Goal: Task Accomplishment & Management: Manage account settings

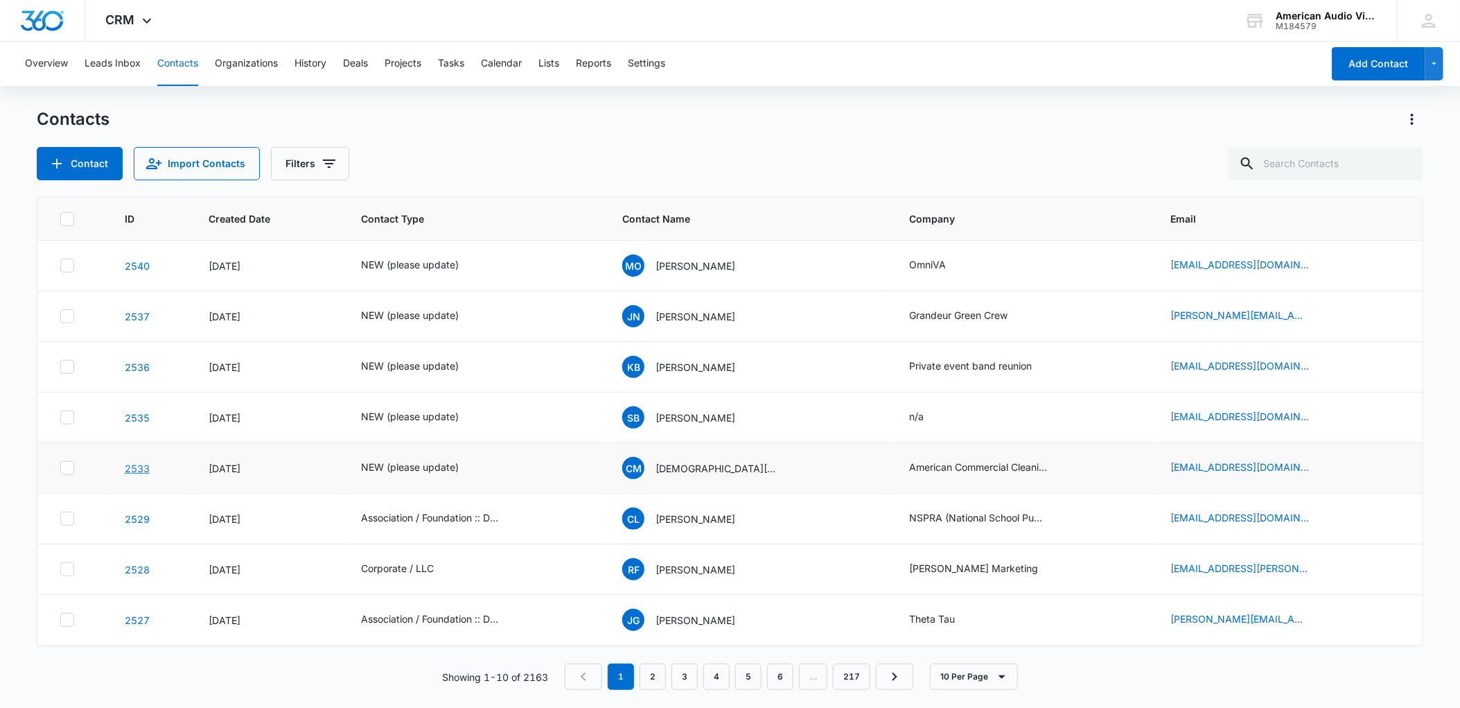
click at [132, 467] on link "2533" at bounding box center [137, 468] width 25 height 12
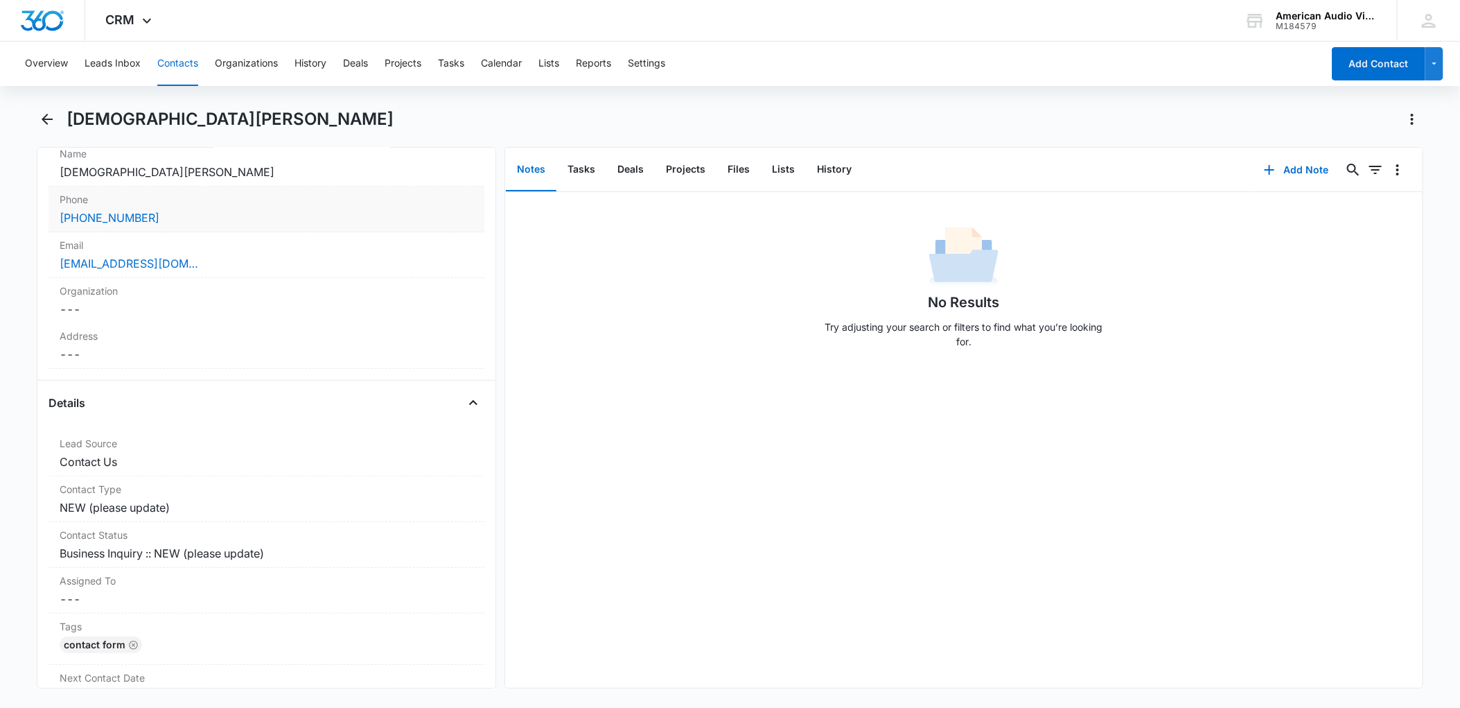
scroll to position [64, 0]
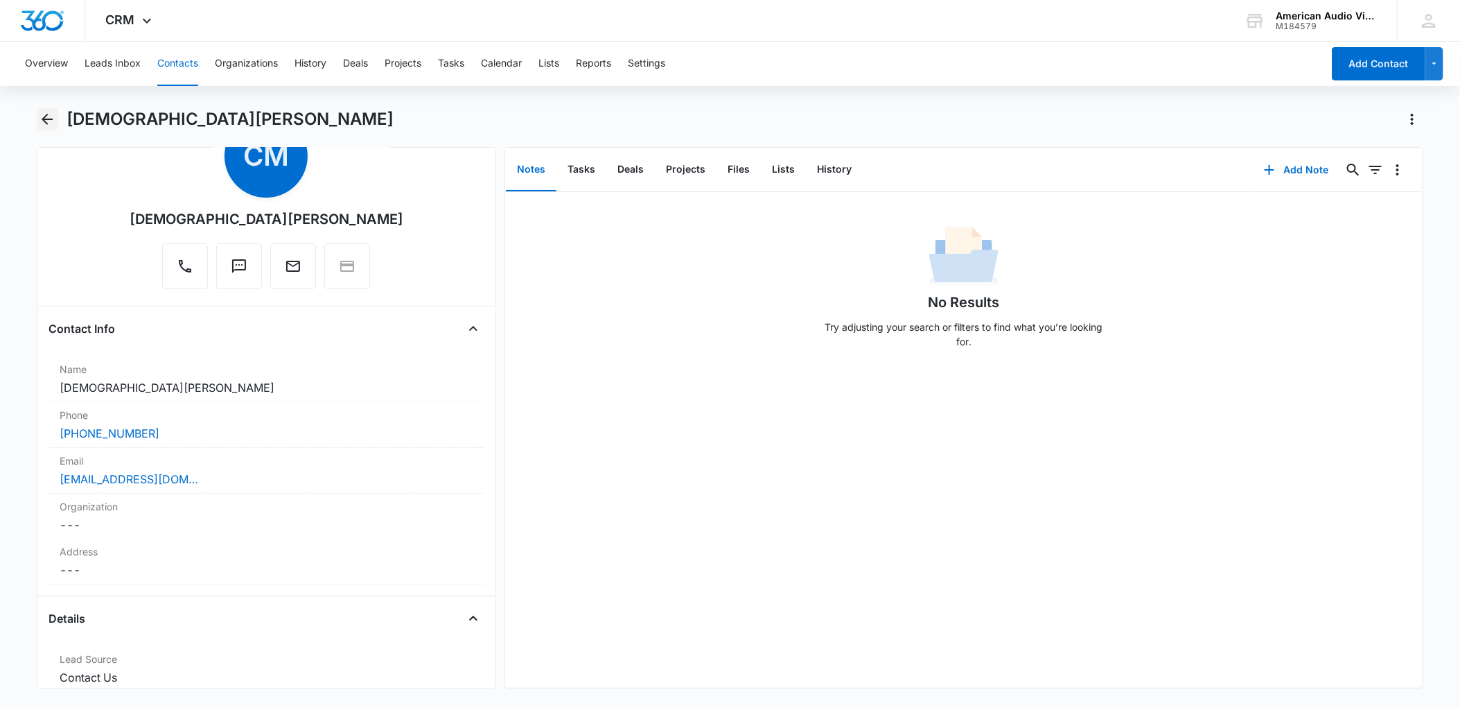
click at [46, 119] on icon "Back" at bounding box center [47, 119] width 11 height 11
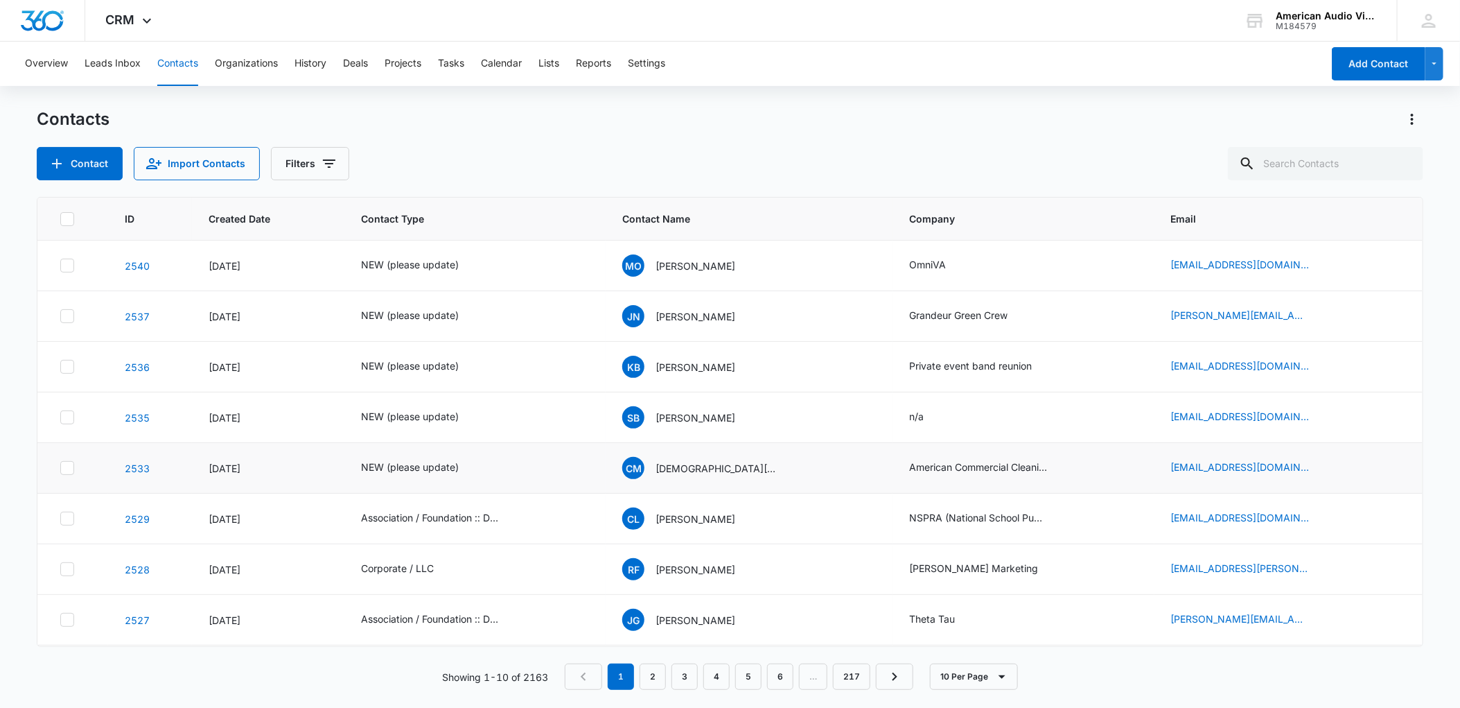
click at [62, 467] on icon at bounding box center [67, 468] width 12 height 12
click at [60, 468] on input "checkbox" at bounding box center [60, 468] width 1 height 1
checkbox input "true"
click at [73, 470] on icon at bounding box center [67, 468] width 12 height 12
click at [60, 468] on input "checkbox" at bounding box center [60, 468] width 1 height 1
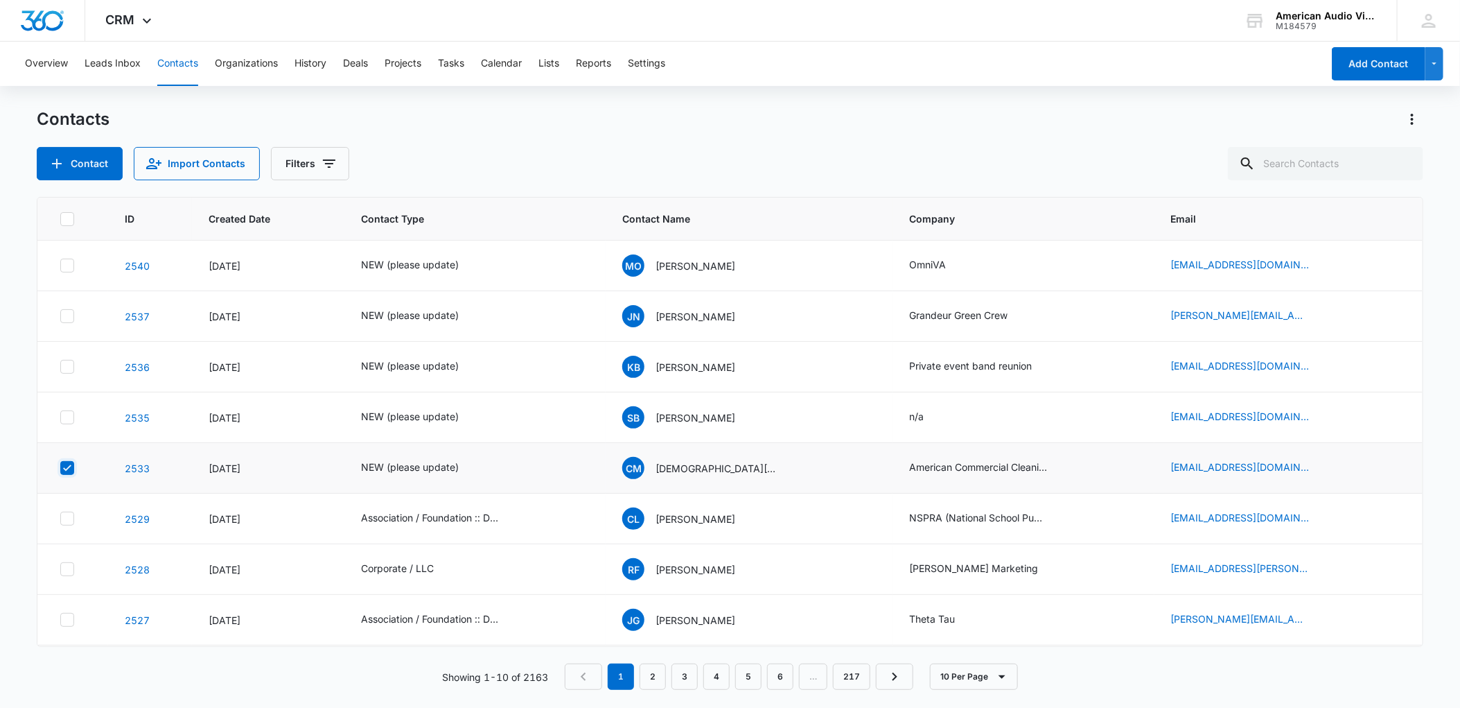
checkbox input "true"
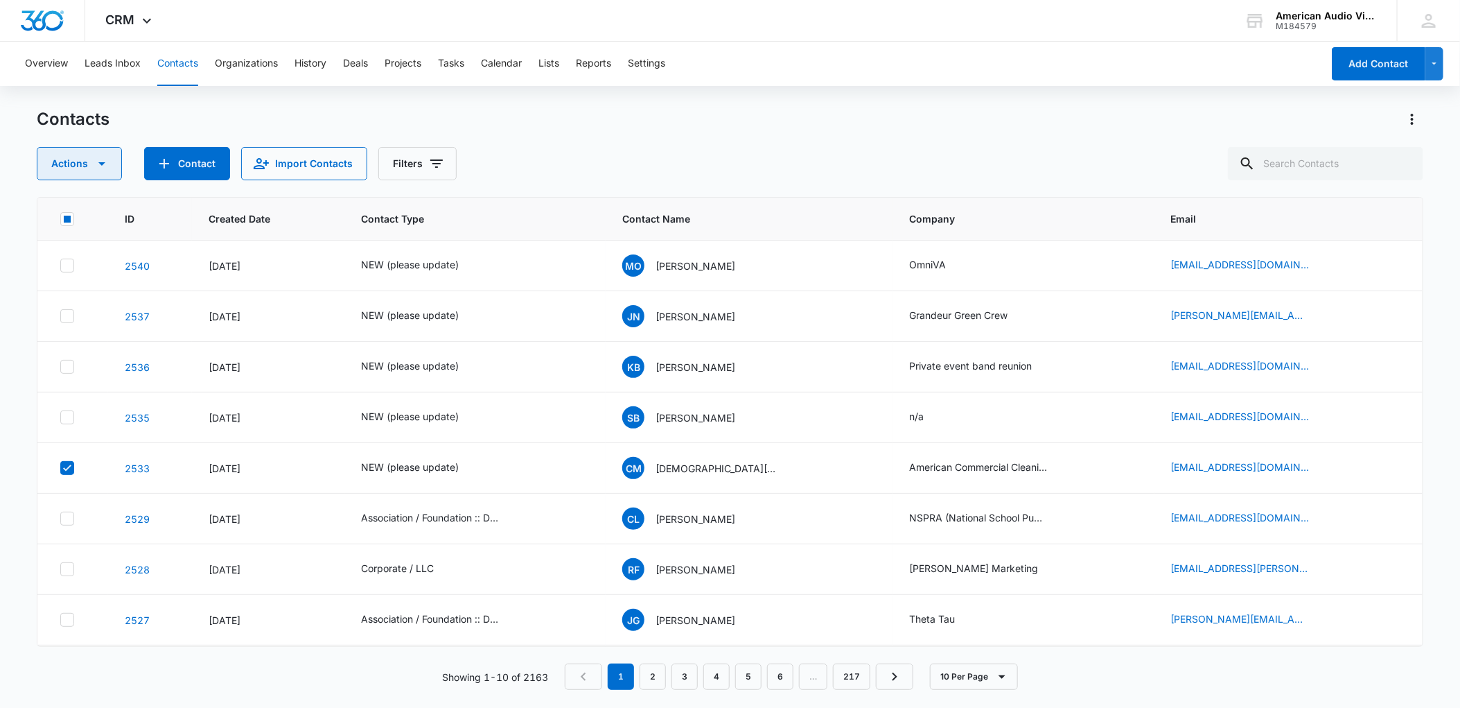
click at [105, 164] on icon "button" at bounding box center [102, 163] width 17 height 17
click at [86, 290] on div "Delete" at bounding box center [85, 291] width 62 height 10
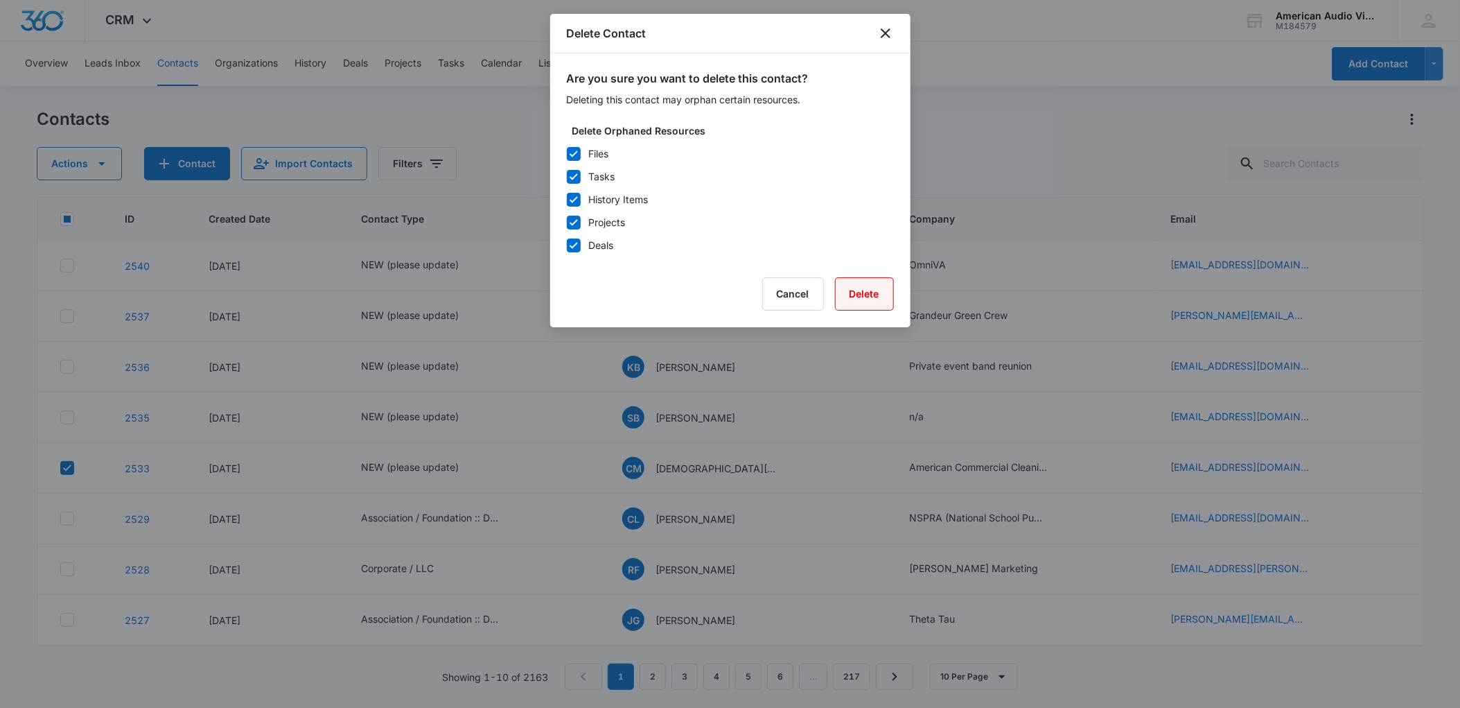
click at [868, 297] on button "Delete" at bounding box center [864, 293] width 59 height 33
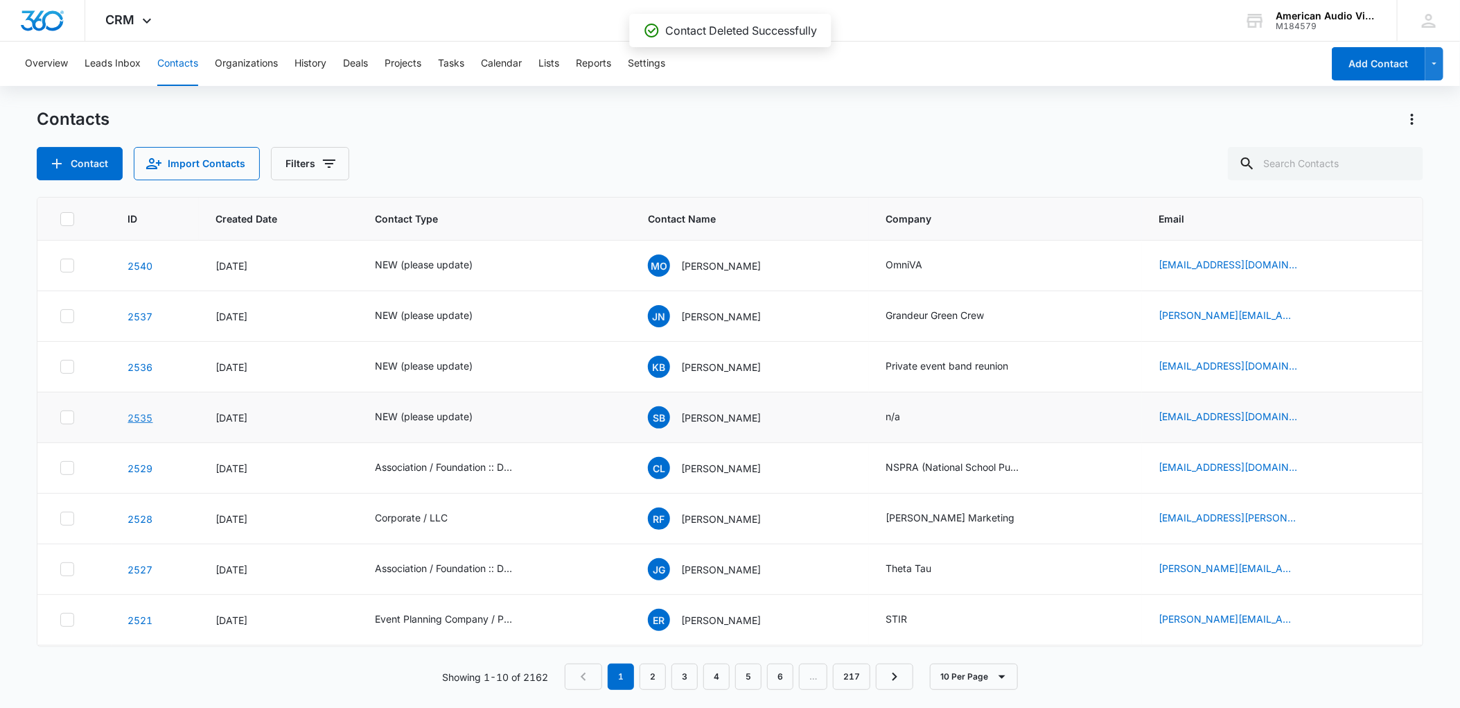
click at [141, 418] on link "2535" at bounding box center [140, 418] width 25 height 12
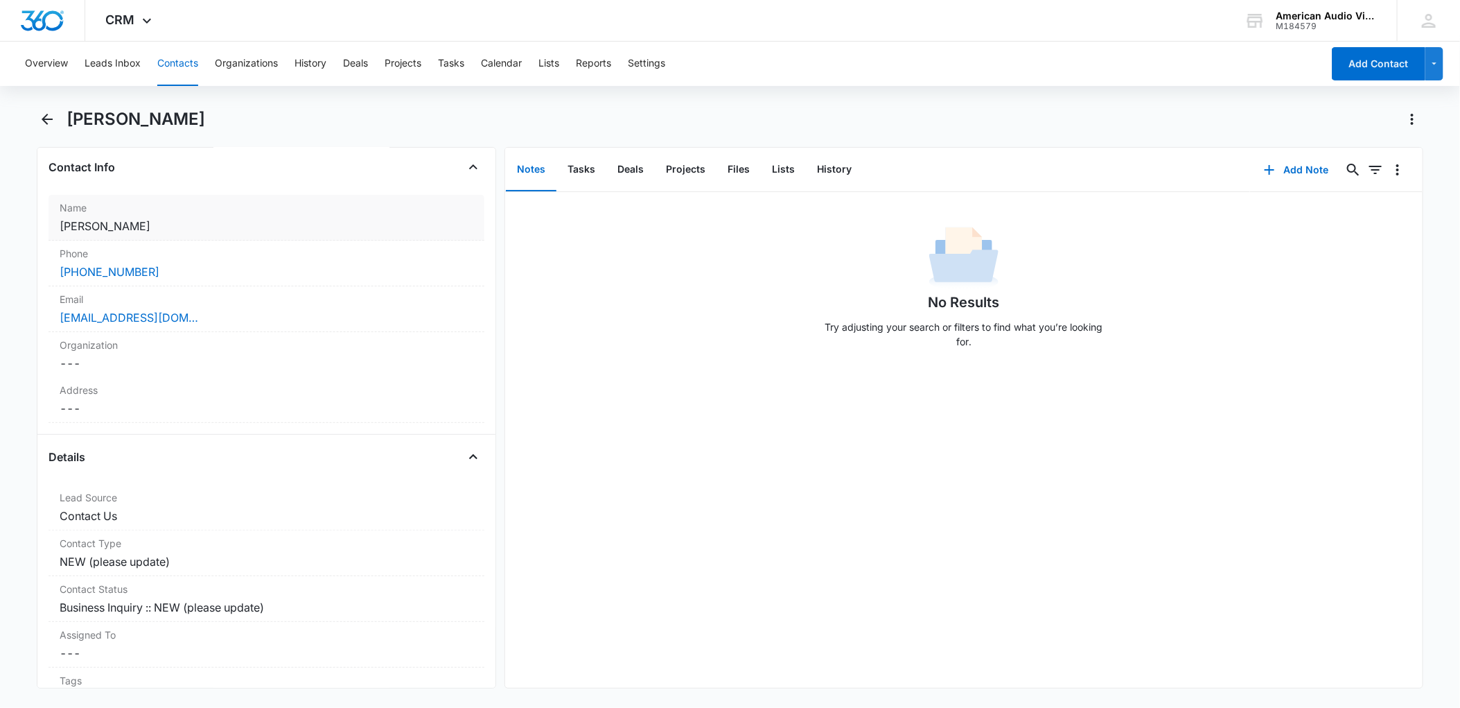
scroll to position [105, 0]
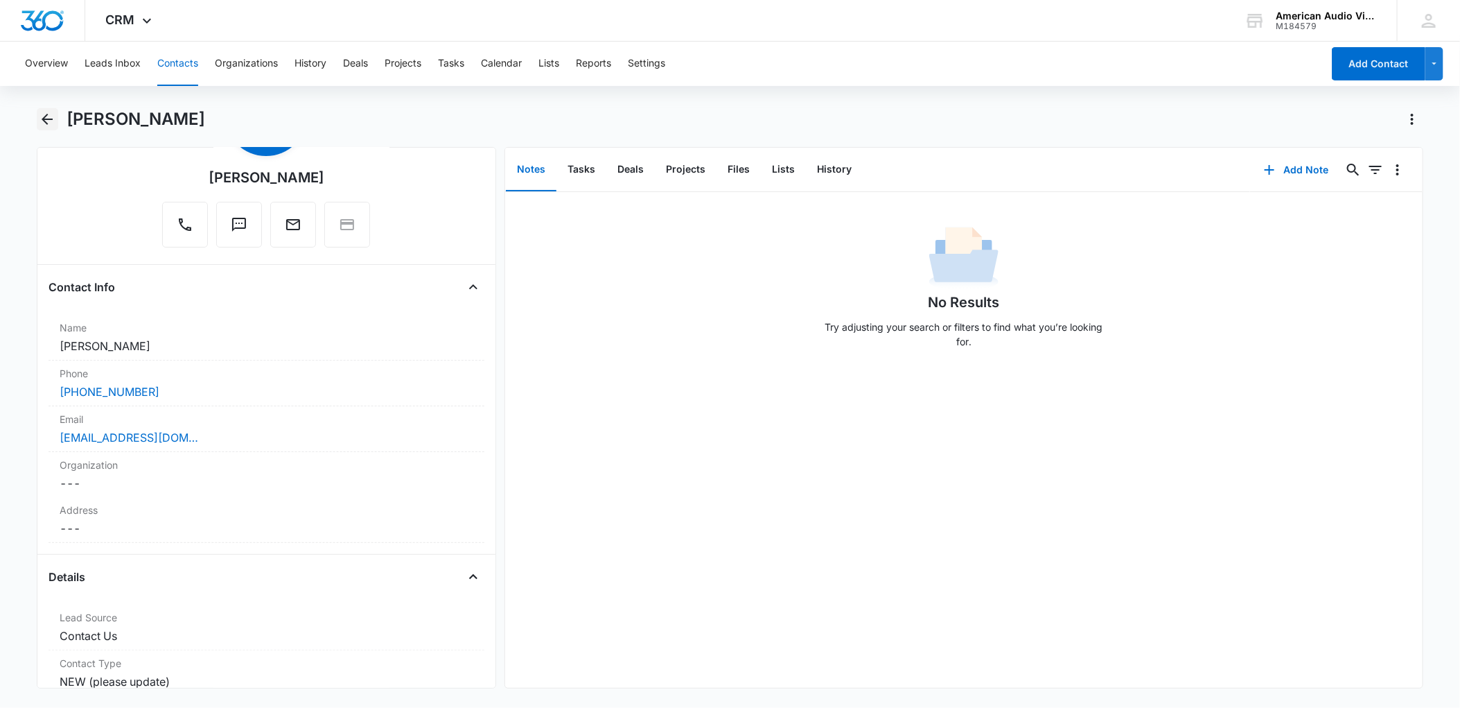
click at [42, 114] on icon "Back" at bounding box center [47, 119] width 17 height 17
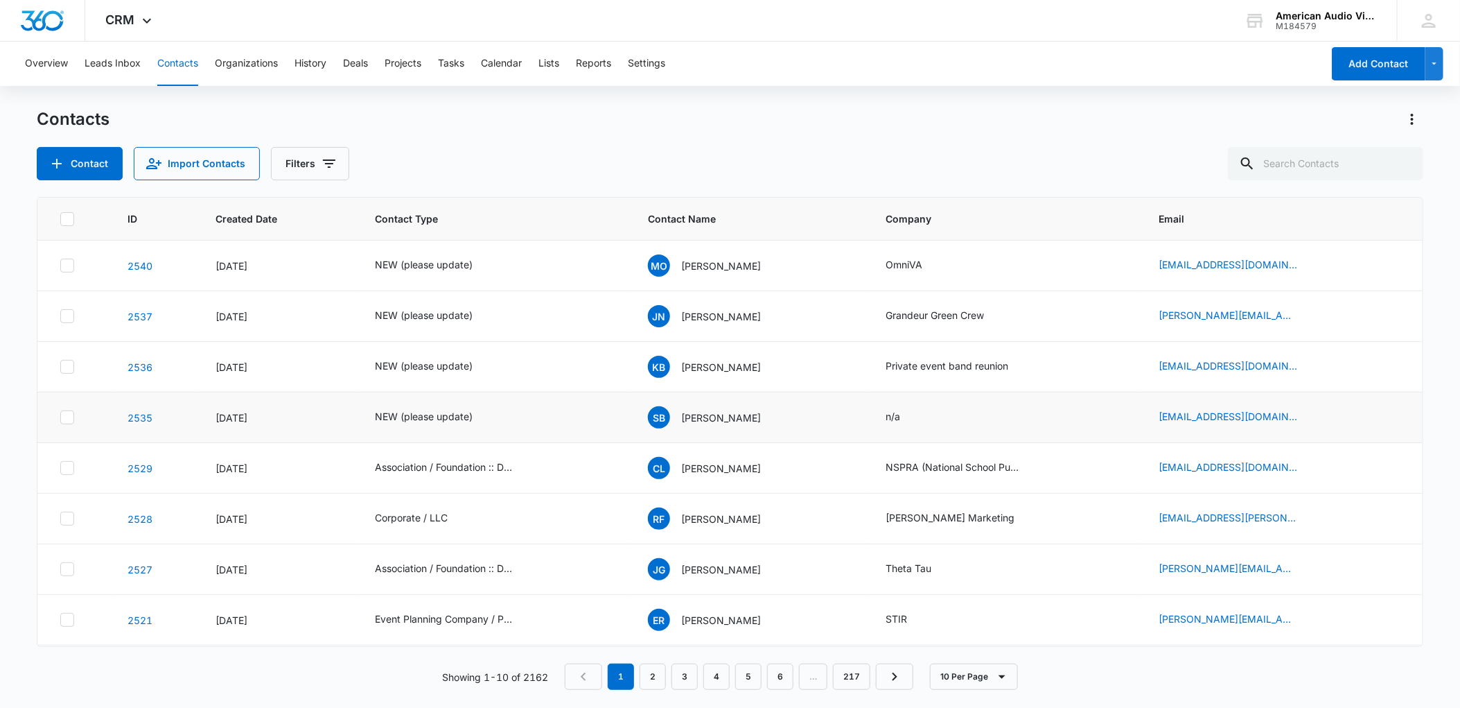
click at [61, 412] on icon at bounding box center [67, 417] width 12 height 12
click at [60, 417] on input "checkbox" at bounding box center [60, 417] width 1 height 1
checkbox input "true"
click at [72, 419] on icon at bounding box center [67, 417] width 12 height 12
click at [60, 418] on input "checkbox" at bounding box center [60, 417] width 1 height 1
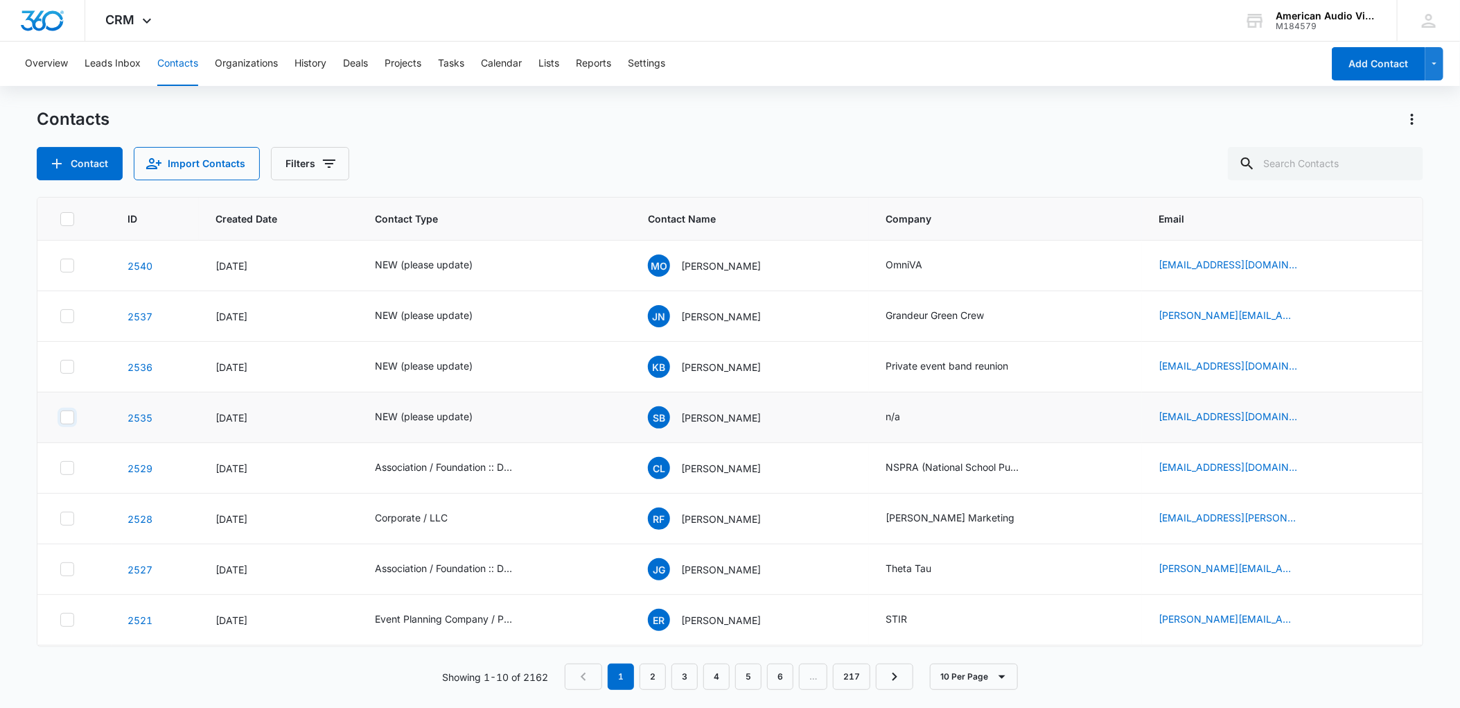
checkbox input "true"
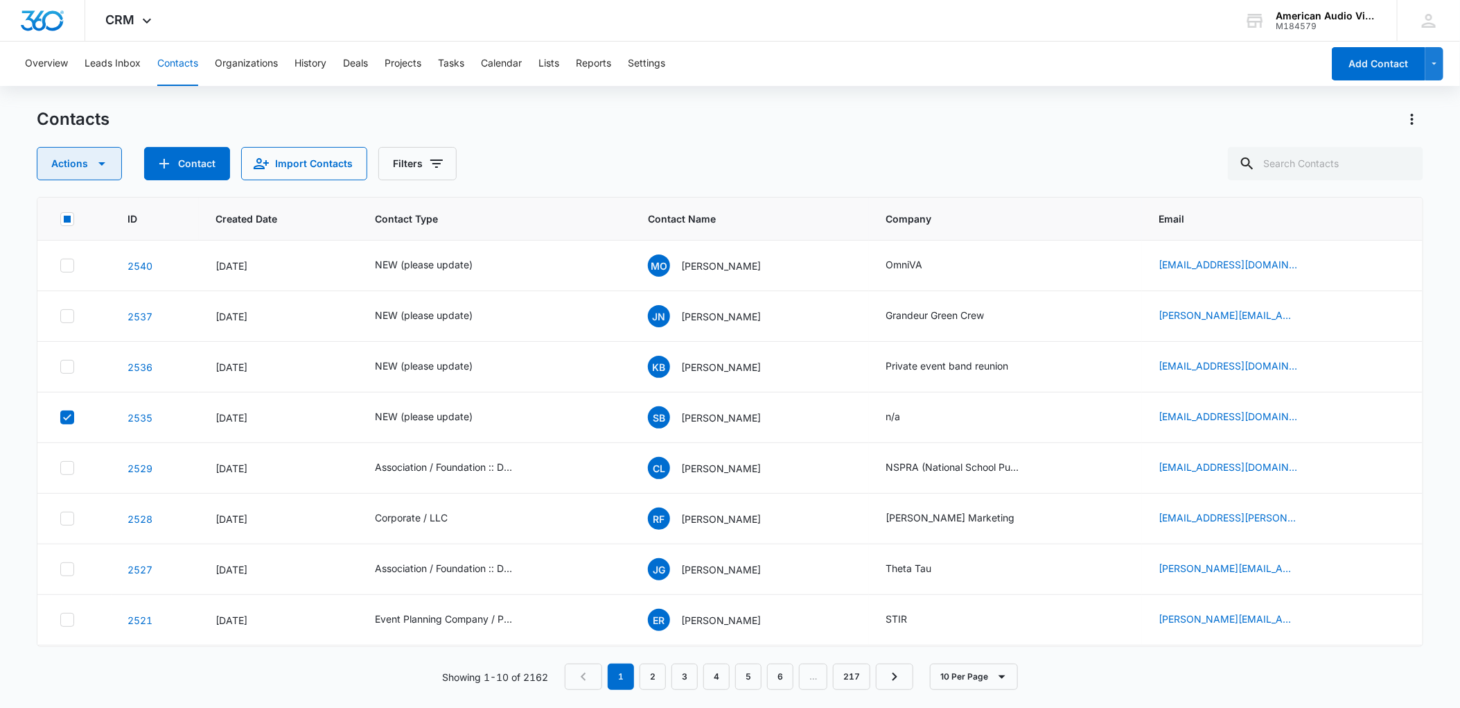
click at [77, 168] on button "Actions" at bounding box center [79, 163] width 85 height 33
click at [81, 292] on div "Delete" at bounding box center [85, 291] width 62 height 10
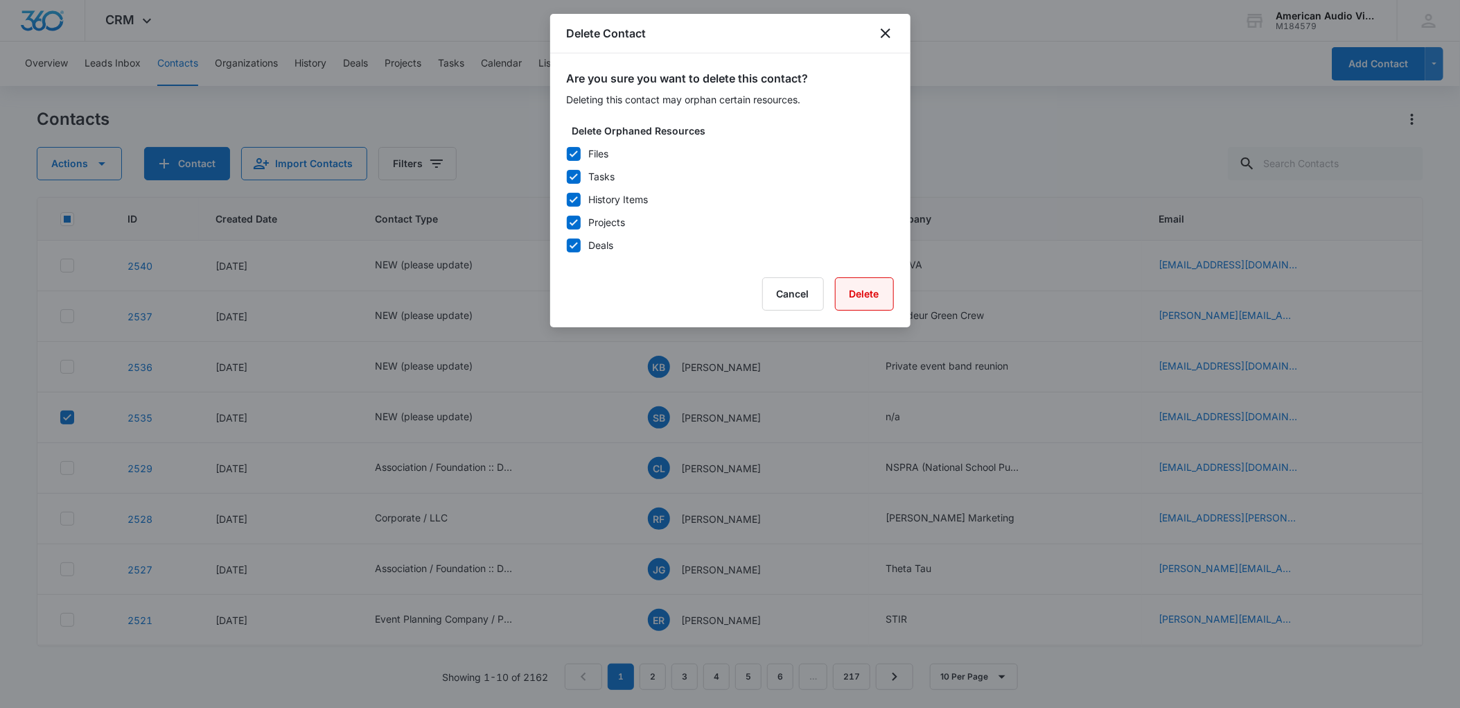
click at [875, 297] on button "Delete" at bounding box center [864, 293] width 59 height 33
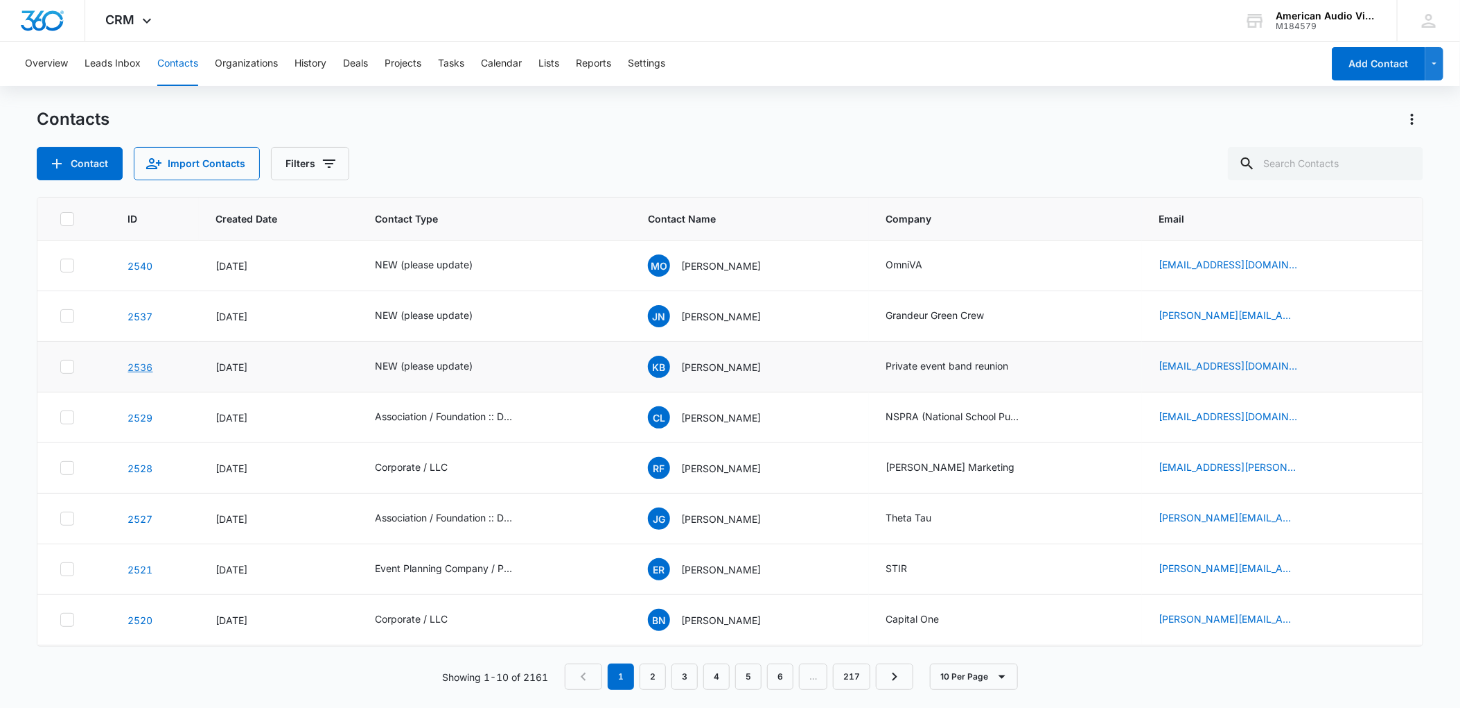
click at [137, 365] on link "2536" at bounding box center [140, 367] width 25 height 12
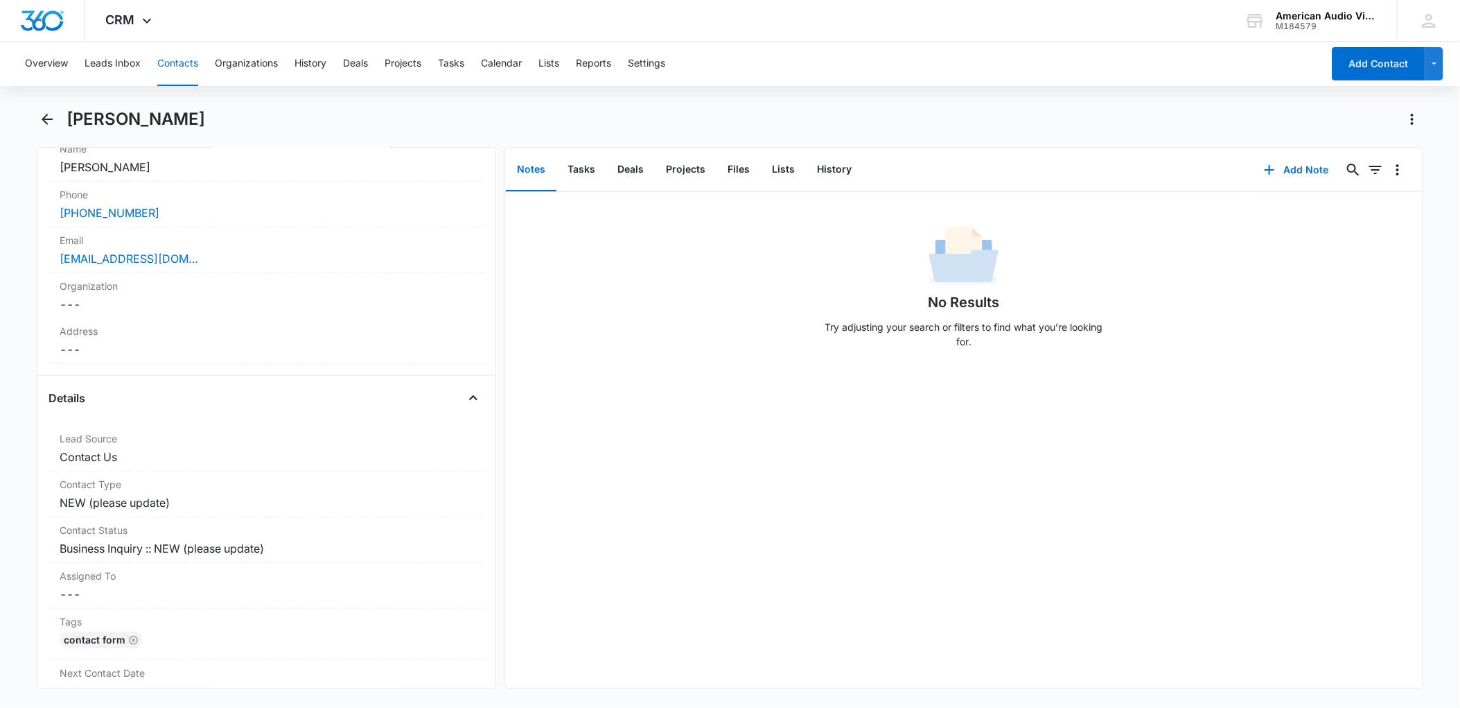
scroll to position [306, 0]
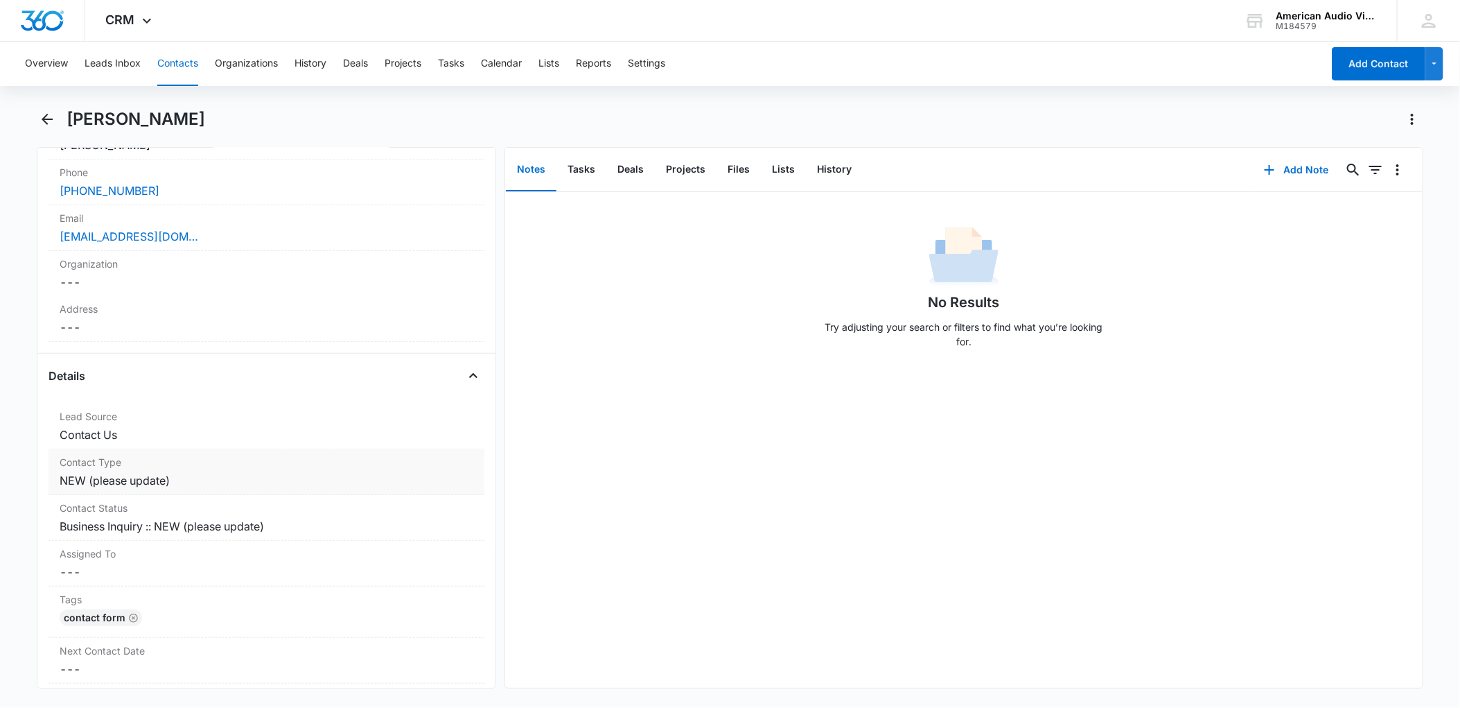
click at [163, 485] on dd "Cancel Save Changes NEW (please update)" at bounding box center [267, 480] width 414 height 17
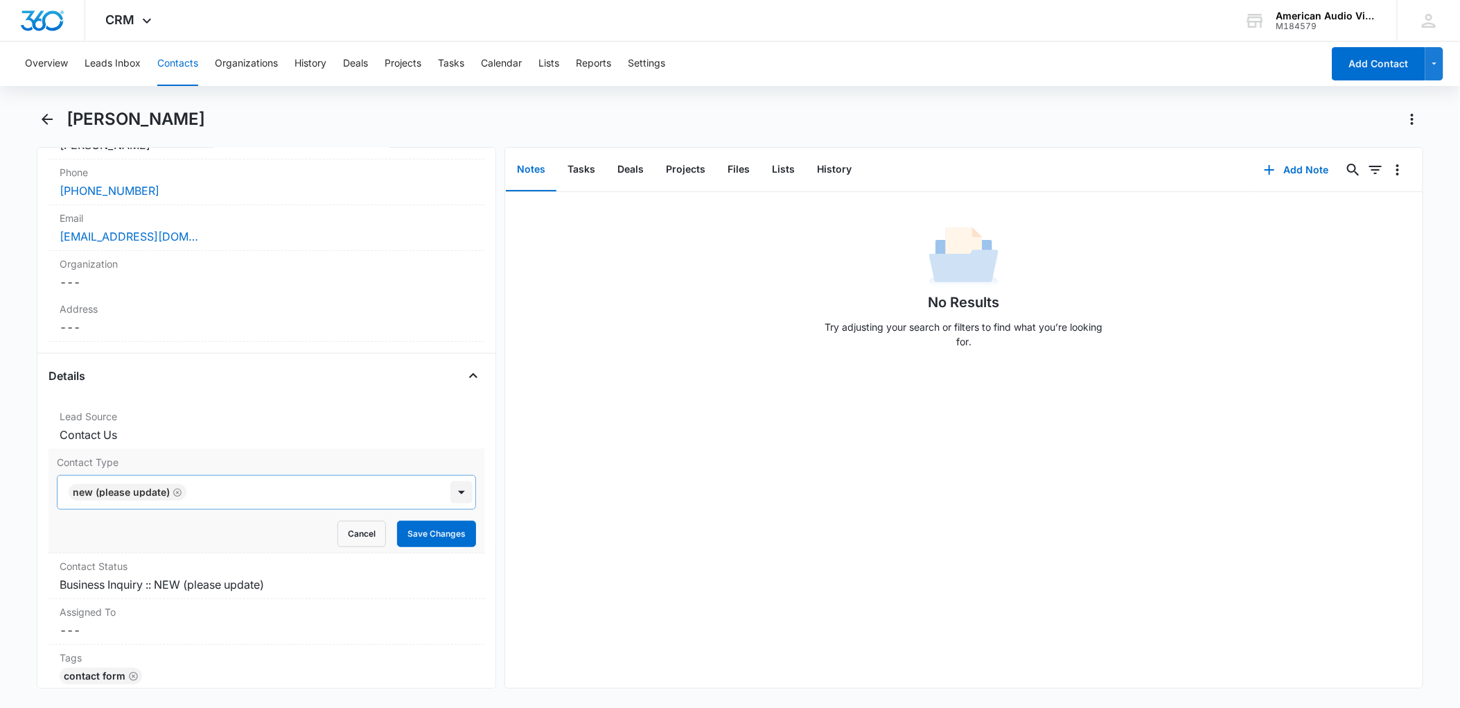
click at [450, 496] on div at bounding box center [461, 492] width 22 height 22
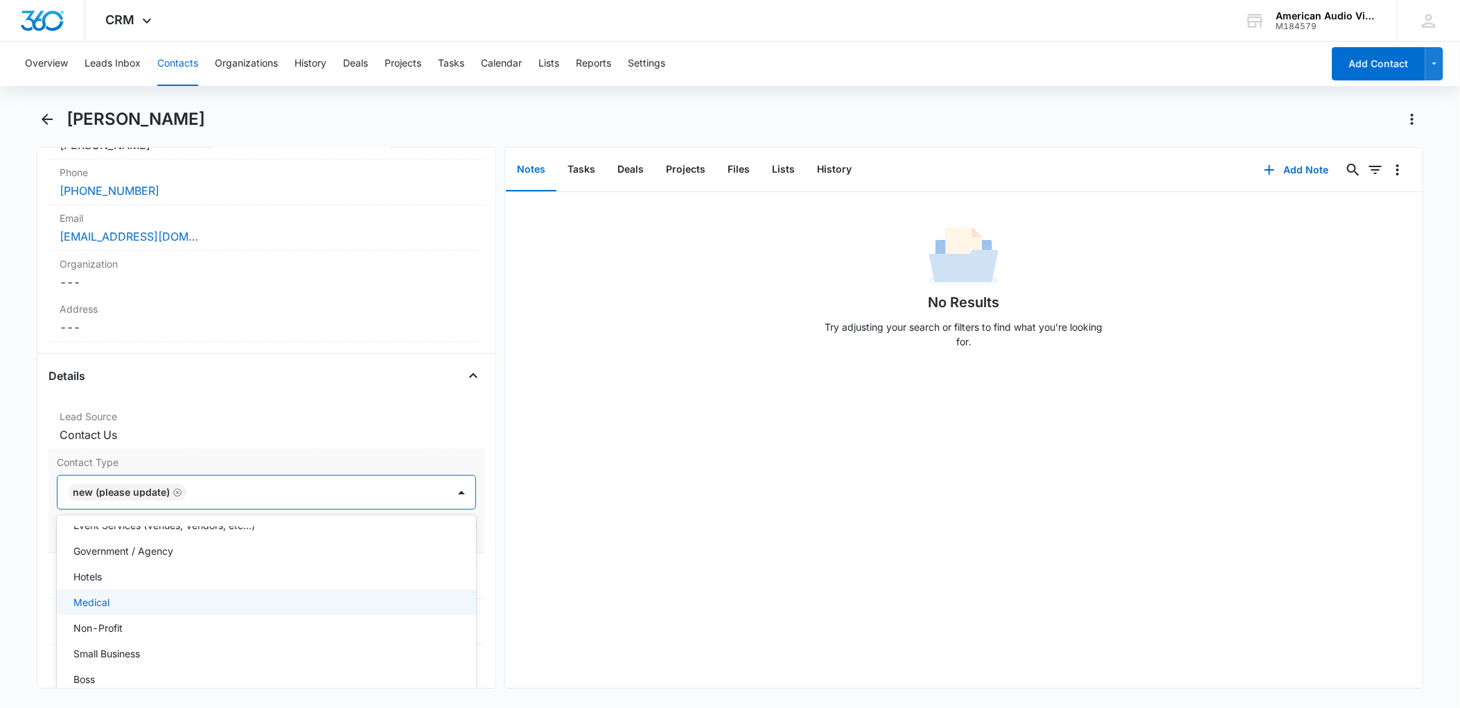
scroll to position [264, 0]
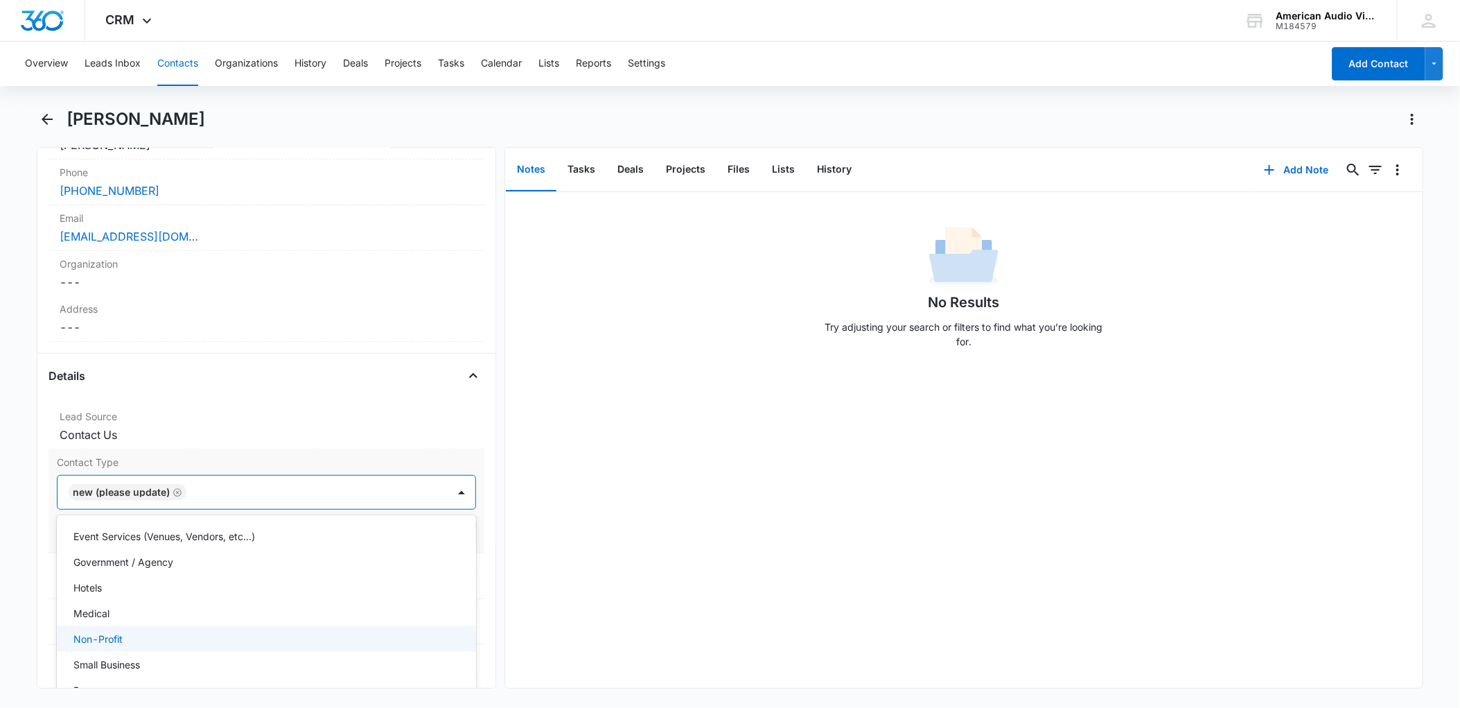
click at [107, 641] on p "Non-Profit" at bounding box center [97, 638] width 49 height 15
click at [175, 491] on icon "Remove NEW (please update)" at bounding box center [178, 492] width 10 height 10
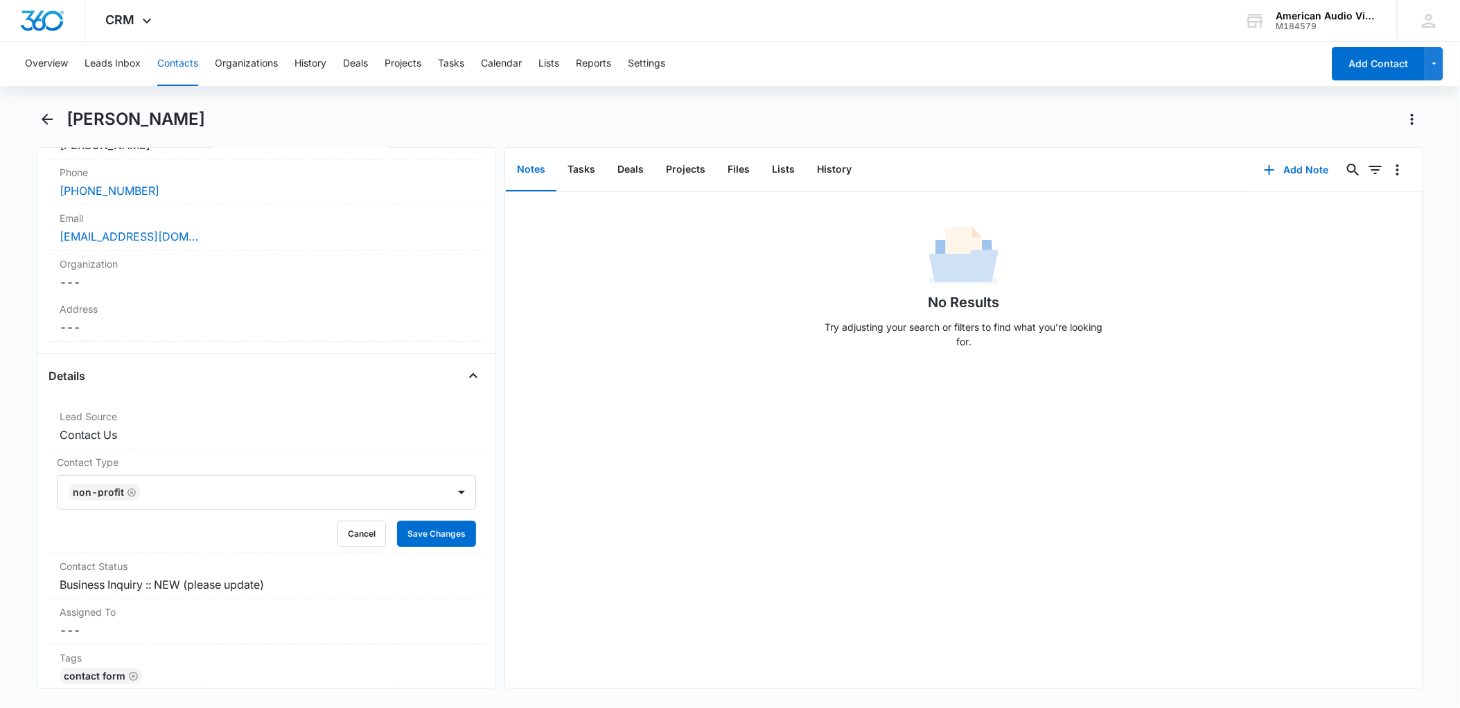
click at [24, 500] on main "[PERSON_NAME] Remove KB [PERSON_NAME] Contact Info Name Cancel Save Changes [PE…" at bounding box center [730, 406] width 1460 height 597
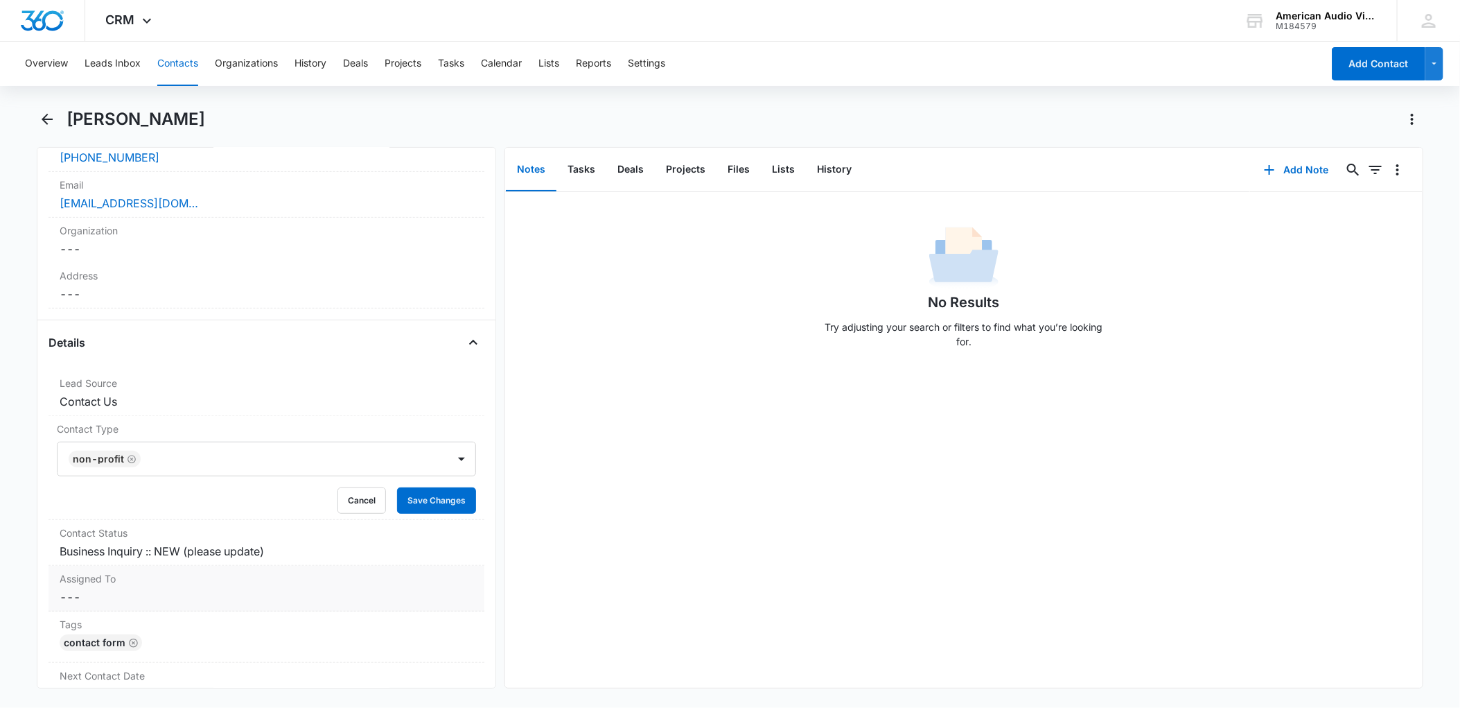
scroll to position [360, 0]
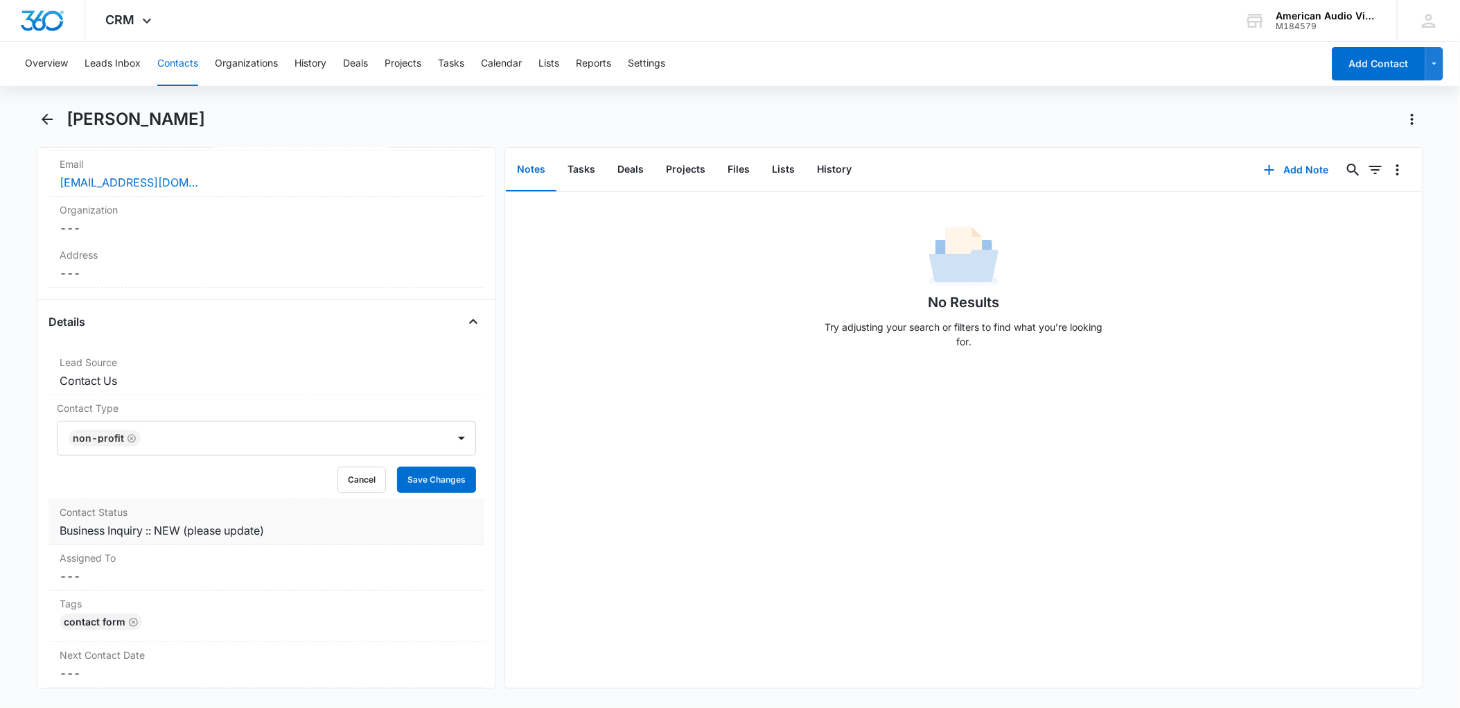
click at [218, 538] on dd "Cancel Save Changes Business Inquiry :: NEW (please update)" at bounding box center [267, 530] width 414 height 17
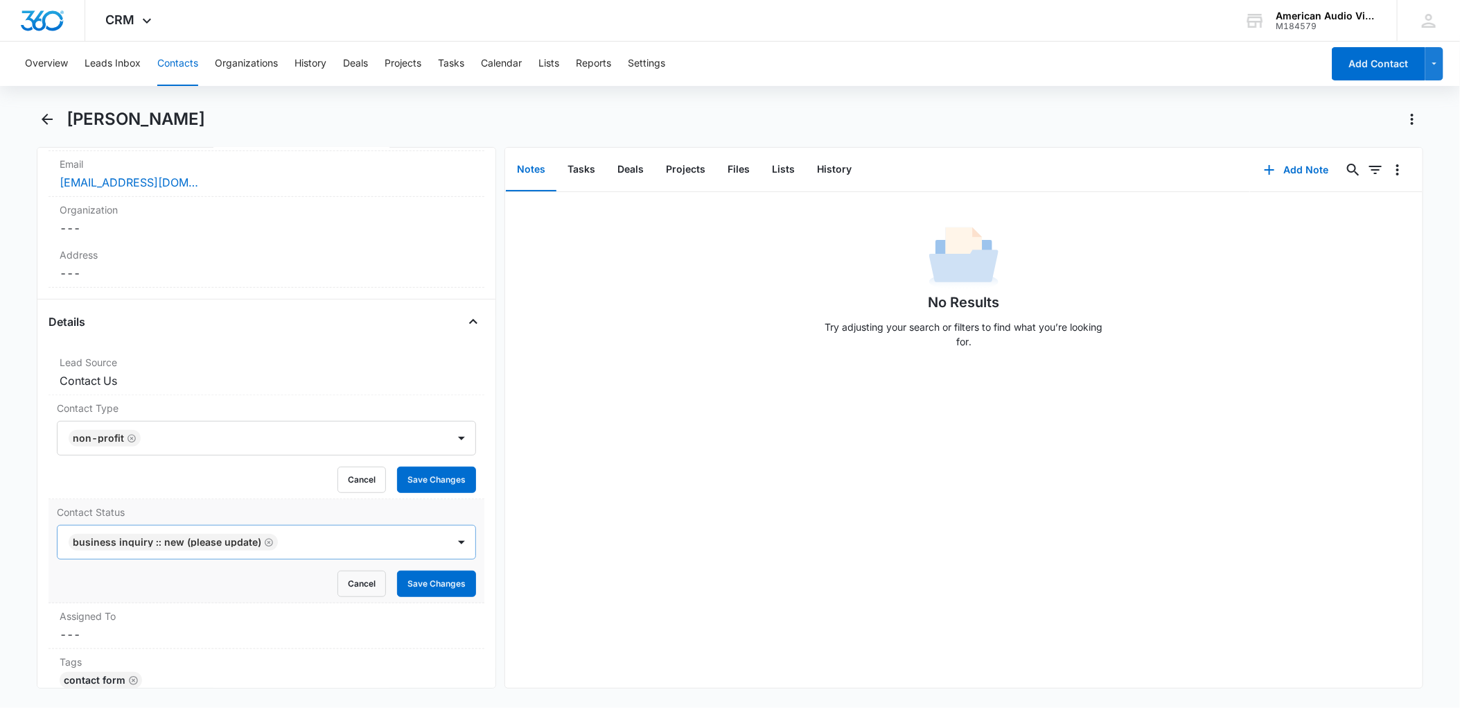
click at [265, 545] on icon "Remove Business Inquiry :: NEW (please update)" at bounding box center [269, 542] width 10 height 10
click at [416, 549] on div at bounding box center [250, 541] width 360 height 19
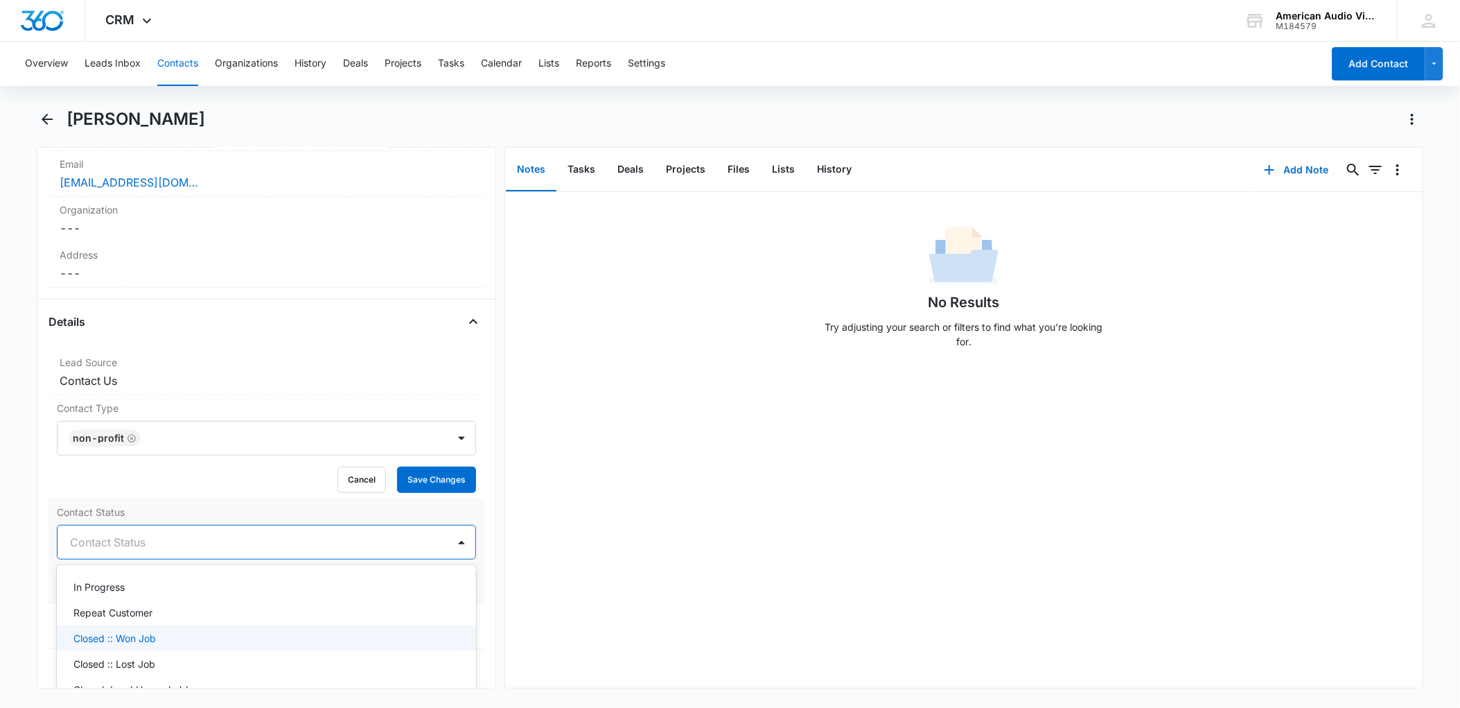
scroll to position [71, 0]
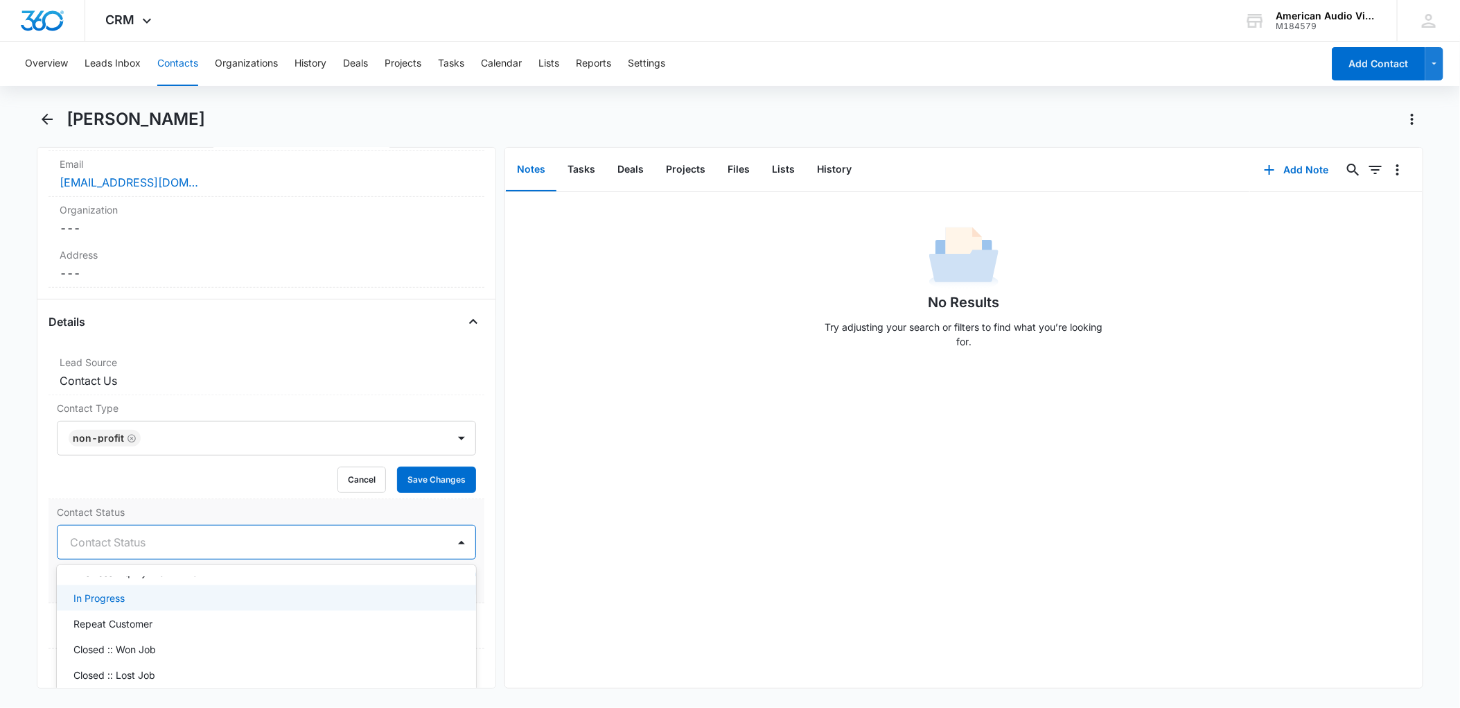
click at [114, 593] on p "In Progress" at bounding box center [98, 597] width 51 height 15
click at [46, 562] on div "Remove KB [PERSON_NAME] Contact Info Name Cancel Save Changes [PERSON_NAME] Pho…" at bounding box center [266, 417] width 459 height 541
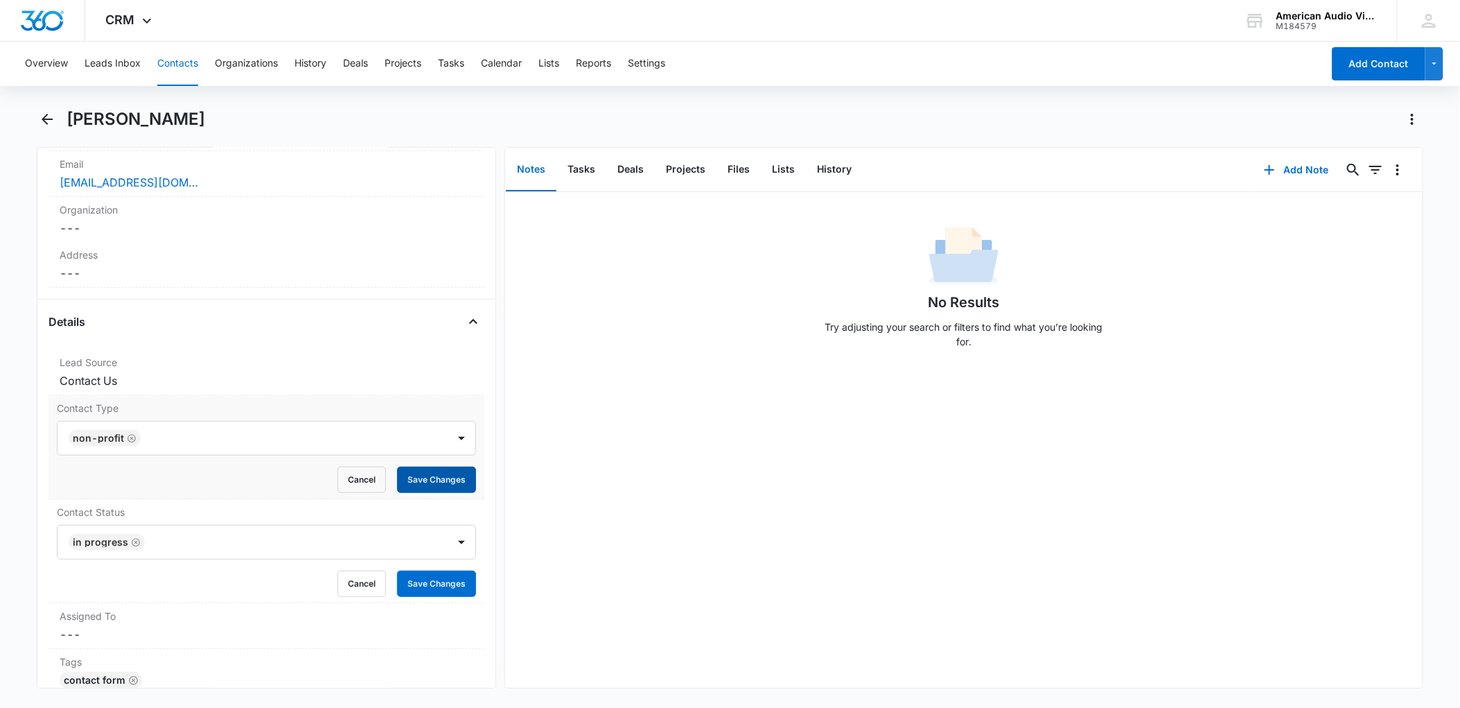
click at [439, 475] on button "Save Changes" at bounding box center [436, 479] width 79 height 26
click at [439, 581] on button "Save Changes" at bounding box center [436, 583] width 79 height 26
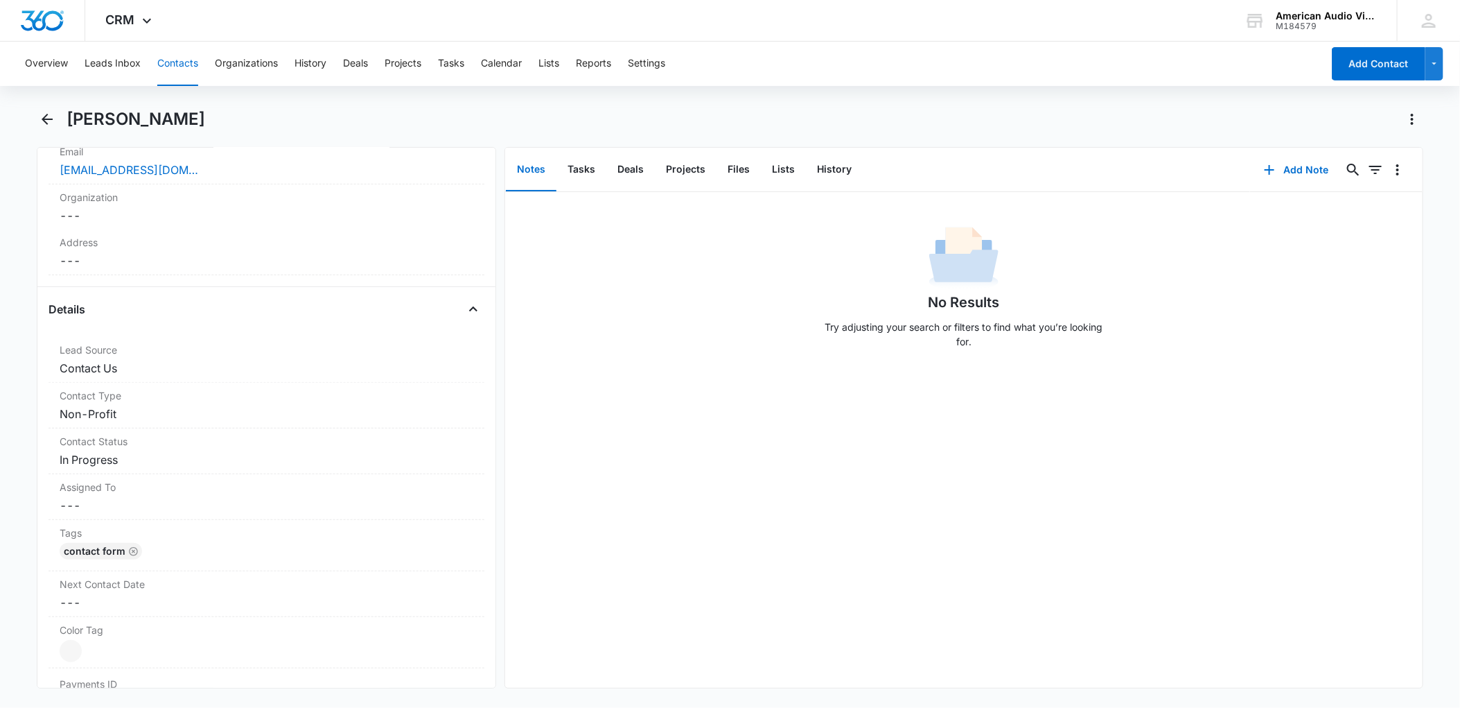
scroll to position [195, 0]
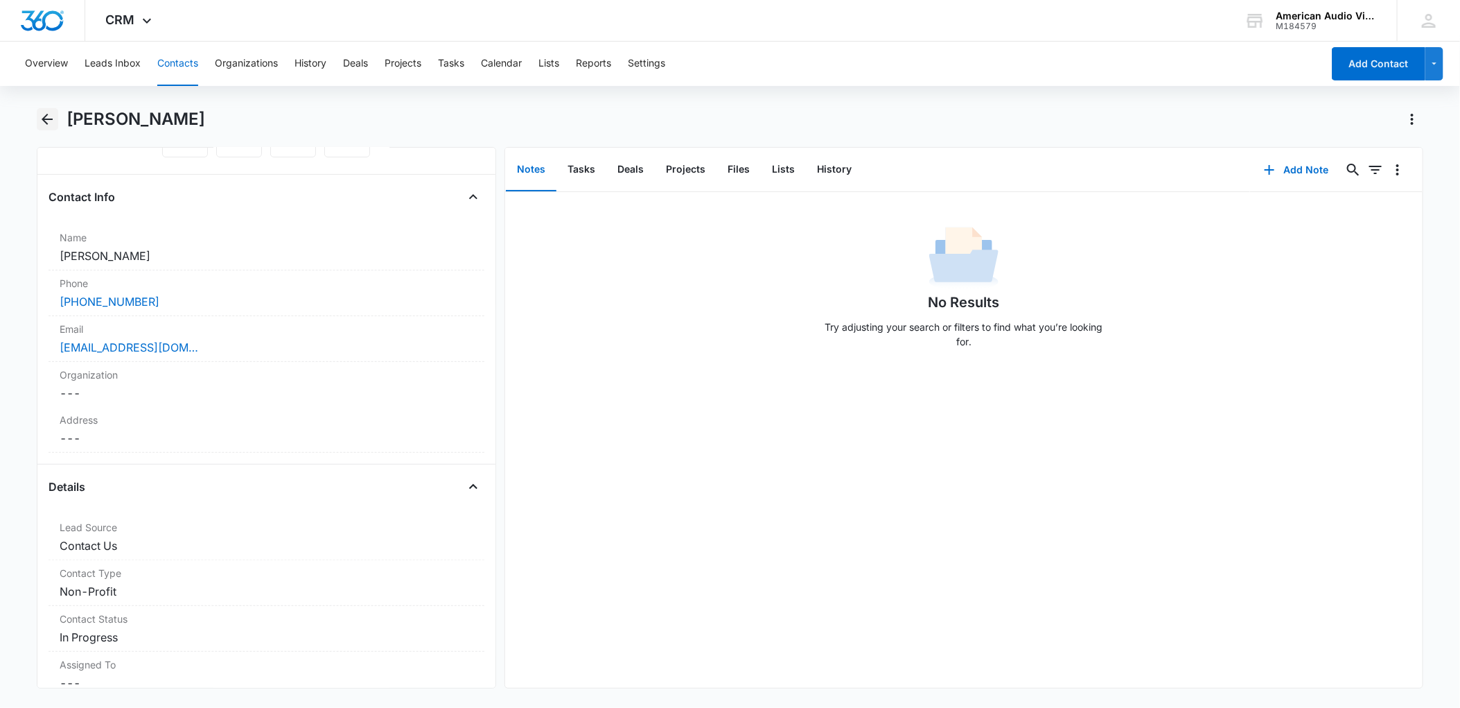
click at [41, 117] on icon "Back" at bounding box center [47, 119] width 17 height 17
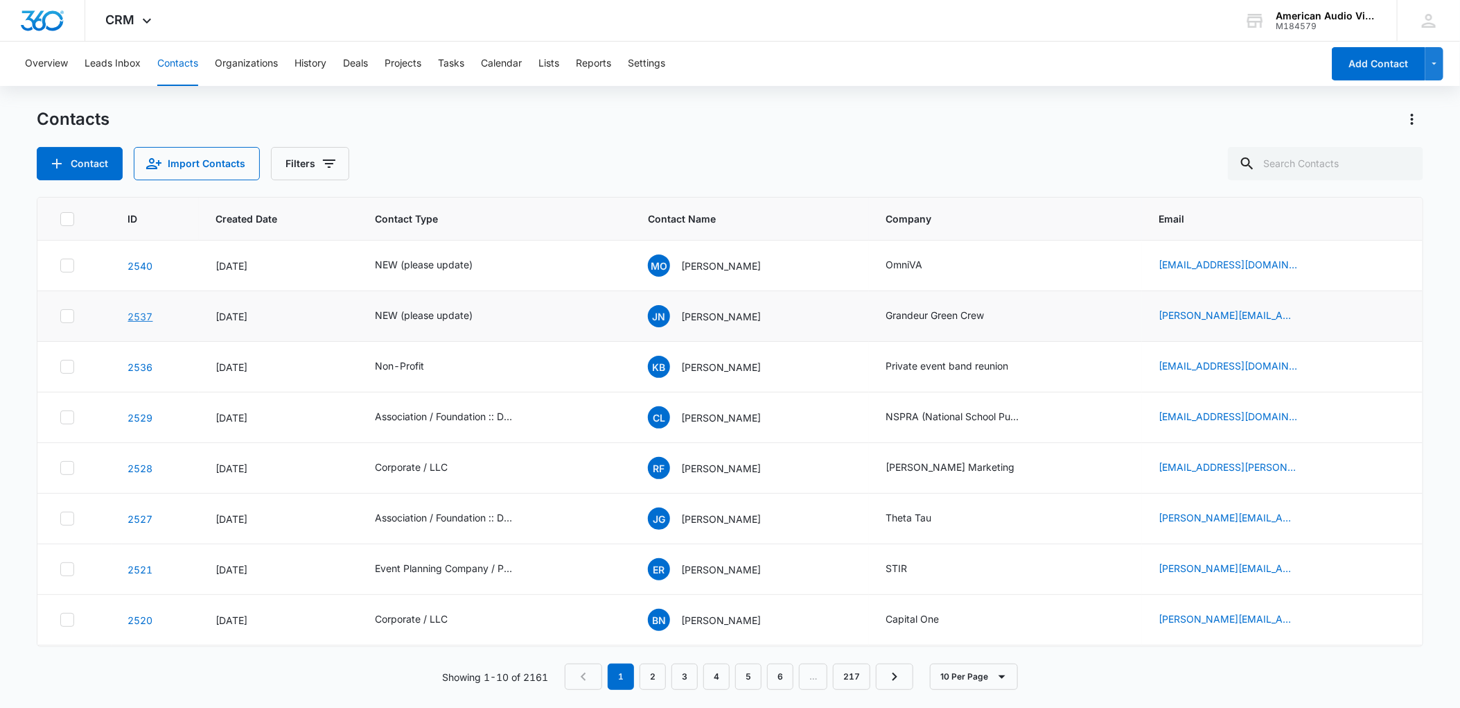
click at [145, 315] on link "2537" at bounding box center [140, 316] width 25 height 12
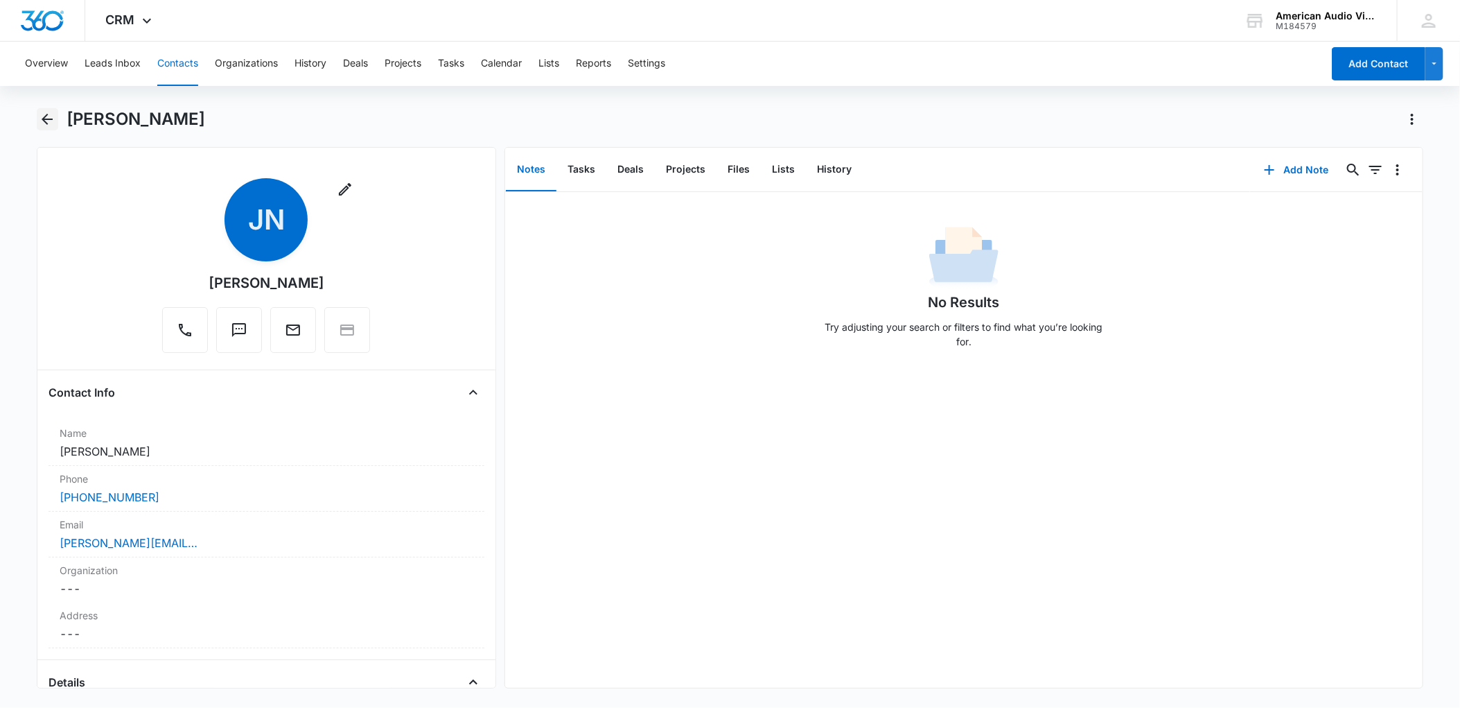
click at [51, 123] on icon "Back" at bounding box center [47, 119] width 17 height 17
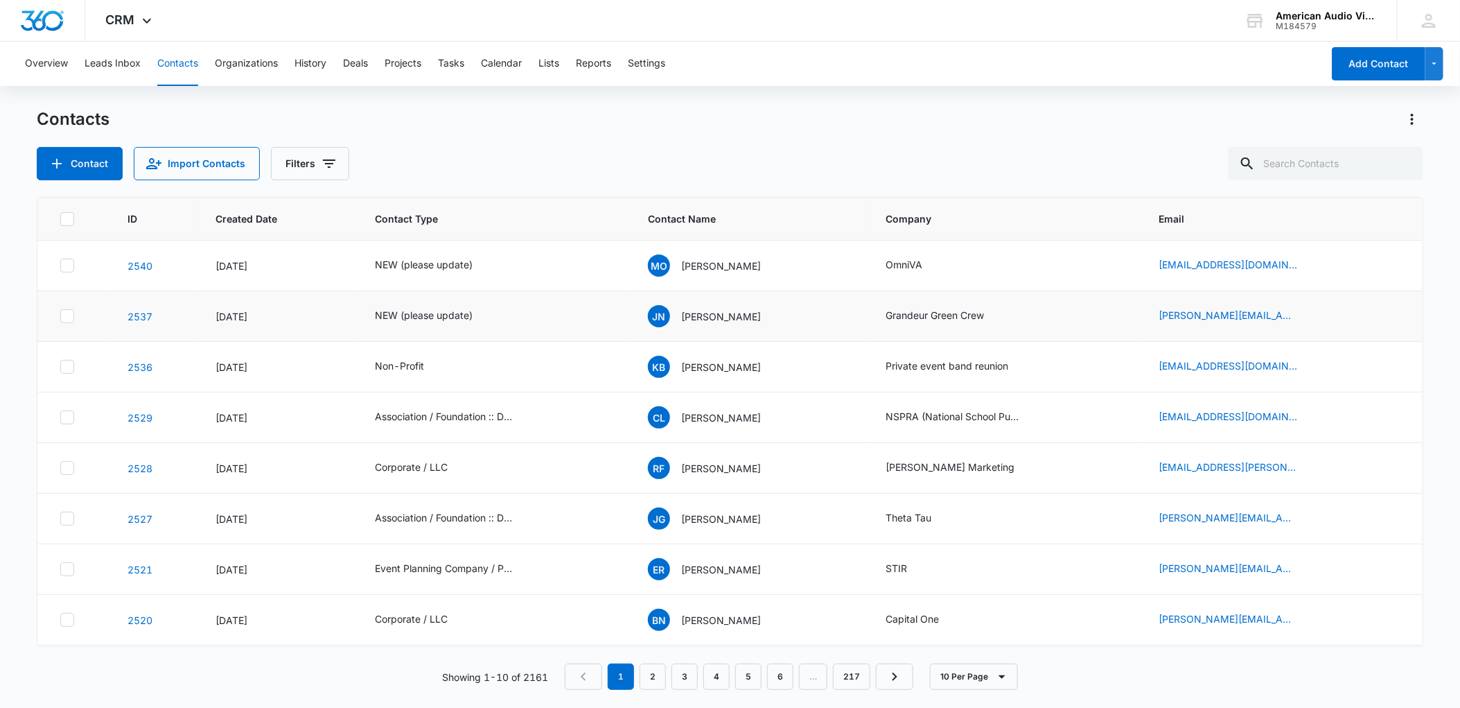
click at [70, 314] on icon at bounding box center [67, 316] width 8 height 6
click at [60, 316] on input "checkbox" at bounding box center [60, 316] width 1 height 1
checkbox input "true"
click at [67, 313] on icon at bounding box center [67, 316] width 12 height 12
click at [60, 316] on input "checkbox" at bounding box center [60, 316] width 1 height 1
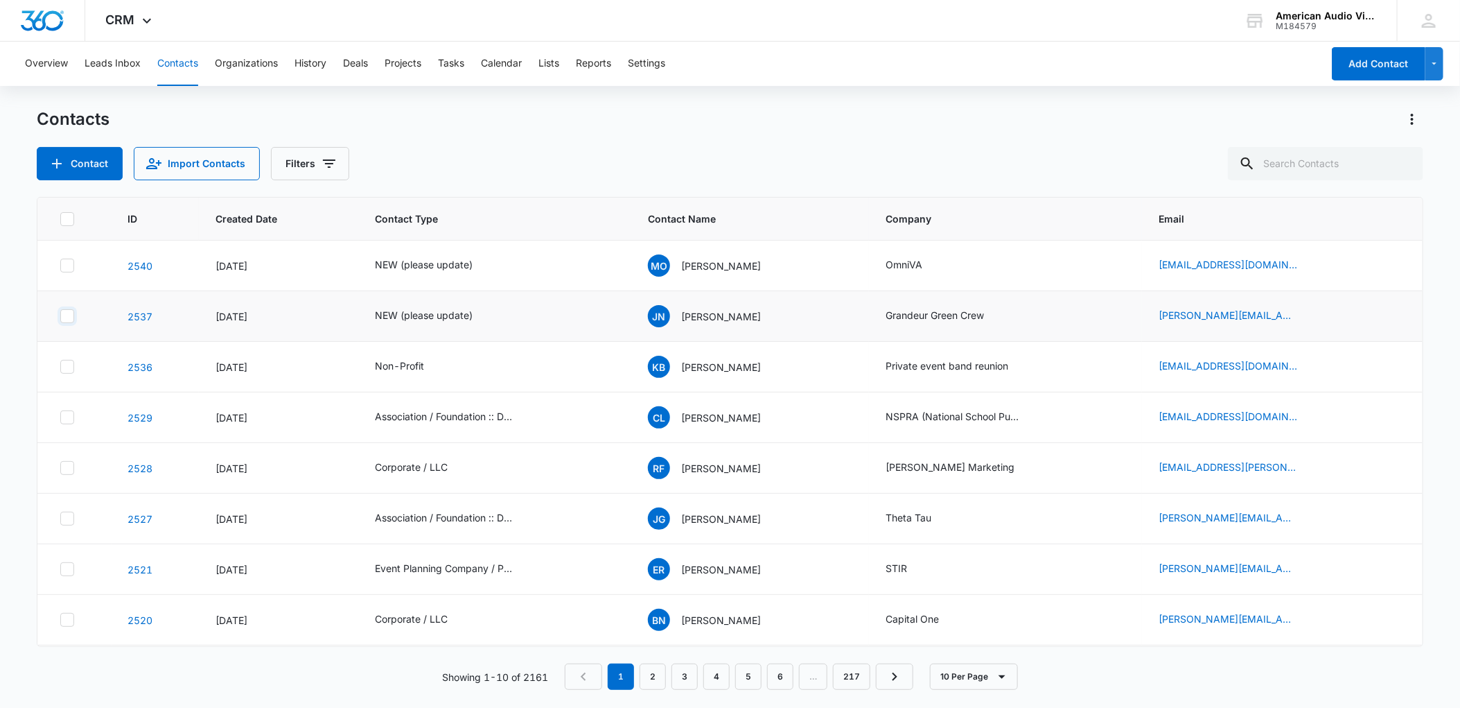
checkbox input "true"
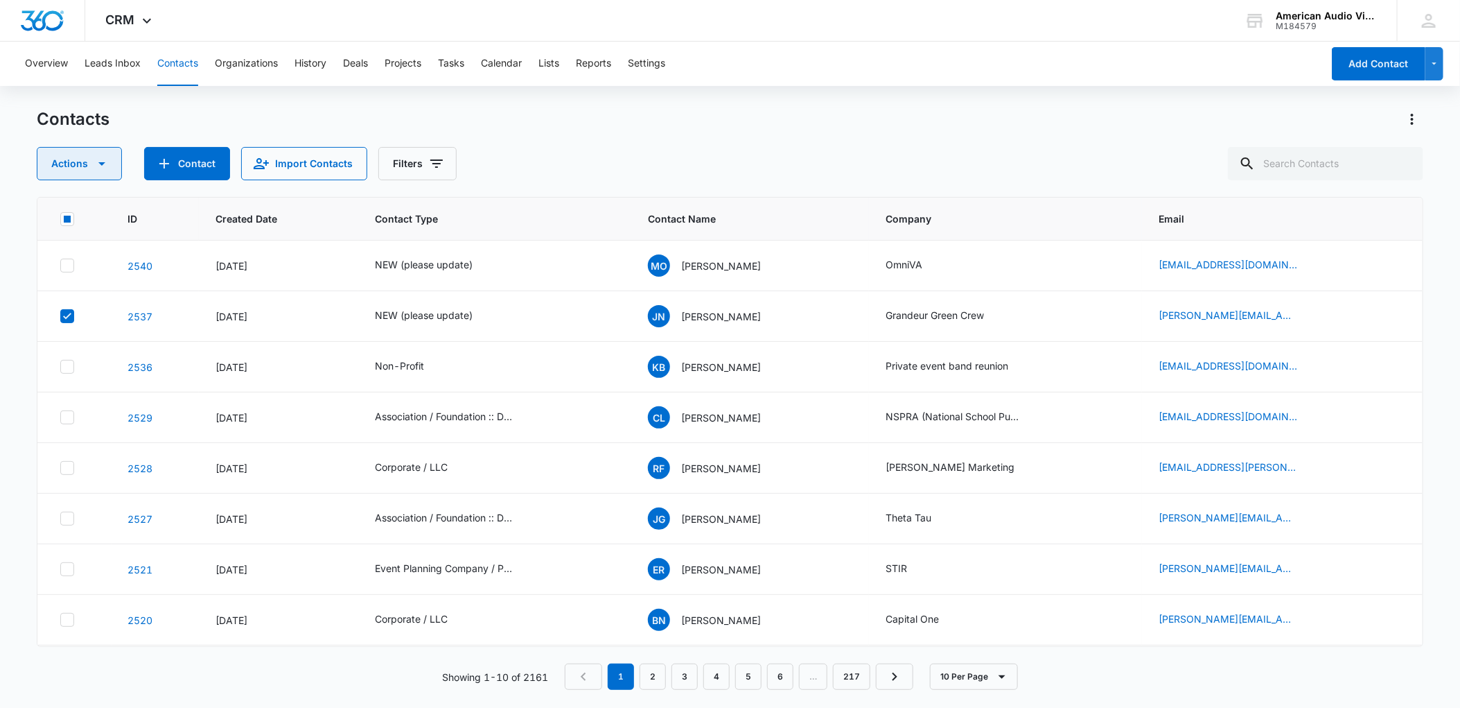
drag, startPoint x: 76, startPoint y: 157, endPoint x: 83, endPoint y: 164, distance: 10.3
click at [76, 157] on button "Actions" at bounding box center [79, 163] width 85 height 33
click at [81, 292] on div "Delete" at bounding box center [85, 291] width 62 height 10
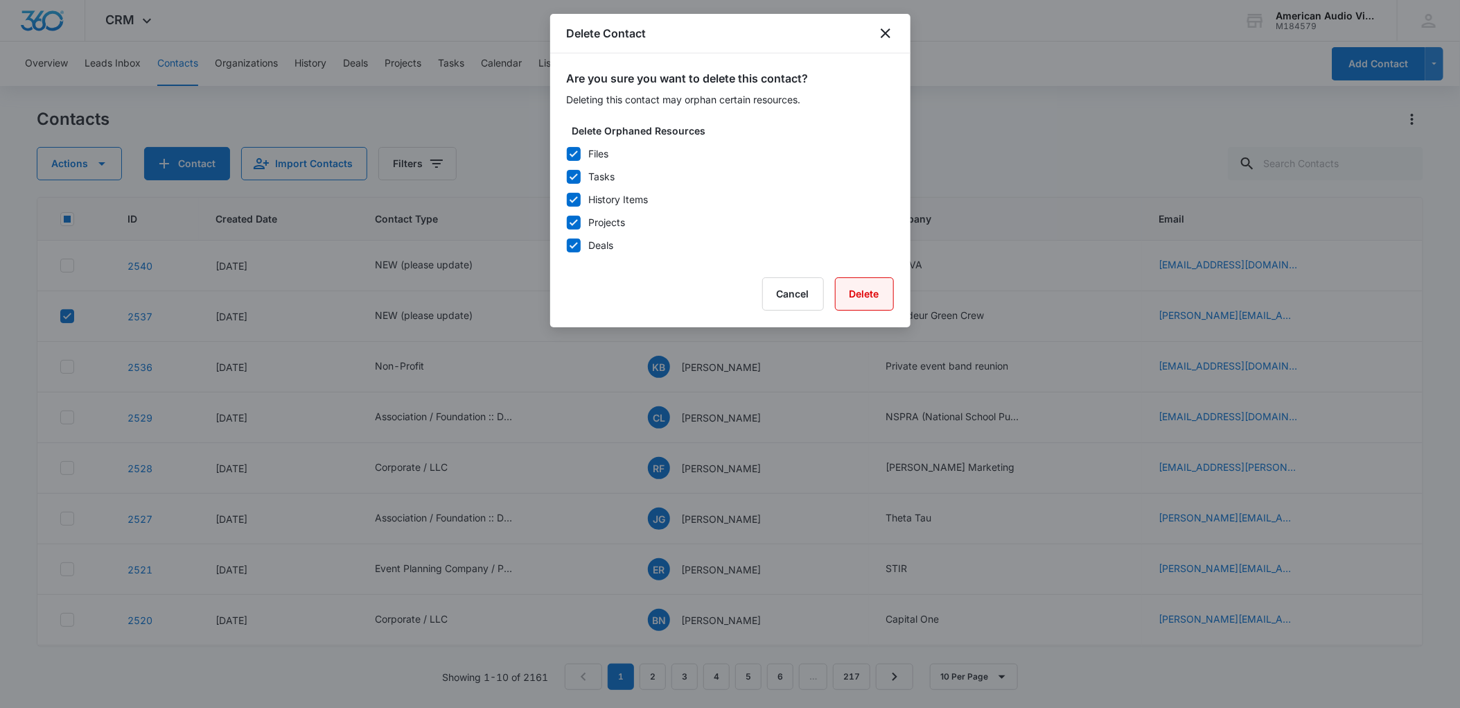
click at [878, 296] on button "Delete" at bounding box center [864, 293] width 59 height 33
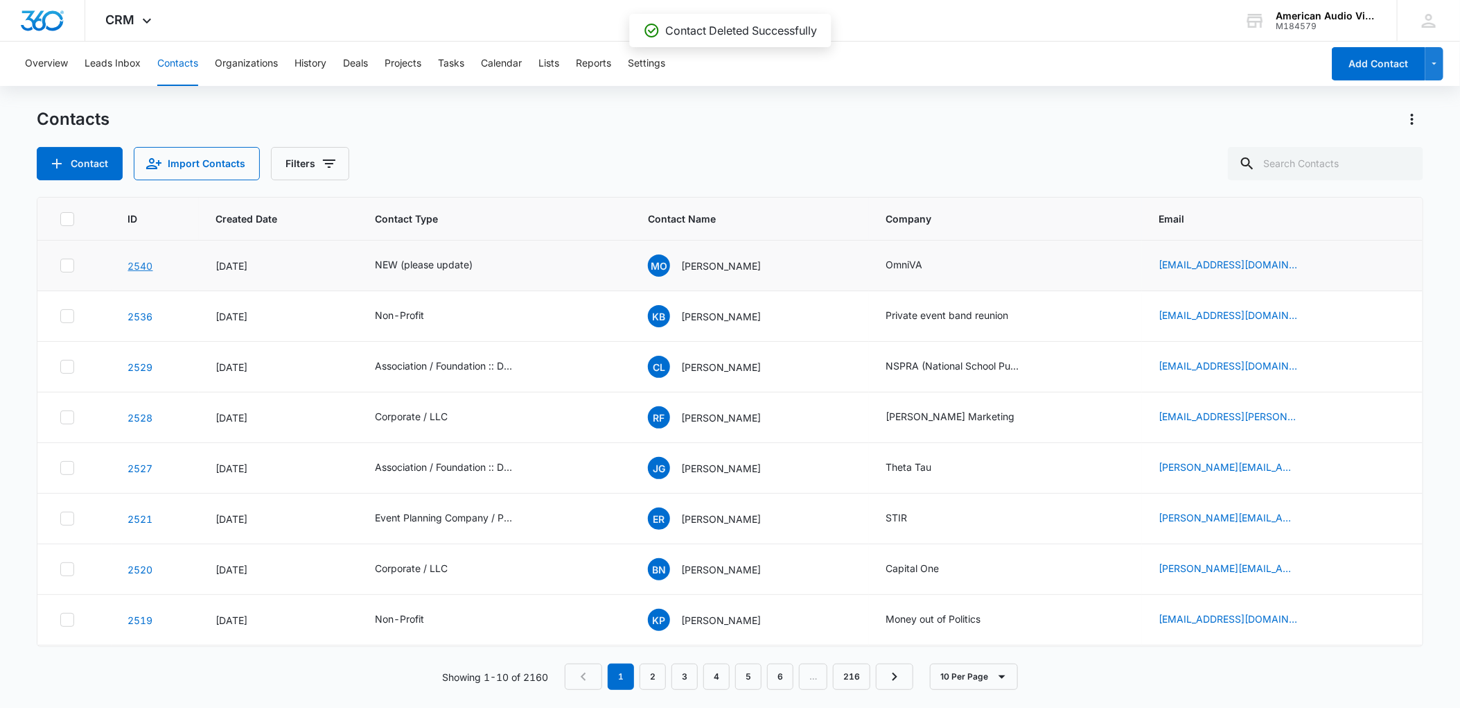
click at [143, 268] on link "2540" at bounding box center [140, 266] width 25 height 12
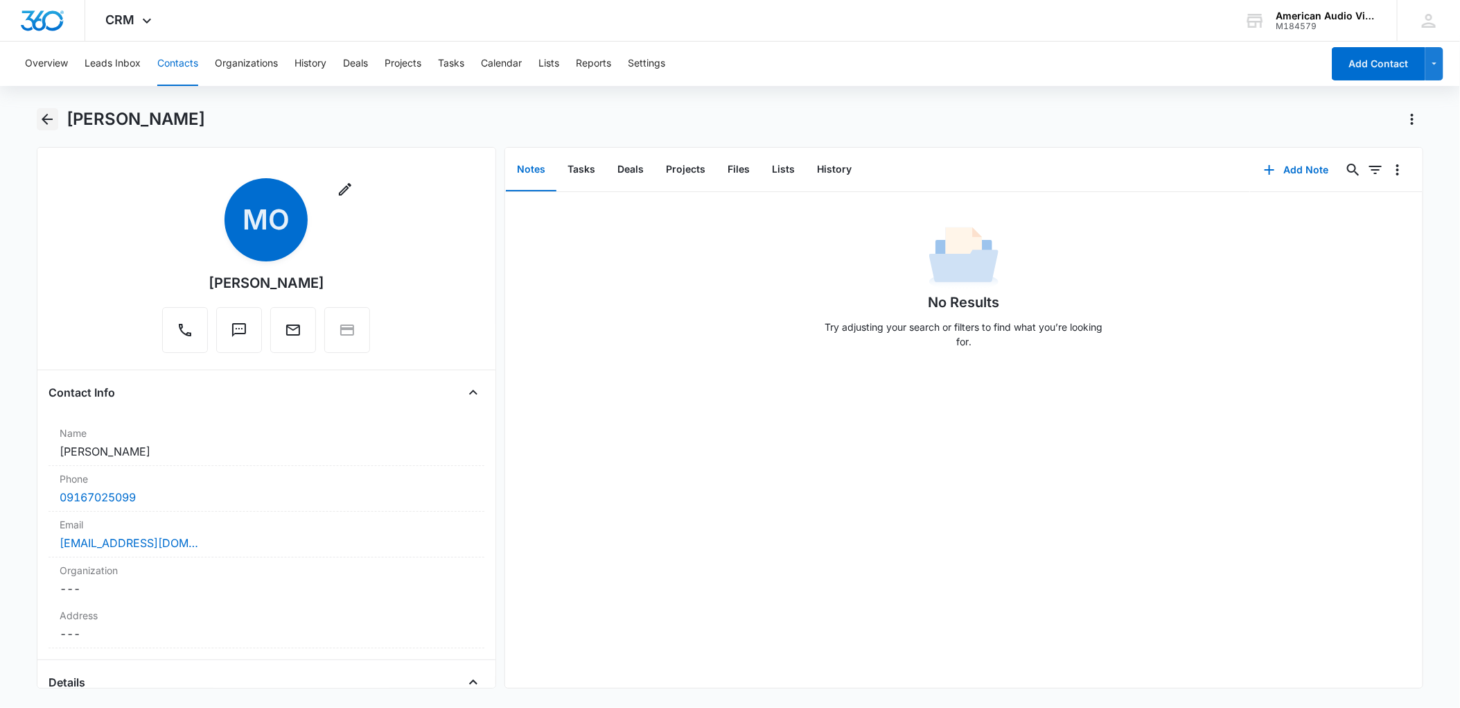
click at [43, 117] on icon "Back" at bounding box center [47, 119] width 17 height 17
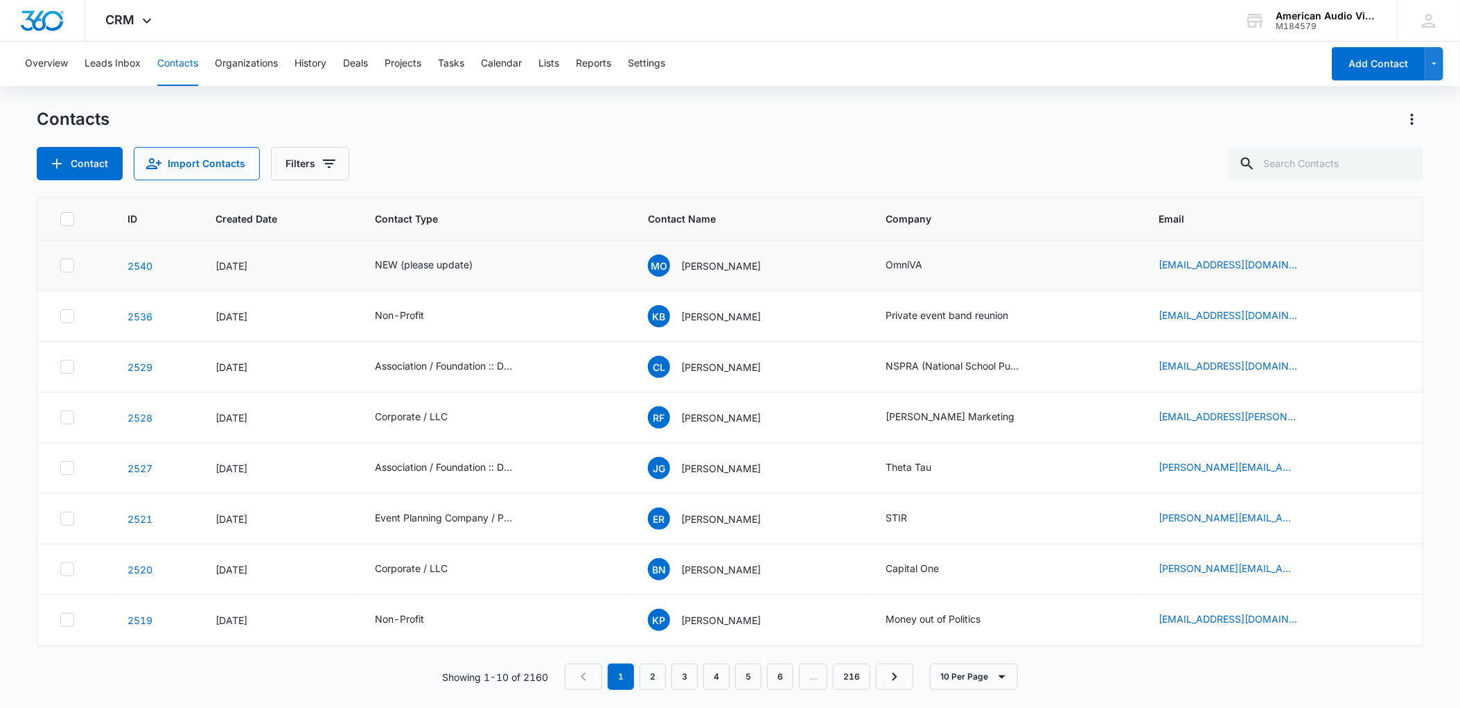
click at [62, 261] on icon at bounding box center [67, 265] width 12 height 12
click at [60, 265] on input "checkbox" at bounding box center [60, 265] width 1 height 1
checkbox input "true"
click at [62, 261] on icon at bounding box center [67, 265] width 12 height 12
click at [60, 265] on input "checkbox" at bounding box center [60, 265] width 1 height 1
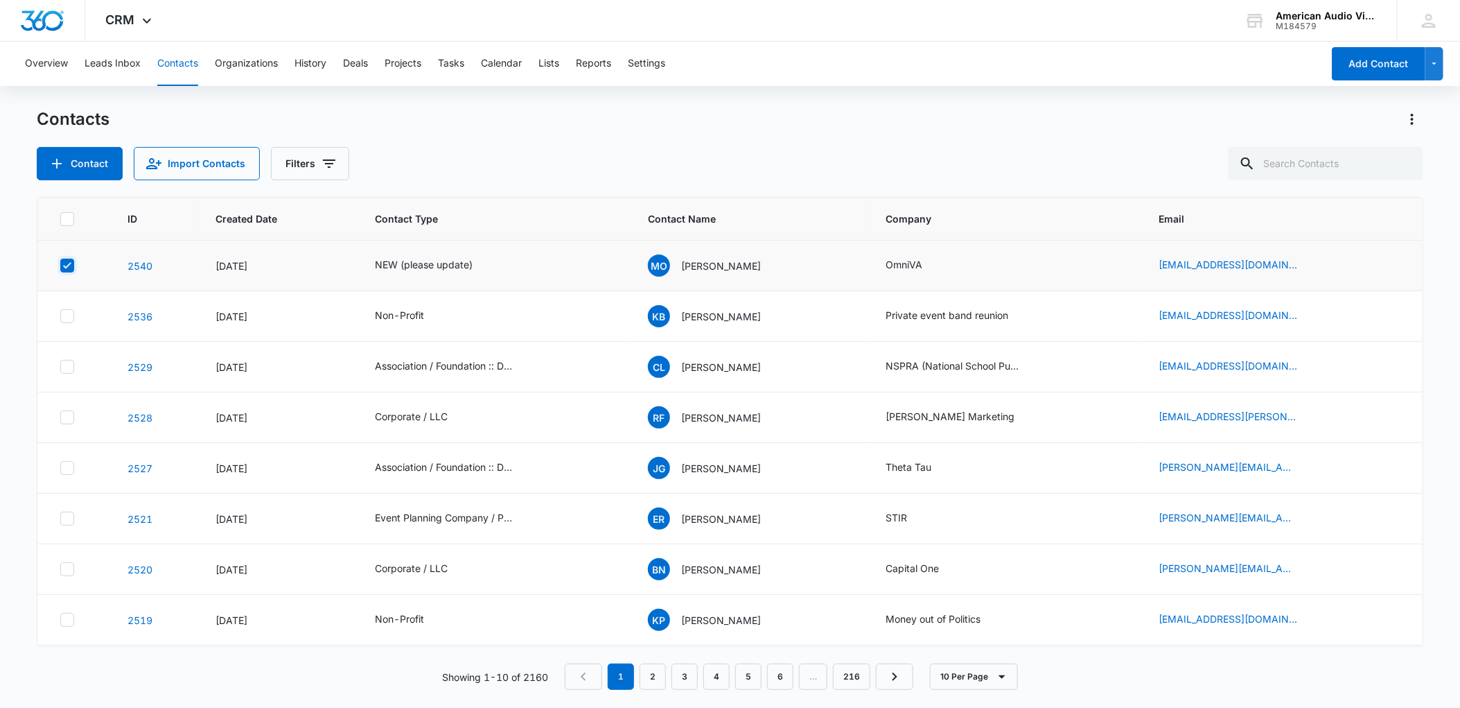
checkbox input "true"
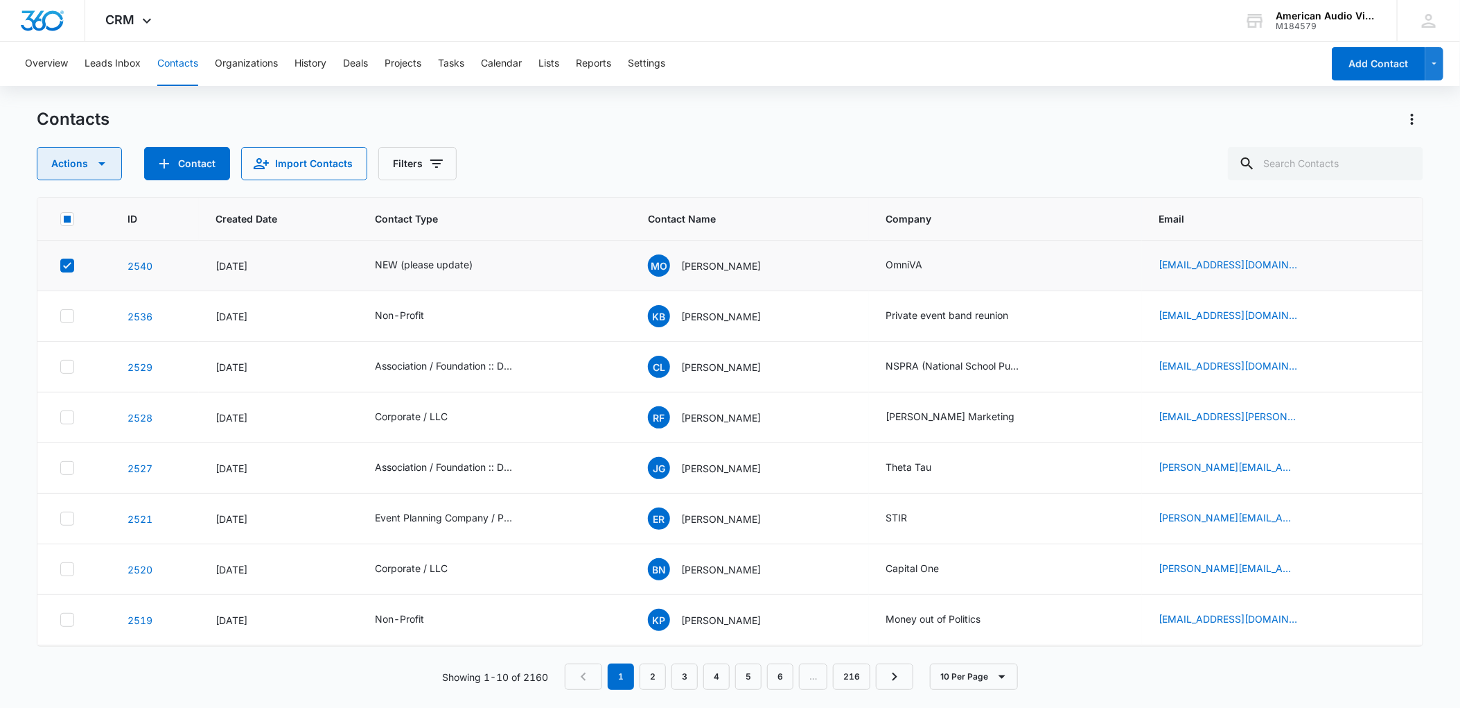
click at [75, 171] on button "Actions" at bounding box center [79, 163] width 85 height 33
click at [70, 281] on button "Delete" at bounding box center [93, 291] width 112 height 21
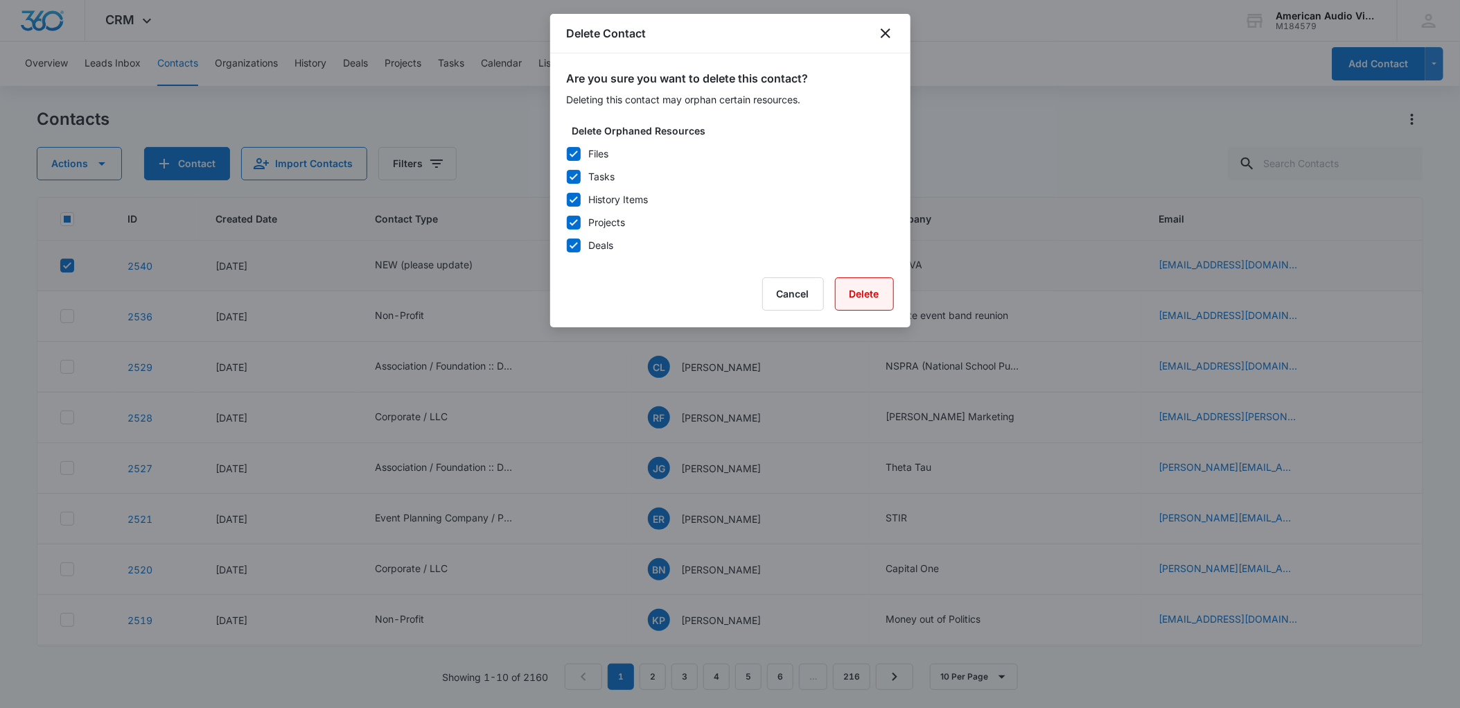
click at [864, 293] on button "Delete" at bounding box center [864, 293] width 59 height 33
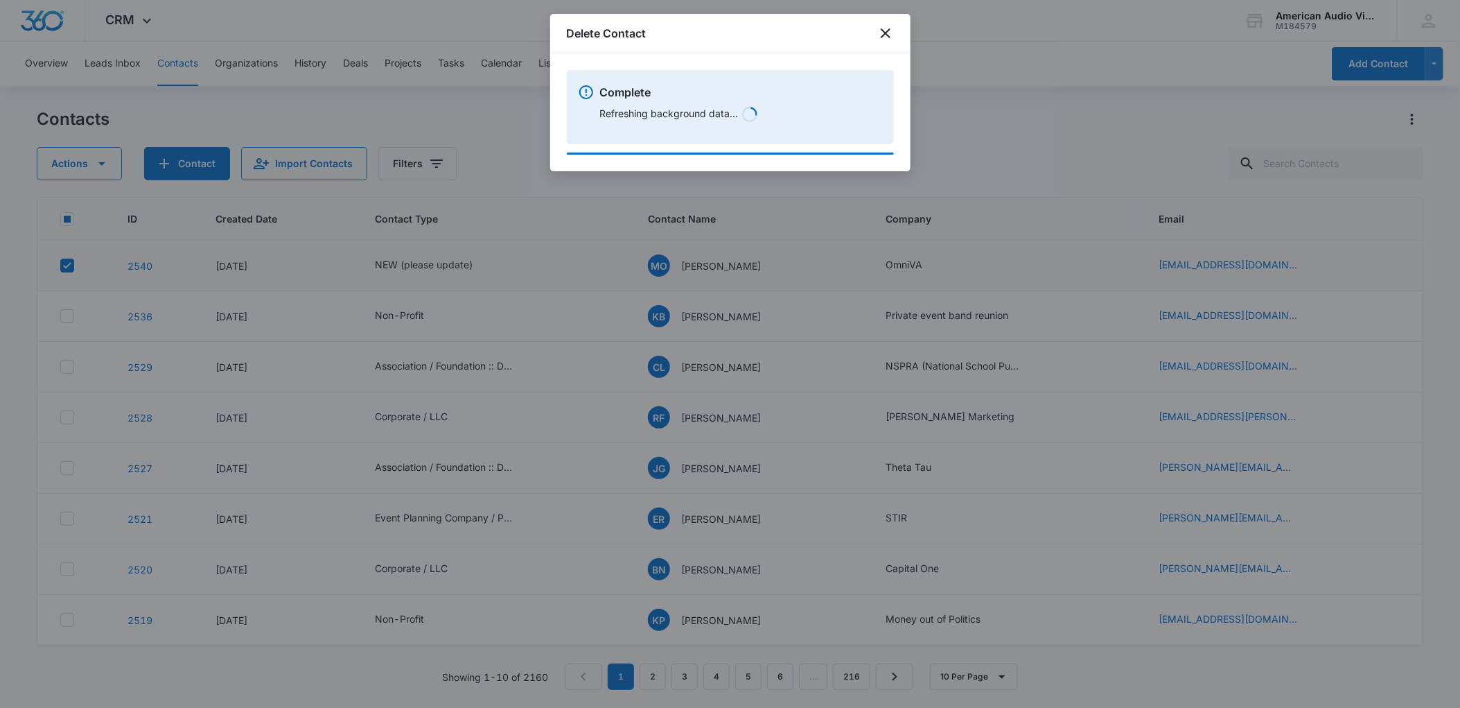
click at [970, 91] on div at bounding box center [730, 354] width 1460 height 708
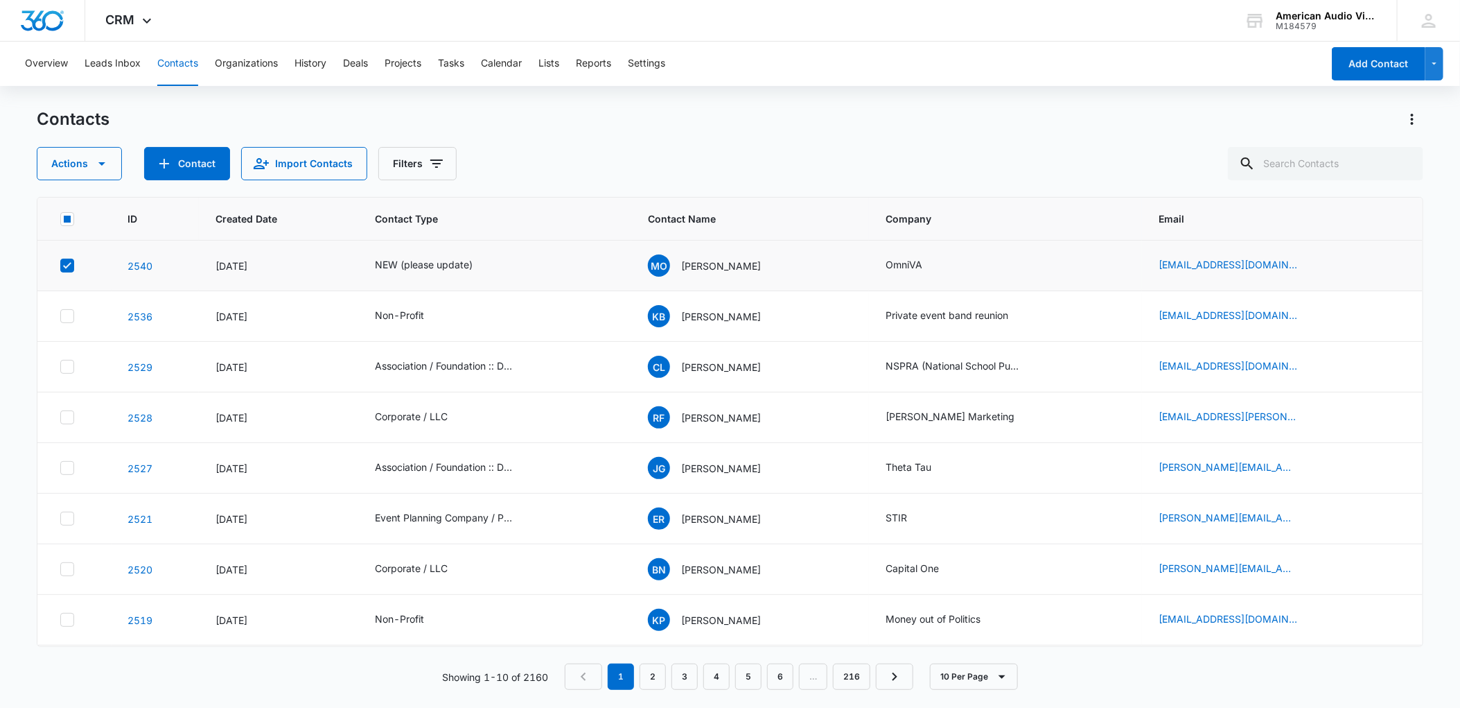
click at [527, 281] on td "NEW (please update)" at bounding box center [494, 265] width 273 height 51
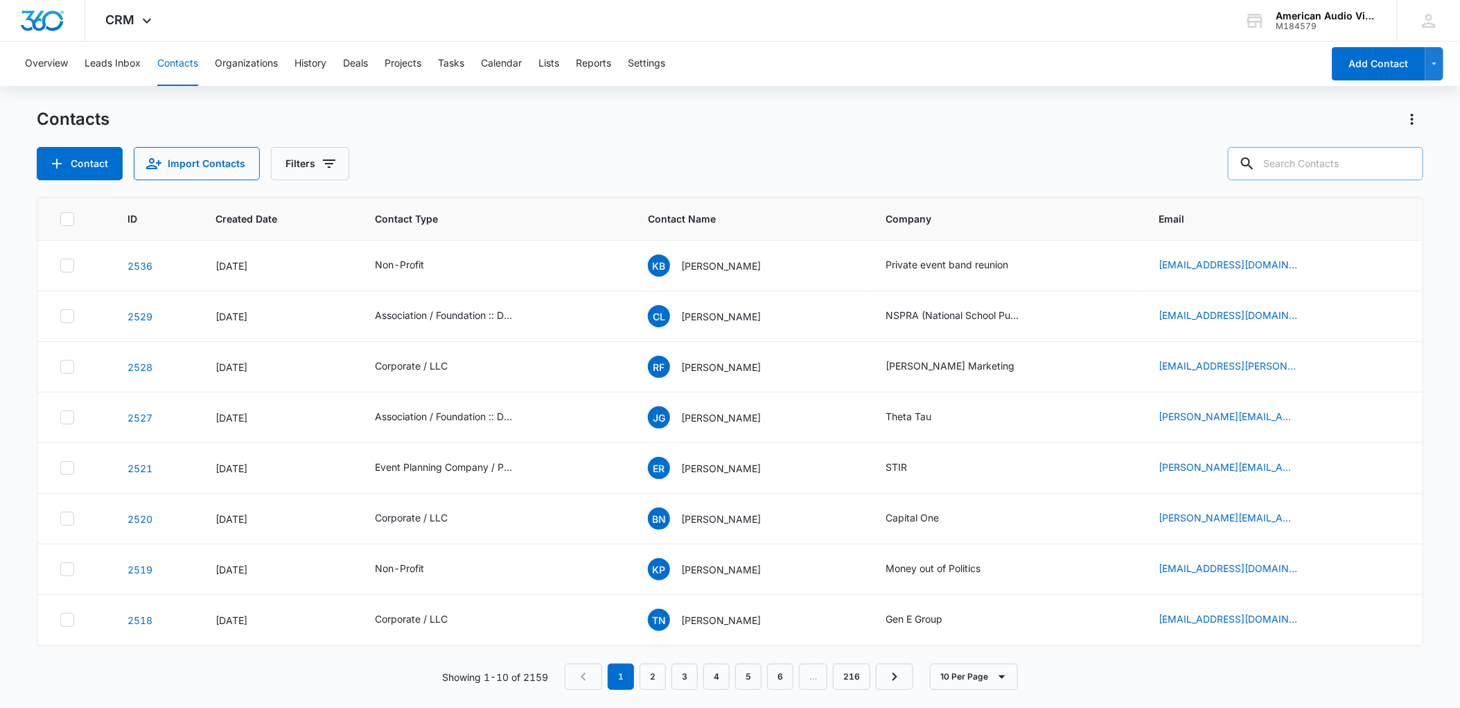
click at [1340, 175] on input "text" at bounding box center [1325, 163] width 195 height 33
type input "[PERSON_NAME]"
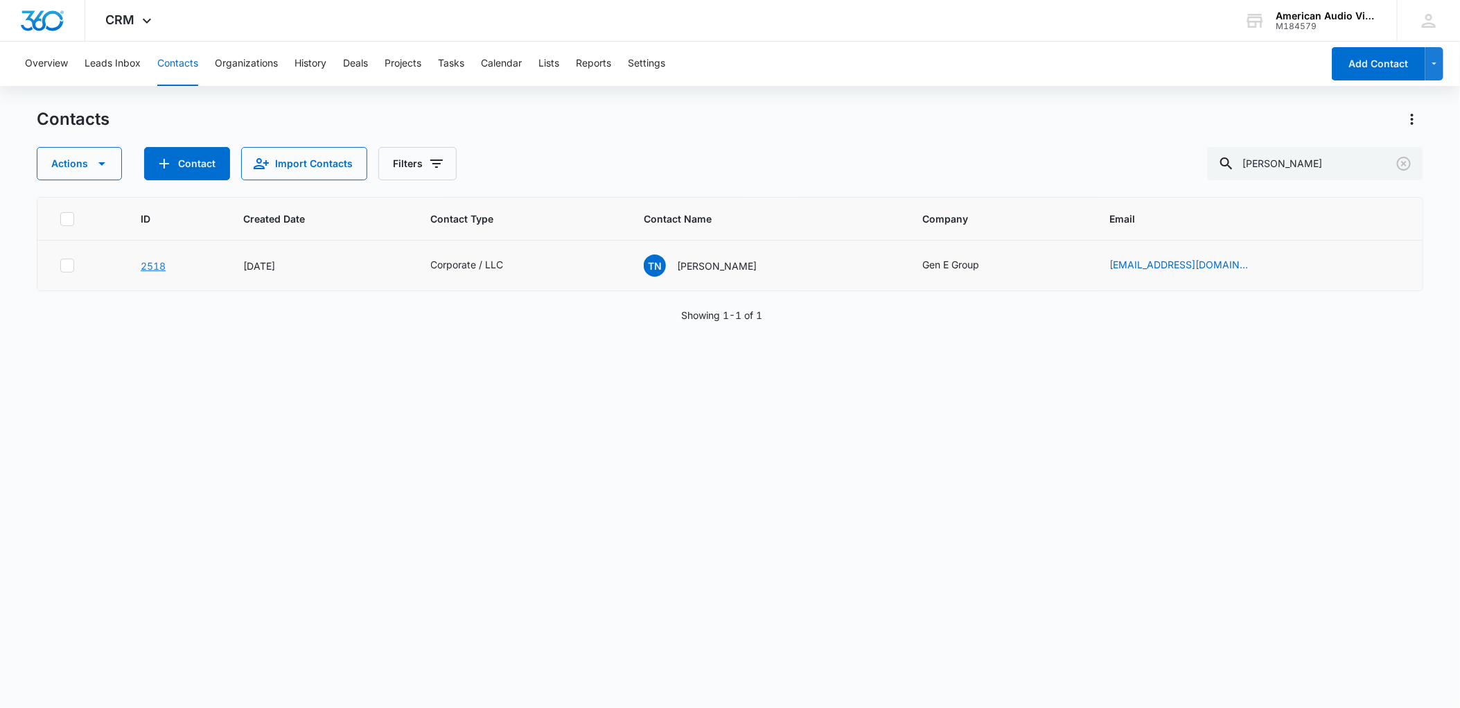
click at [160, 264] on link "2518" at bounding box center [153, 266] width 25 height 12
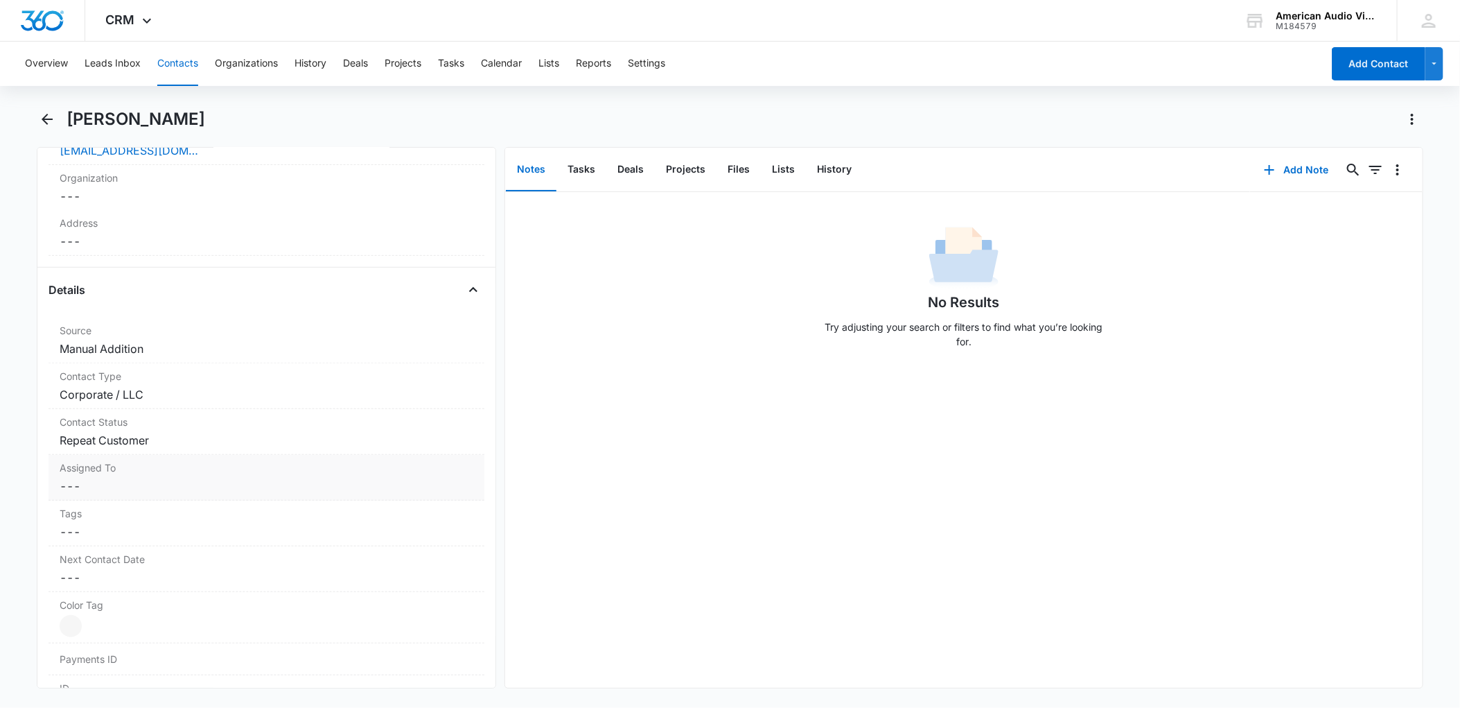
scroll to position [403, 0]
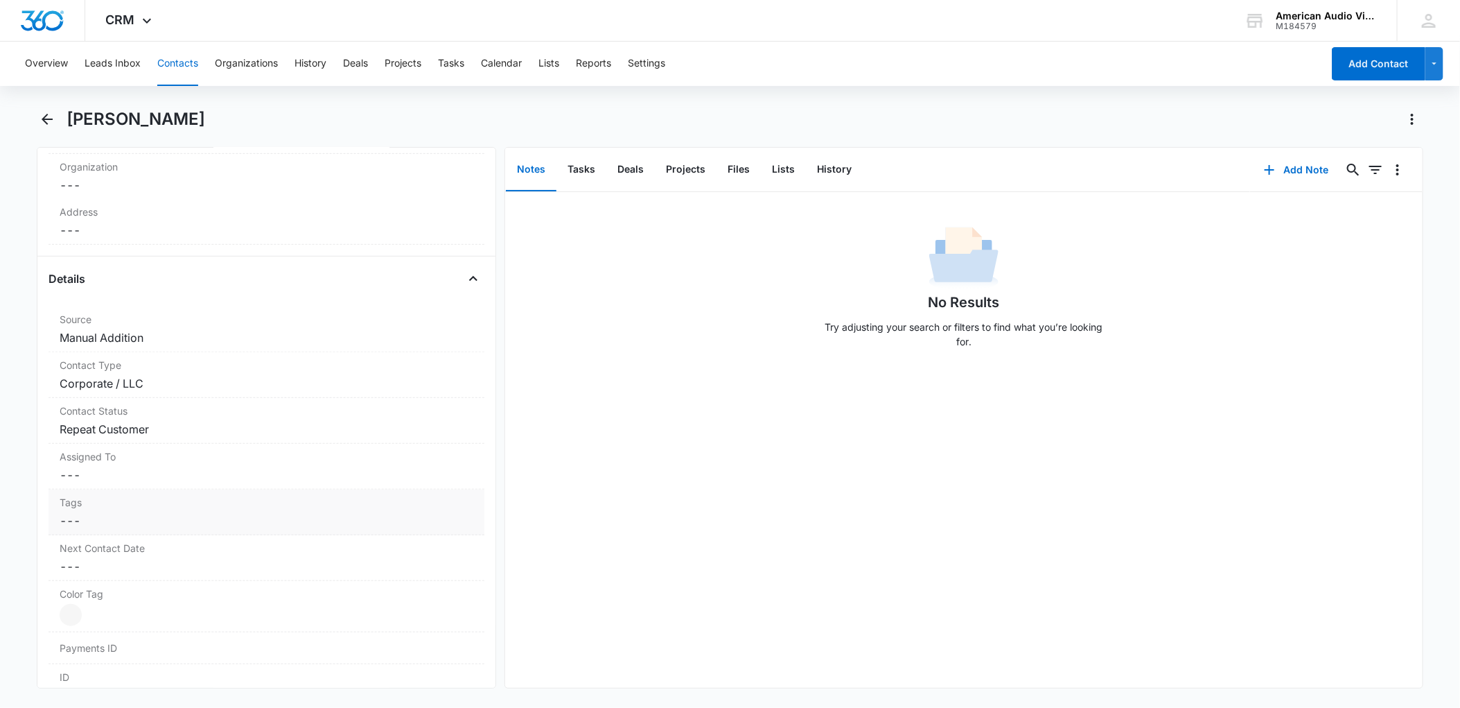
click at [123, 529] on dd "Cancel Save Changes ---" at bounding box center [267, 520] width 414 height 17
click at [423, 541] on div at bounding box center [258, 532] width 376 height 19
click at [350, 527] on div at bounding box center [258, 532] width 376 height 19
click at [584, 564] on div "No Results Try adjusting your search or filters to find what you’re looking for." at bounding box center [964, 440] width 918 height 496
click at [351, 571] on button "Cancel" at bounding box center [361, 574] width 49 height 26
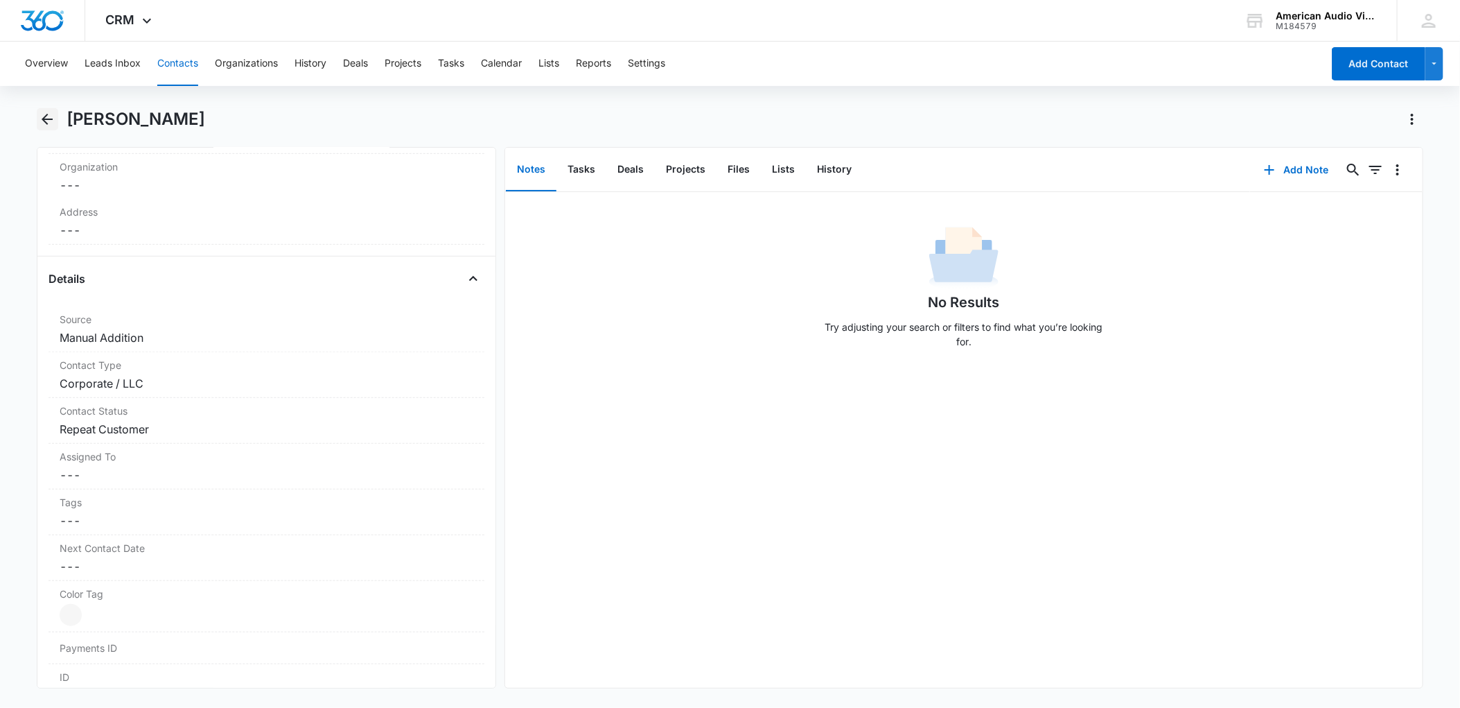
click at [46, 113] on icon "Back" at bounding box center [47, 119] width 17 height 17
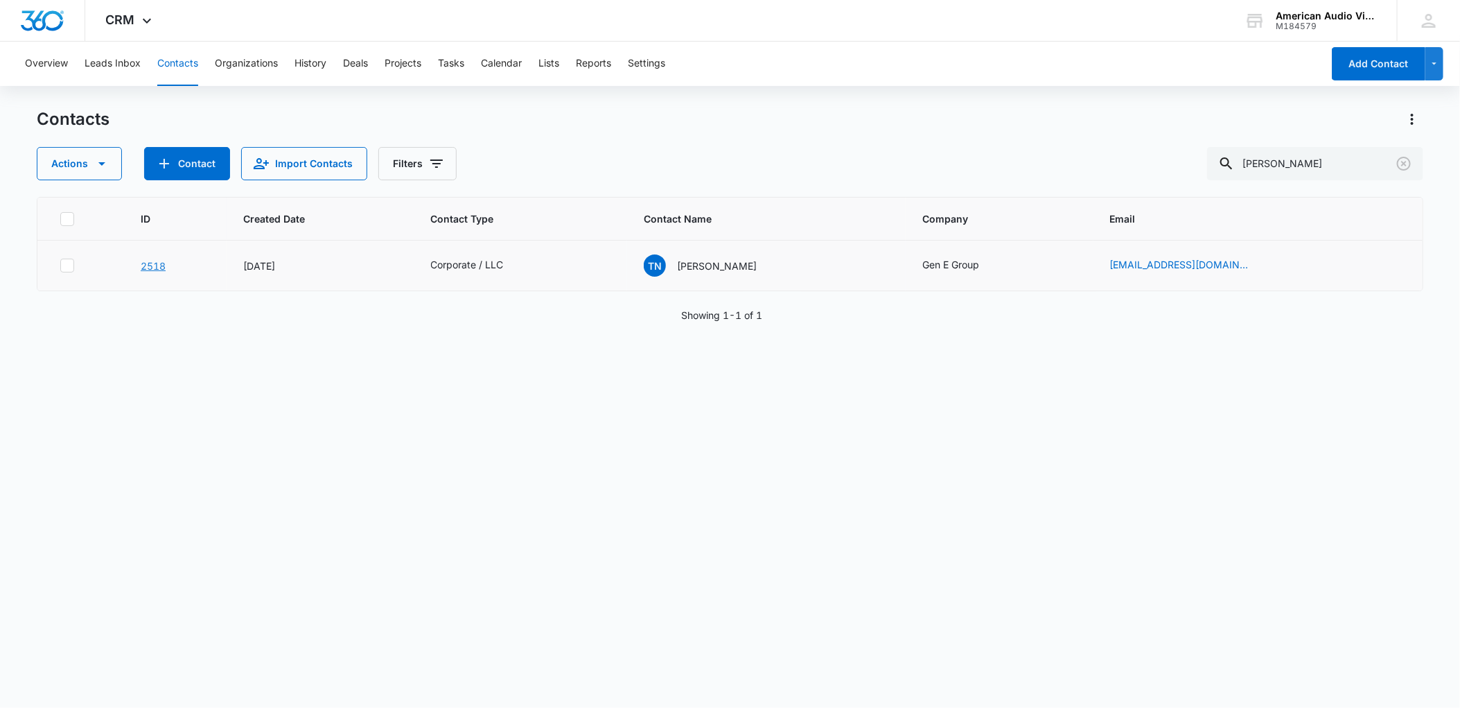
click at [164, 266] on link "2518" at bounding box center [153, 266] width 25 height 12
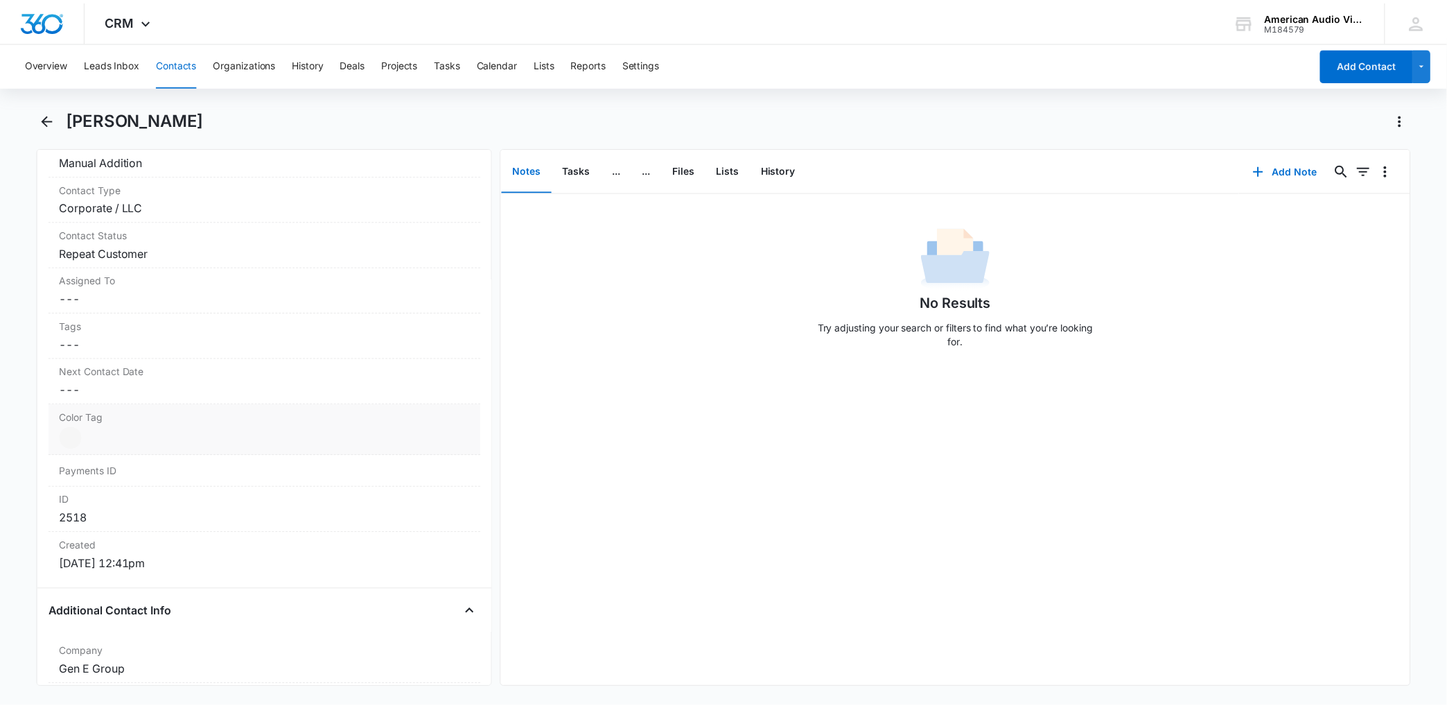
scroll to position [515, 0]
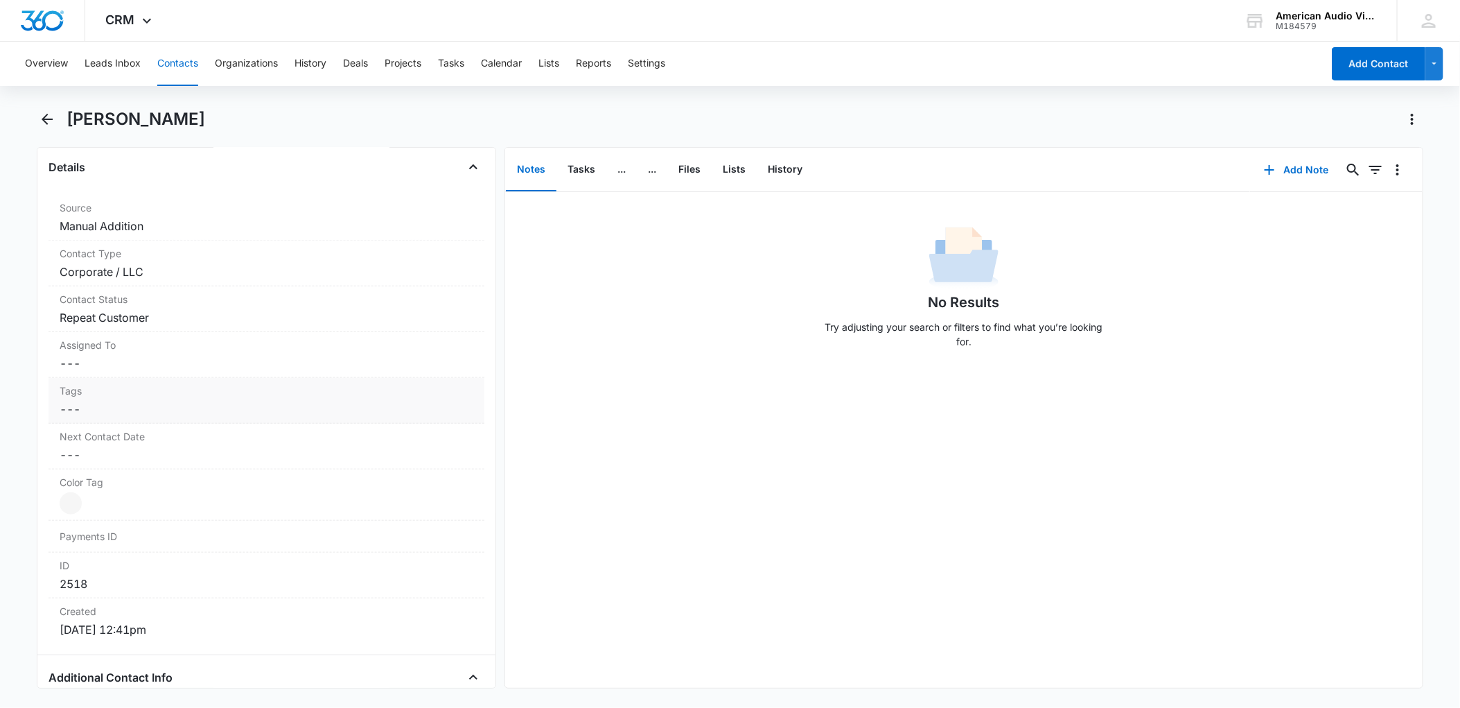
click at [96, 413] on dd "Cancel Save Changes ---" at bounding box center [267, 409] width 414 height 17
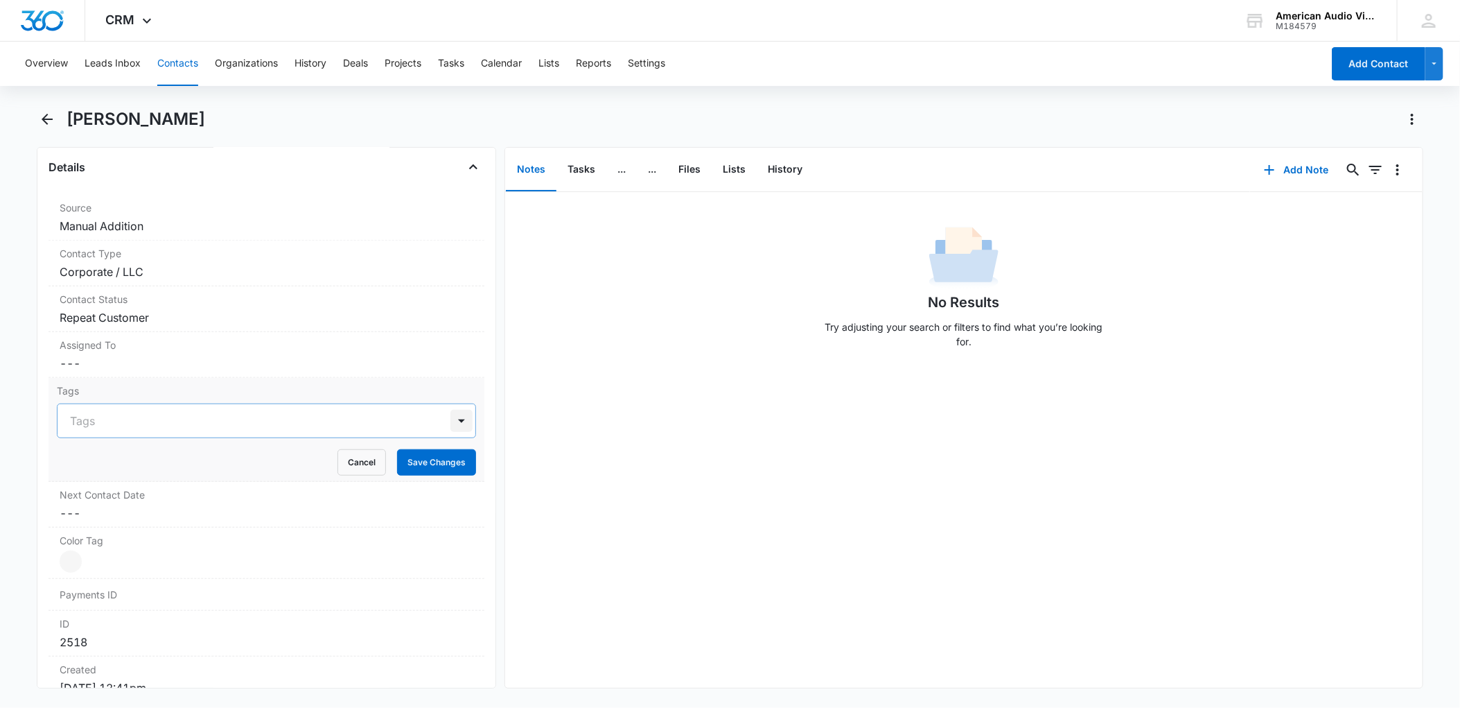
click at [450, 430] on div at bounding box center [461, 421] width 22 height 22
click at [471, 435] on div "Tags Tags Cancel Save Changes" at bounding box center [267, 430] width 436 height 104
click at [633, 63] on button "Settings" at bounding box center [646, 64] width 37 height 44
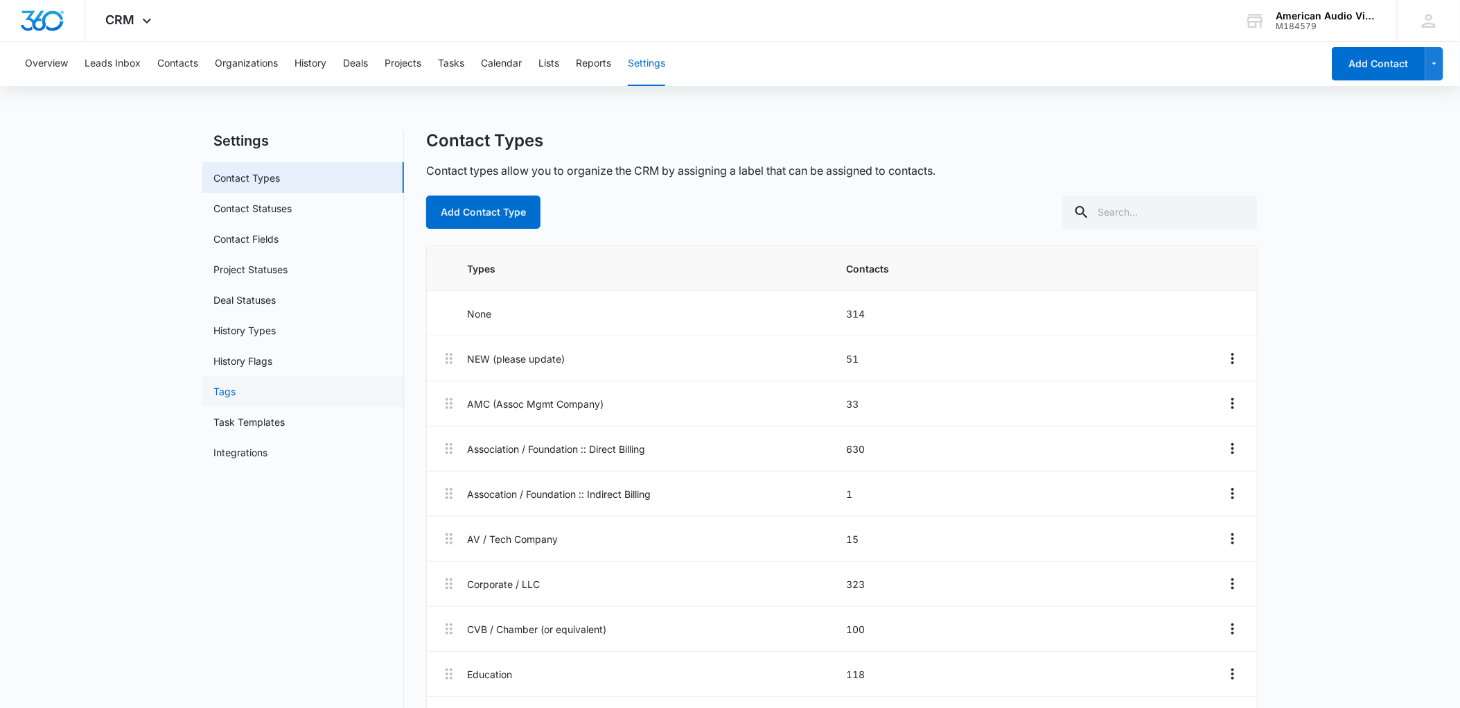
click at [224, 393] on link "Tags" at bounding box center [224, 391] width 22 height 15
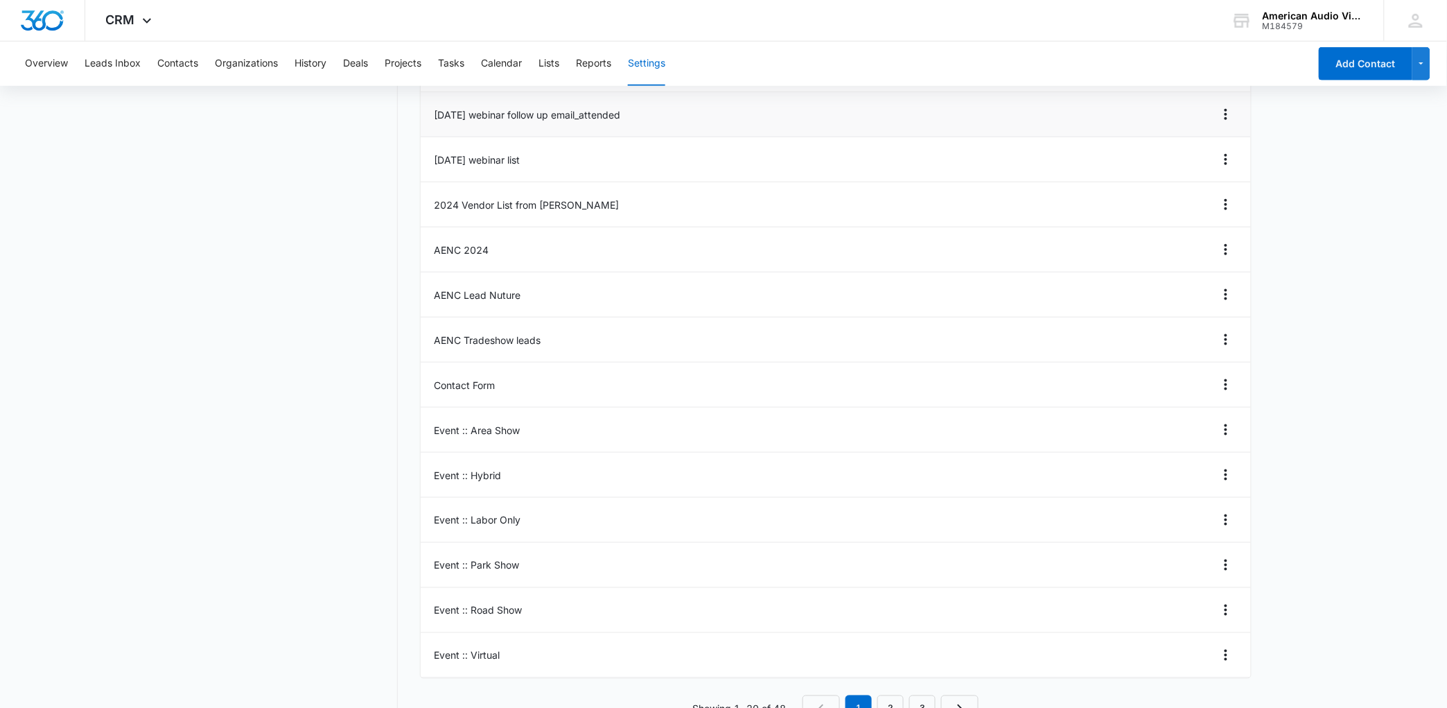
scroll to position [475, 0]
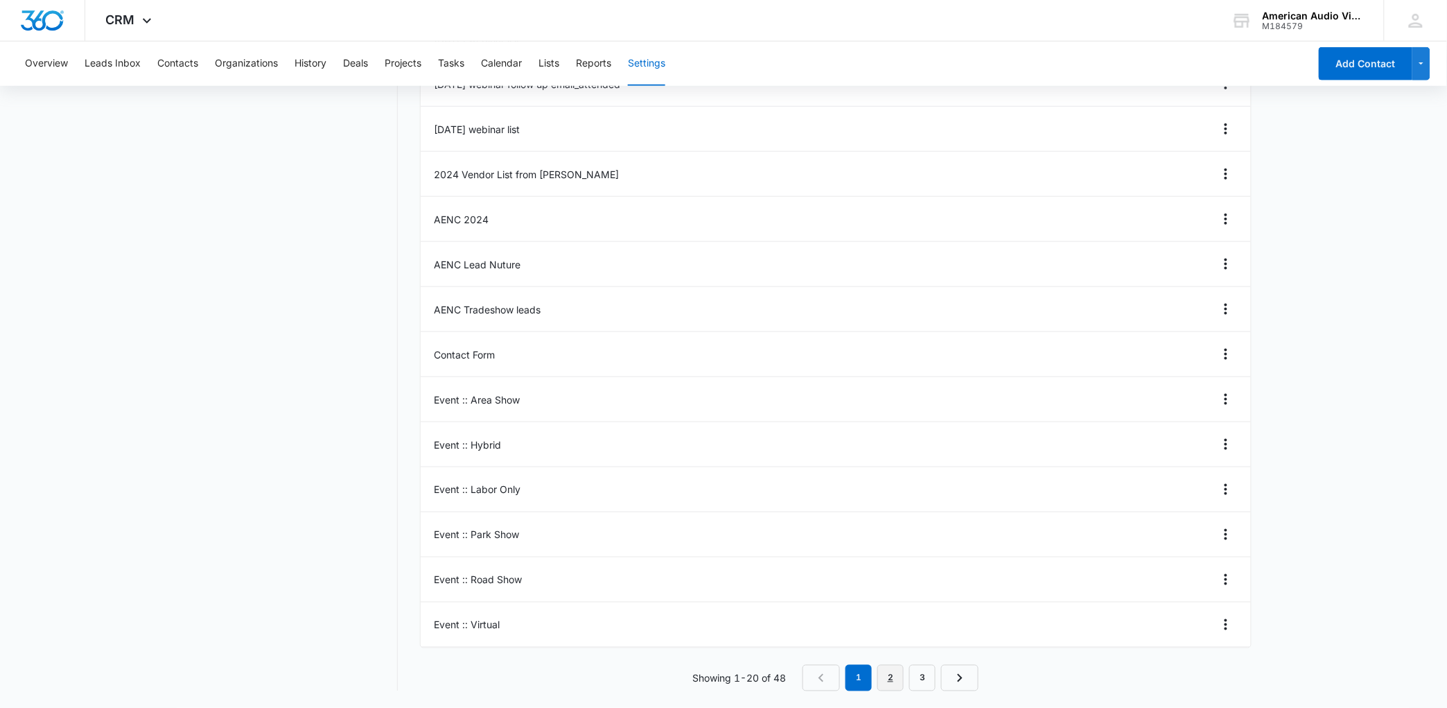
click at [890, 675] on link "2" at bounding box center [890, 678] width 26 height 26
click at [923, 676] on link "3" at bounding box center [926, 678] width 26 height 26
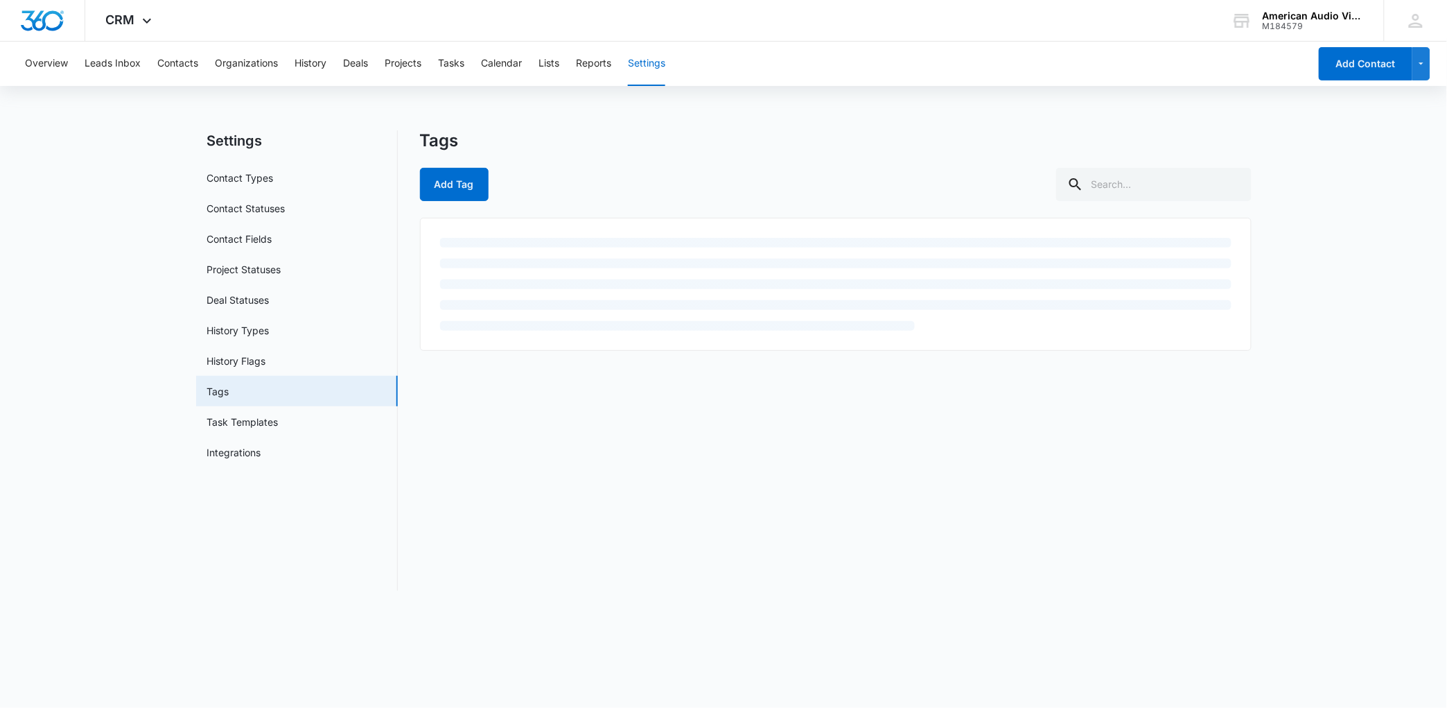
scroll to position [0, 0]
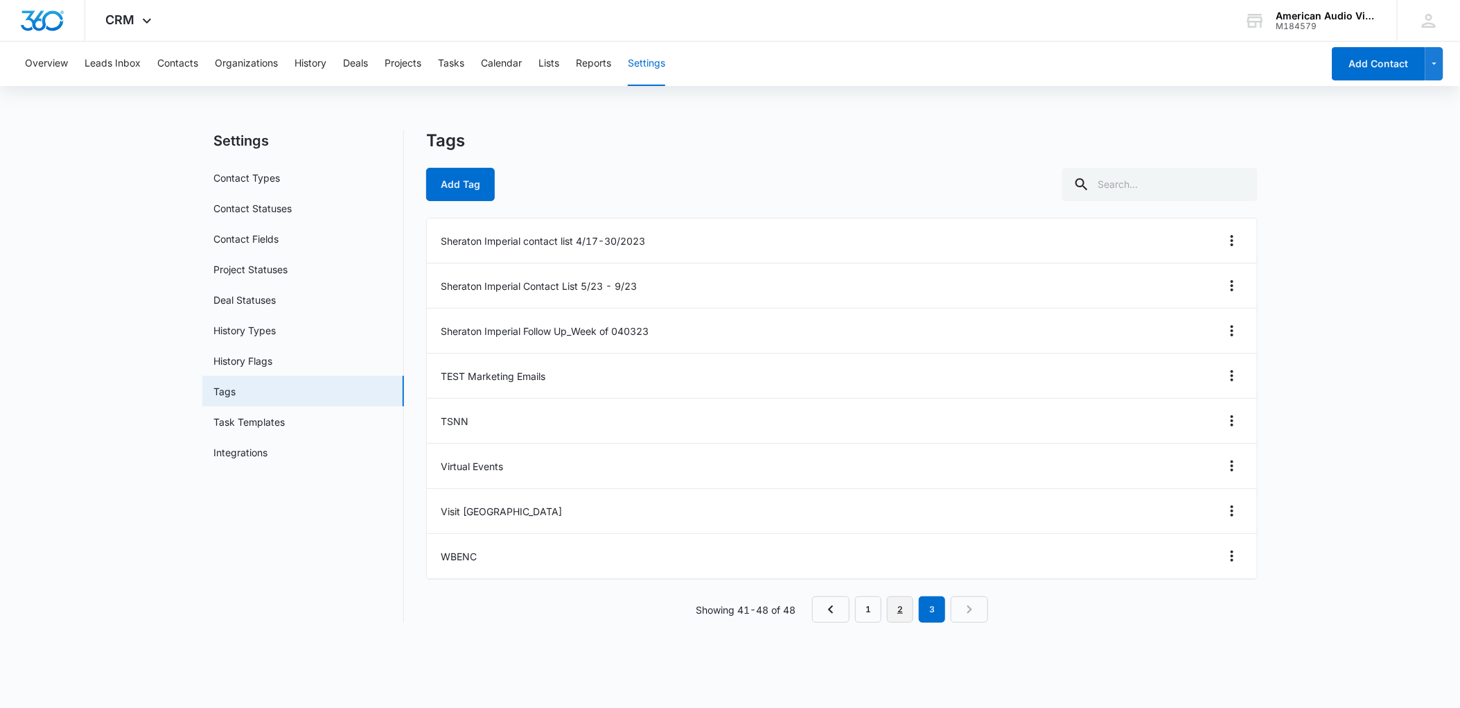
click at [898, 606] on link "2" at bounding box center [900, 609] width 26 height 26
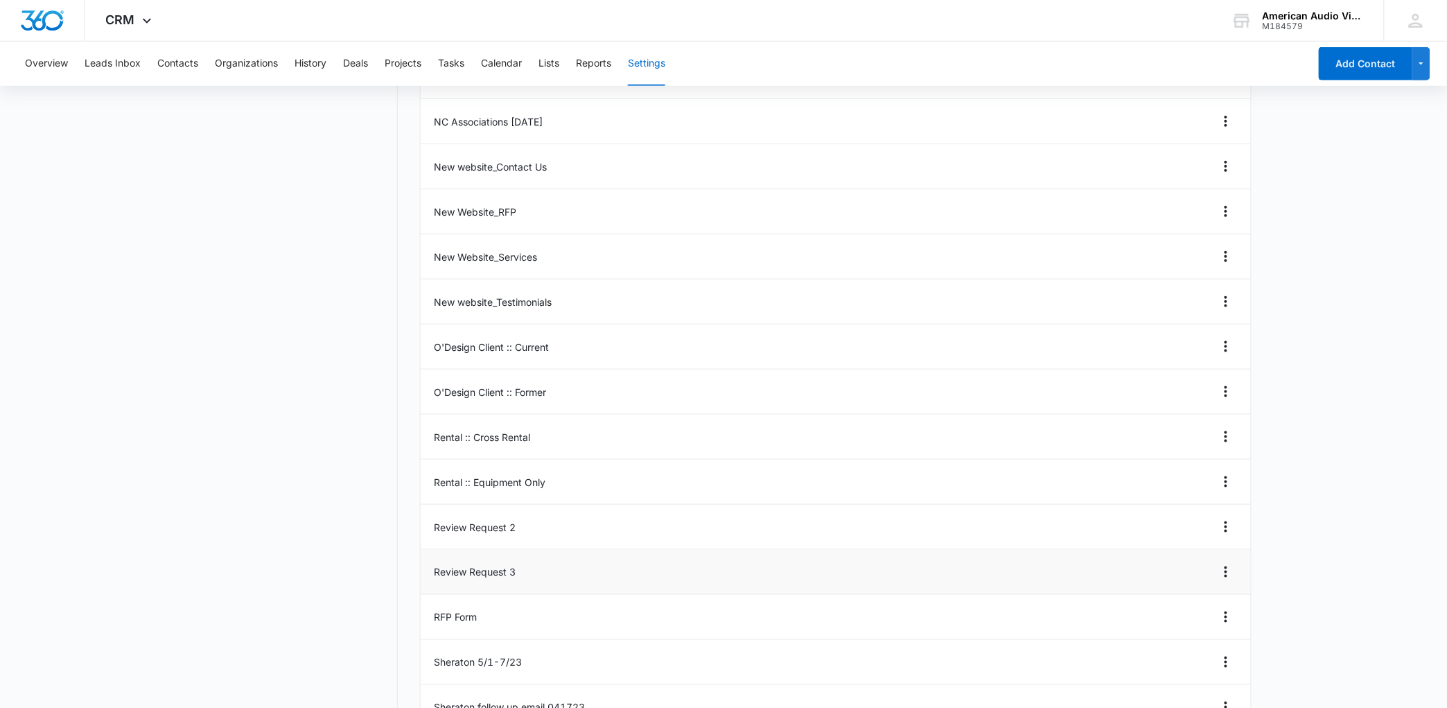
scroll to position [475, 0]
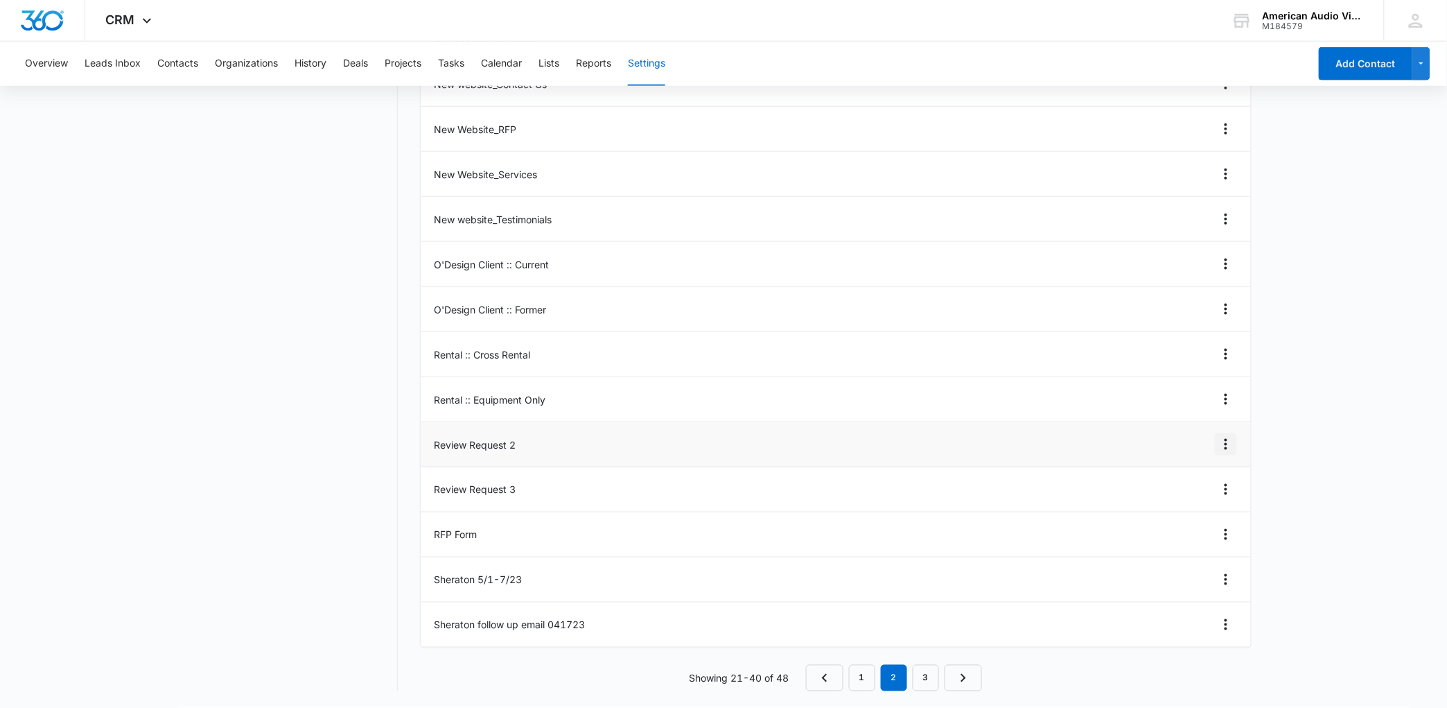
click at [1229, 444] on icon "Overflow Menu" at bounding box center [1226, 444] width 17 height 17
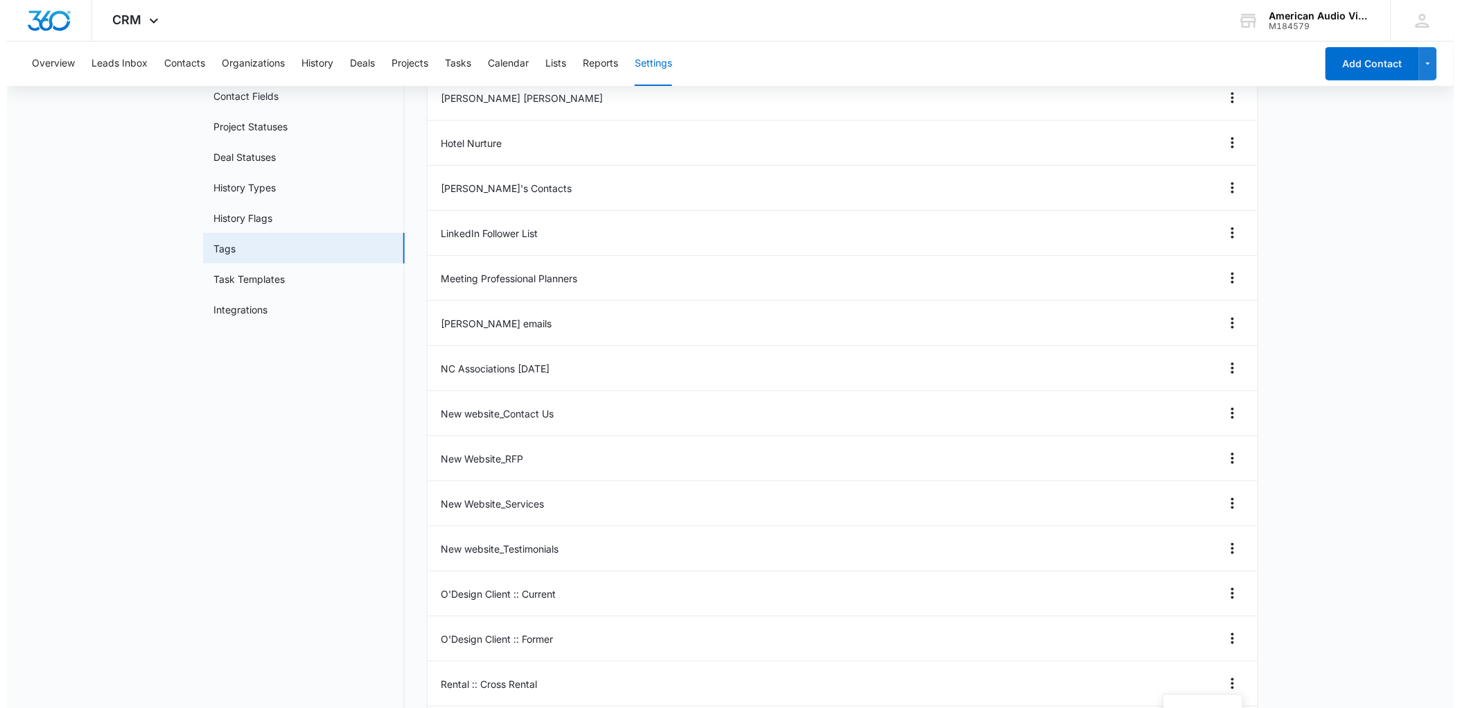
scroll to position [0, 0]
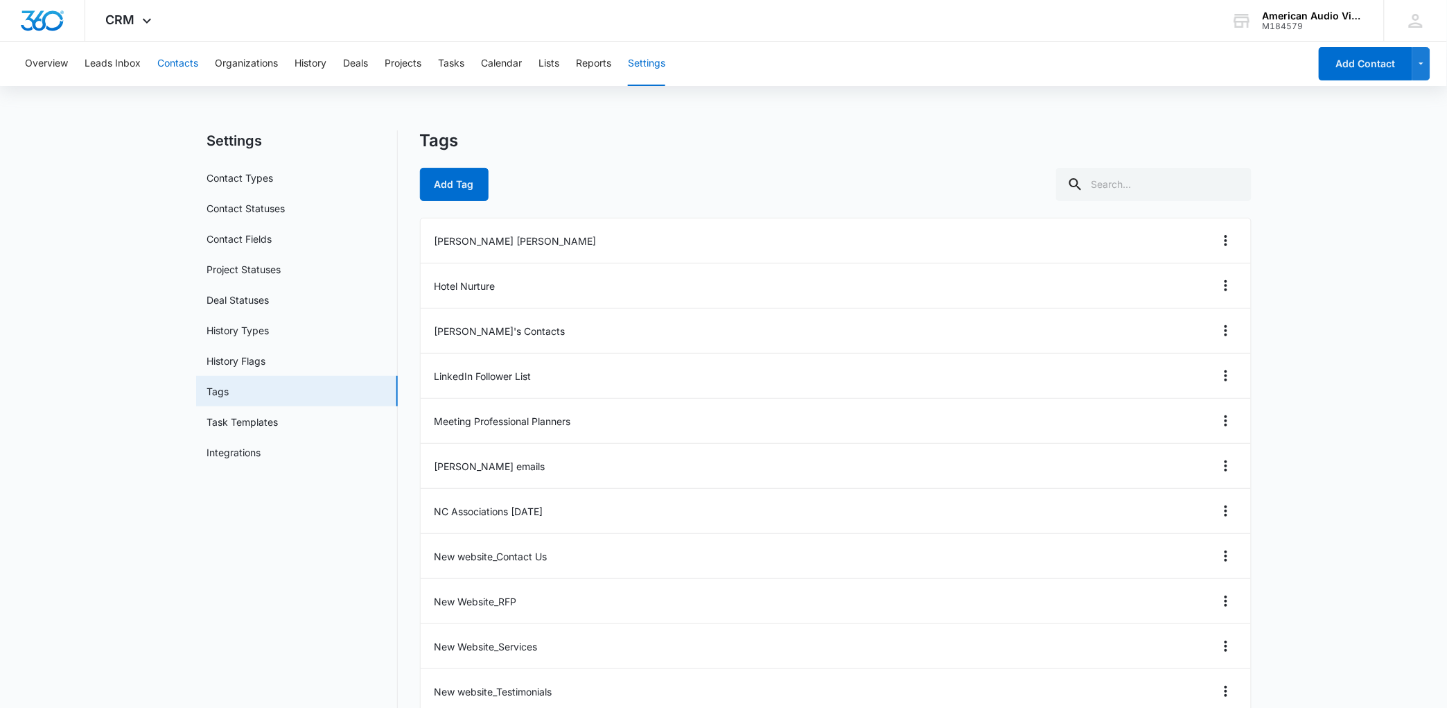
click at [178, 57] on button "Contacts" at bounding box center [177, 64] width 41 height 44
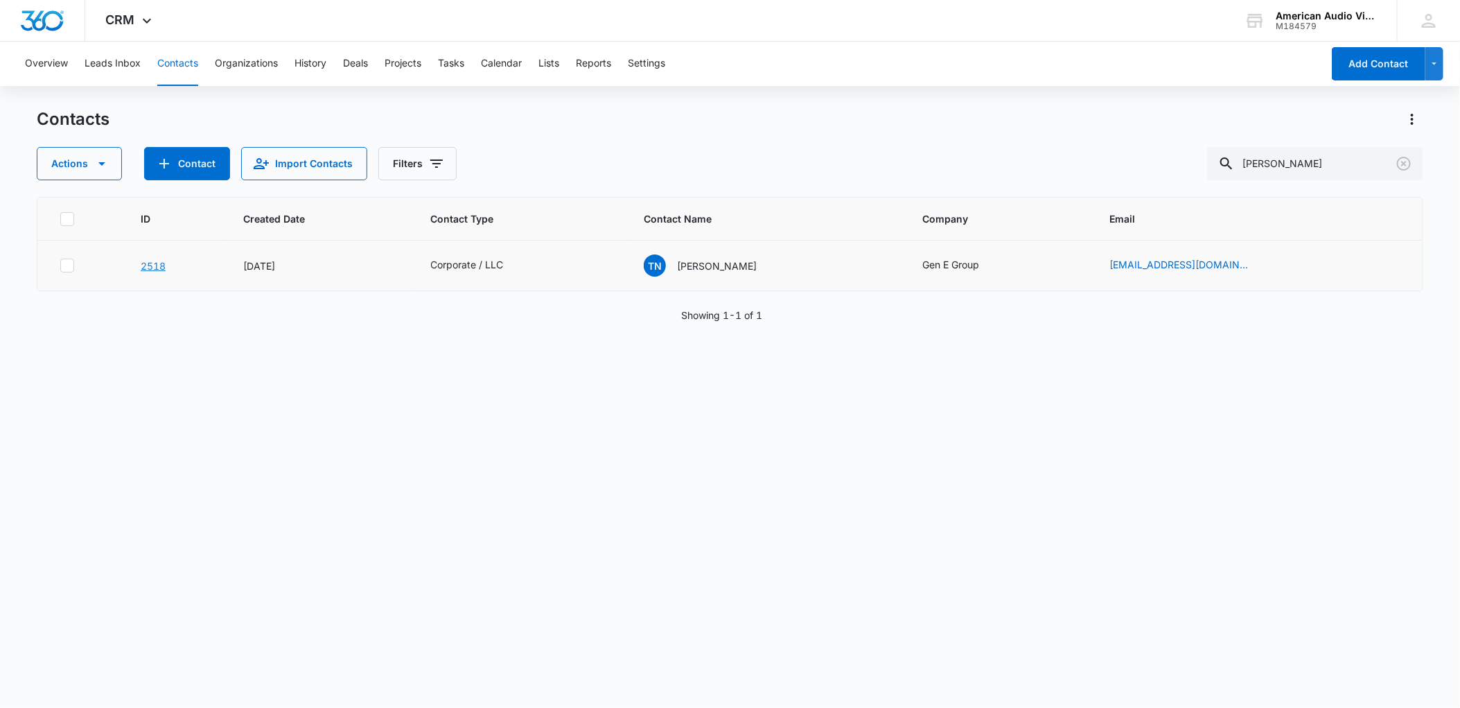
click at [166, 268] on link "2518" at bounding box center [153, 266] width 25 height 12
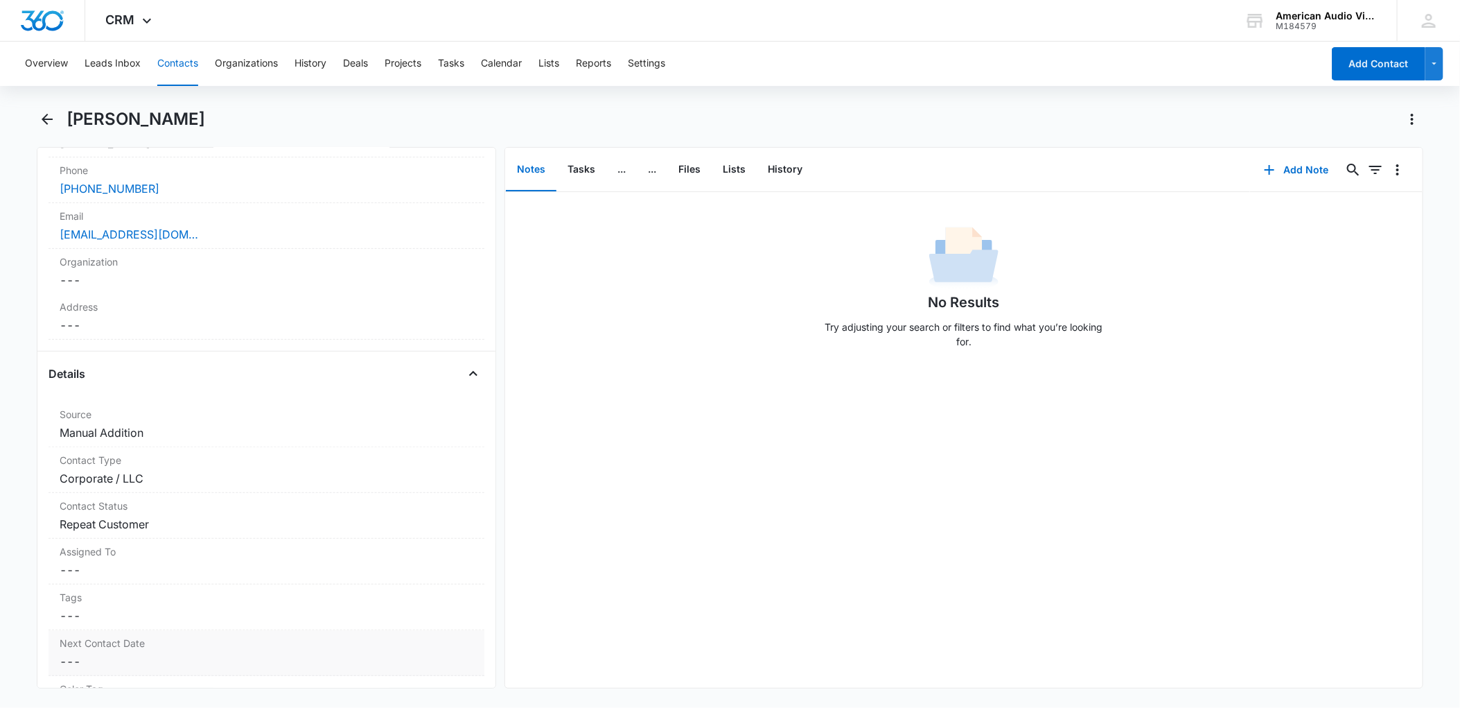
scroll to position [410, 0]
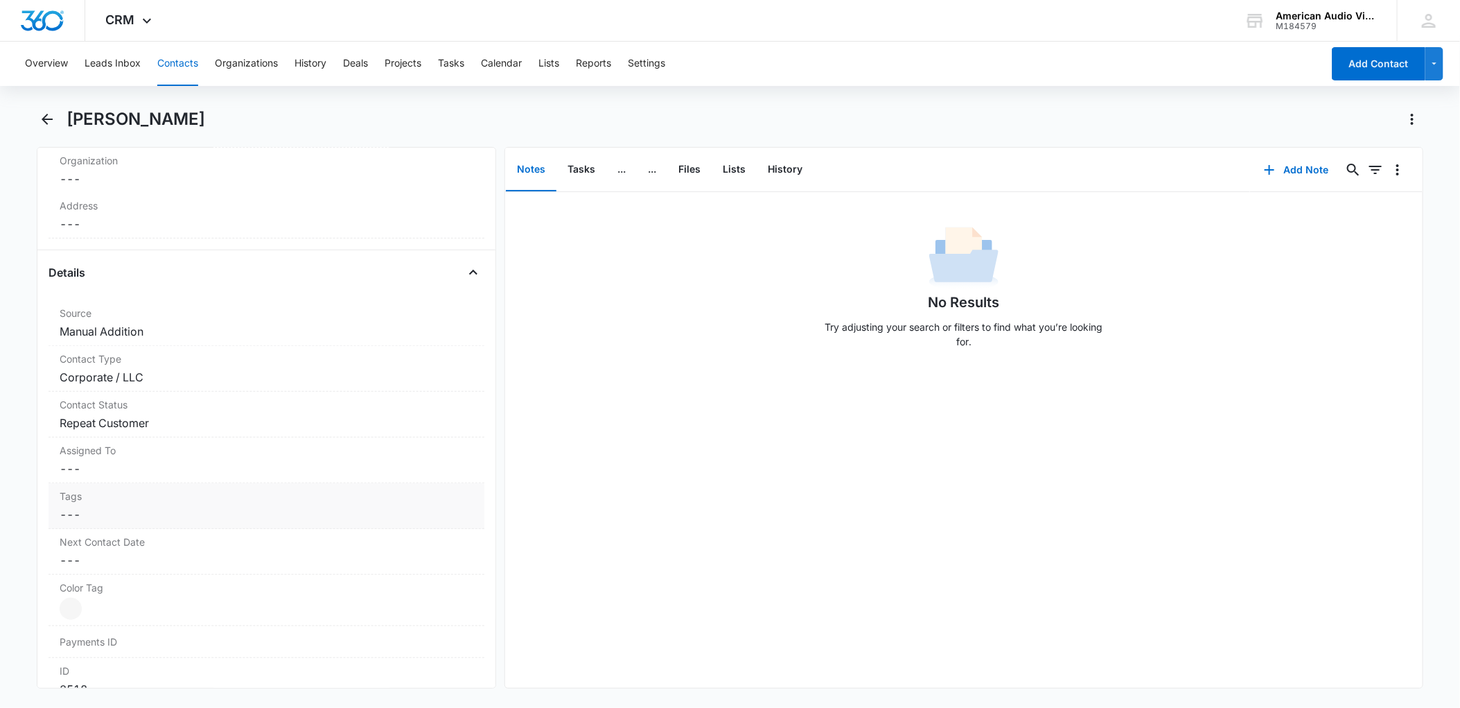
click at [149, 506] on div "Tags Cancel Save Changes ---" at bounding box center [267, 506] width 436 height 46
click at [450, 527] on div at bounding box center [461, 526] width 22 height 22
click at [255, 576] on div "No Results" at bounding box center [266, 577] width 419 height 28
click at [260, 527] on div at bounding box center [258, 525] width 376 height 19
type input "Rev"
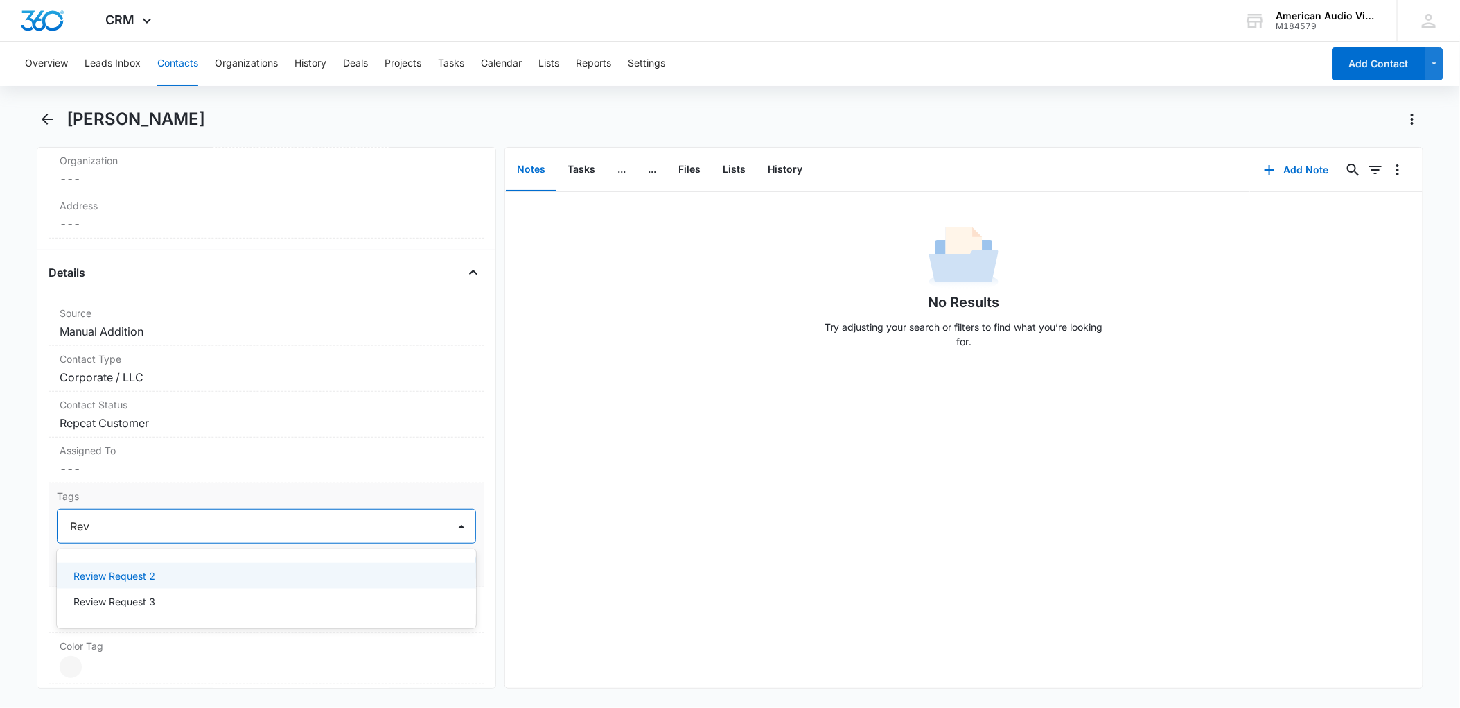
click at [146, 575] on p "Review Request 2" at bounding box center [114, 575] width 82 height 15
click at [480, 560] on div "Remove TN [PERSON_NAME] Contact Info Name Cancel Save Changes [PERSON_NAME] Pho…" at bounding box center [266, 417] width 459 height 541
click at [445, 561] on button "Save Changes" at bounding box center [436, 567] width 79 height 26
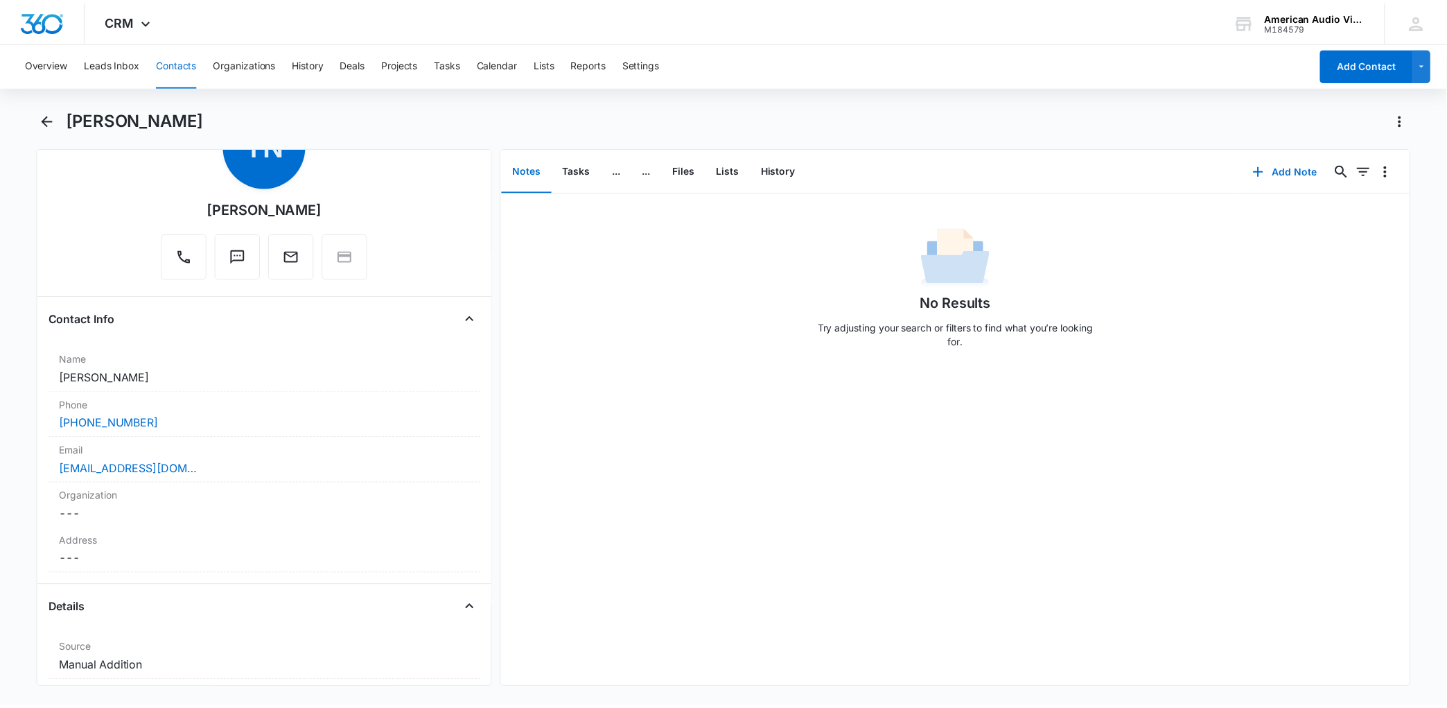
scroll to position [0, 0]
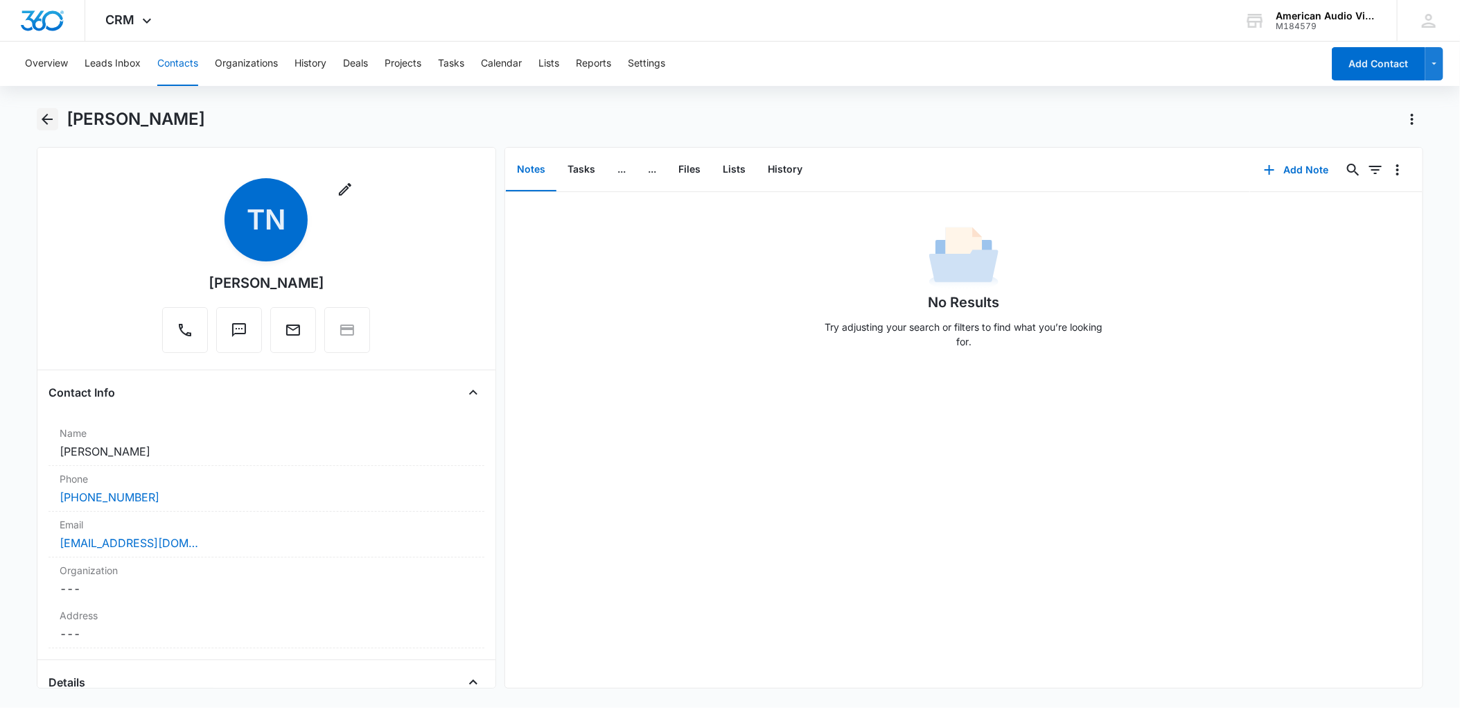
click at [51, 121] on icon "Back" at bounding box center [47, 119] width 17 height 17
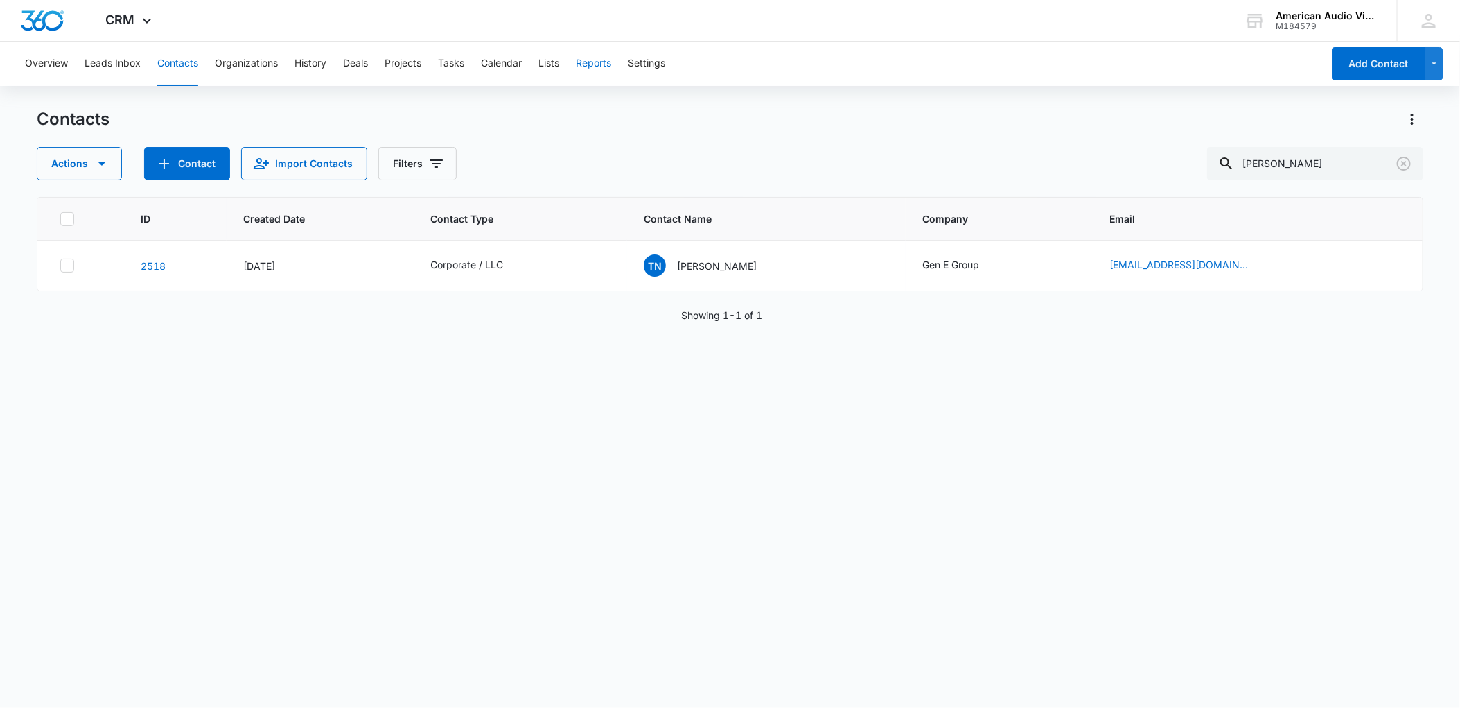
click at [593, 65] on button "Reports" at bounding box center [593, 64] width 35 height 44
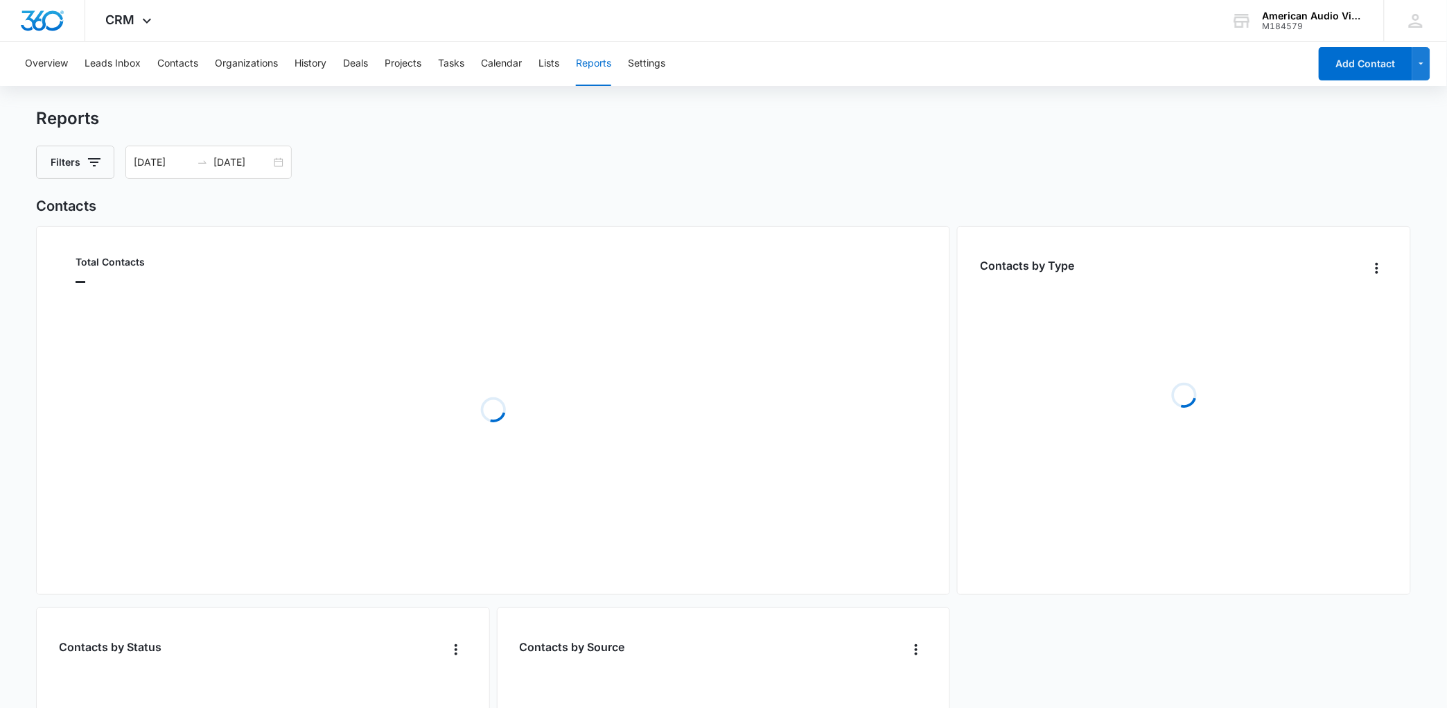
click at [674, 62] on div "Overview Leads Inbox Contacts Organizations History Deals Projects Tasks Calend…" at bounding box center [663, 64] width 1292 height 44
click at [665, 62] on button "Settings" at bounding box center [646, 64] width 37 height 44
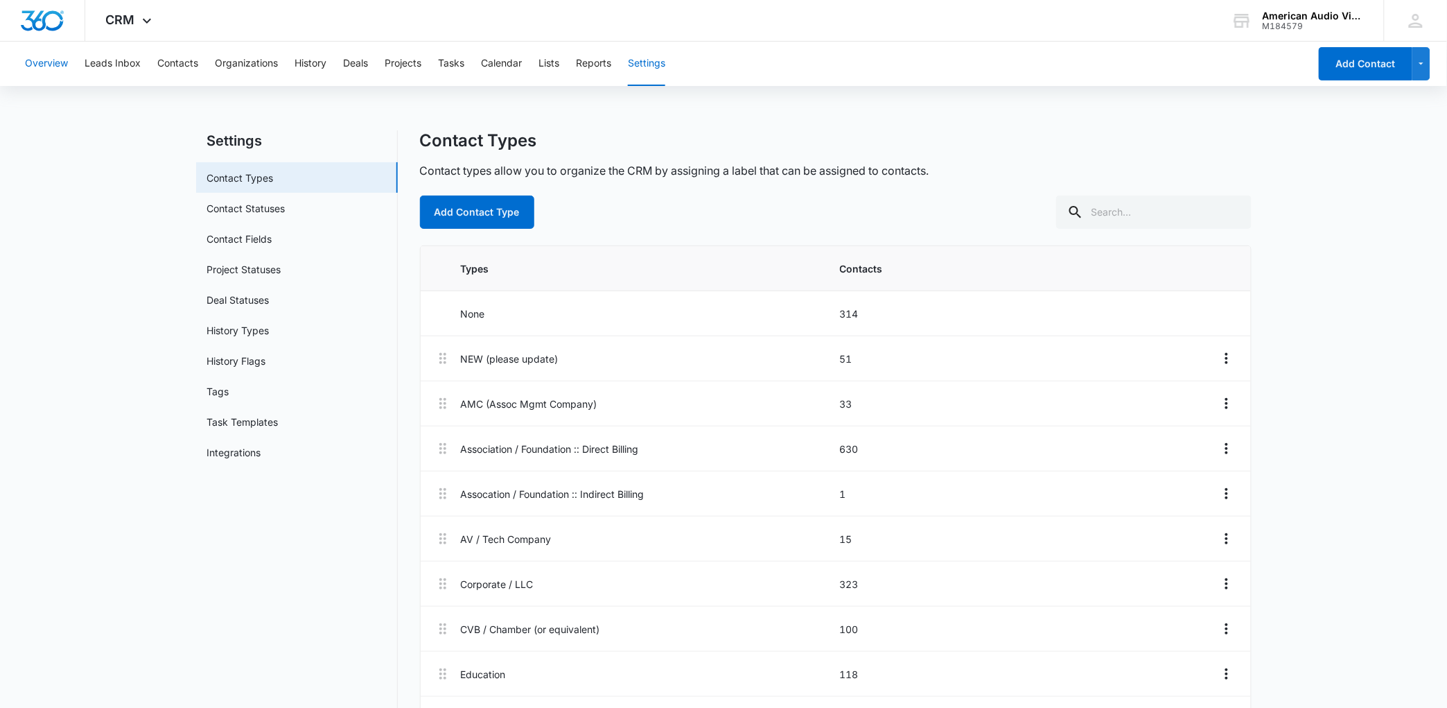
click at [44, 60] on button "Overview" at bounding box center [46, 64] width 43 height 44
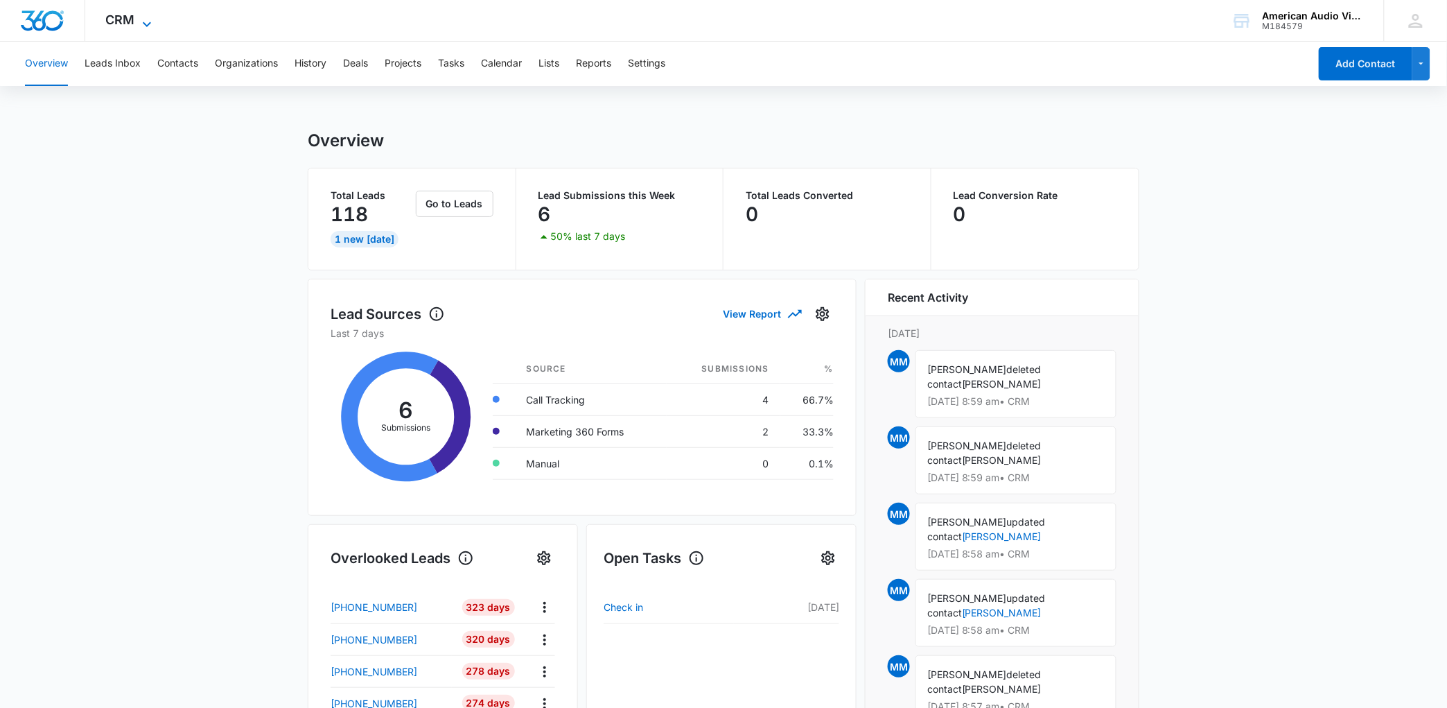
click at [130, 16] on span "CRM" at bounding box center [120, 19] width 29 height 15
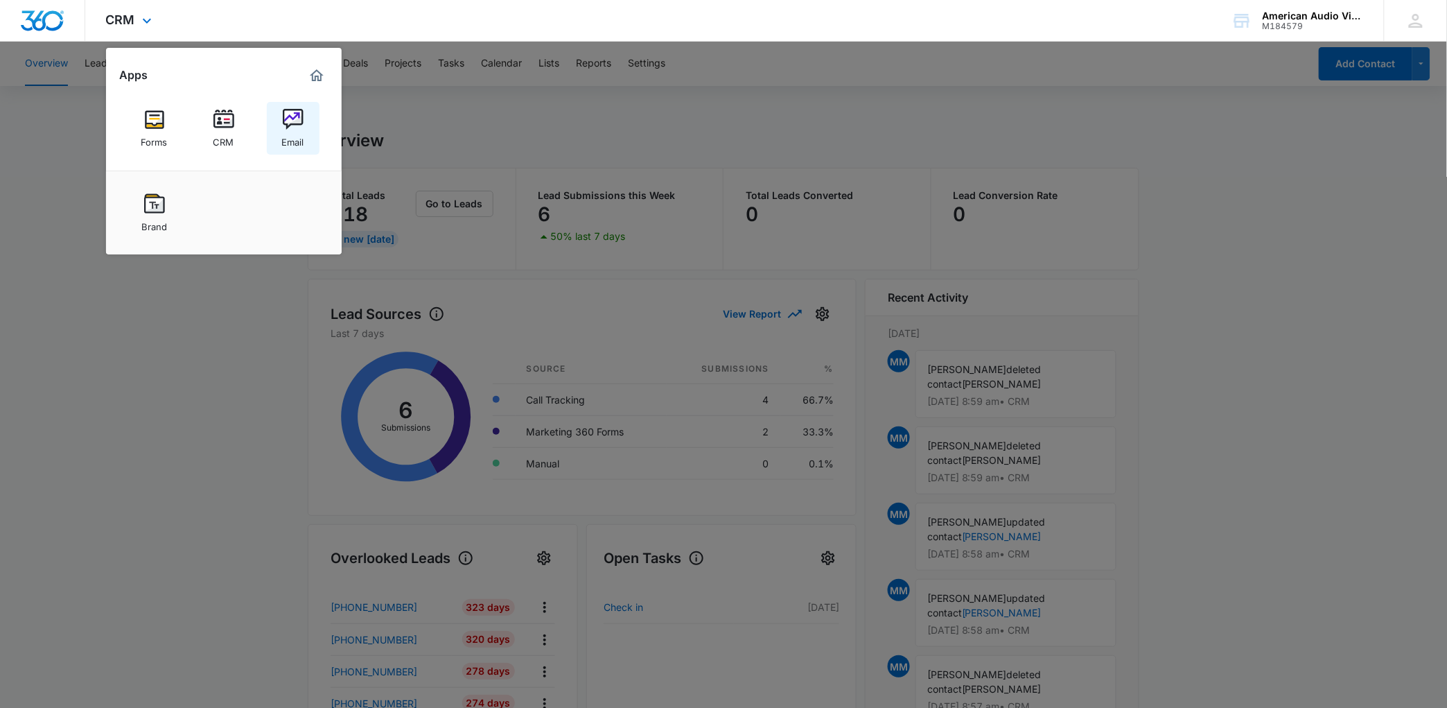
click at [302, 121] on img at bounding box center [293, 119] width 21 height 21
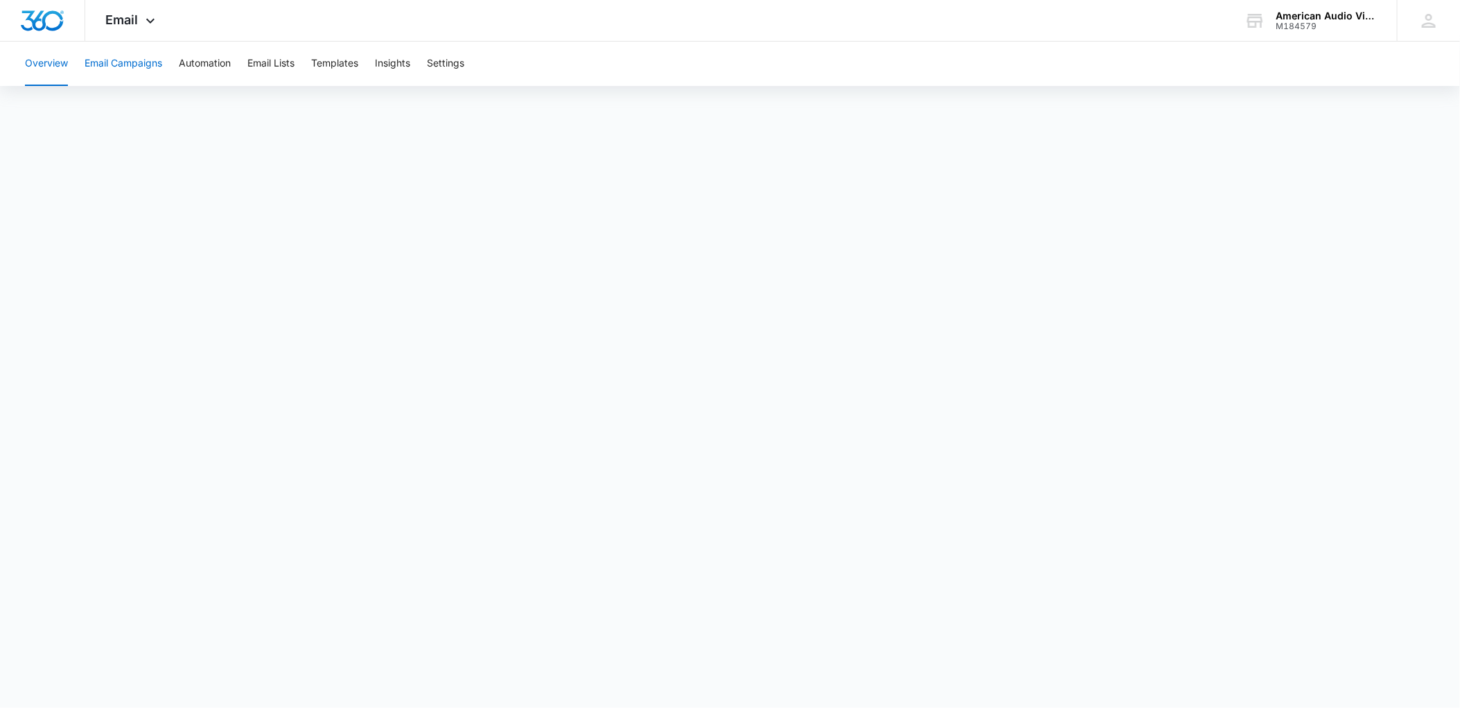
click at [119, 61] on button "Email Campaigns" at bounding box center [124, 64] width 78 height 44
click at [203, 61] on button "Automation" at bounding box center [205, 64] width 52 height 44
click at [127, 15] on span "Email" at bounding box center [122, 19] width 33 height 15
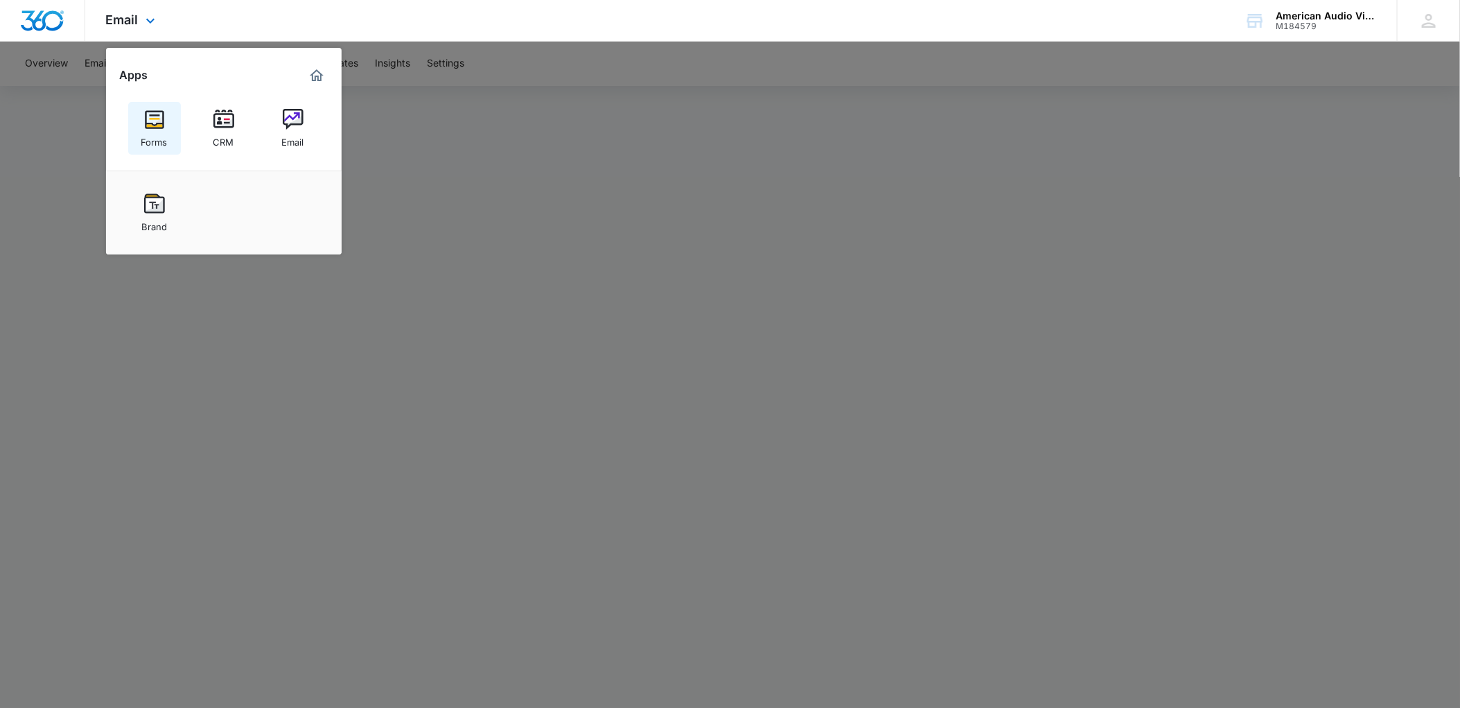
click at [161, 117] on img at bounding box center [154, 119] width 21 height 21
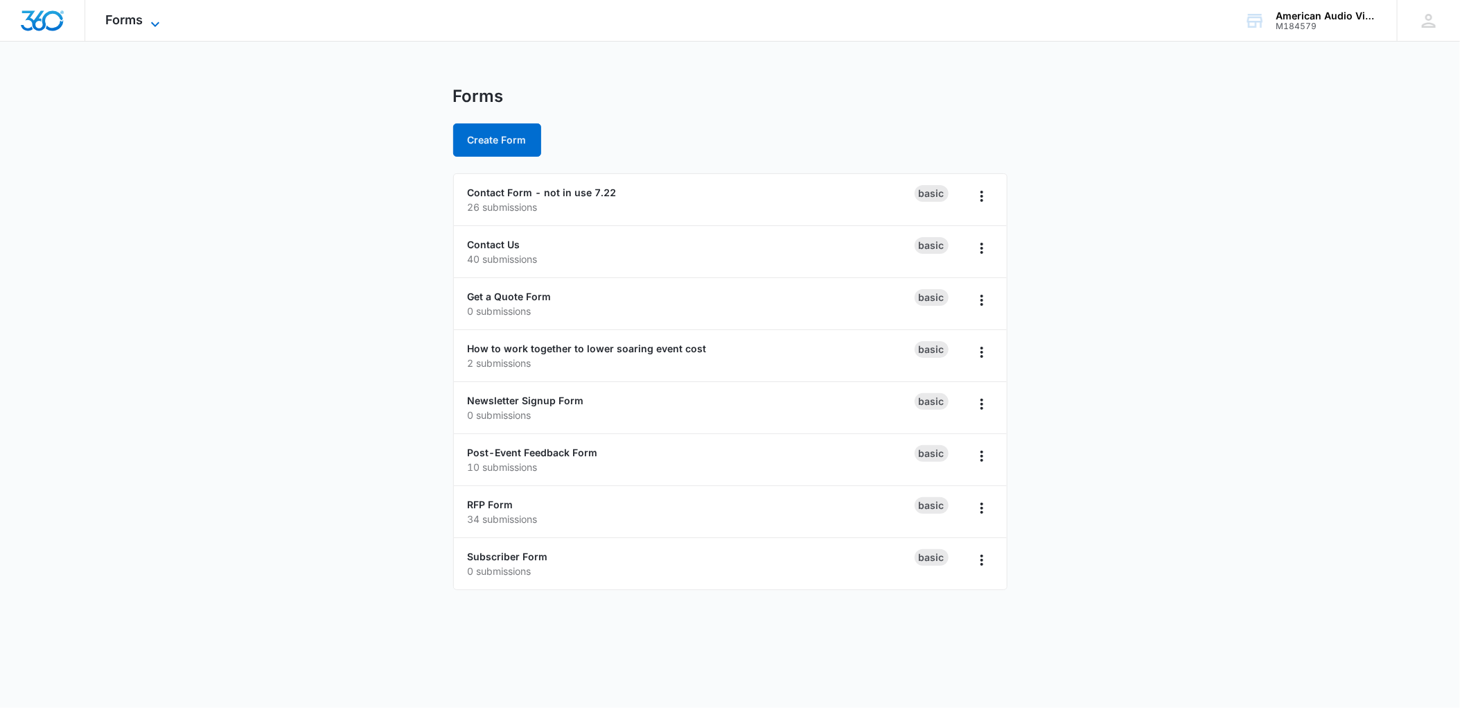
click at [130, 25] on span "Forms" at bounding box center [124, 19] width 37 height 15
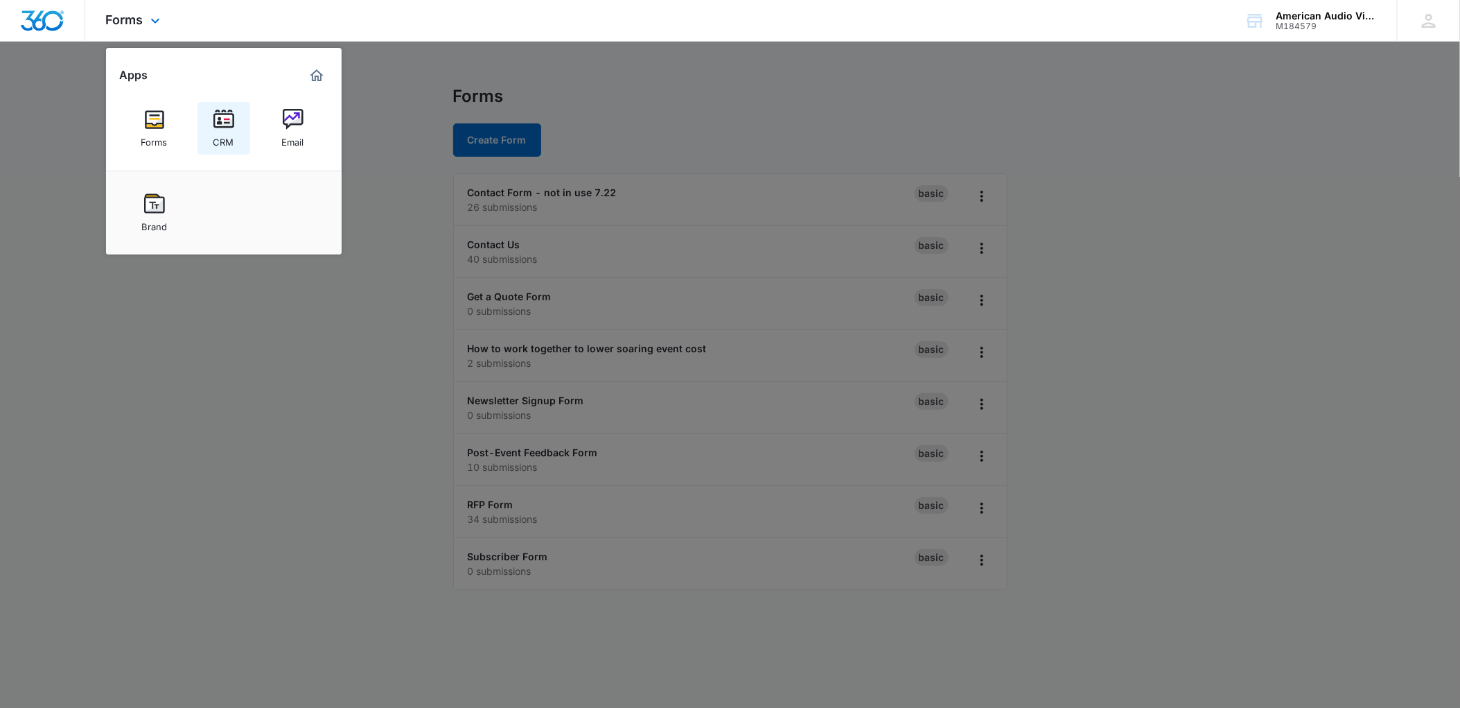
click at [236, 123] on link "CRM" at bounding box center [224, 128] width 53 height 53
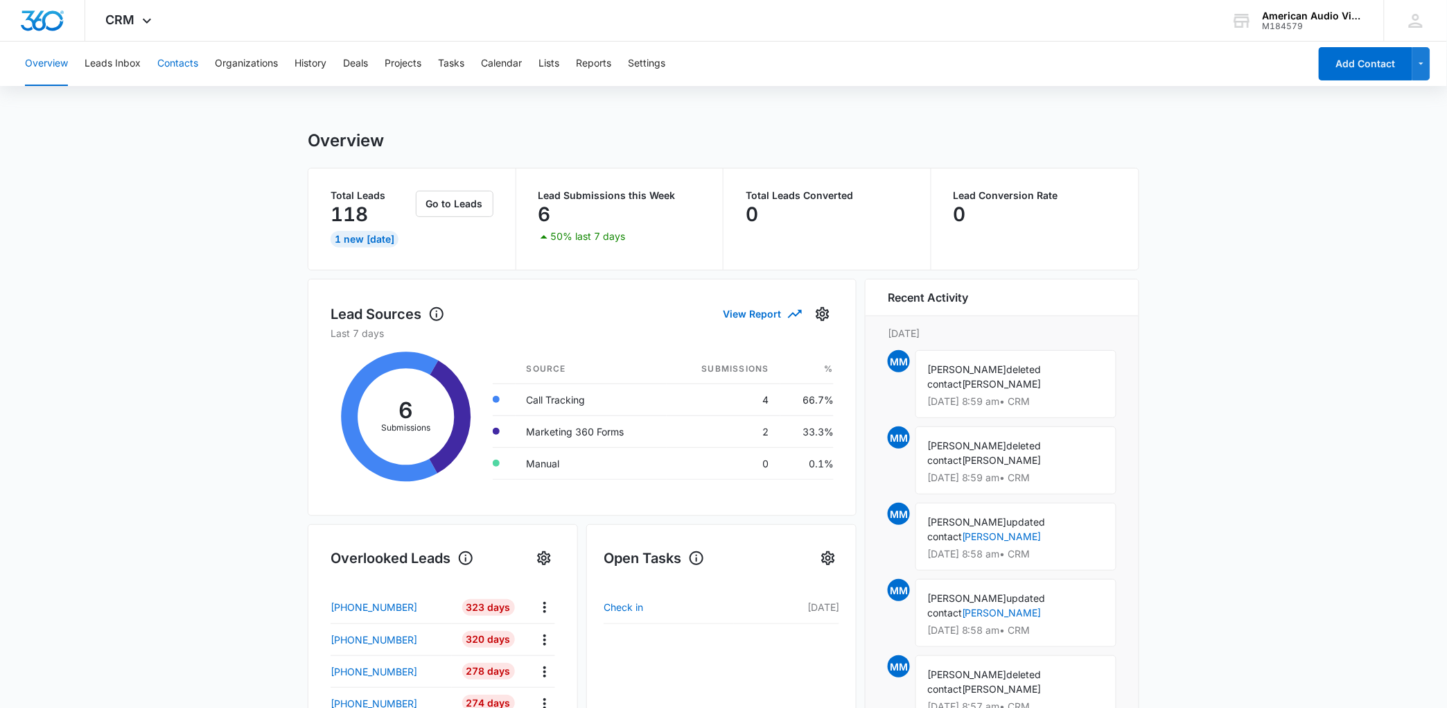
click at [191, 59] on button "Contacts" at bounding box center [177, 64] width 41 height 44
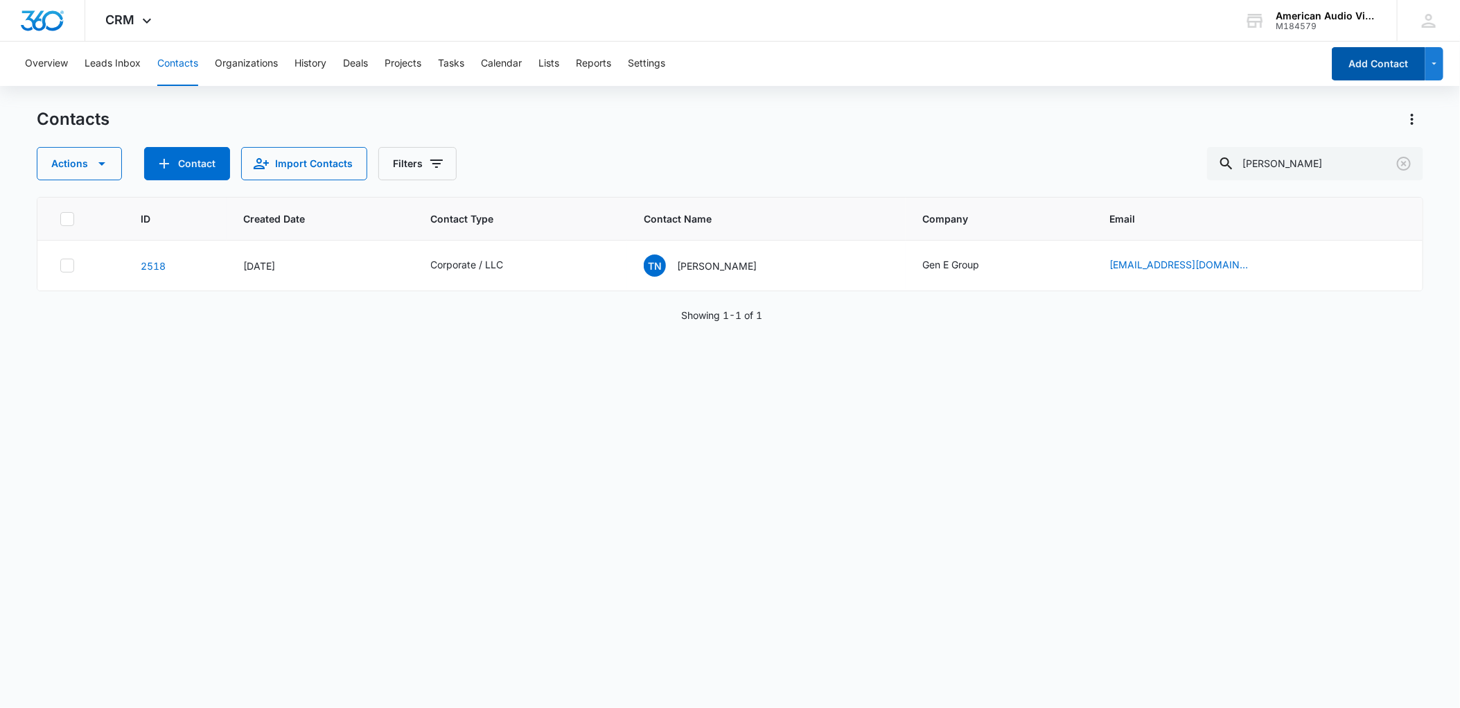
click at [1355, 70] on button "Add Contact" at bounding box center [1379, 63] width 94 height 33
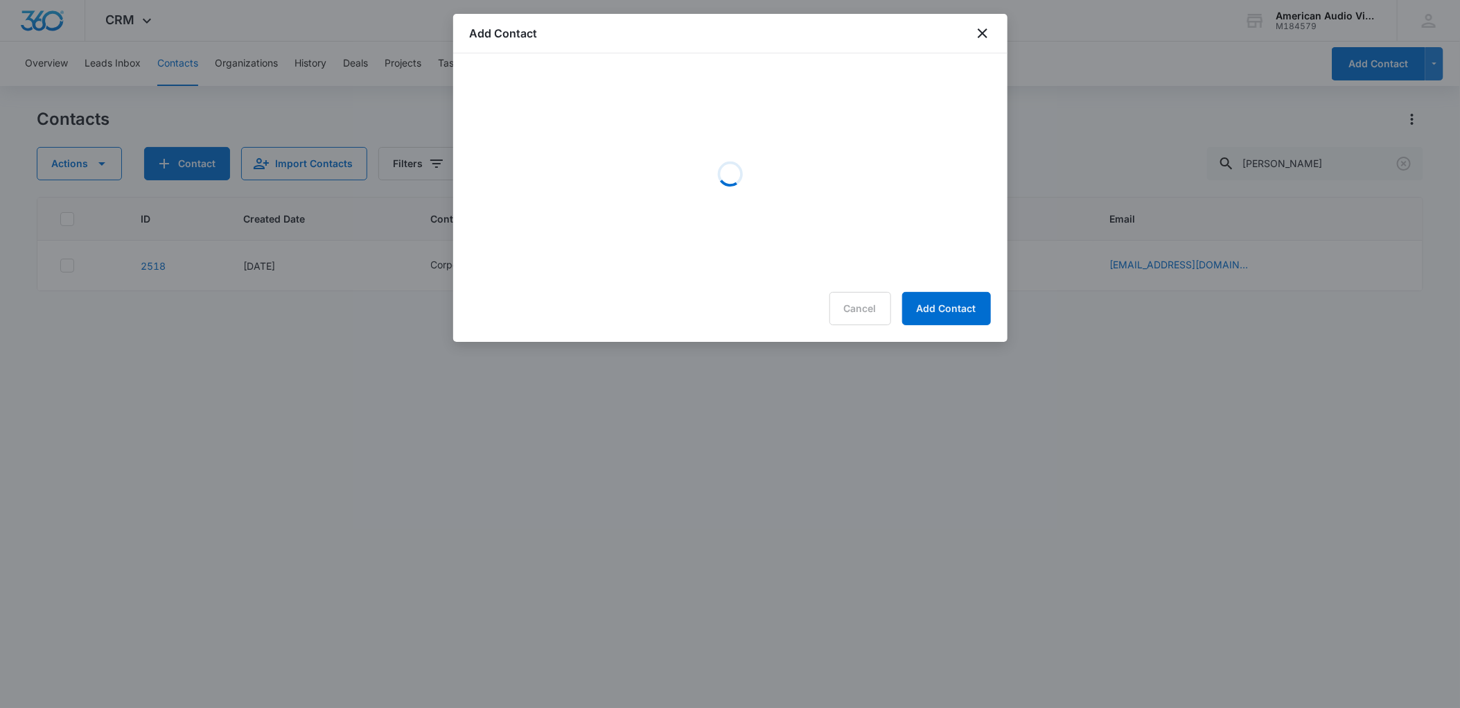
click at [857, 308] on div "Cancel Add Contact" at bounding box center [730, 308] width 521 height 33
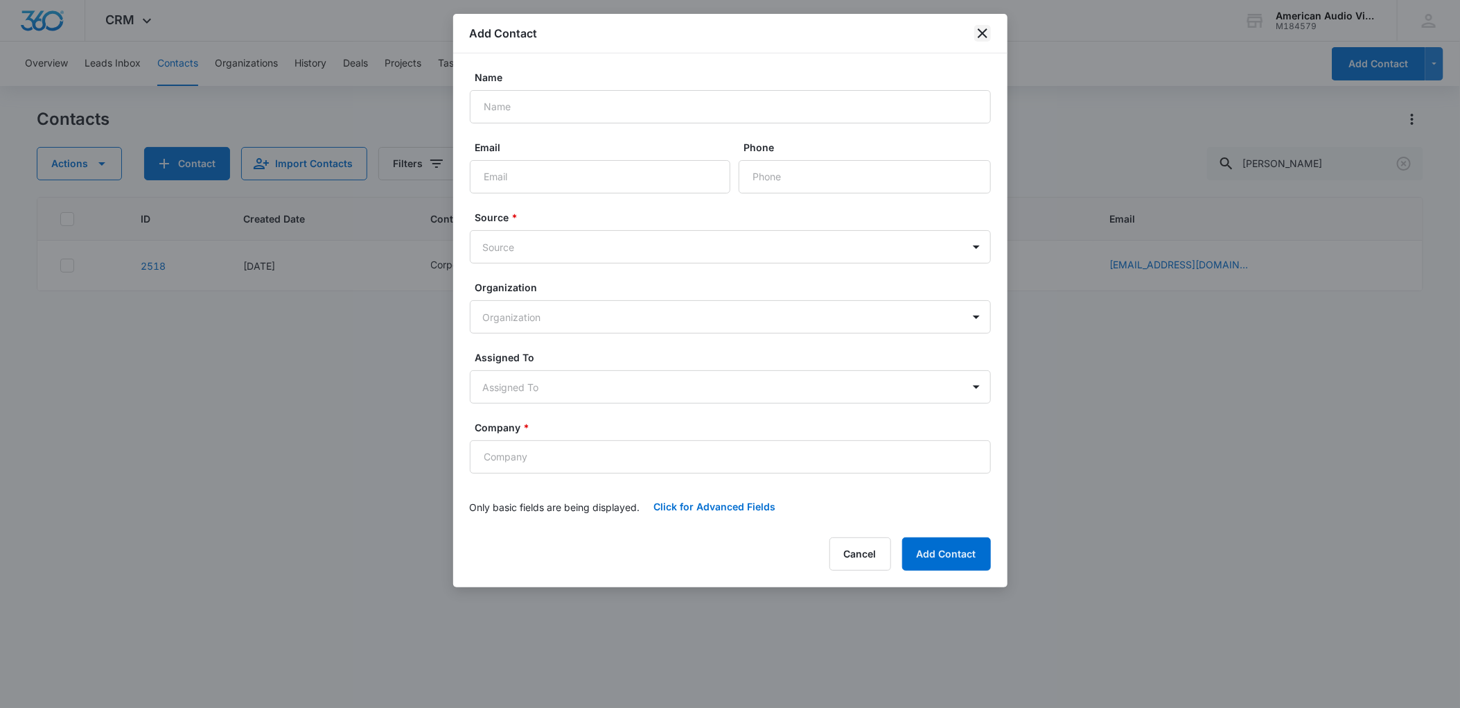
click at [982, 33] on icon "close" at bounding box center [983, 33] width 10 height 10
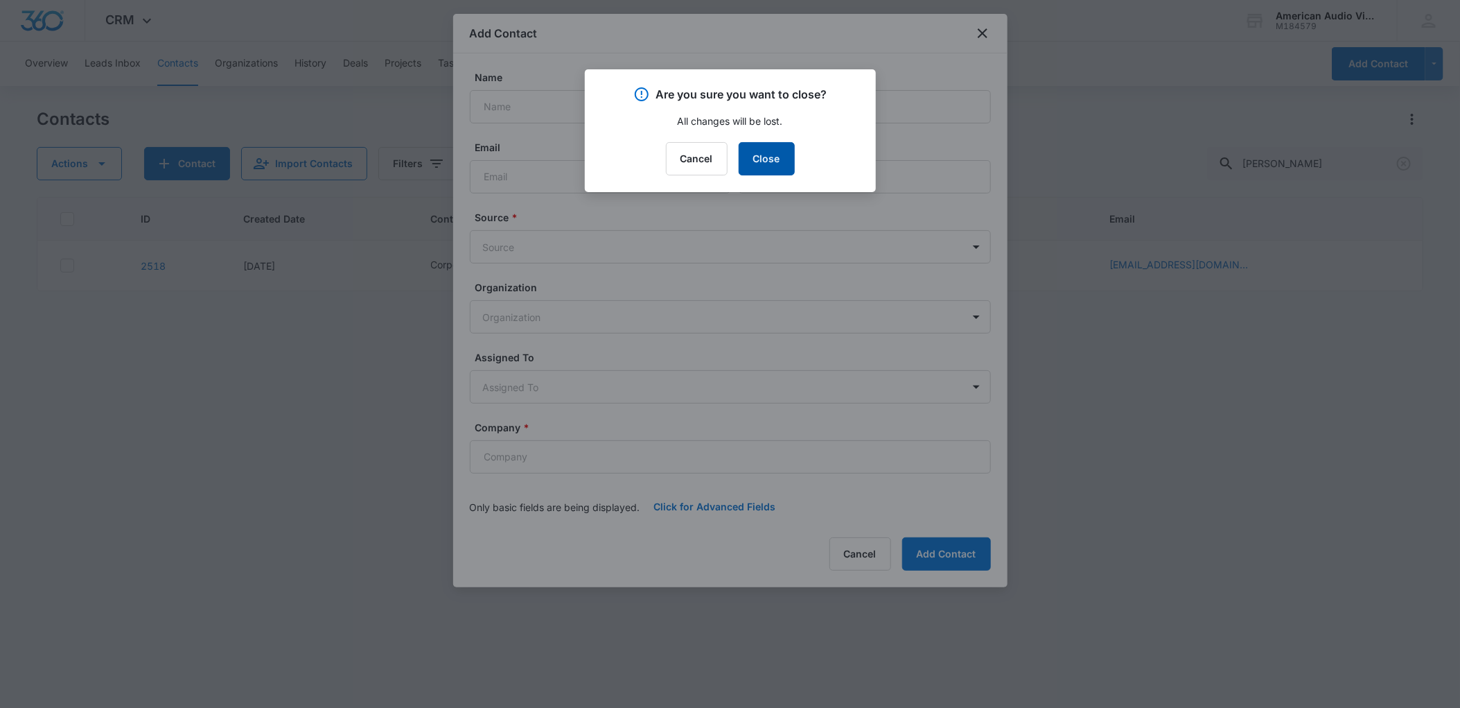
click at [764, 165] on button "Close" at bounding box center [767, 158] width 56 height 33
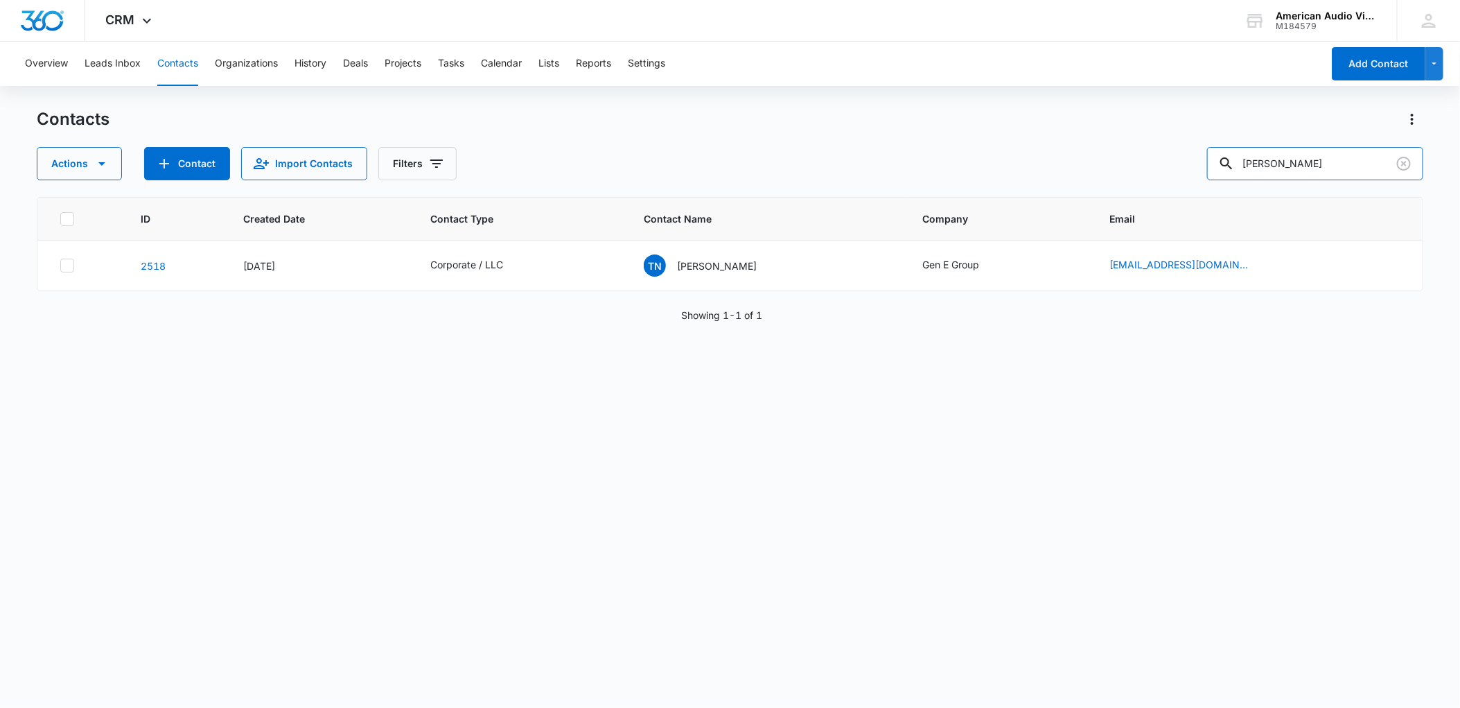
drag, startPoint x: 1335, startPoint y: 160, endPoint x: 1229, endPoint y: 157, distance: 106.8
click at [1229, 157] on div "Actions Contact Import Contacts Filters [PERSON_NAME]" at bounding box center [730, 163] width 1387 height 33
type input "[PERSON_NAME]"
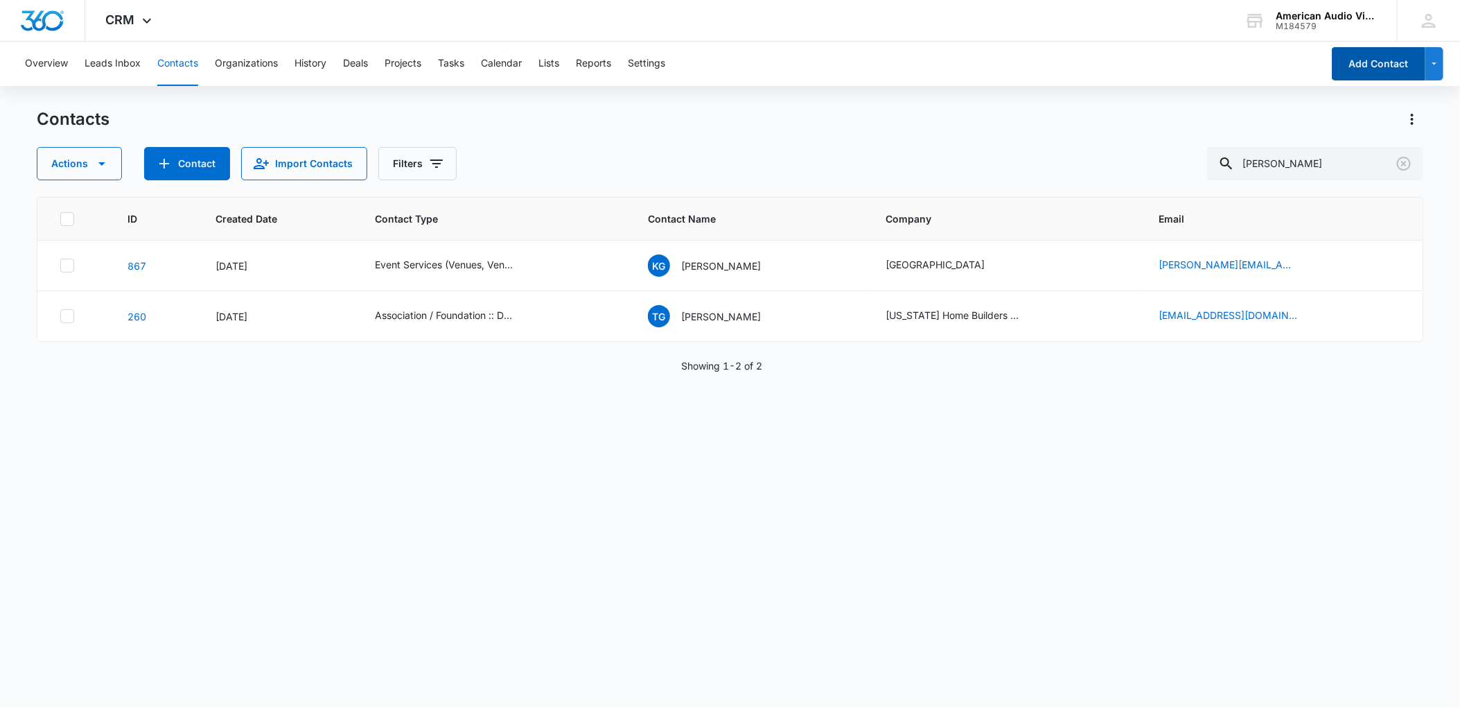
click at [1374, 58] on button "Add Contact" at bounding box center [1379, 63] width 94 height 33
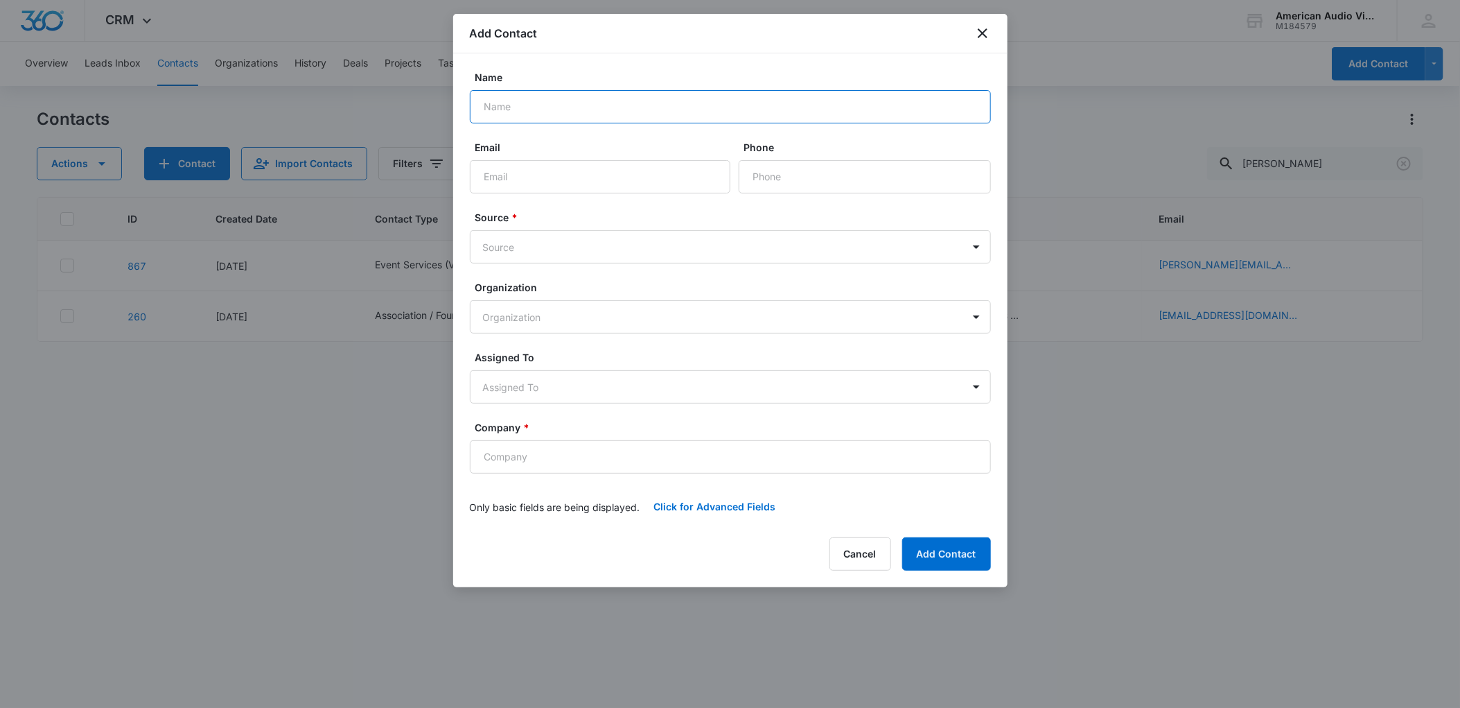
click at [613, 107] on input "Name" at bounding box center [730, 106] width 521 height 33
type input "[PERSON_NAME]"
type input "[PERSON_NAME][EMAIL_ADDRESS][DOMAIN_NAME]"
type input "[PHONE_NUMBER]"
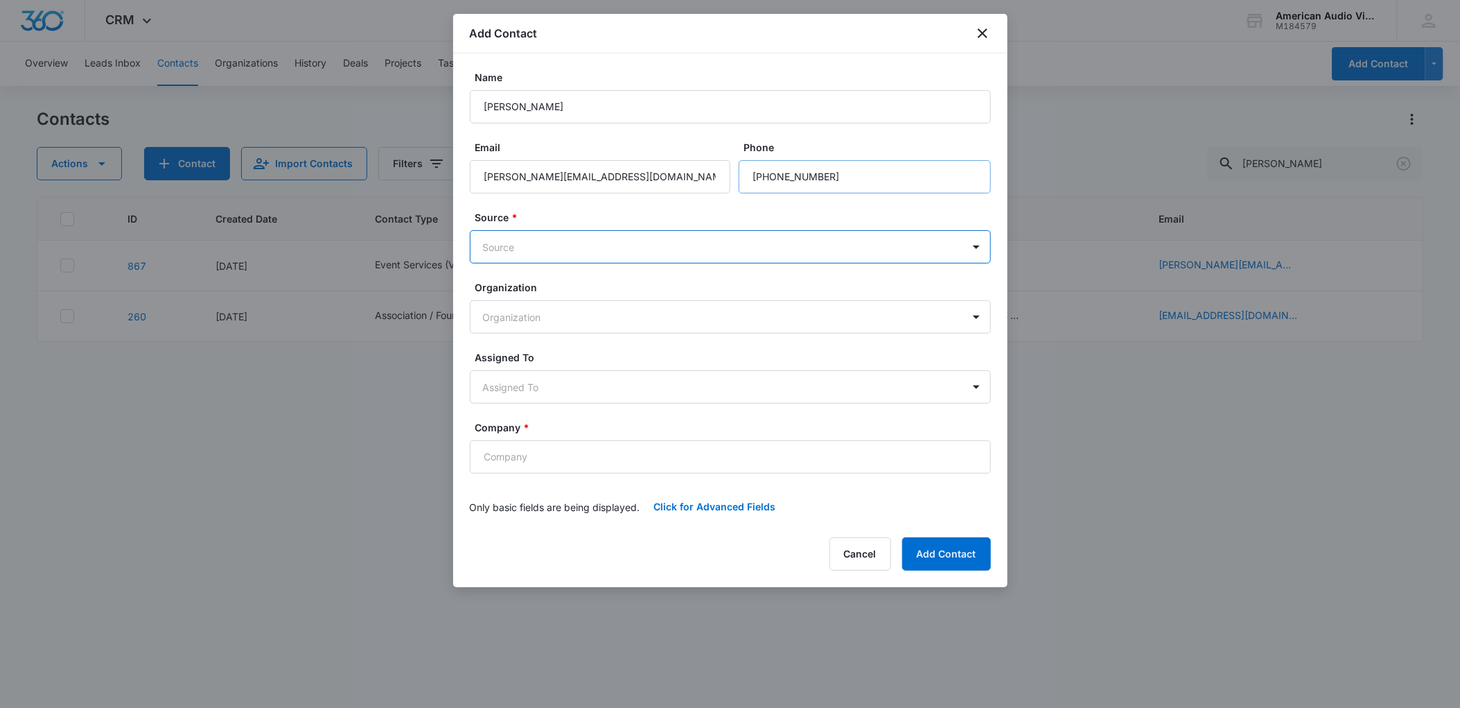
type input "m"
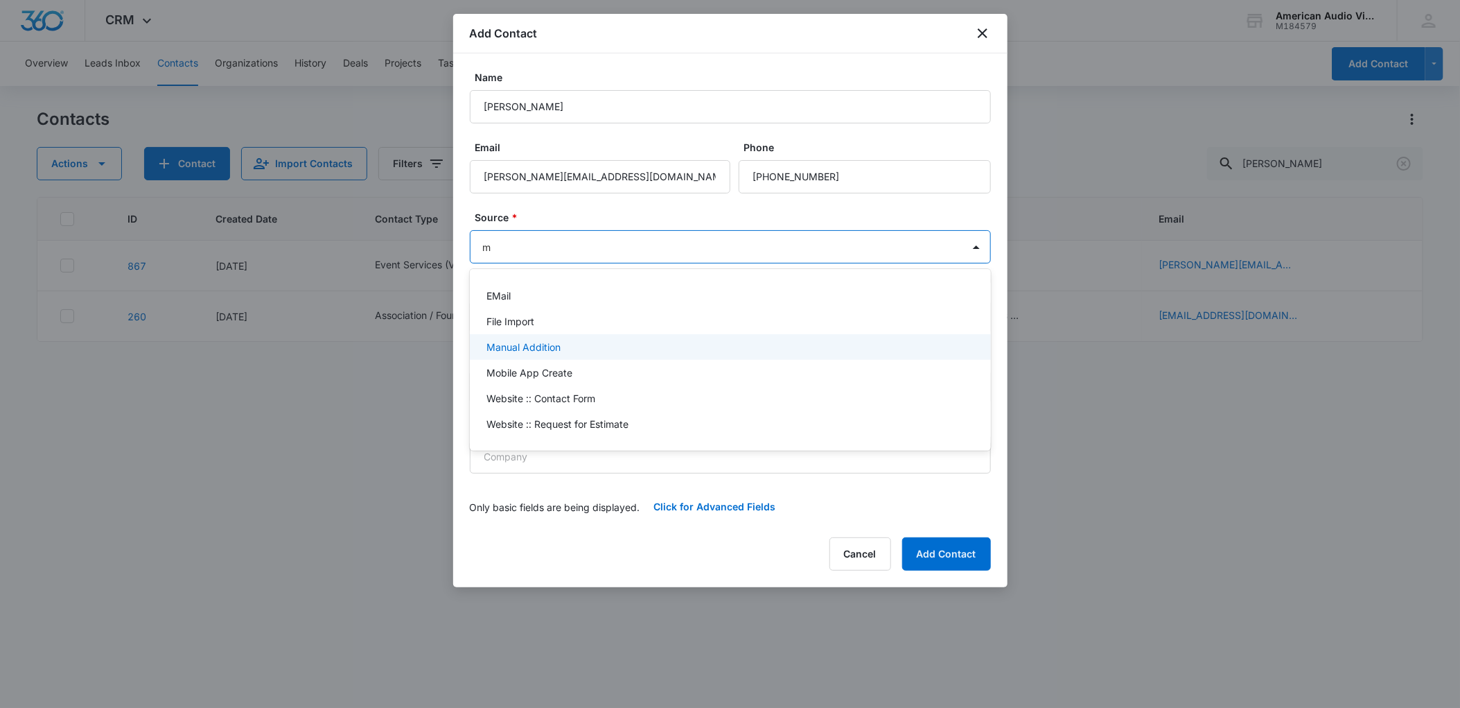
click at [536, 345] on p "Manual Addition" at bounding box center [523, 347] width 74 height 15
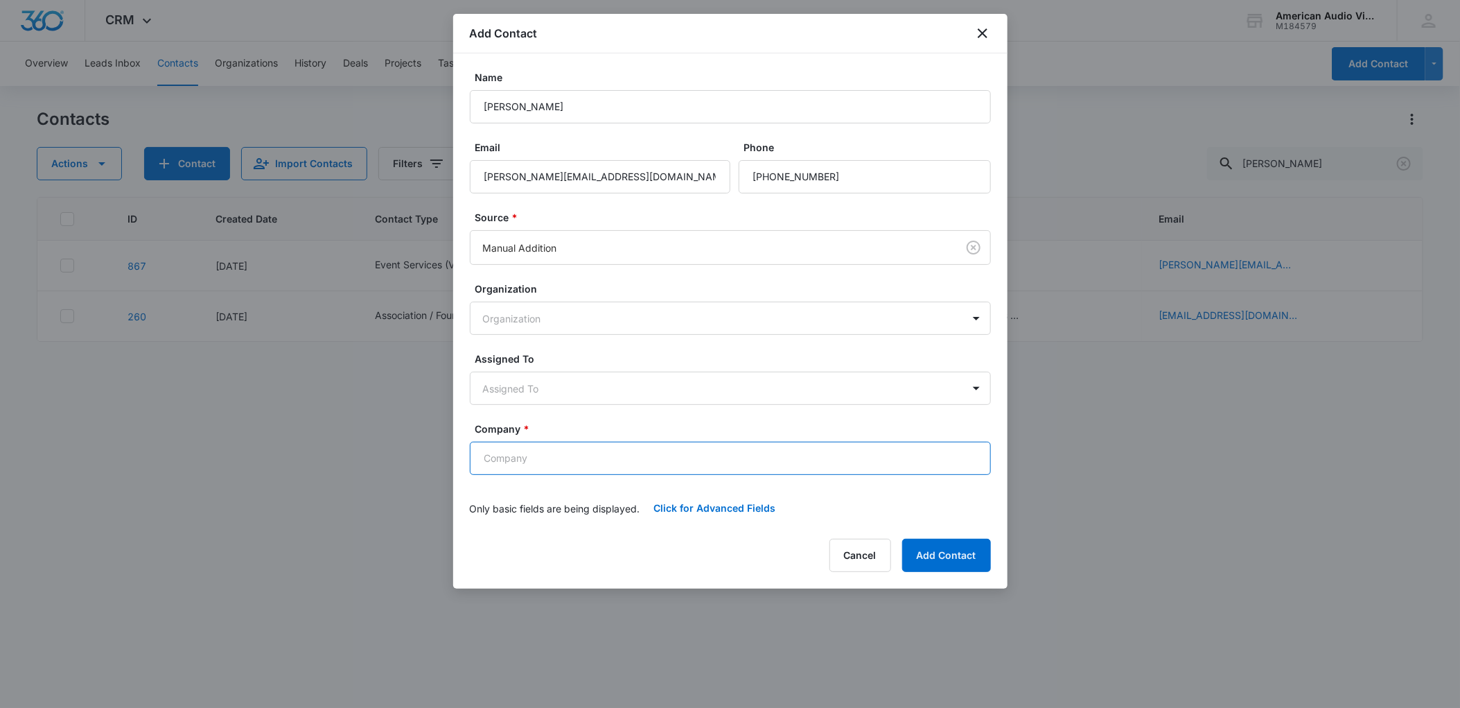
click at [546, 453] on input "Company *" at bounding box center [730, 457] width 521 height 33
type input "NC Florists Association"
click at [728, 503] on button "Click for Advanced Fields" at bounding box center [715, 507] width 150 height 33
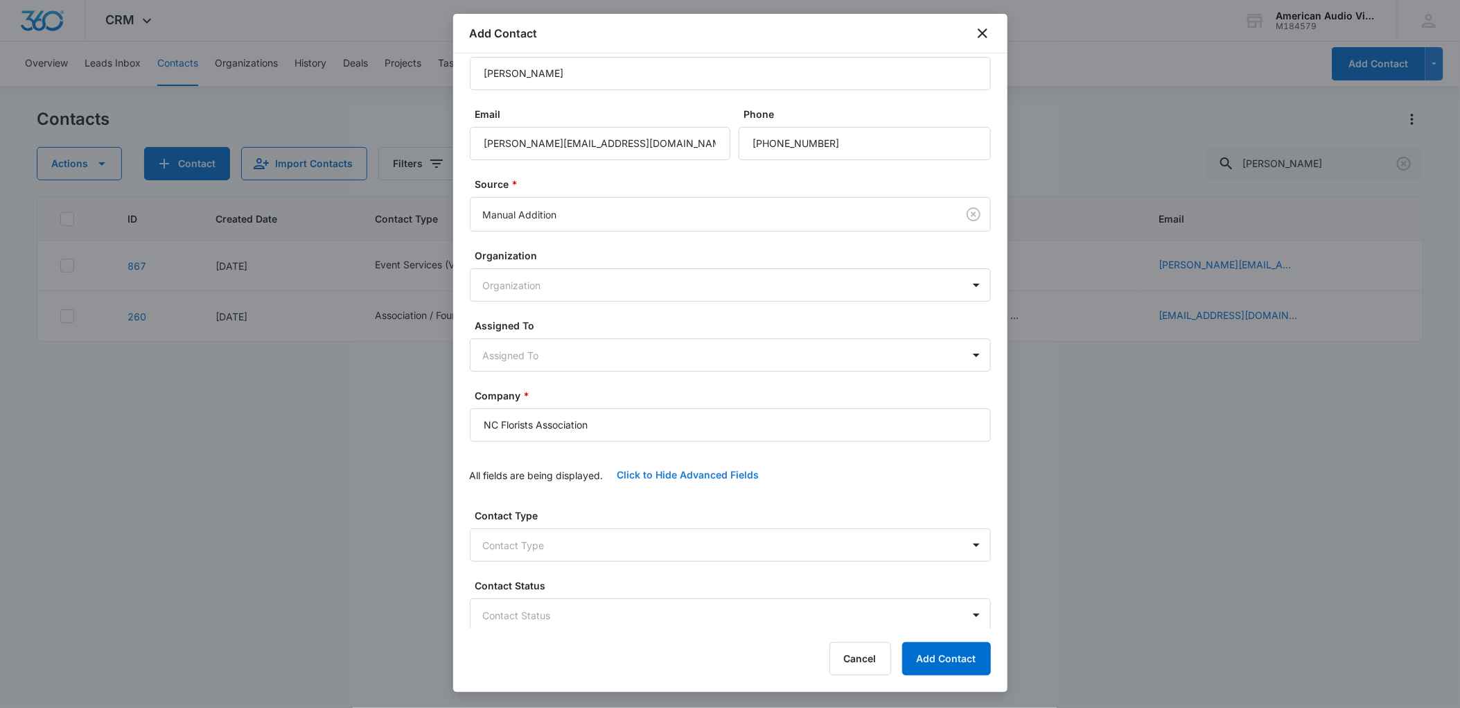
scroll to position [62, 0]
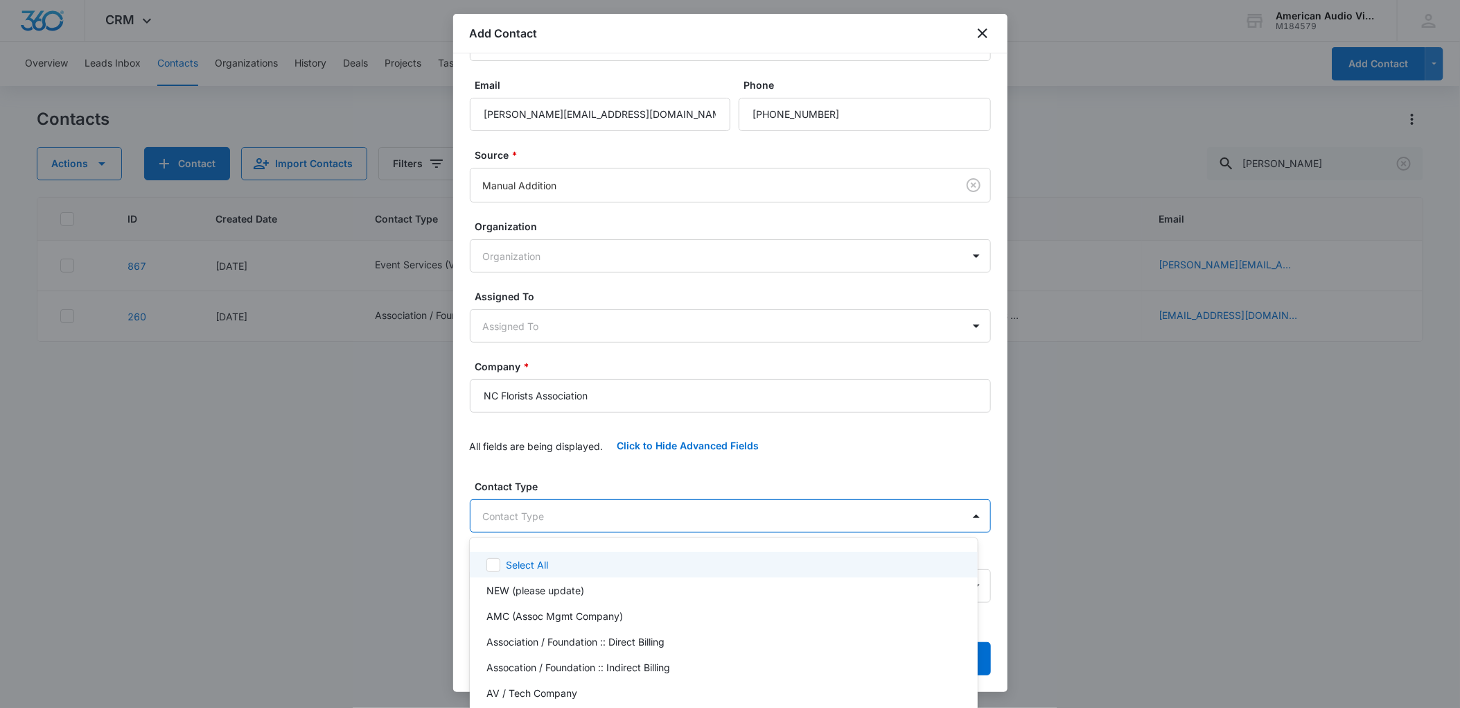
click at [699, 511] on body "CRM Apps Forms CRM Email Brand American Audio Video M184579 Your Accounts View …" at bounding box center [730, 354] width 1460 height 708
click at [630, 638] on p "Association / Foundation :: Direct Billing" at bounding box center [575, 641] width 178 height 15
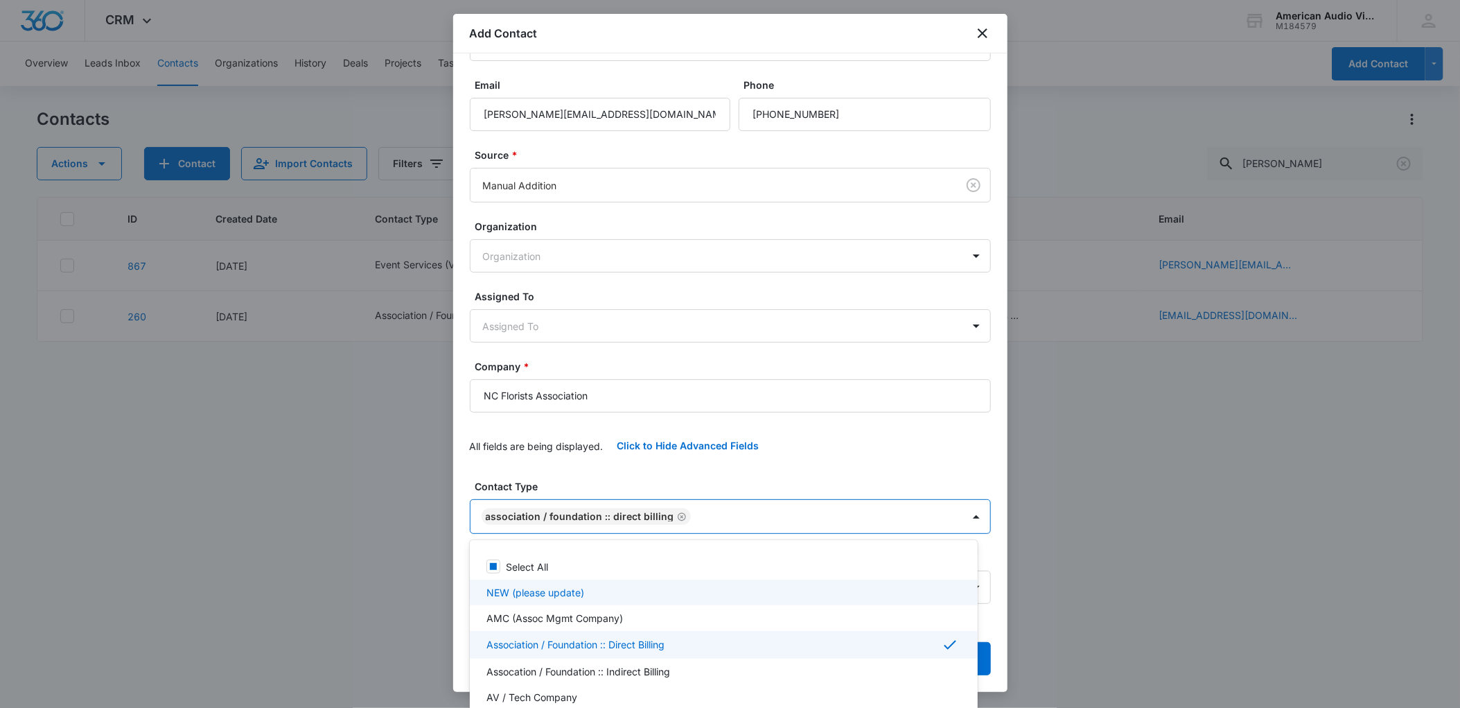
click at [456, 551] on div at bounding box center [730, 354] width 1460 height 708
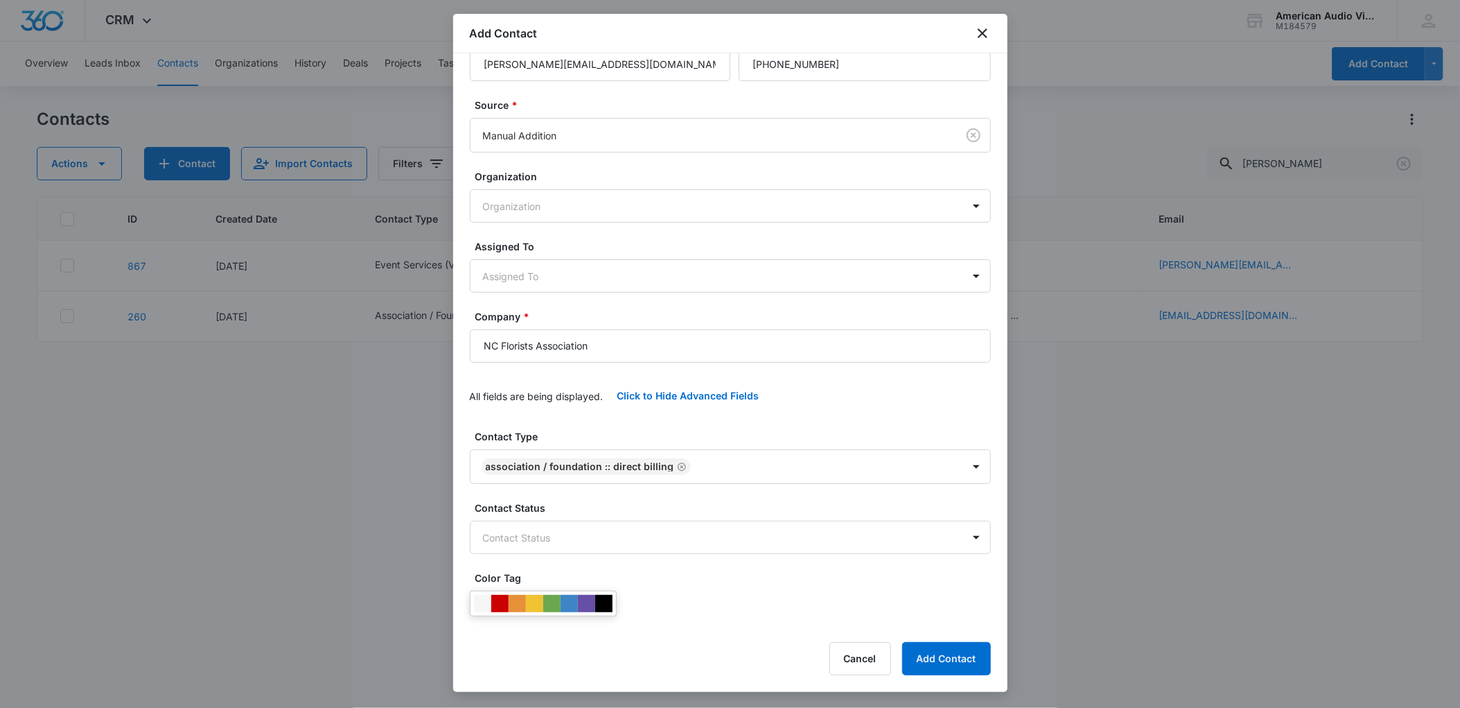
scroll to position [267, 0]
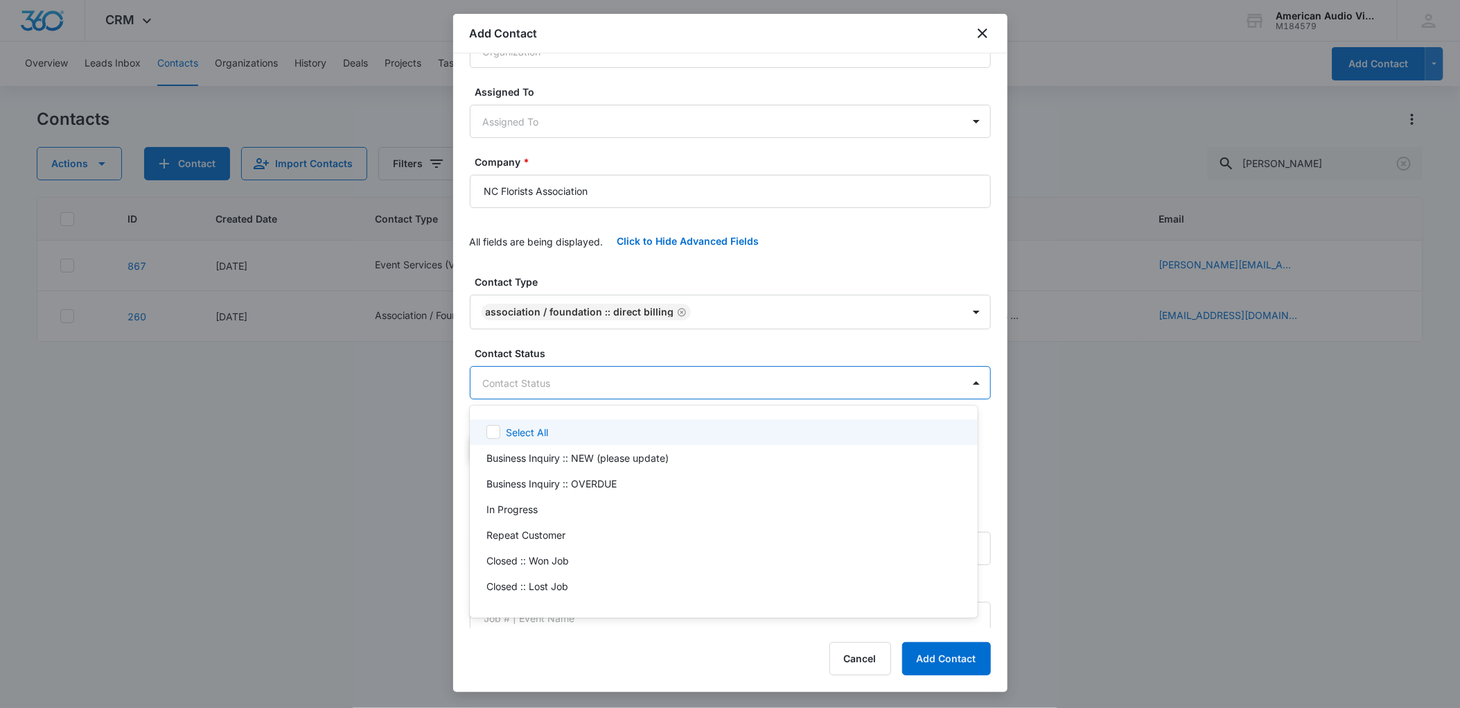
click at [529, 369] on body "CRM Apps Forms CRM Email Brand American Audio Video M184579 Your Accounts View …" at bounding box center [730, 354] width 1460 height 708
click at [549, 529] on p "Repeat Customer" at bounding box center [525, 534] width 79 height 15
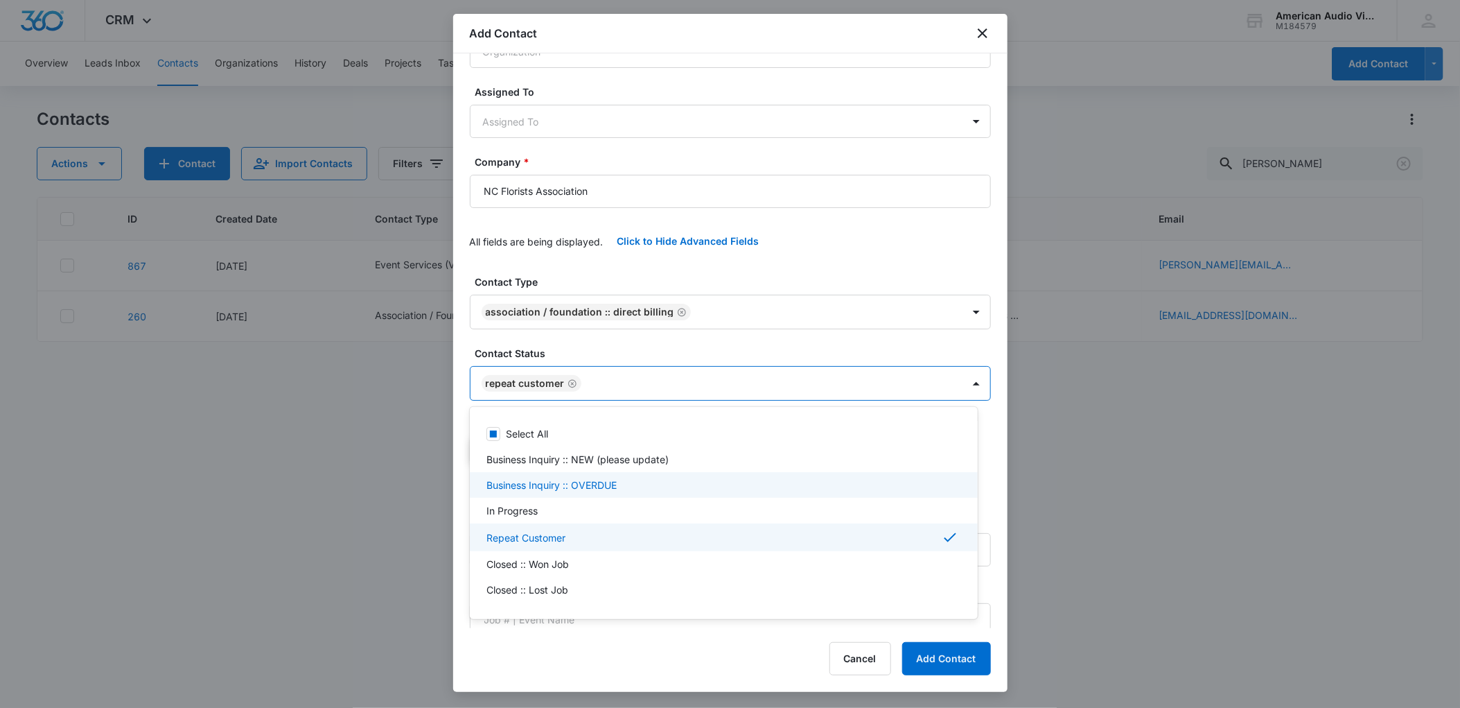
click at [459, 465] on div at bounding box center [730, 354] width 1460 height 708
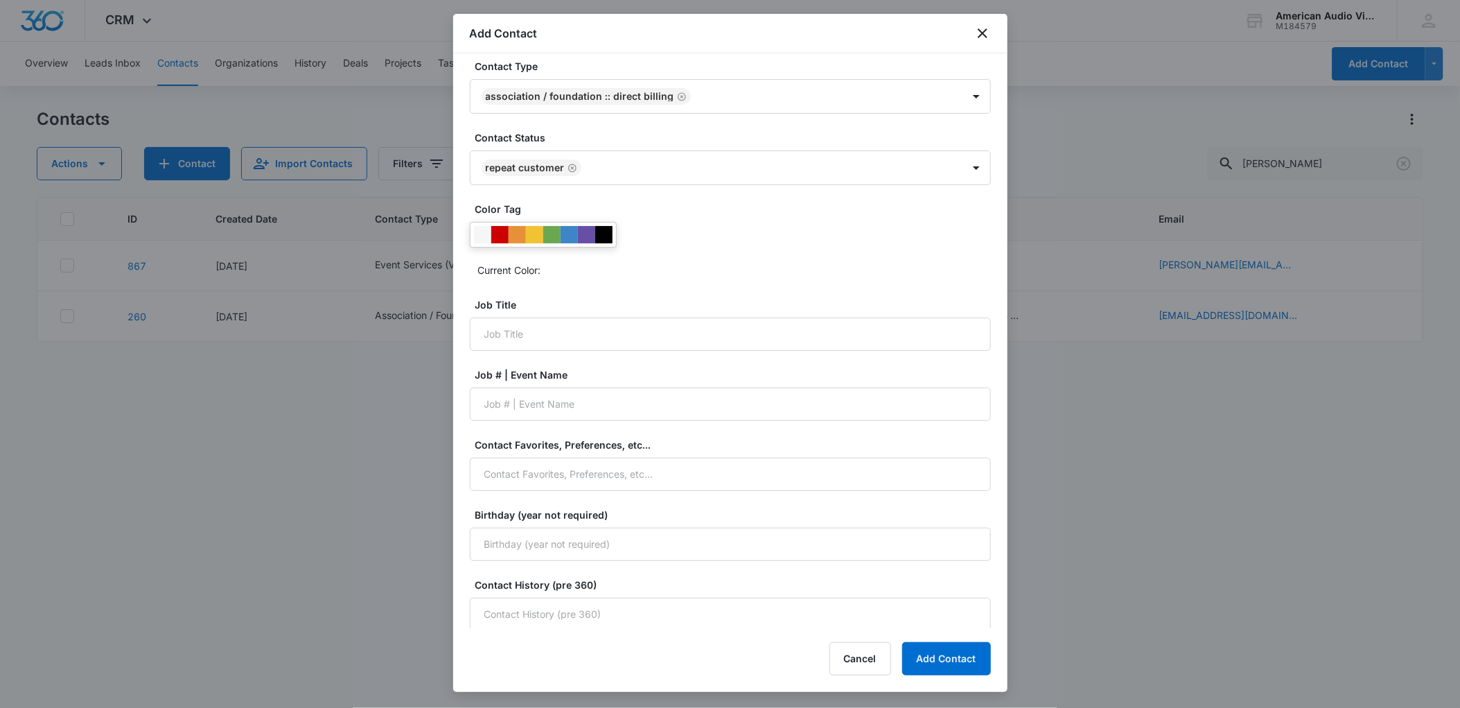
scroll to position [520, 0]
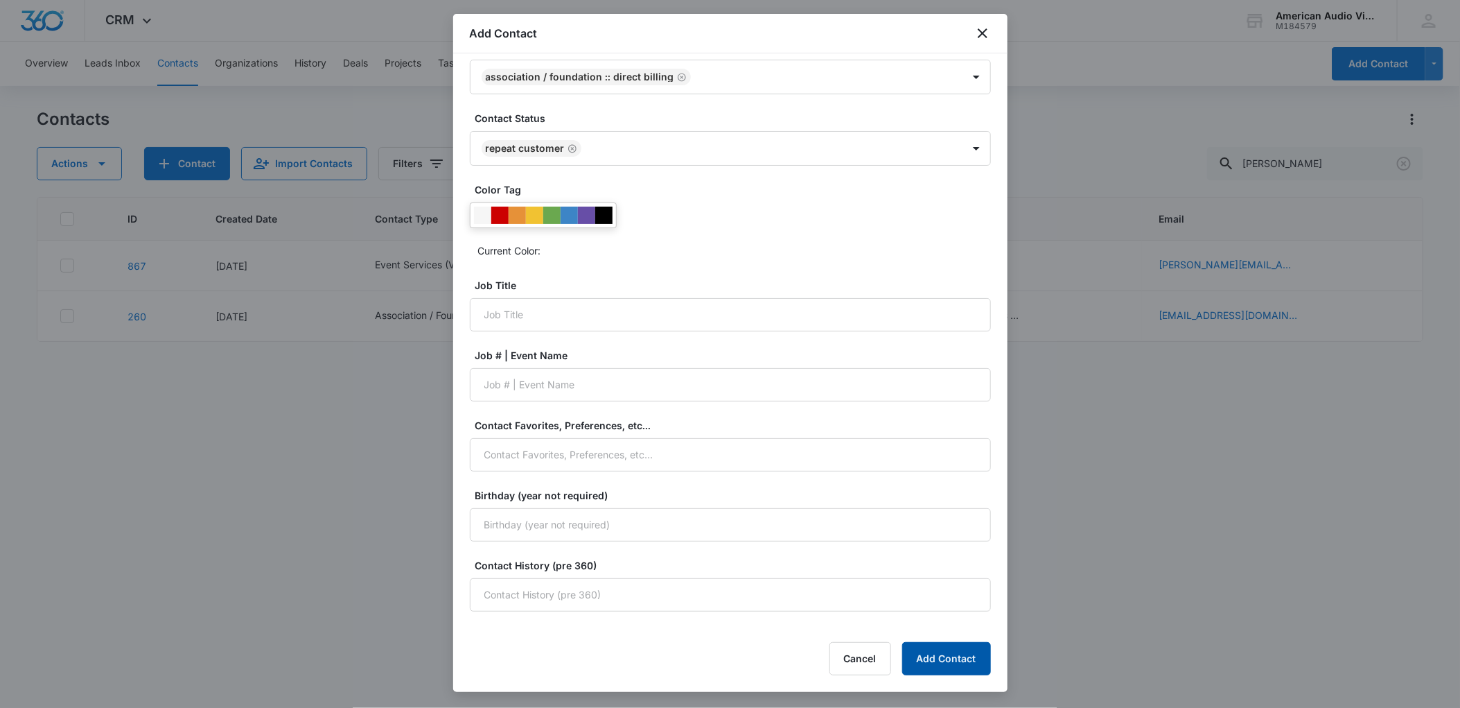
click at [949, 665] on button "Add Contact" at bounding box center [946, 658] width 89 height 33
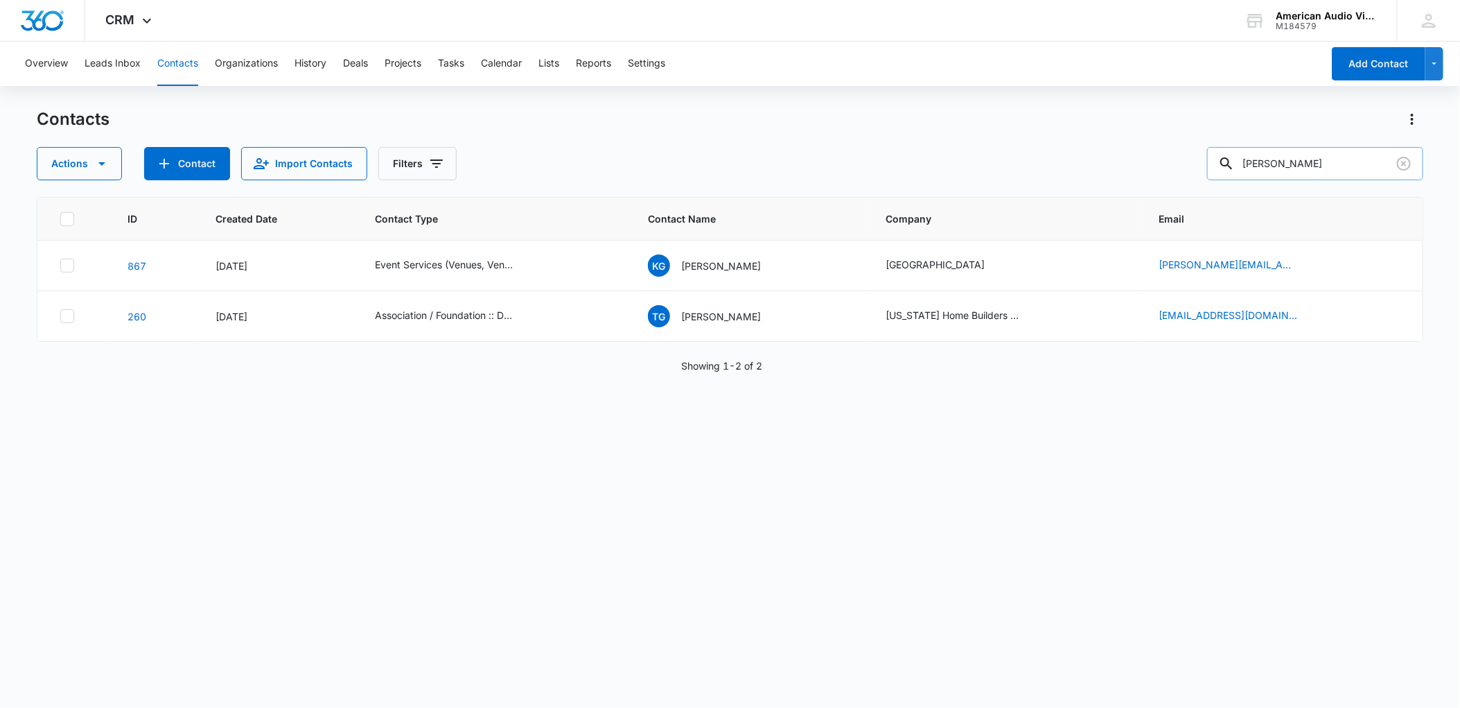
click at [1366, 168] on input "[PERSON_NAME]" at bounding box center [1315, 163] width 216 height 33
click at [1371, 172] on input "[PERSON_NAME]" at bounding box center [1315, 163] width 216 height 33
drag, startPoint x: 1344, startPoint y: 172, endPoint x: 1216, endPoint y: 155, distance: 130.0
click at [1215, 155] on div "Actions Contact Import Contacts Filters [PERSON_NAME]" at bounding box center [730, 163] width 1387 height 33
type input "[PERSON_NAME]"
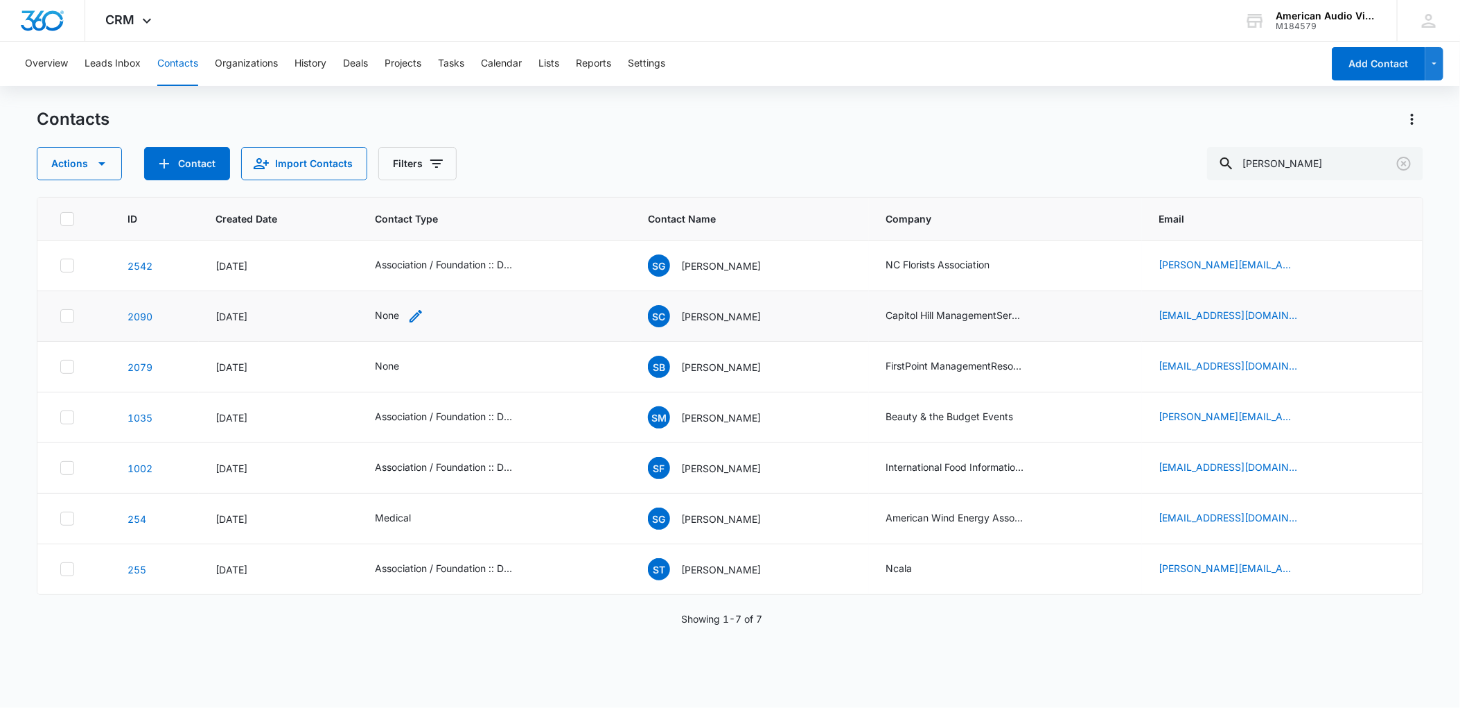
click at [410, 315] on icon "Contact Type - None - Select to Edit Field" at bounding box center [416, 316] width 12 height 12
click at [439, 227] on div at bounding box center [439, 227] width 22 height 22
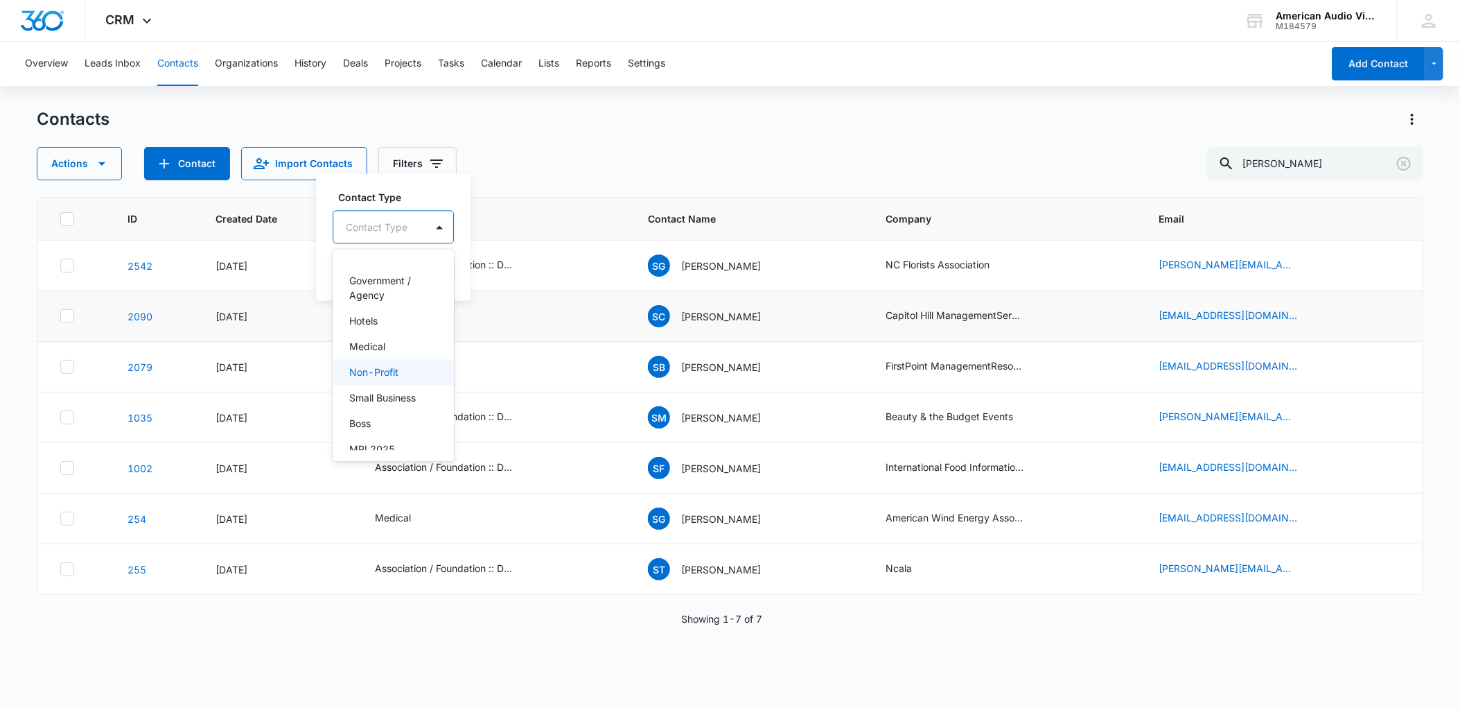
scroll to position [463, 0]
click at [418, 394] on div "Small Business" at bounding box center [391, 387] width 85 height 15
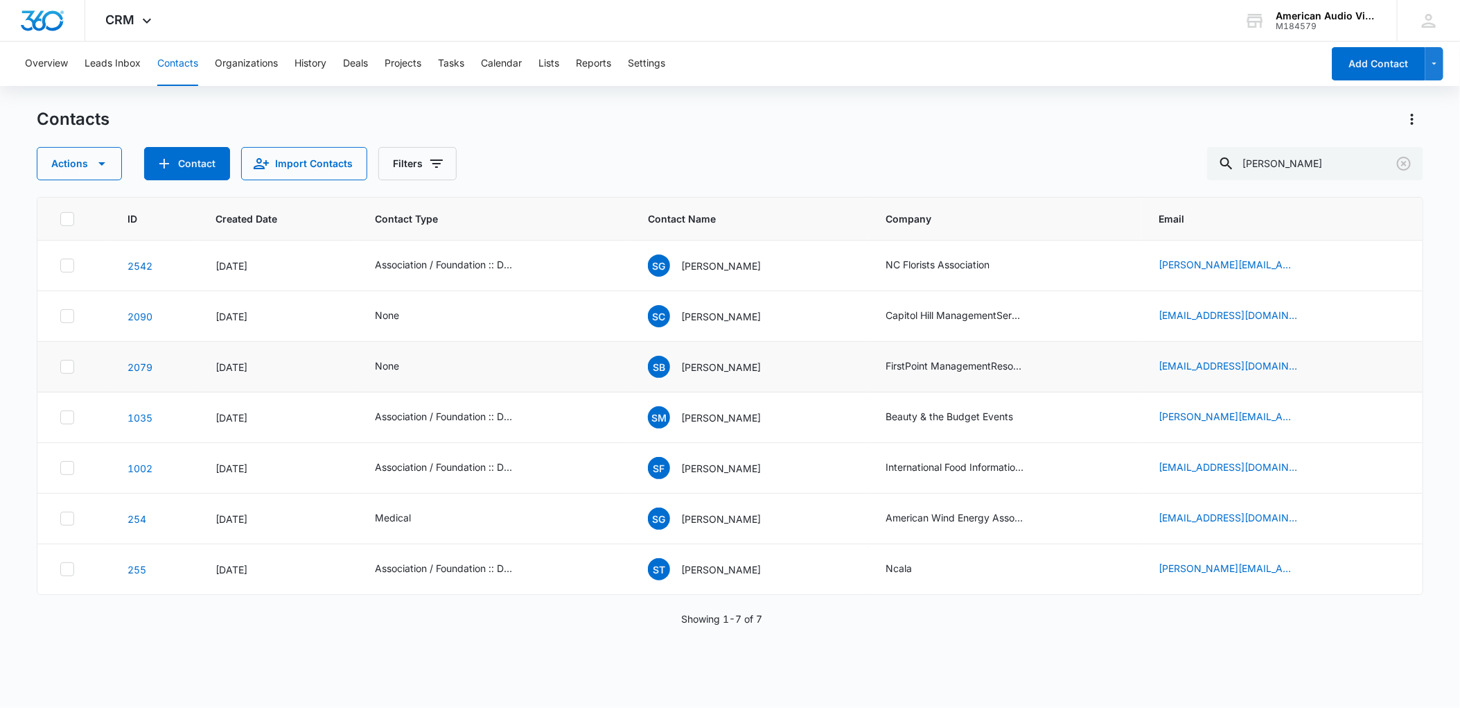
click at [569, 344] on td "None" at bounding box center [494, 367] width 273 height 51
click at [422, 320] on div "None" at bounding box center [495, 316] width 240 height 17
click at [395, 317] on div "None" at bounding box center [399, 316] width 49 height 17
click at [451, 278] on button "Save" at bounding box center [452, 271] width 41 height 26
click at [410, 369] on icon "Contact Type - None - Select to Edit Field" at bounding box center [416, 366] width 12 height 12
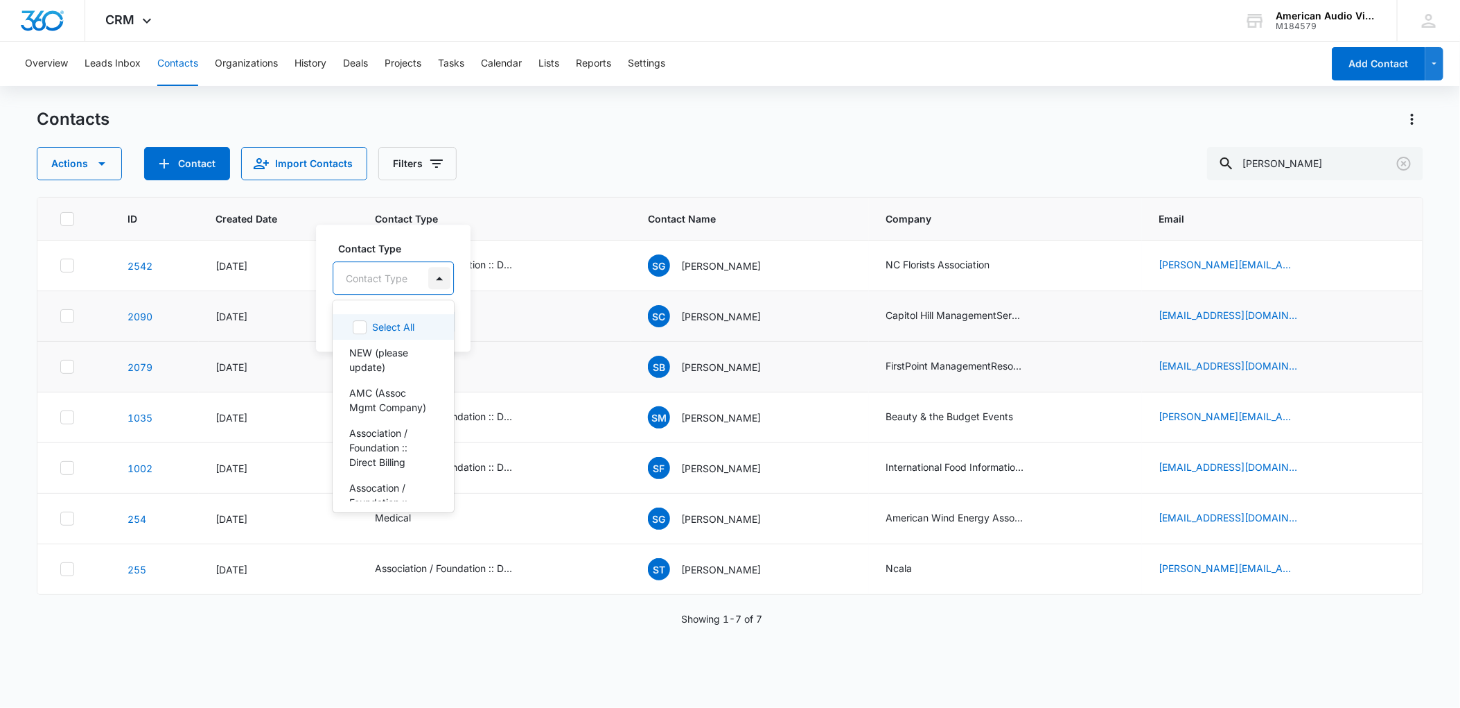
click at [433, 271] on div at bounding box center [439, 278] width 22 height 22
drag, startPoint x: 394, startPoint y: 448, endPoint x: 403, endPoint y: 444, distance: 9.9
click at [394, 448] on p "Corporate / LLC" at bounding box center [385, 440] width 73 height 15
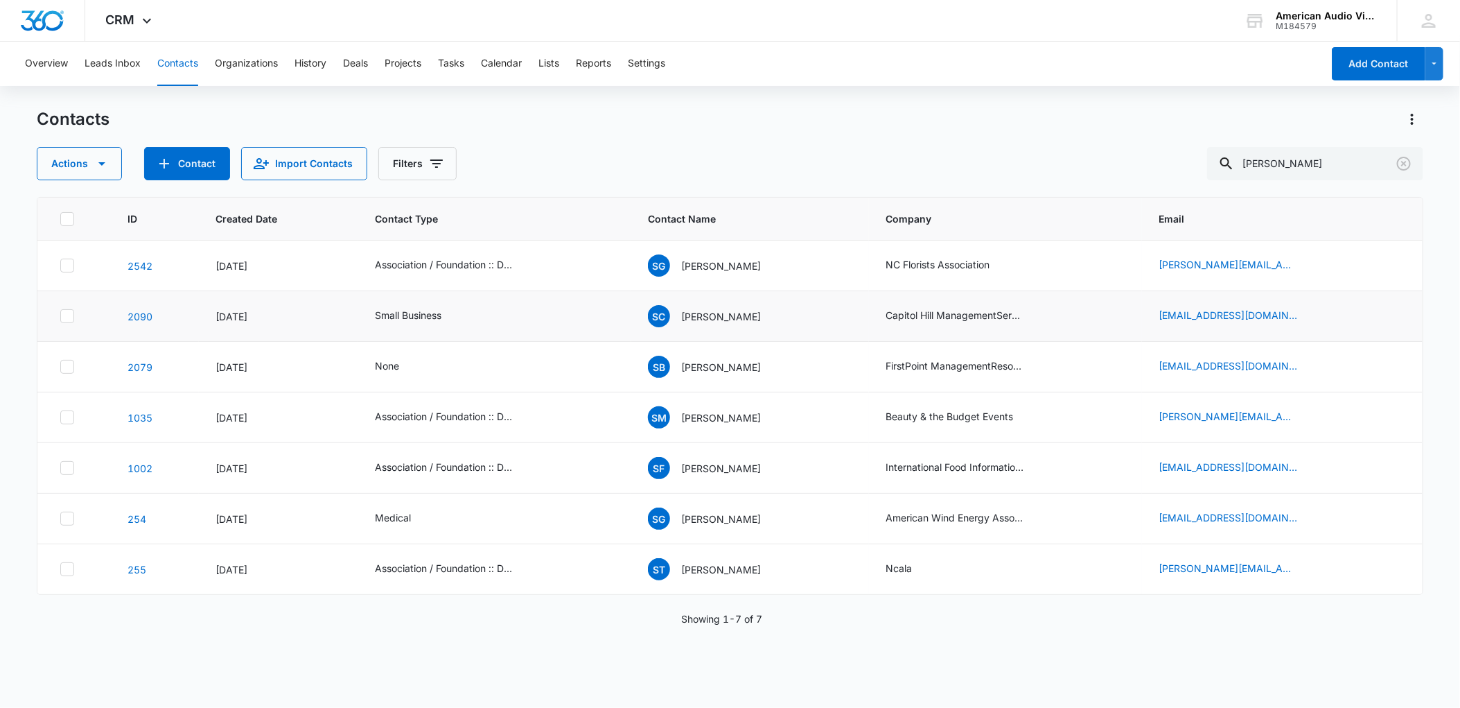
click at [507, 306] on td "Small Business" at bounding box center [494, 316] width 273 height 51
click at [407, 369] on icon "Contact Type - None - Select to Edit Field" at bounding box center [415, 366] width 17 height 17
click at [453, 319] on button "Save" at bounding box center [450, 321] width 41 height 26
click at [137, 263] on link "2542" at bounding box center [140, 266] width 25 height 12
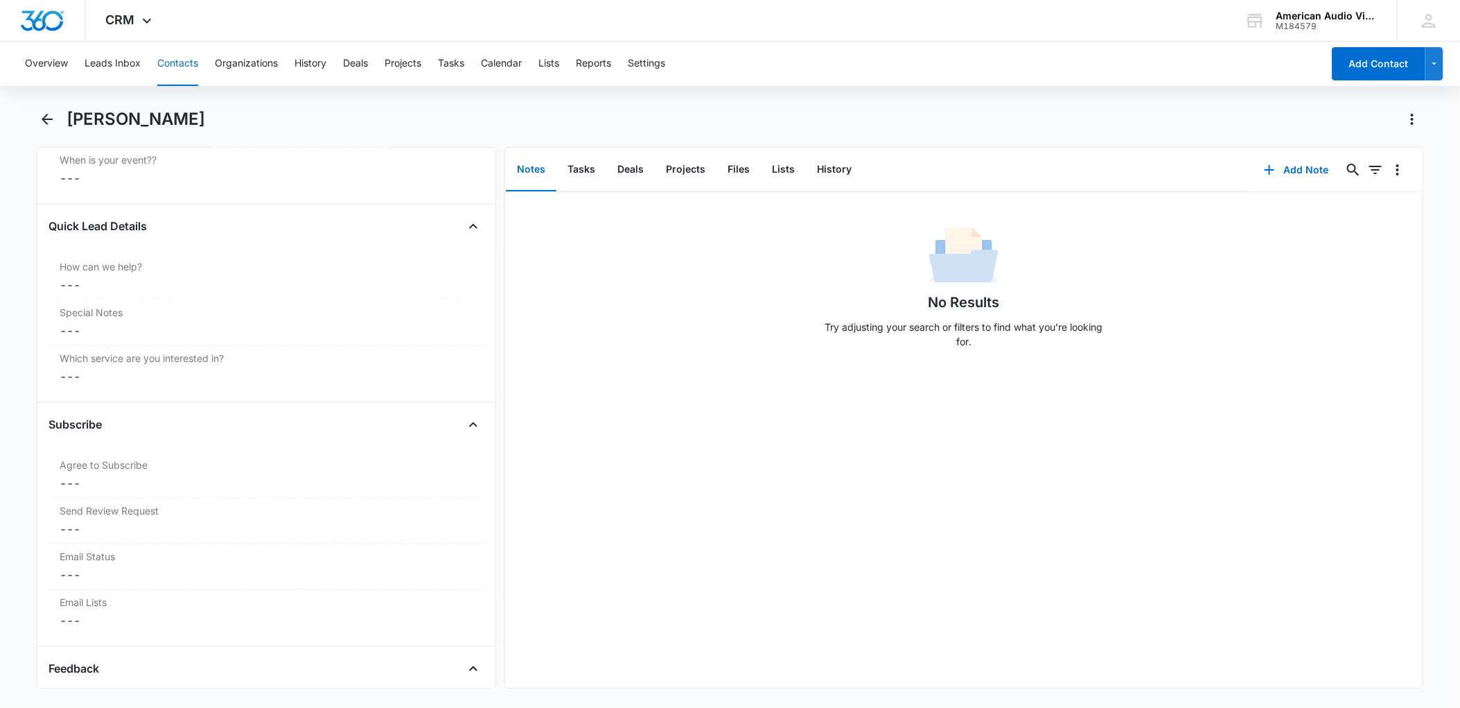
scroll to position [1674, 0]
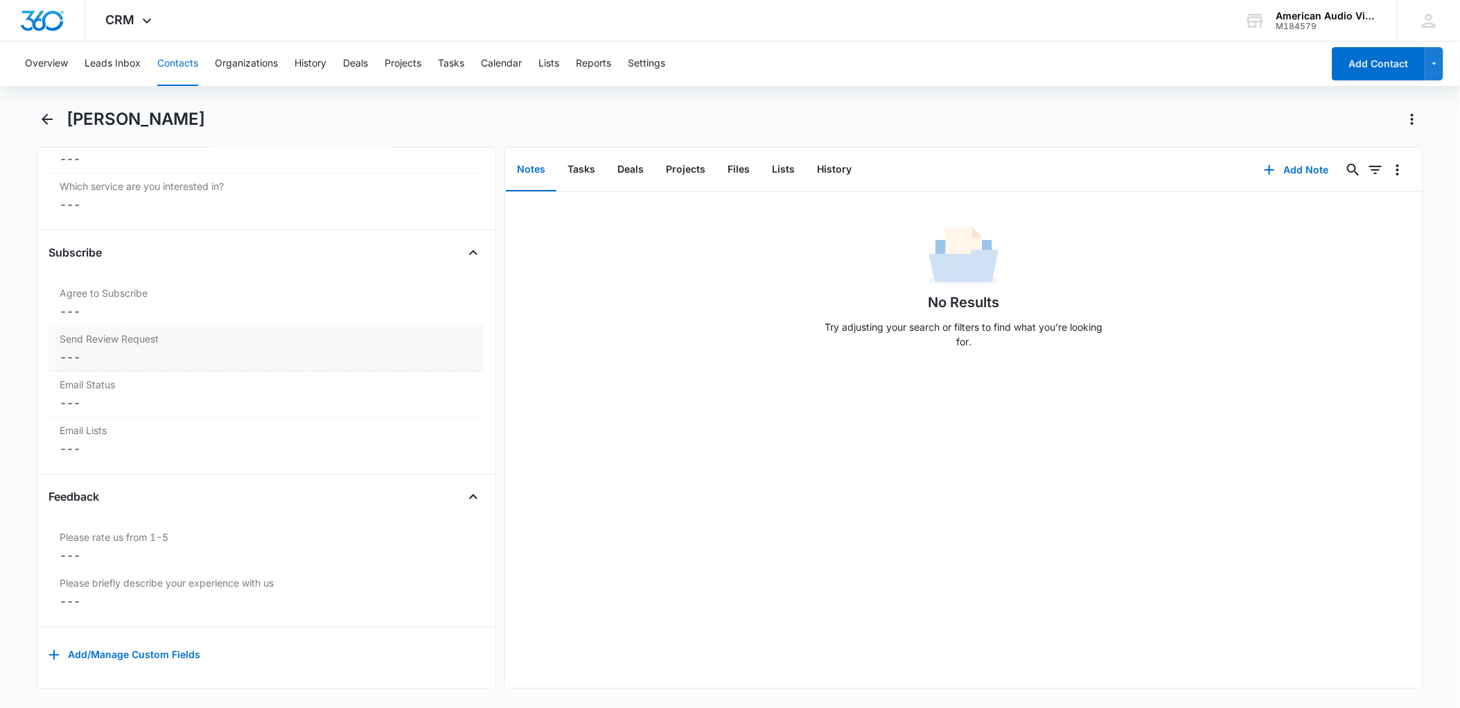
click at [112, 353] on div "Send Review Request Cancel Save Changes ---" at bounding box center [267, 349] width 436 height 46
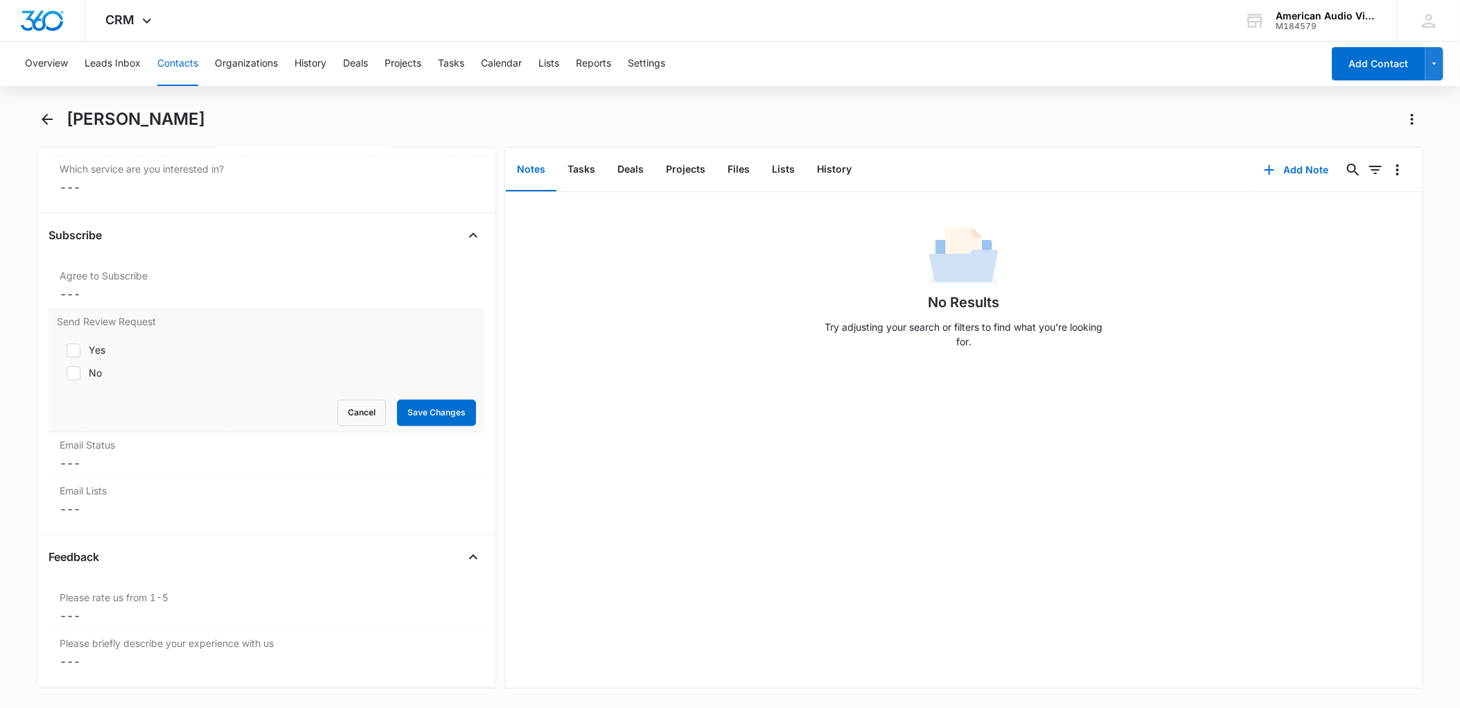
click at [77, 354] on icon at bounding box center [73, 350] width 12 height 12
click at [67, 354] on input "Yes" at bounding box center [62, 350] width 10 height 10
checkbox input "true"
click at [403, 410] on button "Save Changes" at bounding box center [436, 412] width 79 height 26
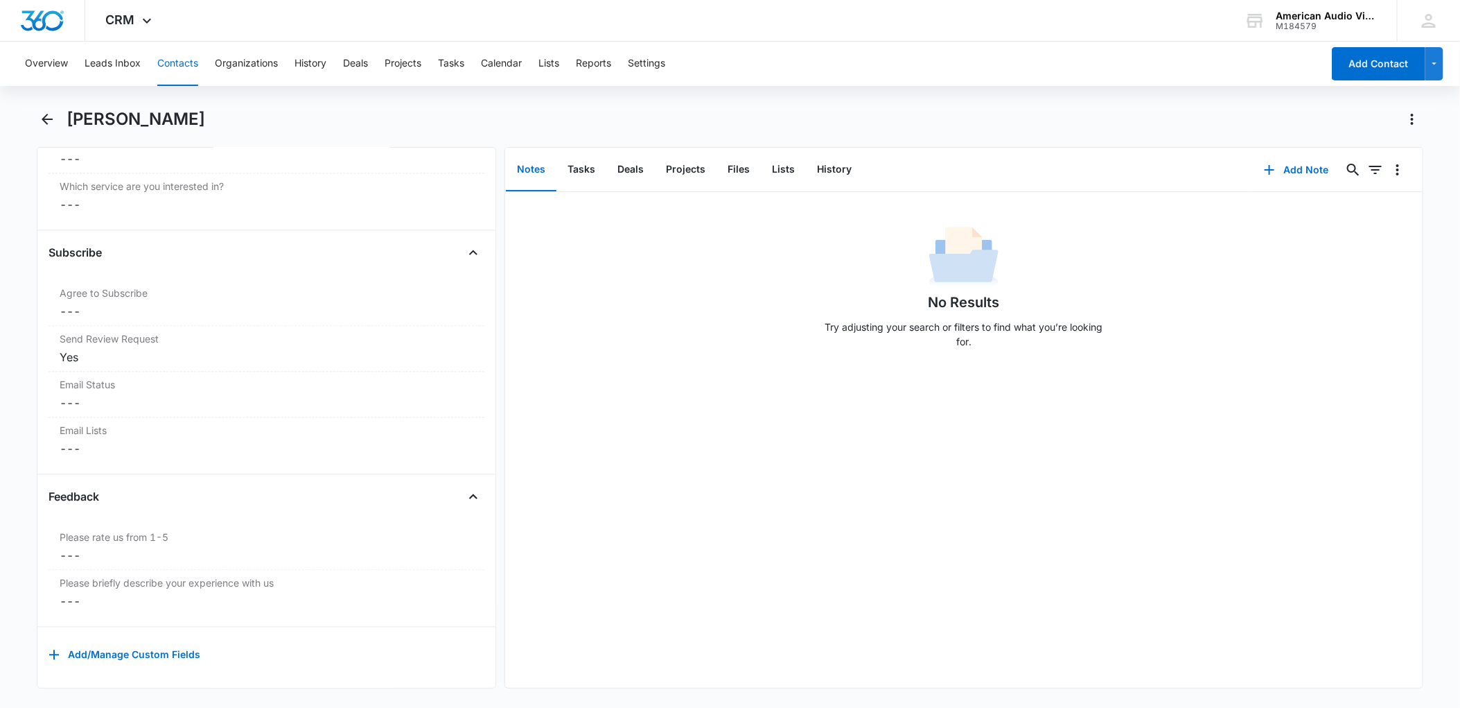
click at [175, 58] on button "Contacts" at bounding box center [177, 64] width 41 height 44
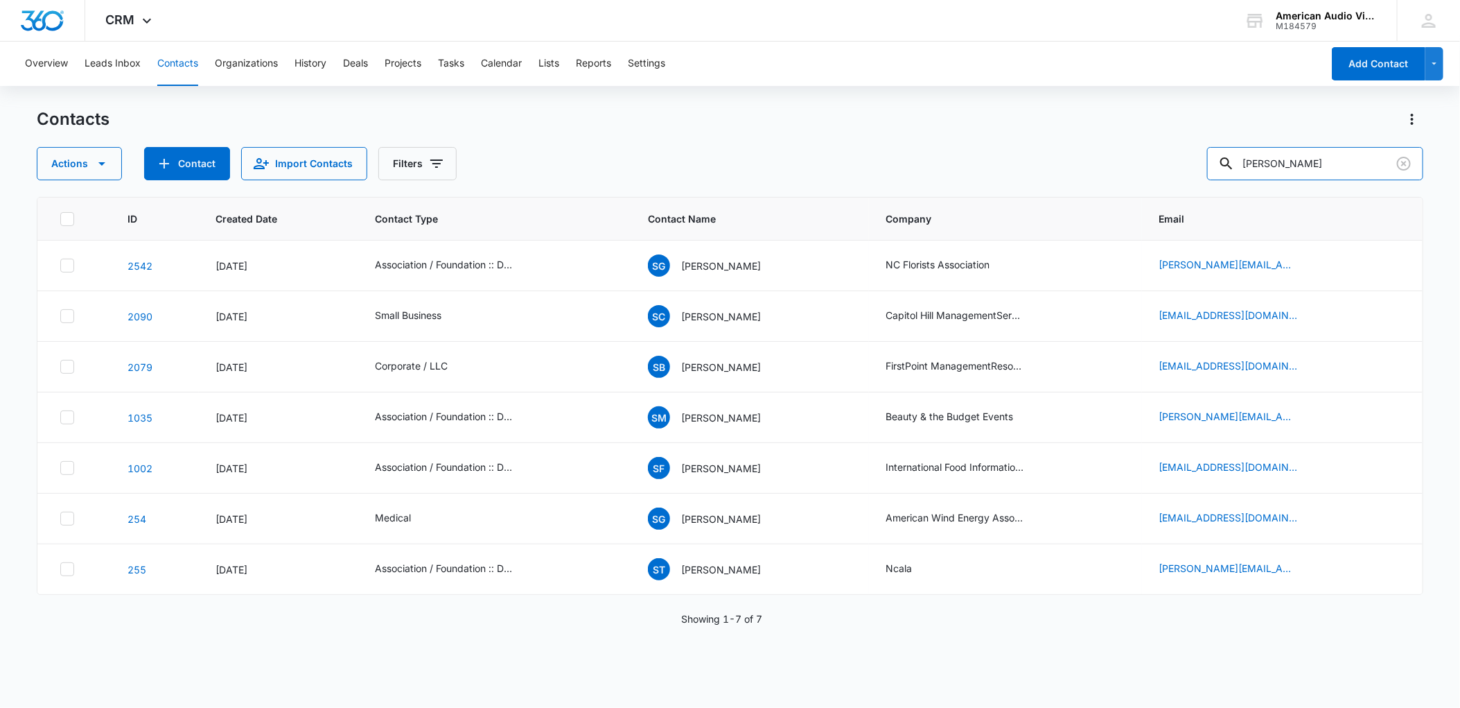
drag, startPoint x: 1342, startPoint y: 166, endPoint x: 1198, endPoint y: 161, distance: 144.2
click at [1198, 162] on div "Actions Contact Import Contacts Filters [PERSON_NAME]" at bounding box center [730, 163] width 1387 height 33
type input "white"
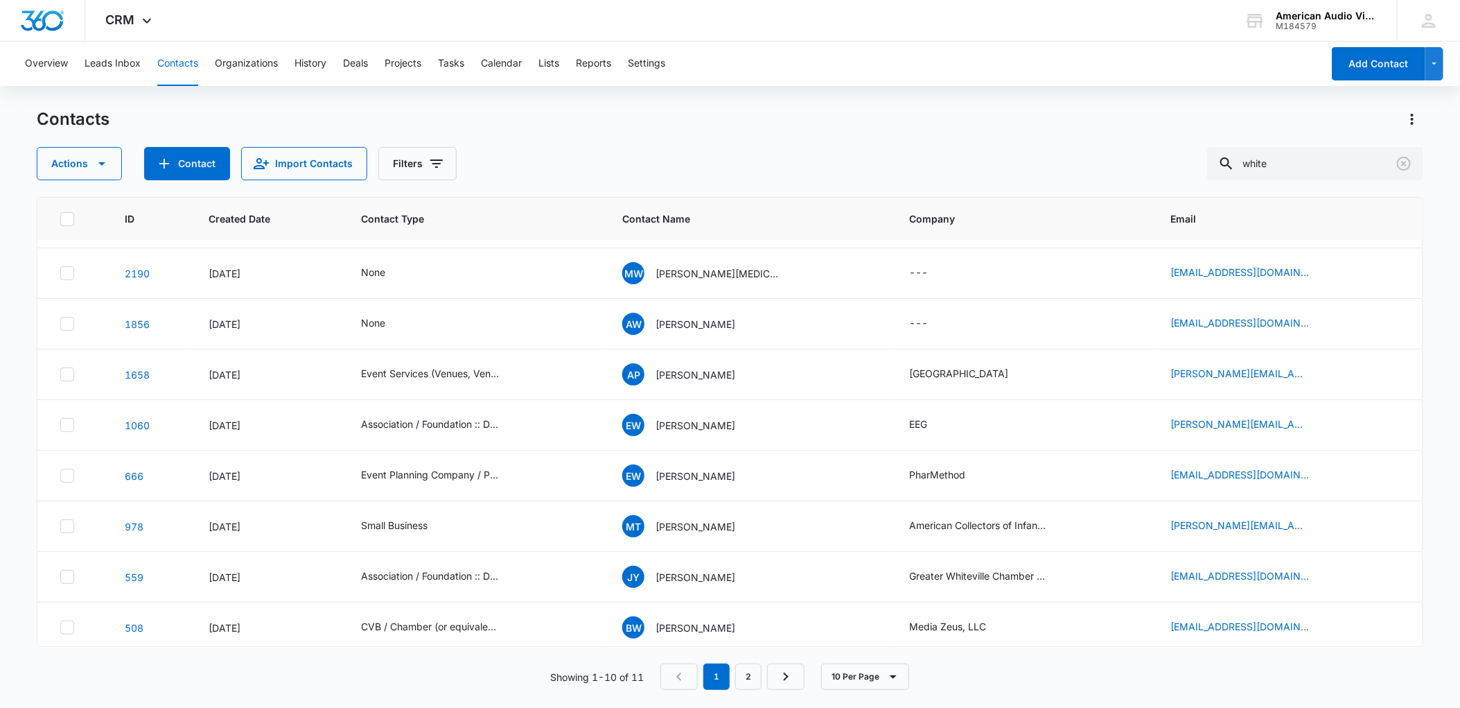
scroll to position [101, 0]
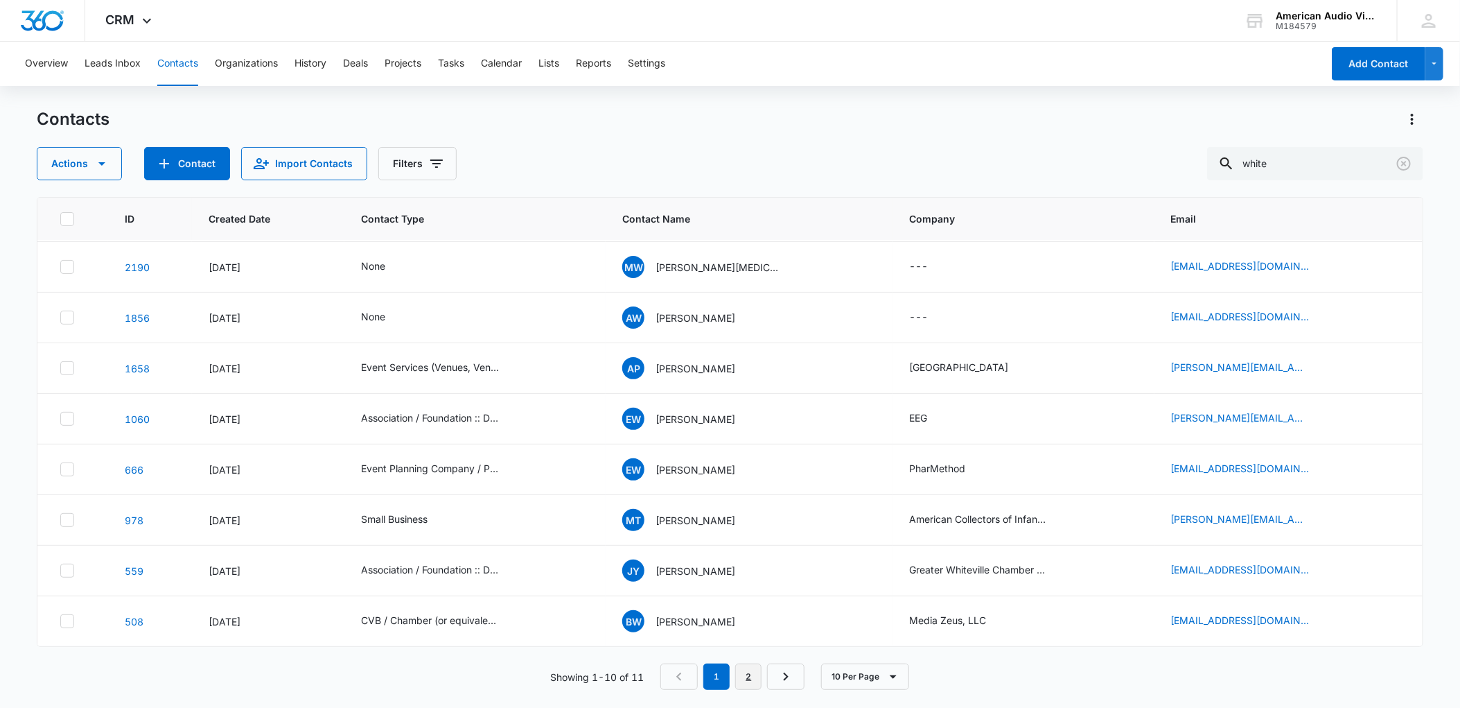
click at [750, 678] on link "2" at bounding box center [748, 676] width 26 height 26
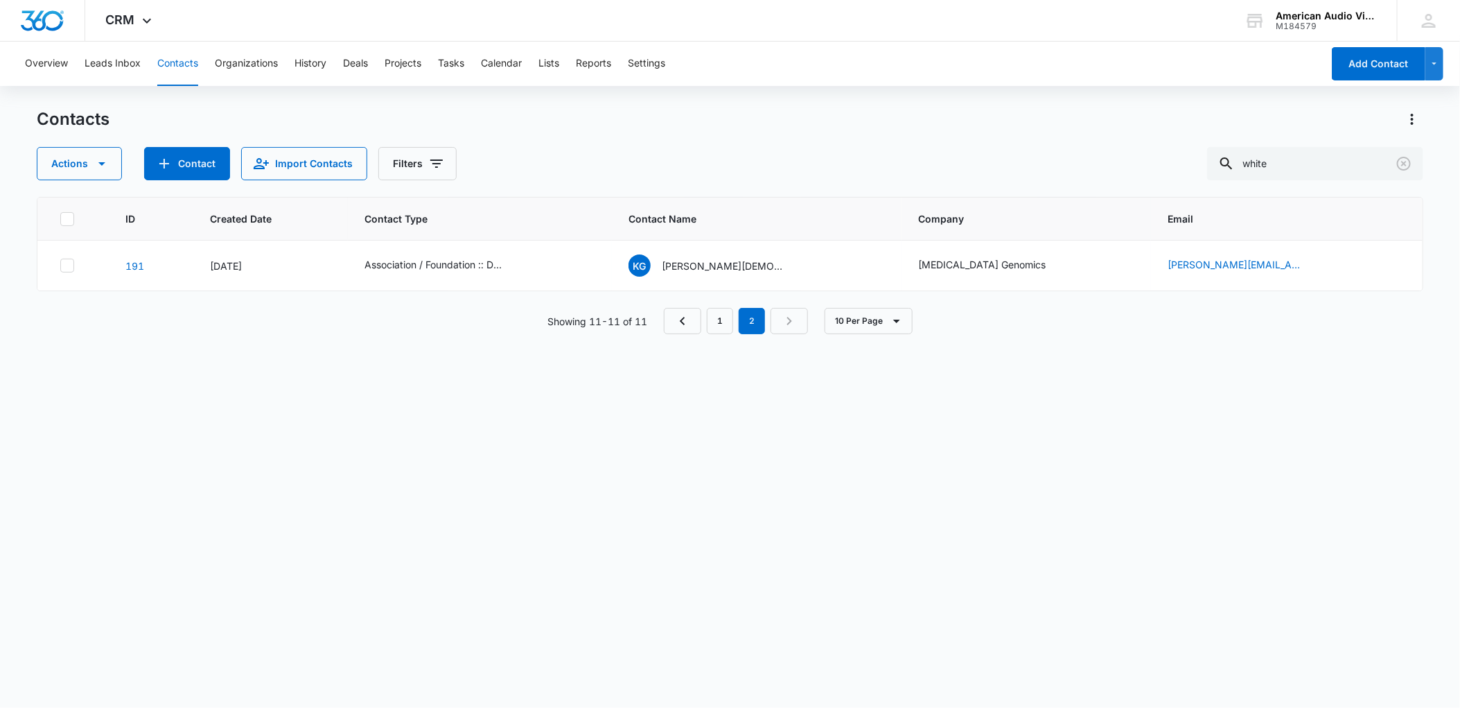
scroll to position [0, 0]
click at [1360, 68] on button "Add Contact" at bounding box center [1379, 63] width 94 height 33
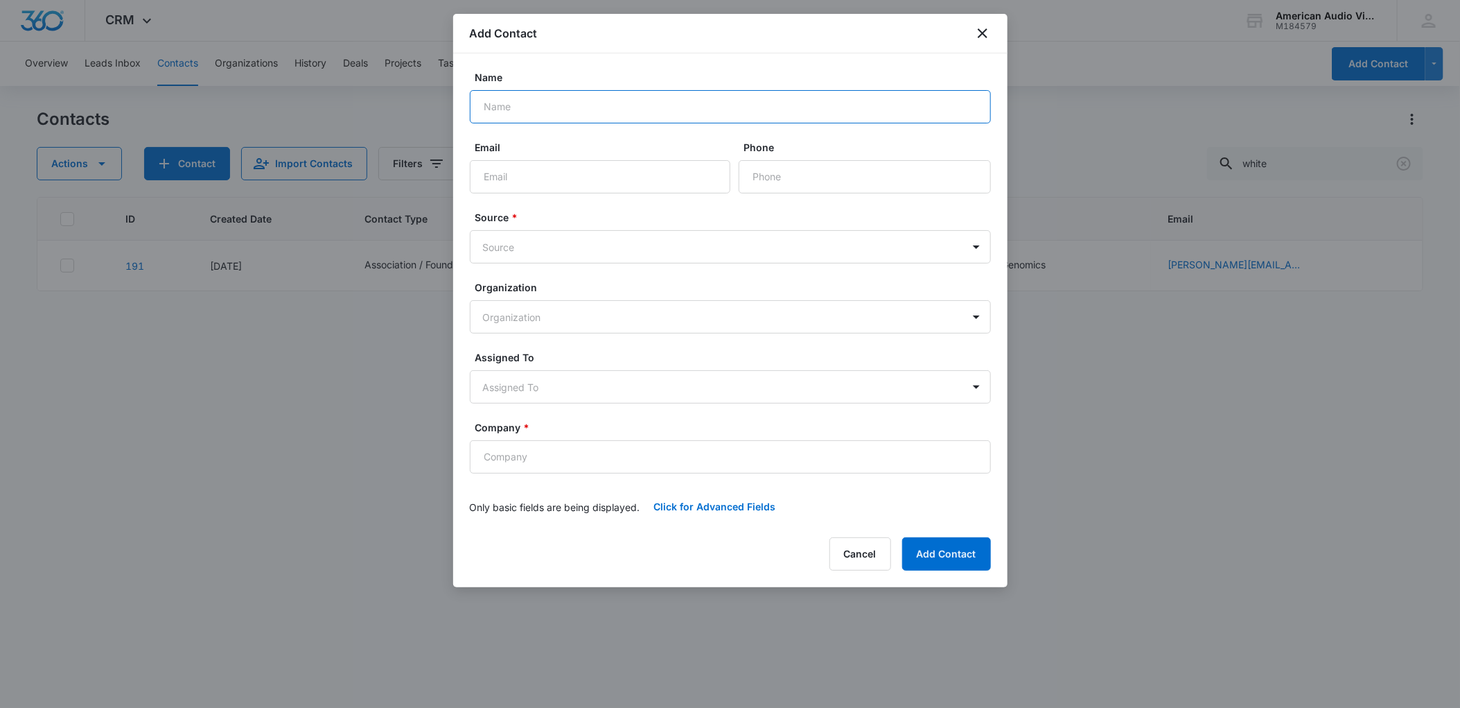
click at [584, 111] on input "Name" at bounding box center [730, 106] width 521 height 33
type input "Walker White"
type input "[PERSON_NAME][EMAIL_ADDRESS][DOMAIN_NAME]"
type input "[PHONE_NUMBER]"
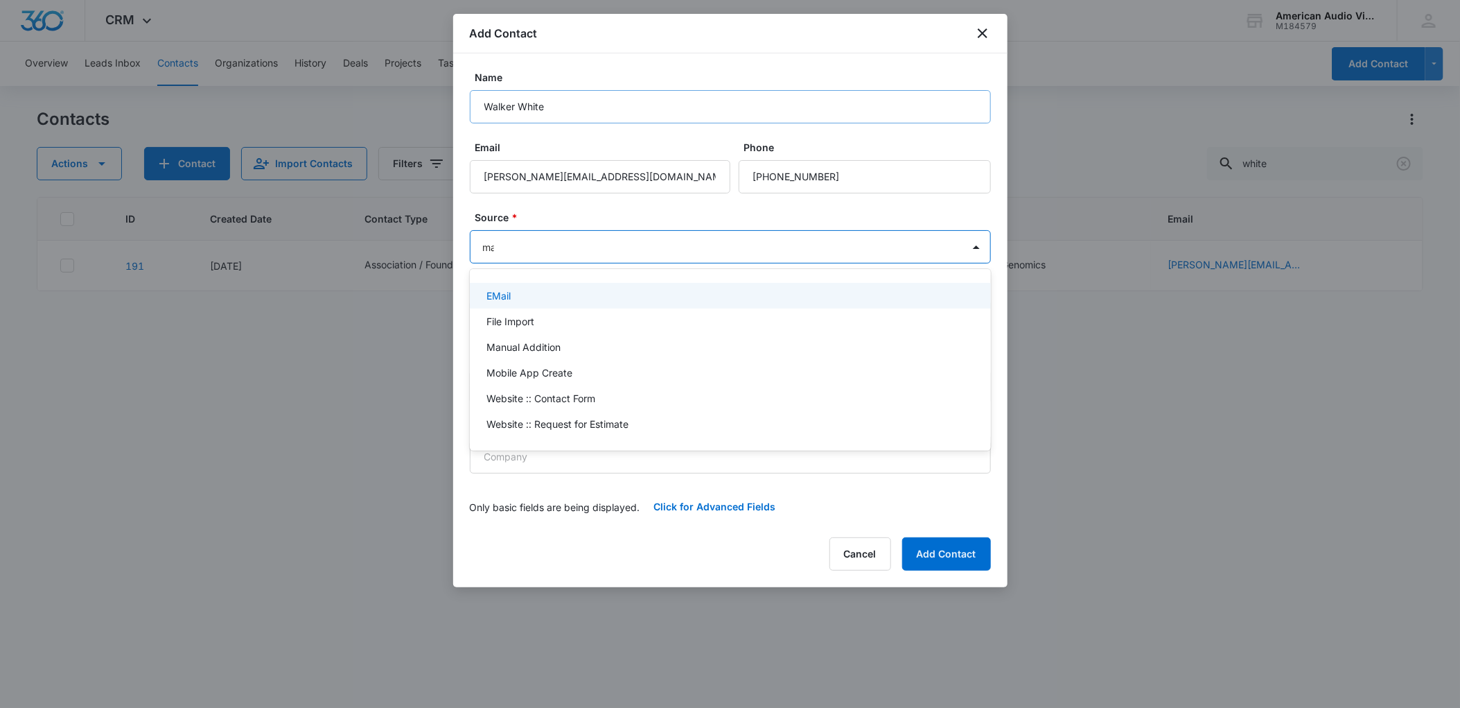
type input "man"
click at [509, 297] on p "Manual Addition" at bounding box center [523, 295] width 74 height 15
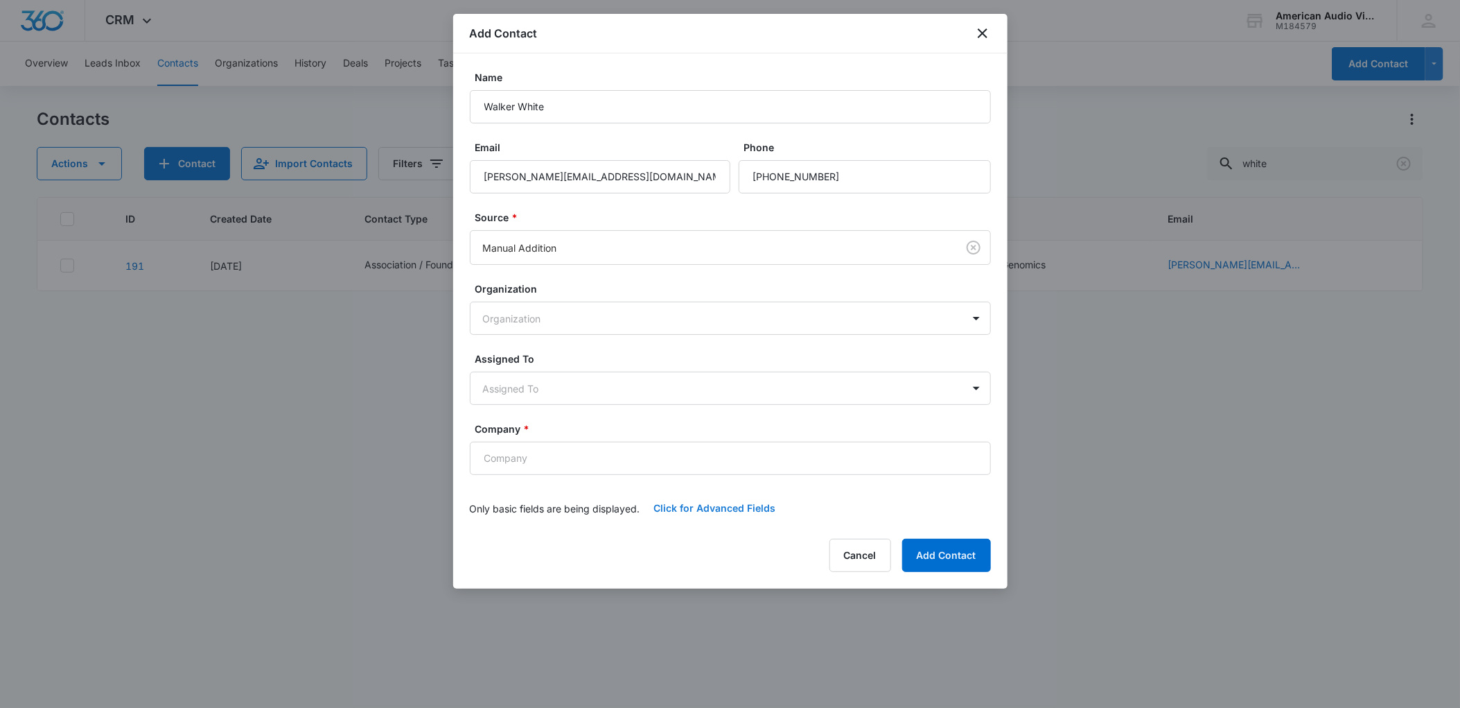
click at [733, 514] on button "Click for Advanced Fields" at bounding box center [715, 507] width 150 height 33
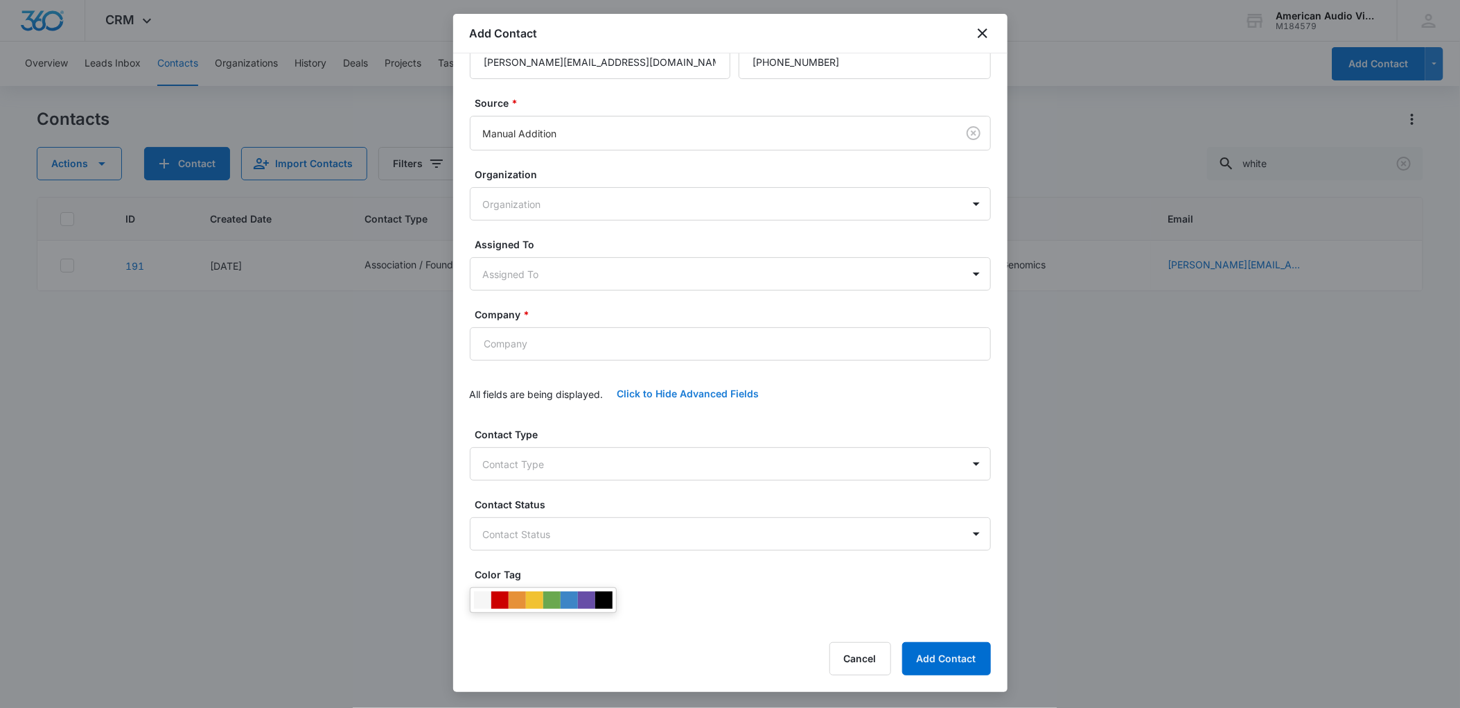
scroll to position [209, 0]
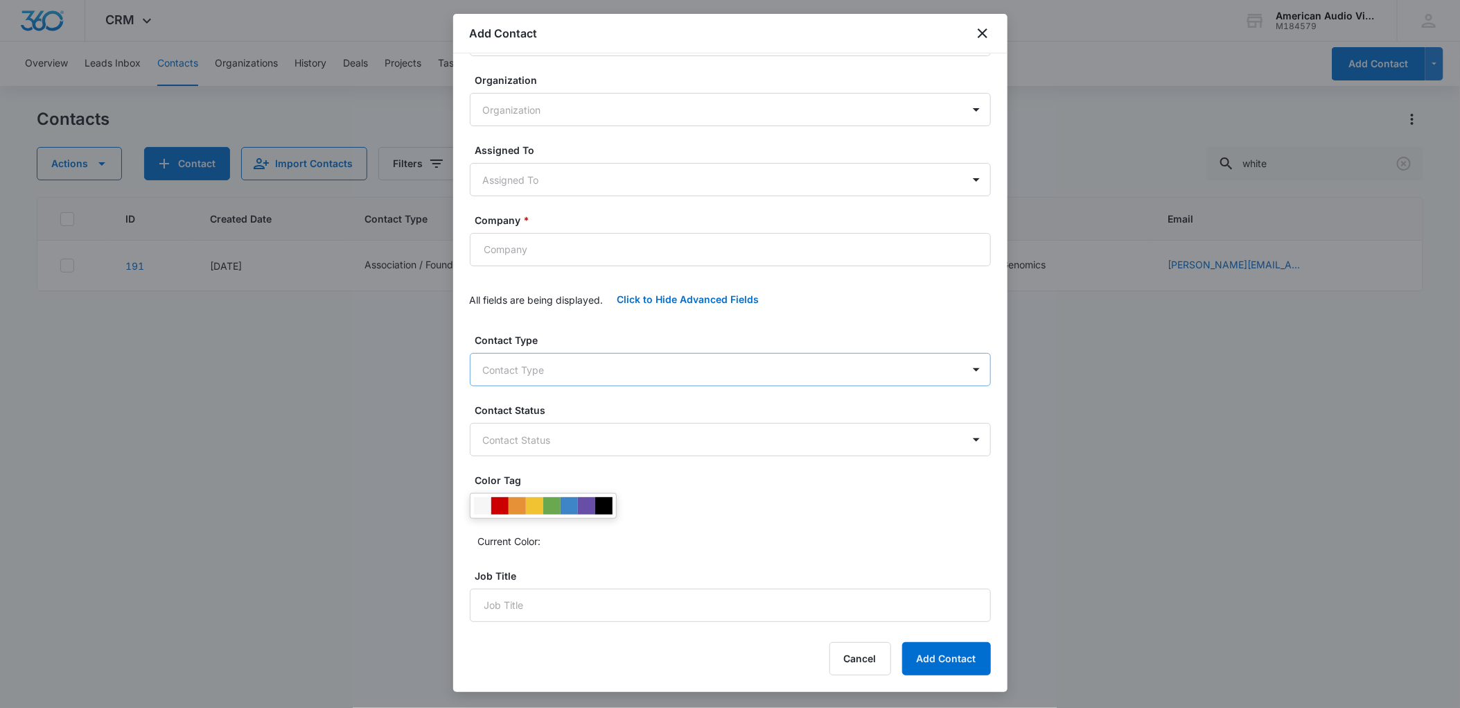
click at [550, 380] on body "CRM Apps Forms CRM Email Brand American Audio Video M184579 Your Accounts View …" at bounding box center [730, 354] width 1460 height 708
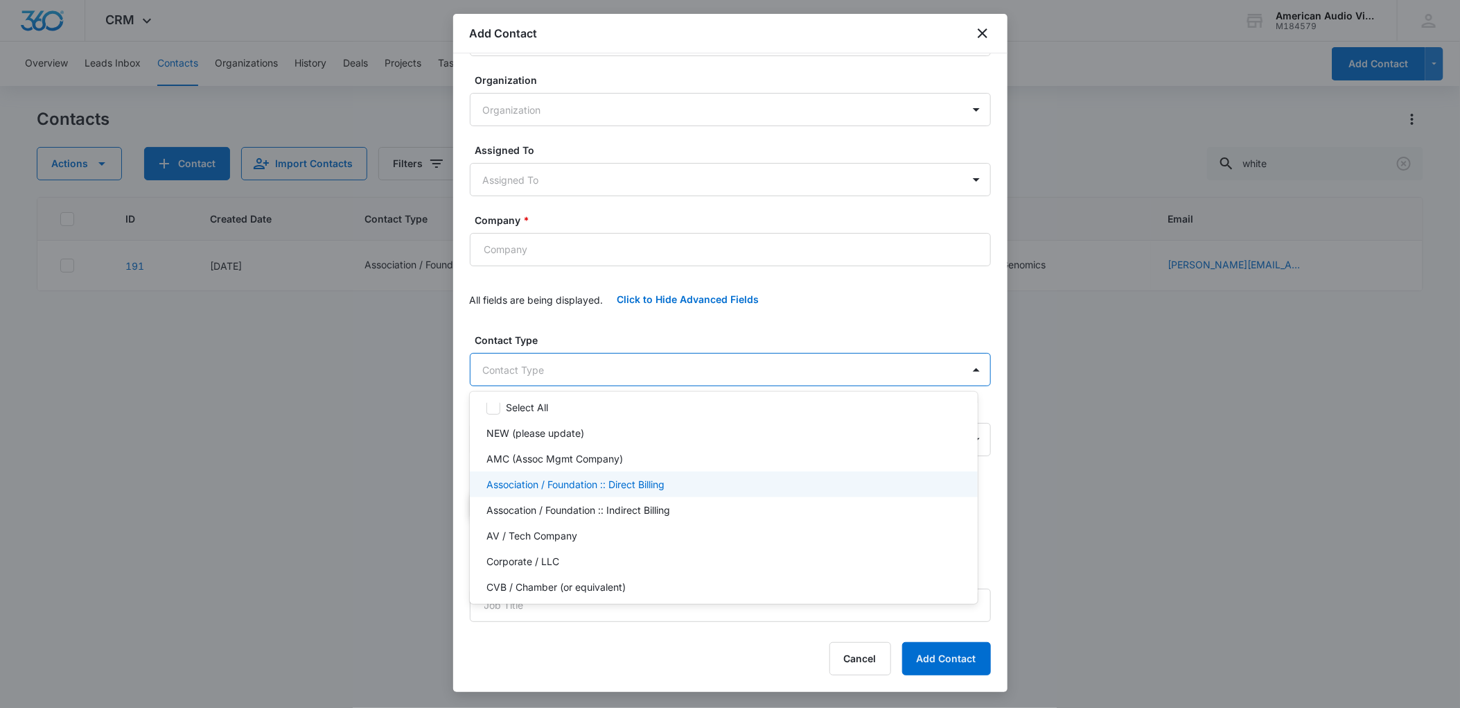
scroll to position [22, 0]
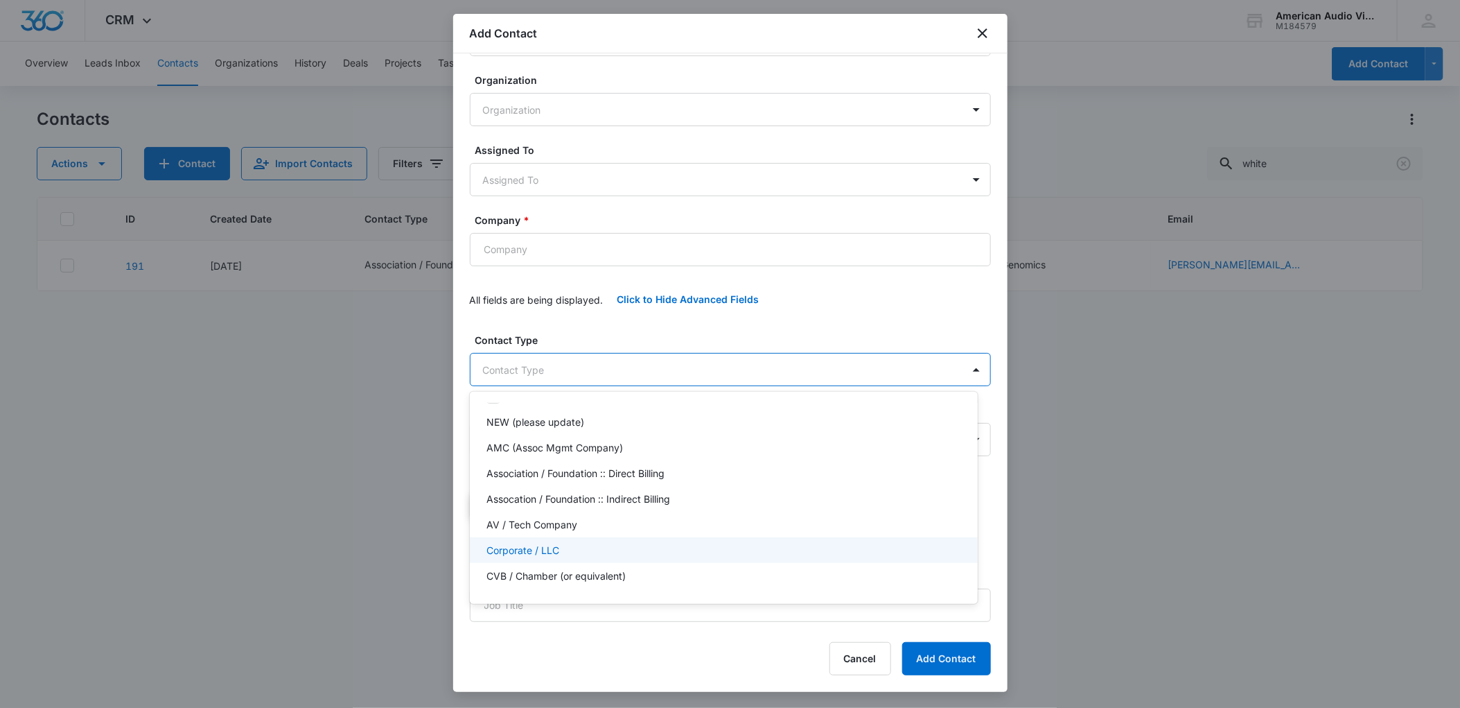
click at [544, 543] on p "Corporate / LLC" at bounding box center [522, 550] width 73 height 15
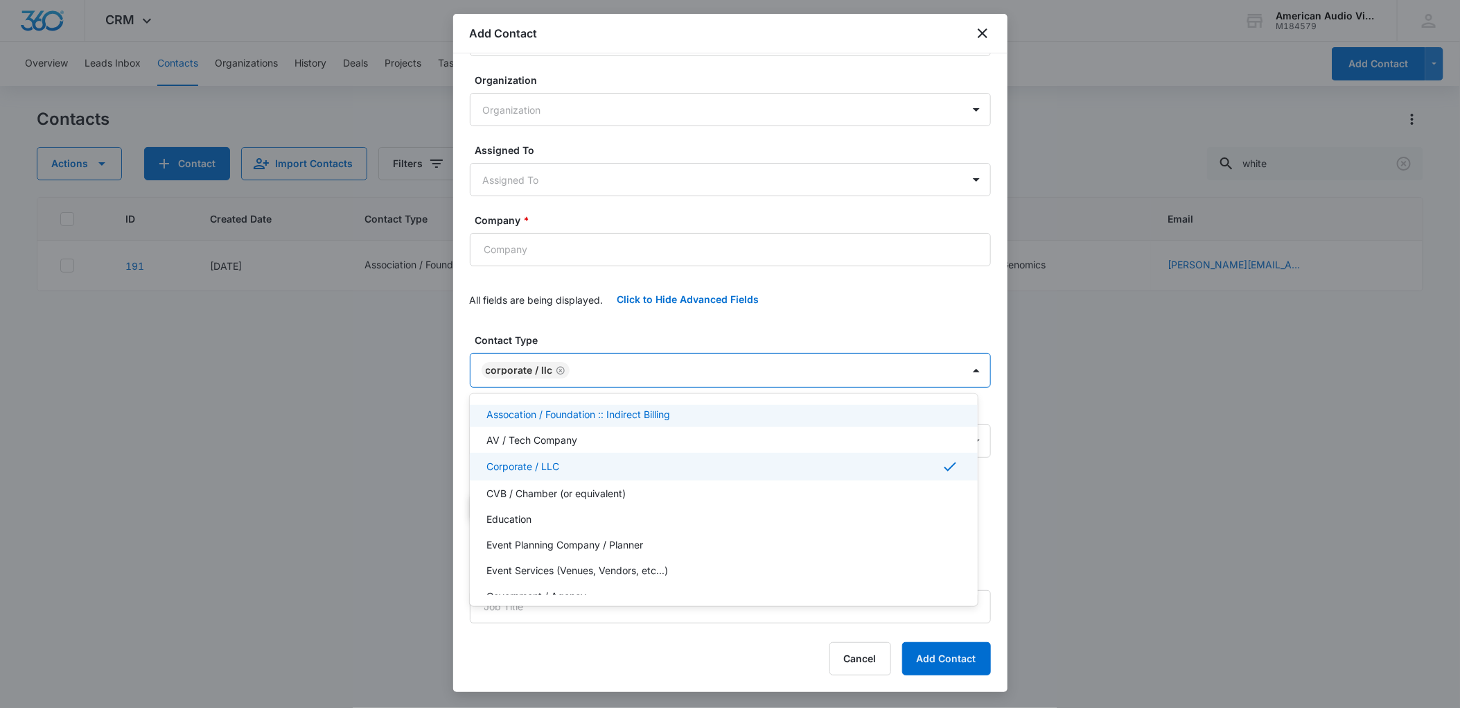
scroll to position [137, 0]
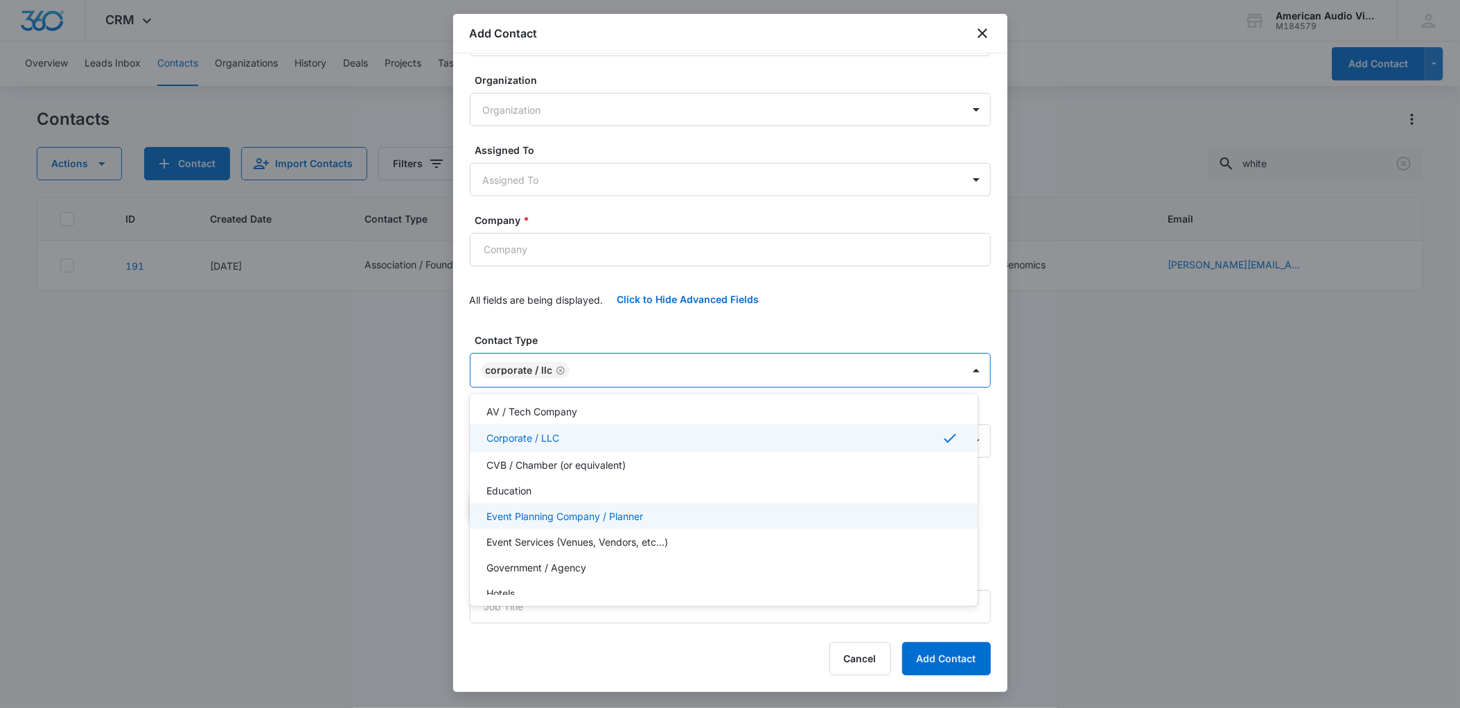
click at [529, 505] on div "Event Planning Company / Planner" at bounding box center [724, 516] width 508 height 26
click at [462, 492] on div at bounding box center [730, 354] width 1460 height 708
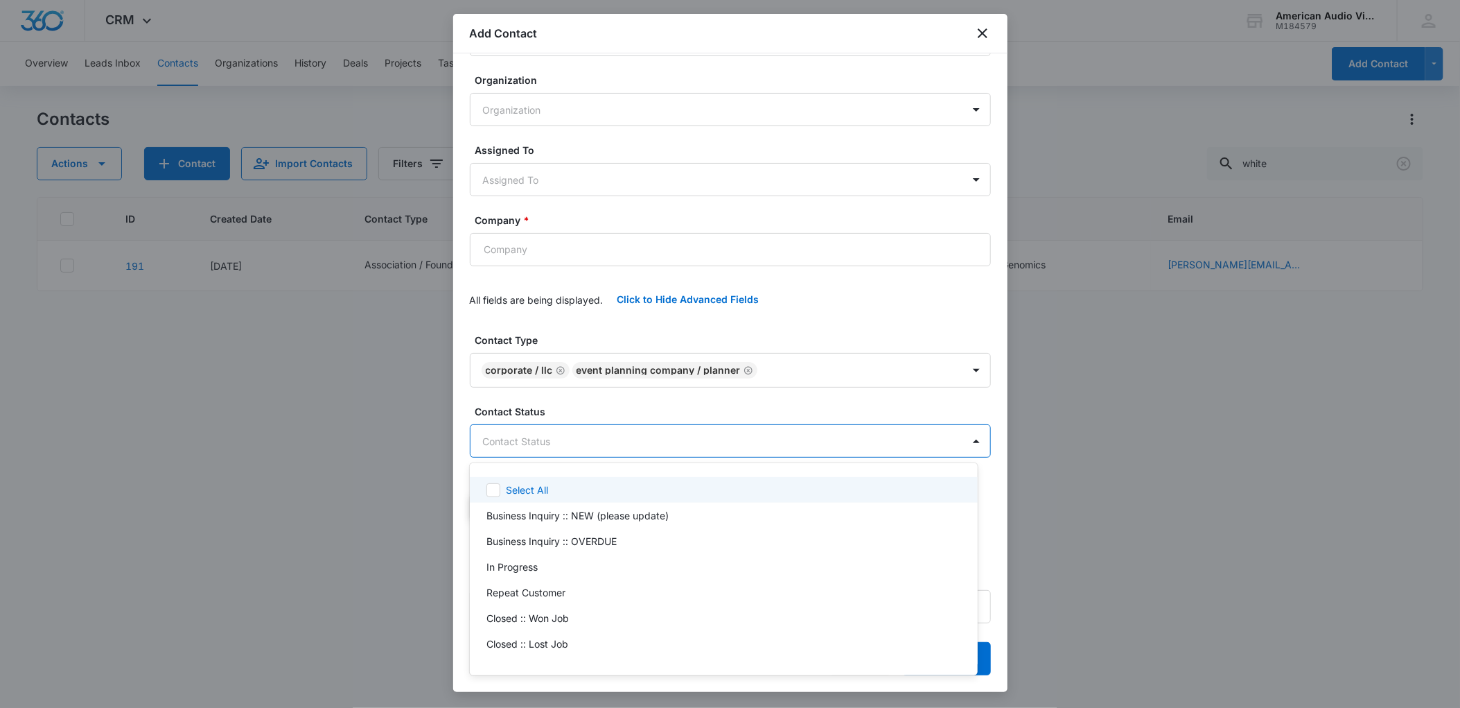
click at [520, 446] on body "CRM Apps Forms CRM Email Brand American Audio Video M184579 Your Accounts View …" at bounding box center [730, 354] width 1460 height 708
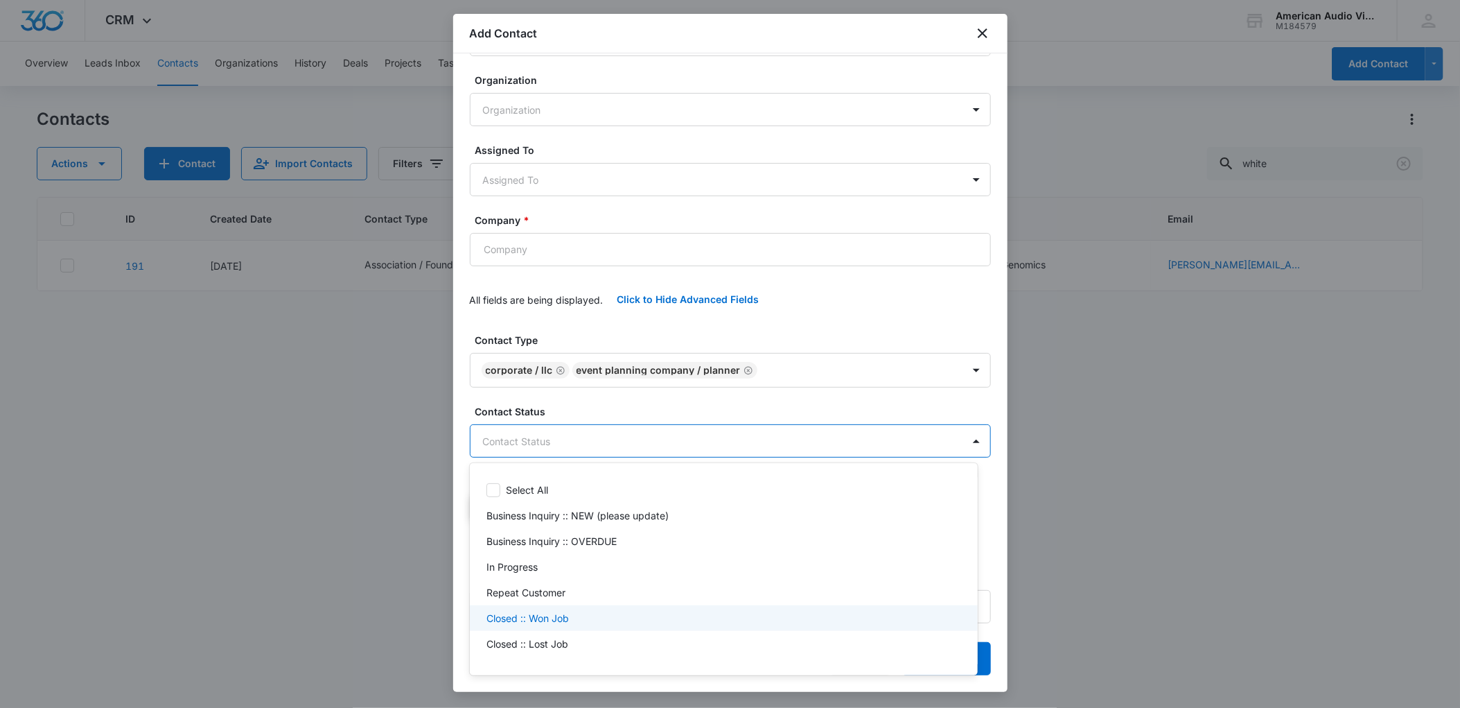
click at [556, 614] on p "Closed :: Won Job" at bounding box center [527, 618] width 82 height 15
click at [456, 499] on div at bounding box center [730, 354] width 1460 height 708
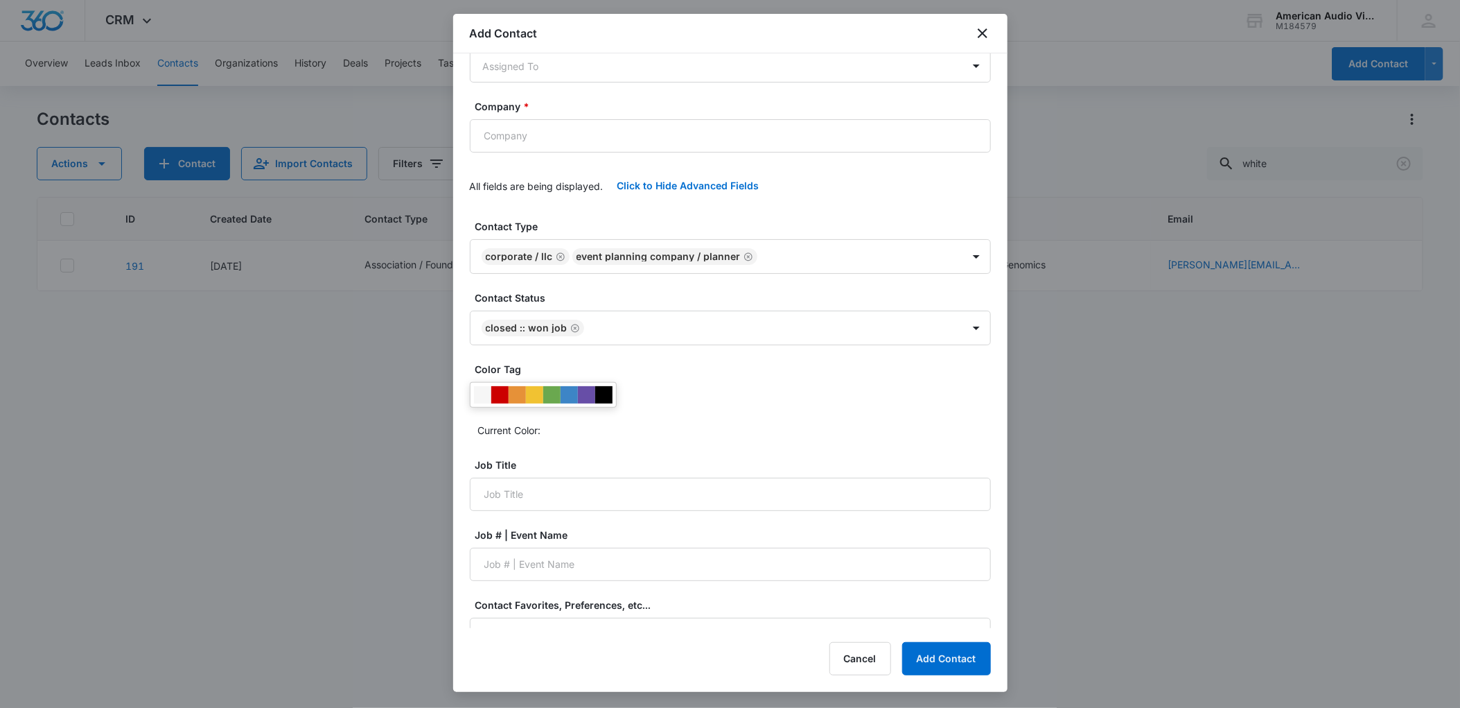
scroll to position [520, 0]
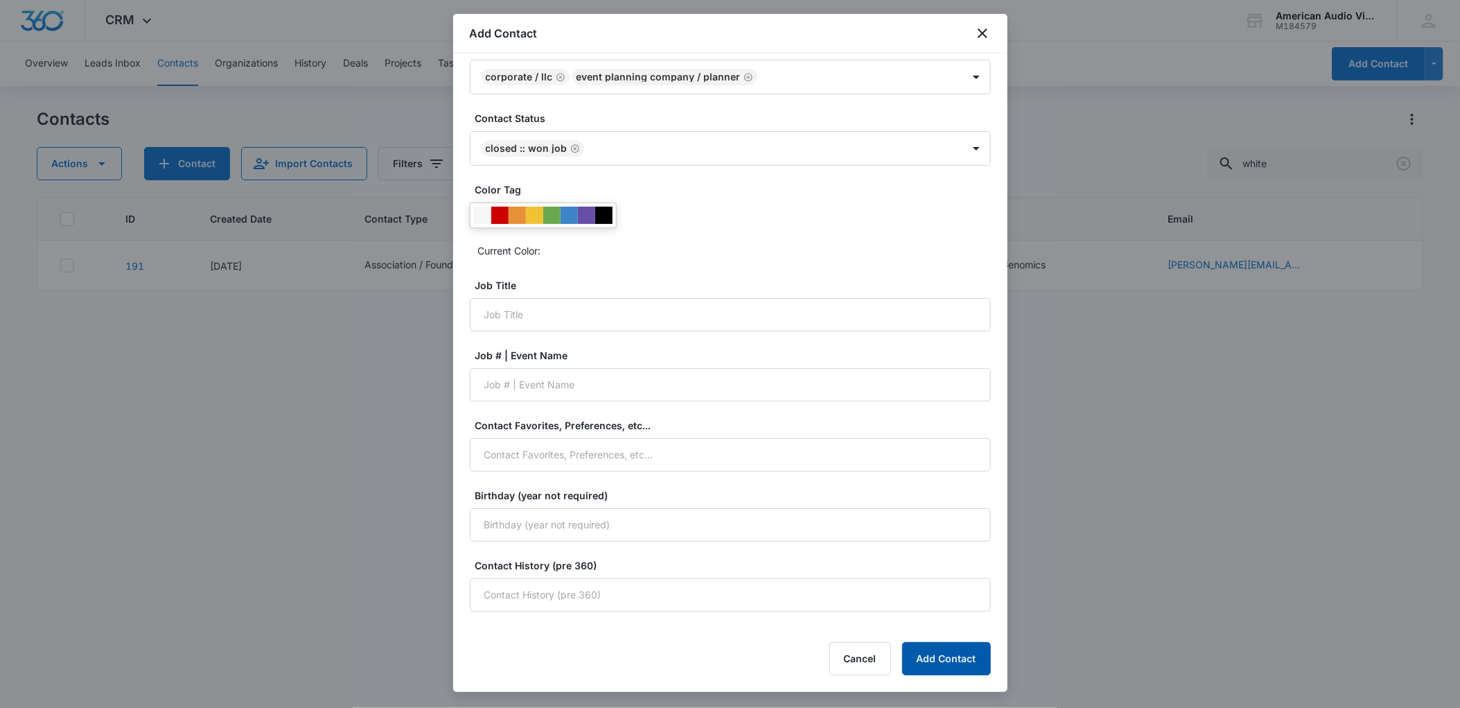
click at [976, 654] on button "Add Contact" at bounding box center [946, 658] width 89 height 33
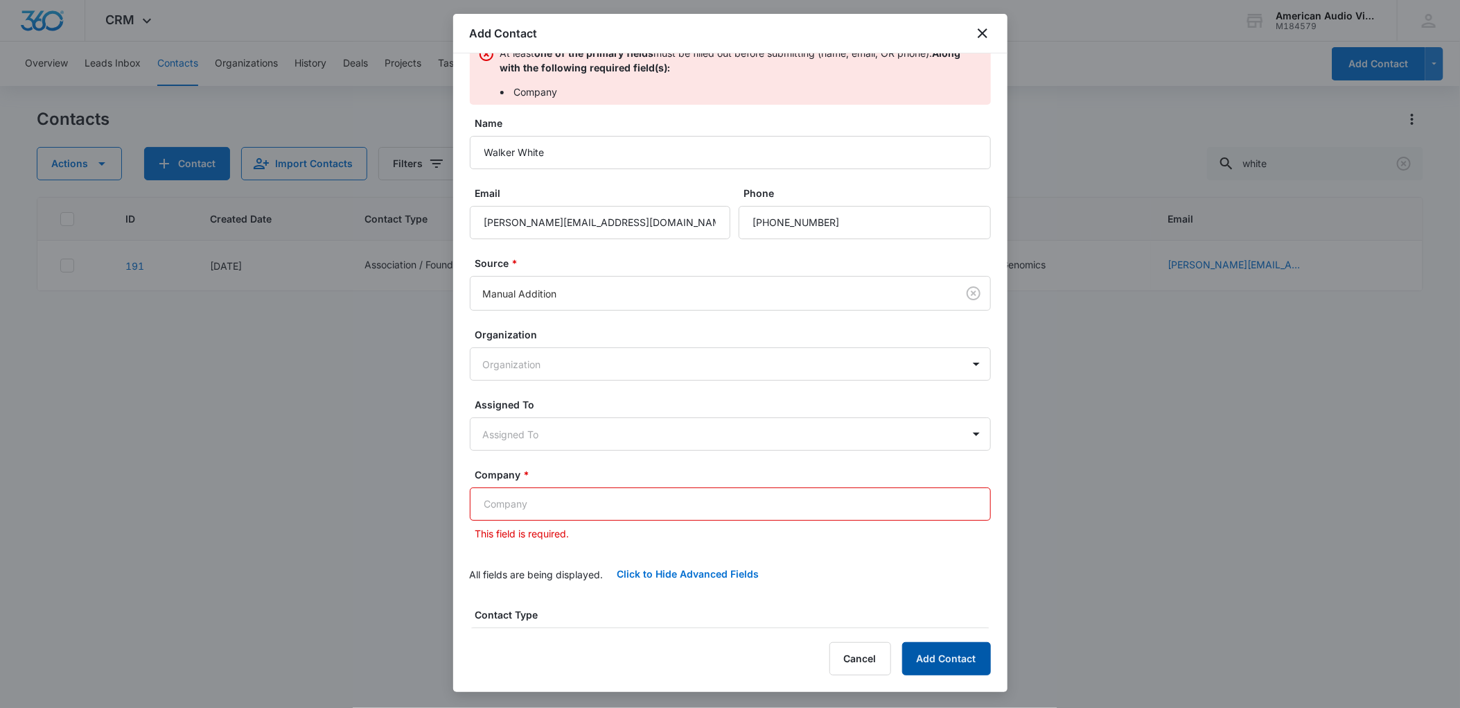
scroll to position [16, 0]
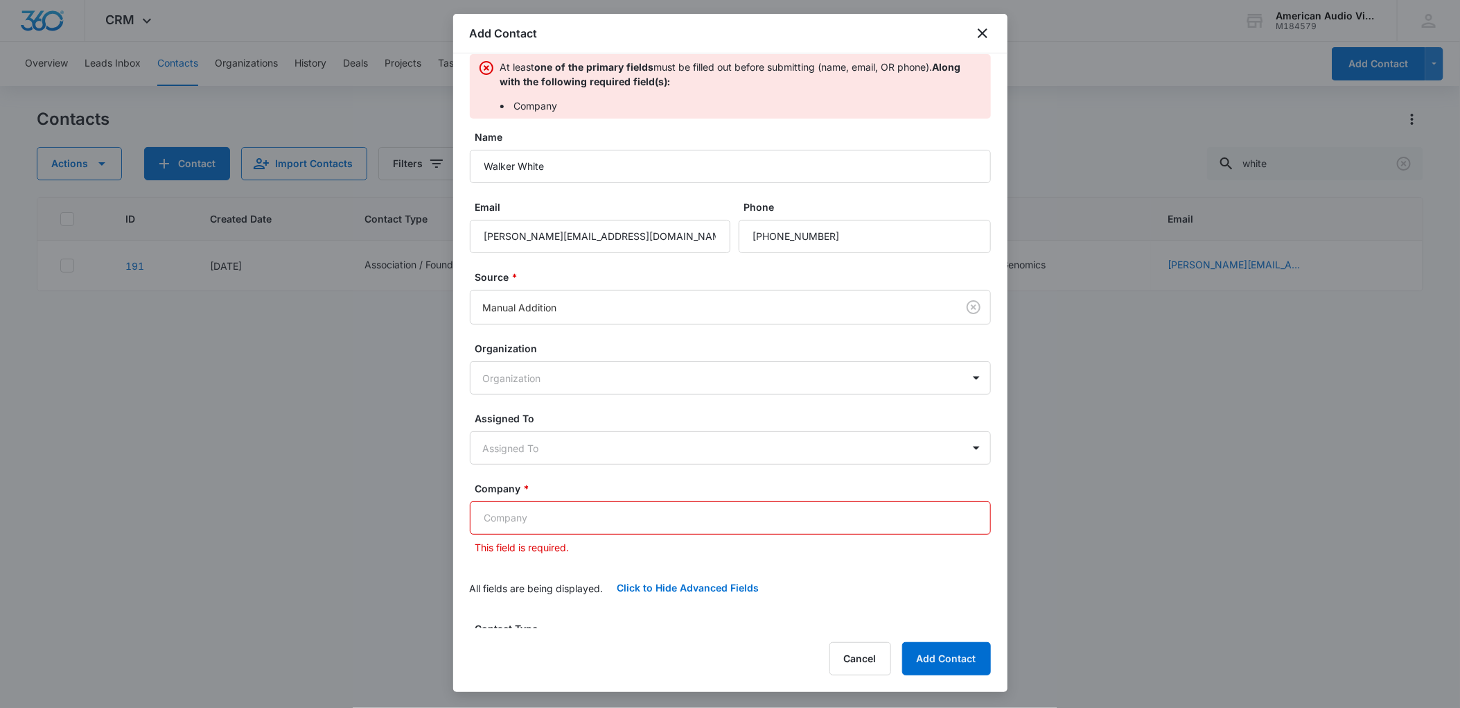
click at [645, 523] on input "Company *" at bounding box center [730, 517] width 521 height 33
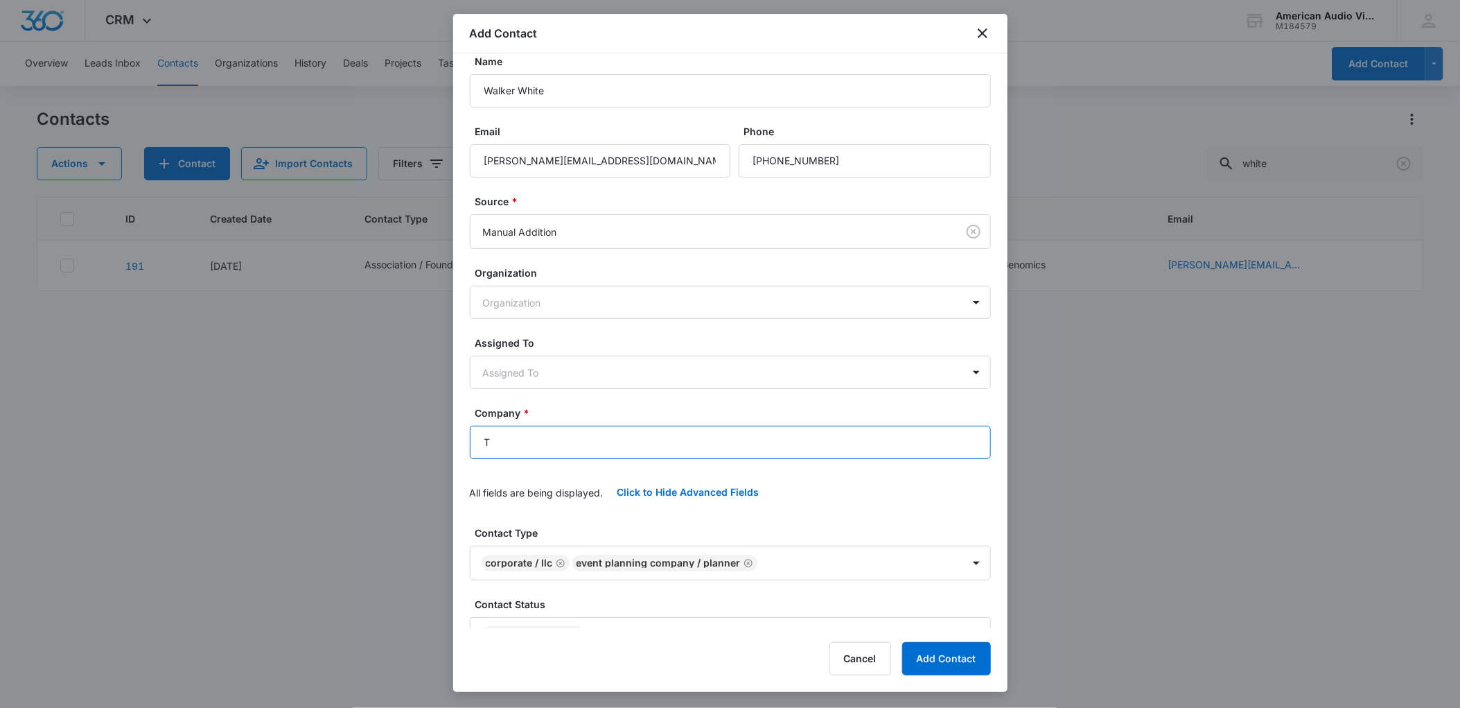
scroll to position [0, 0]
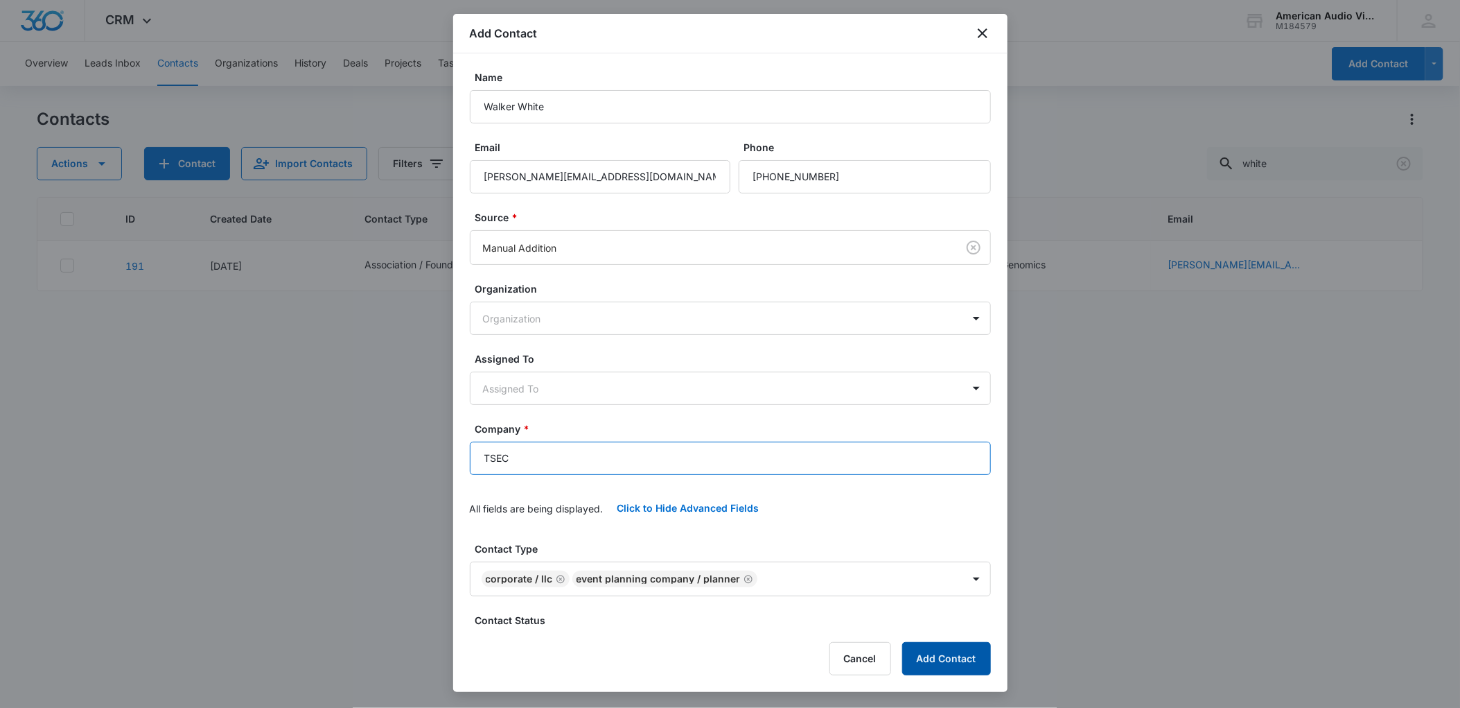
type input "TSEC"
click at [927, 643] on button "Add Contact" at bounding box center [946, 658] width 89 height 33
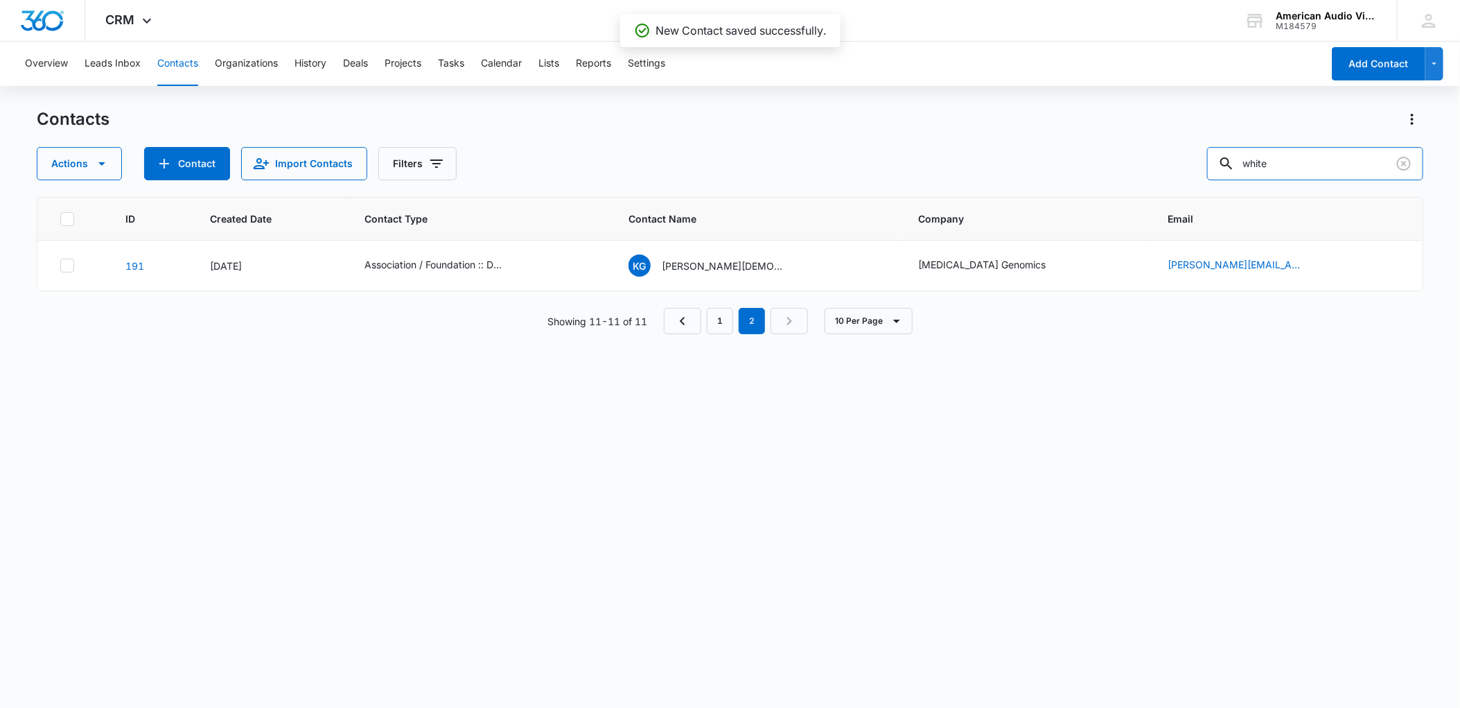
drag, startPoint x: 1374, startPoint y: 163, endPoint x: 1241, endPoint y: 164, distance: 132.4
click at [1241, 164] on div "Actions Contact Import Contacts Filters white" at bounding box center [730, 163] width 1387 height 33
type input "white"
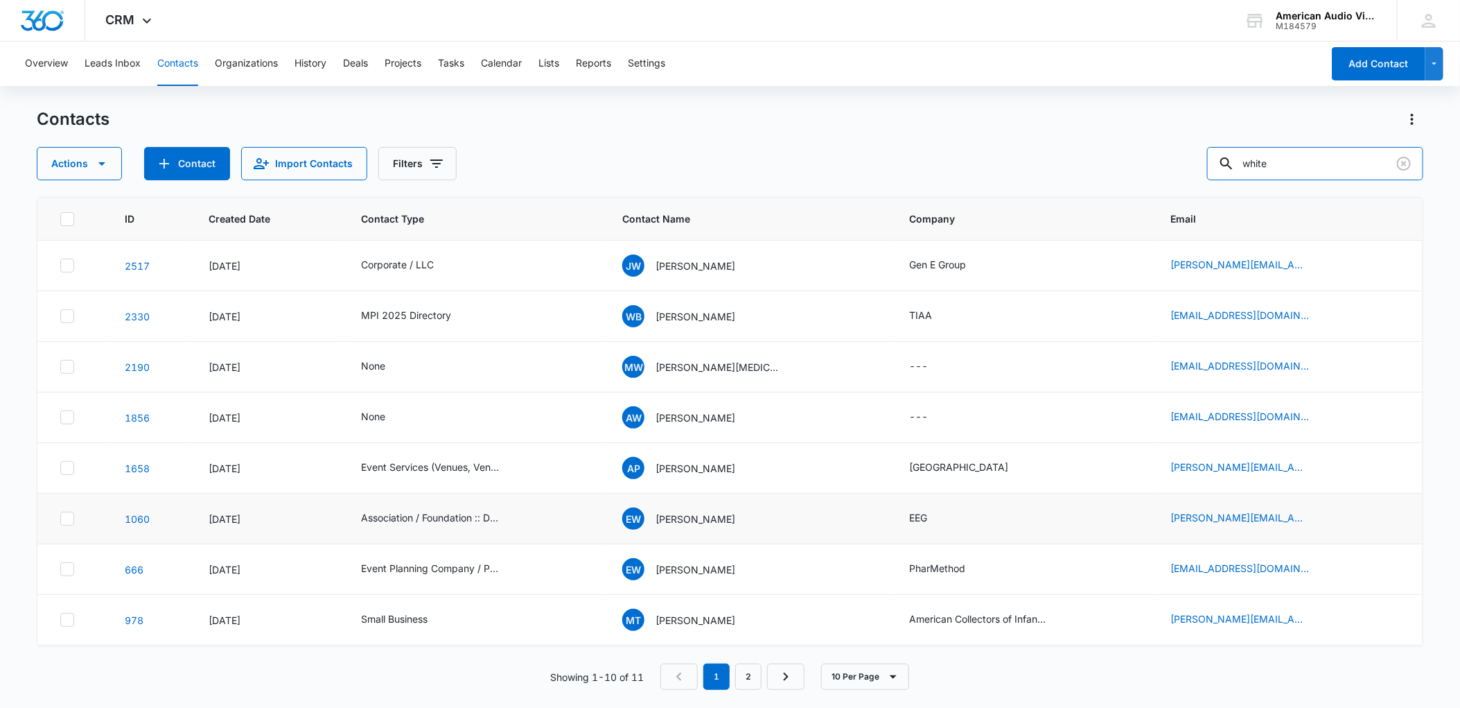
scroll to position [101, 0]
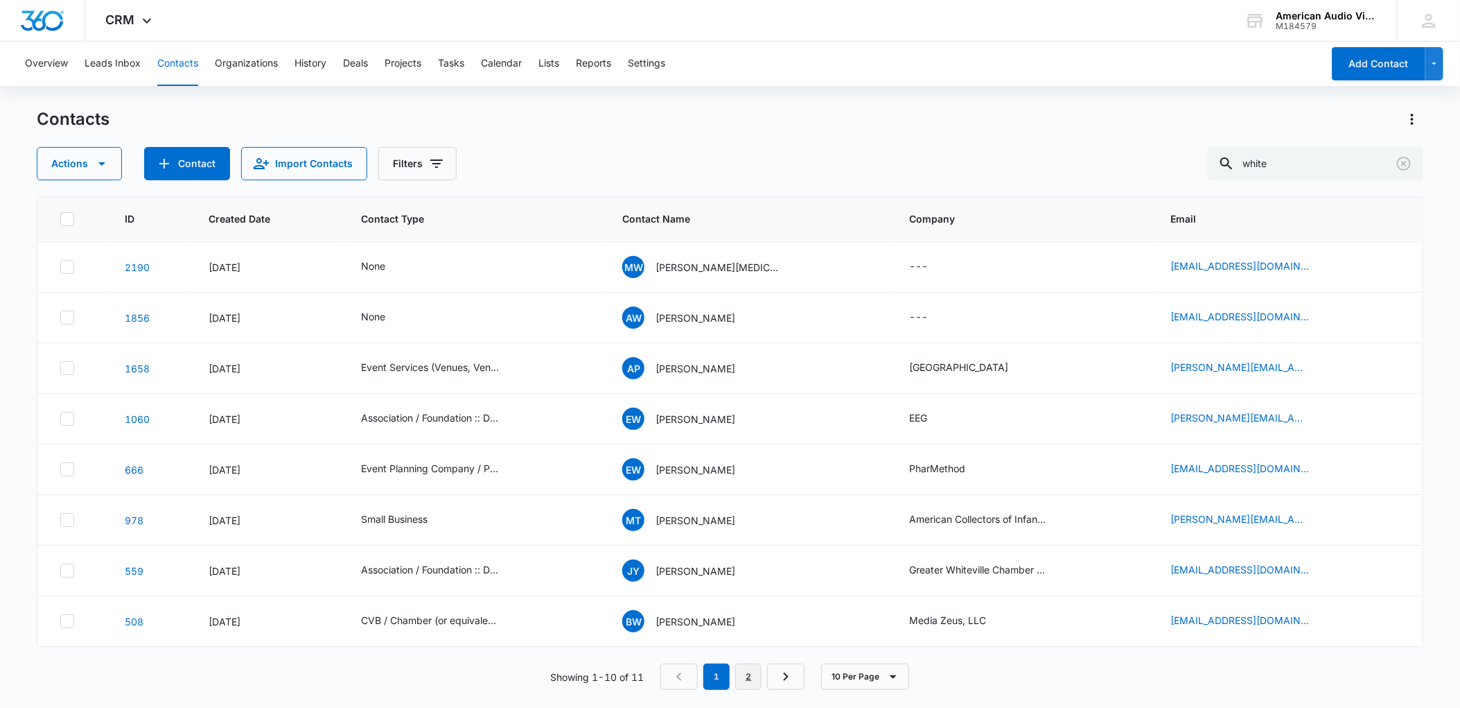
click at [745, 673] on link "2" at bounding box center [748, 676] width 26 height 26
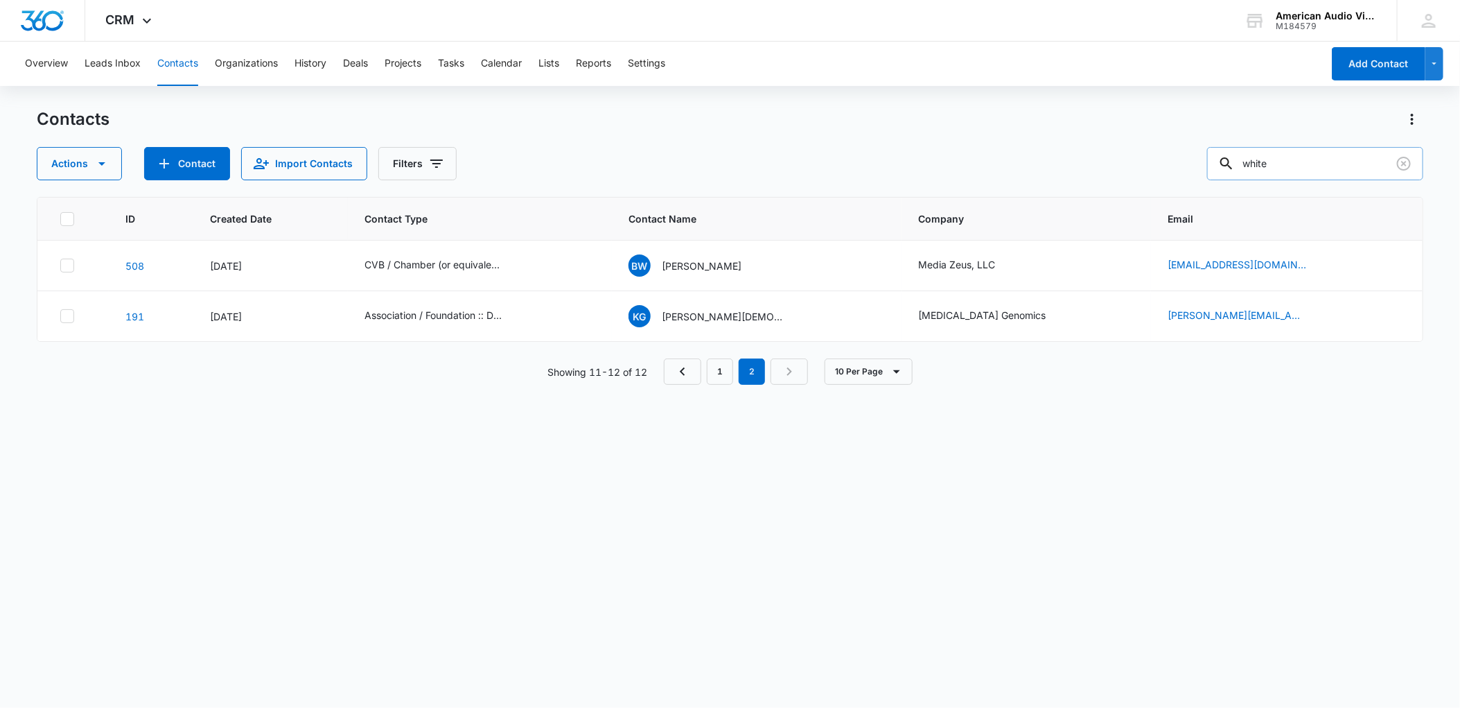
drag, startPoint x: 1356, startPoint y: 156, endPoint x: 1329, endPoint y: 170, distance: 29.8
click at [1343, 157] on input "white" at bounding box center [1315, 163] width 216 height 33
click at [712, 371] on link "1" at bounding box center [720, 371] width 26 height 26
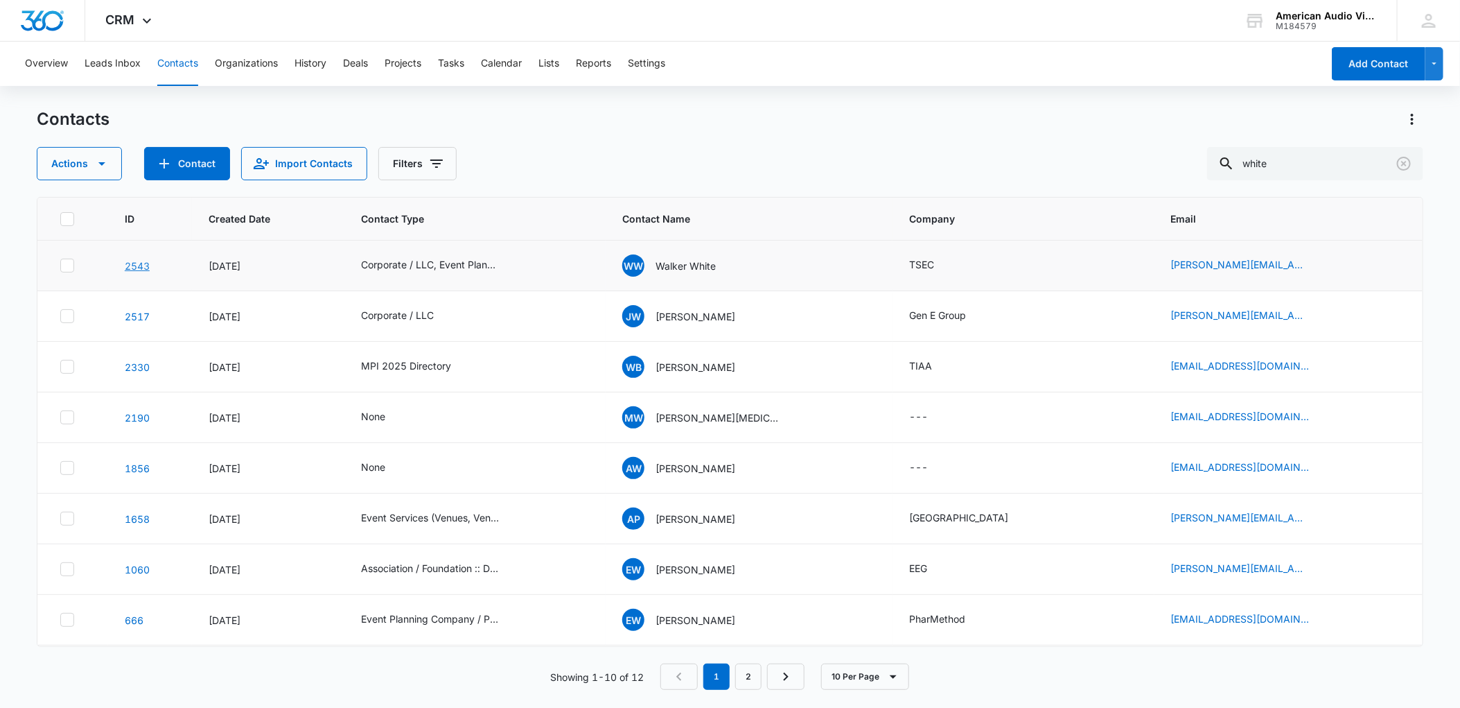
click at [146, 267] on link "2543" at bounding box center [137, 266] width 25 height 12
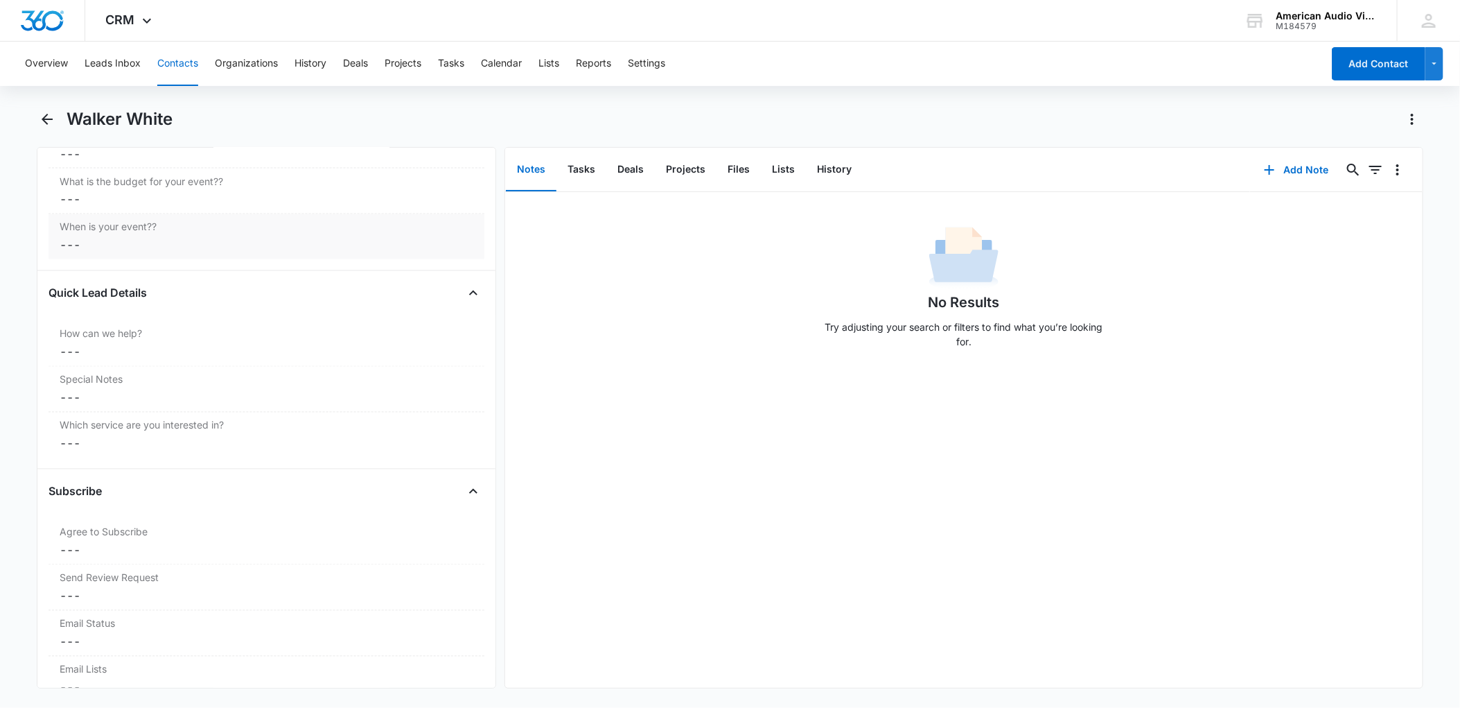
scroll to position [1626, 0]
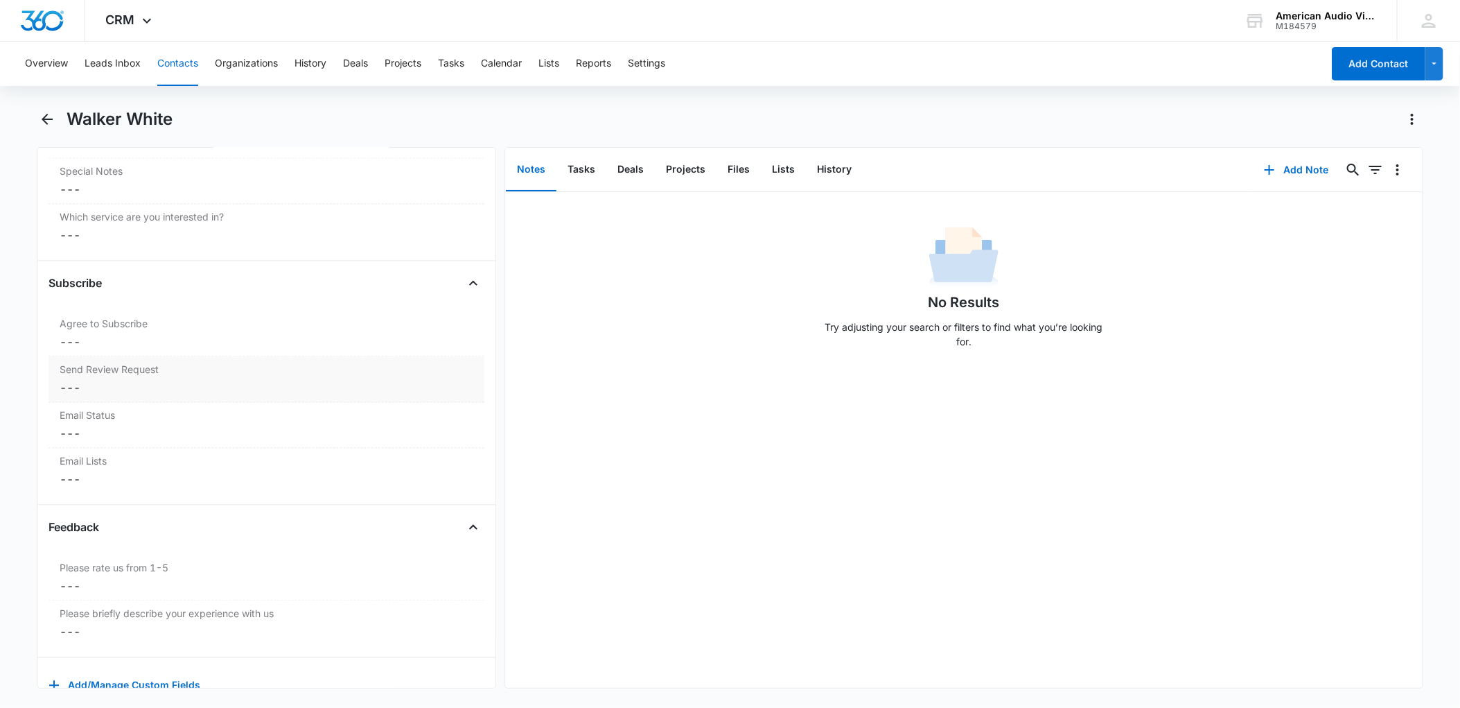
click at [85, 383] on dd "Cancel Save Changes ---" at bounding box center [267, 387] width 414 height 17
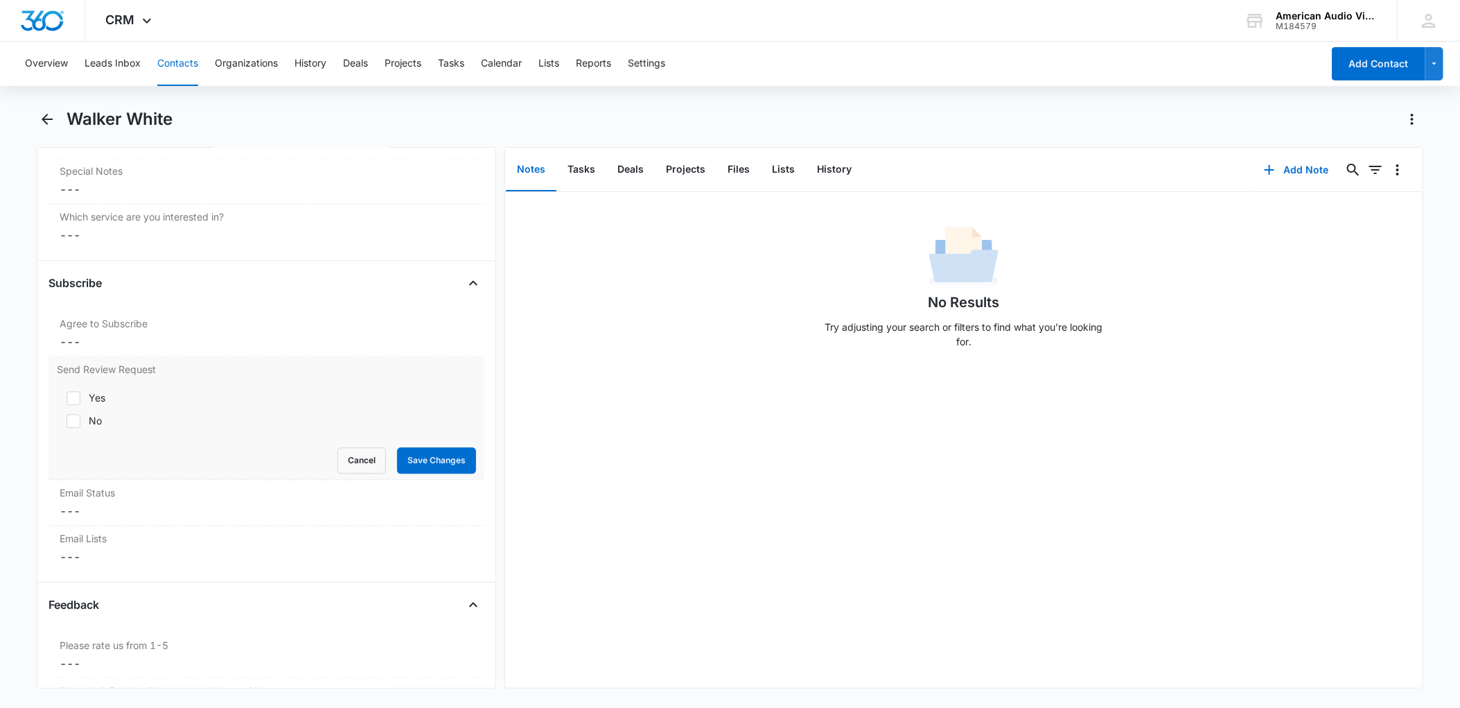
click at [95, 405] on div "Yes" at bounding box center [97, 397] width 17 height 15
click at [67, 403] on input "Yes" at bounding box center [62, 398] width 10 height 10
checkbox input "true"
click at [410, 471] on button "Save Changes" at bounding box center [436, 460] width 79 height 26
